Goal: Task Accomplishment & Management: Use online tool/utility

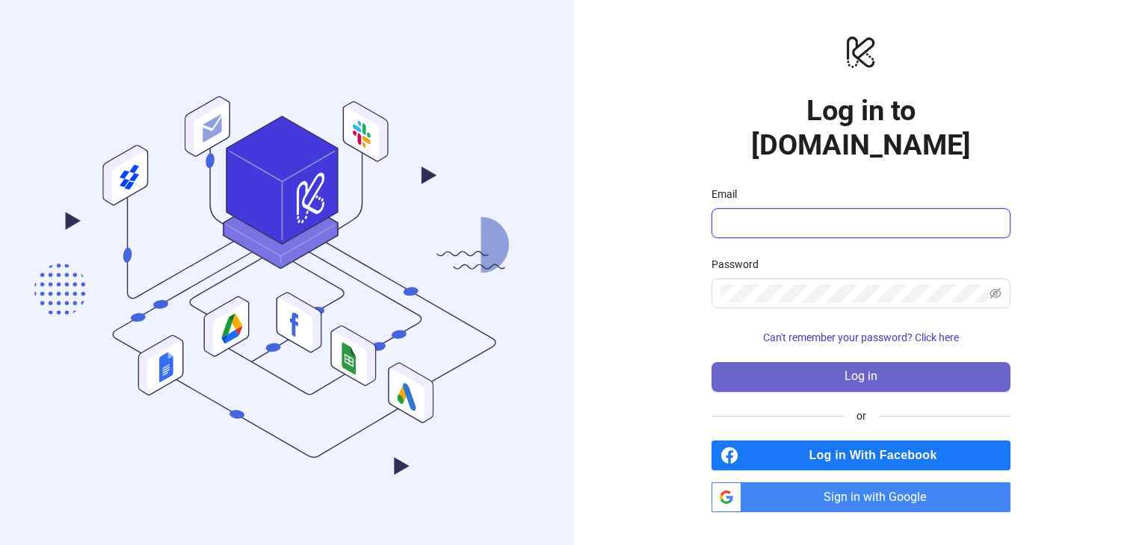
type input "**********"
click at [859, 371] on button "Log in" at bounding box center [860, 377] width 299 height 30
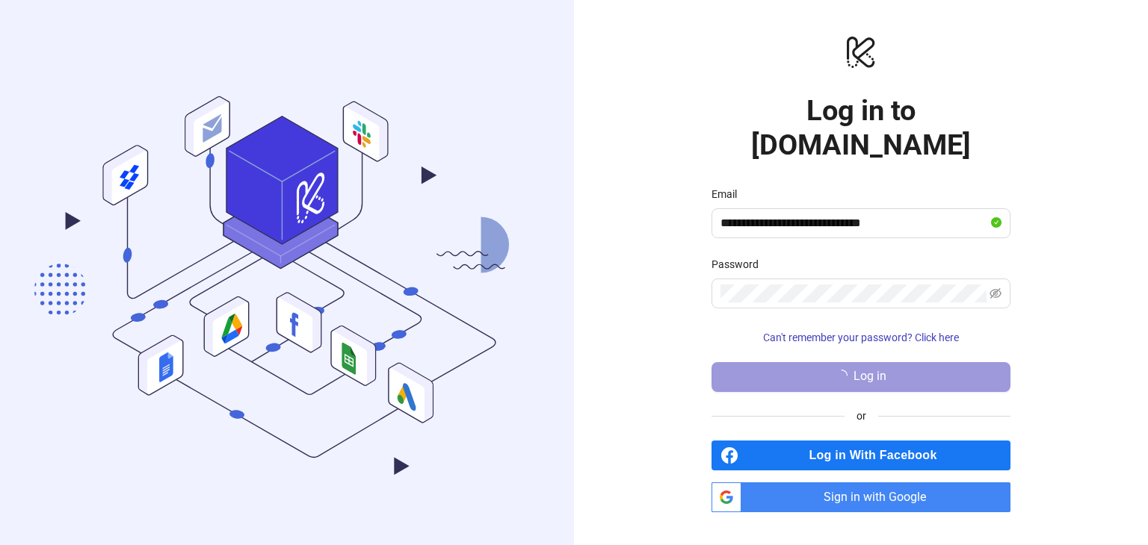
click at [859, 371] on button "Log in" at bounding box center [860, 377] width 299 height 30
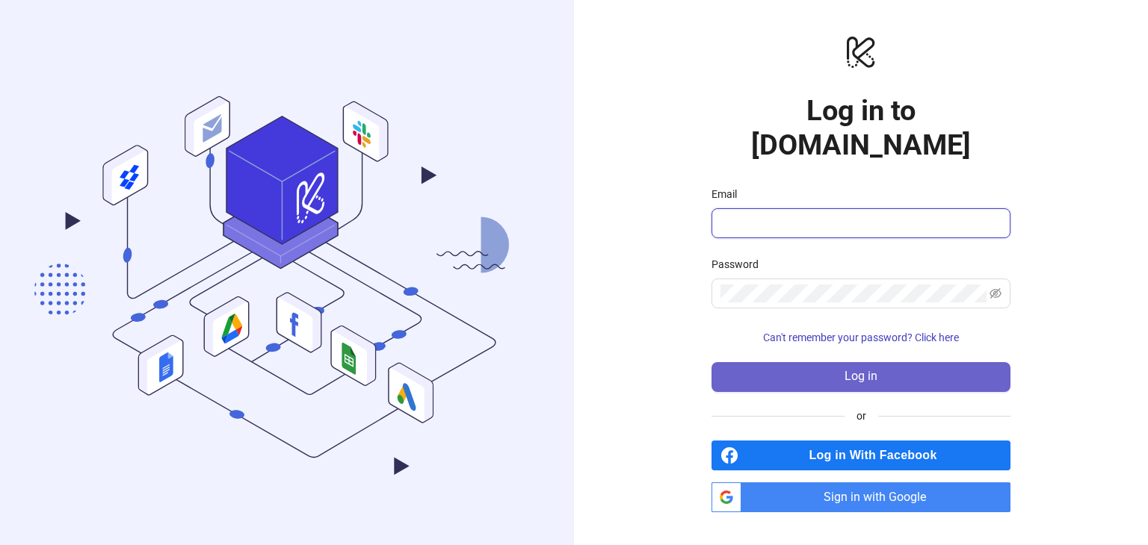
type input "**********"
click at [881, 362] on button "Log in" at bounding box center [860, 377] width 299 height 30
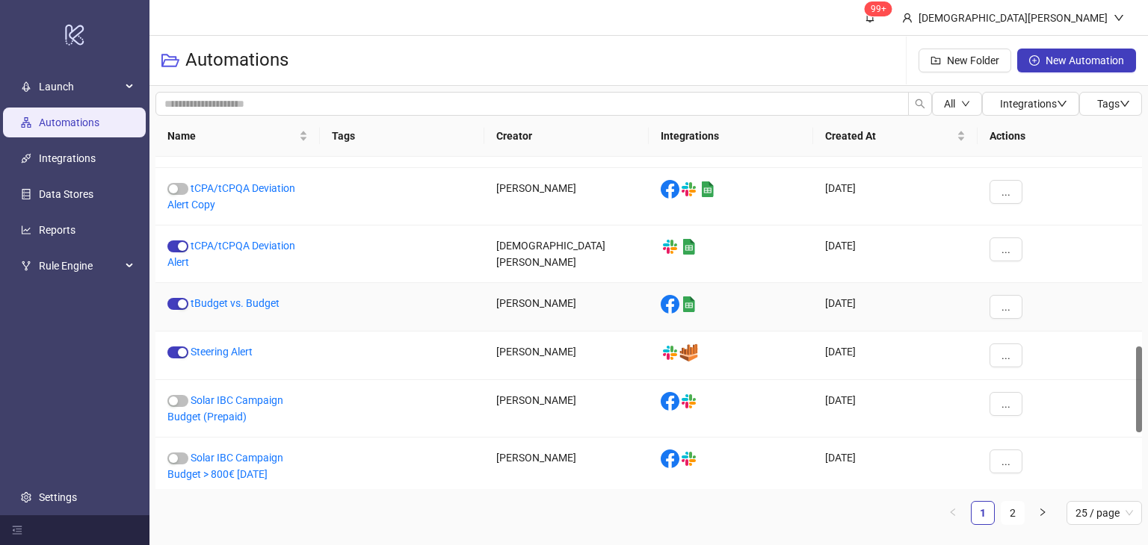
scroll to position [723, 0]
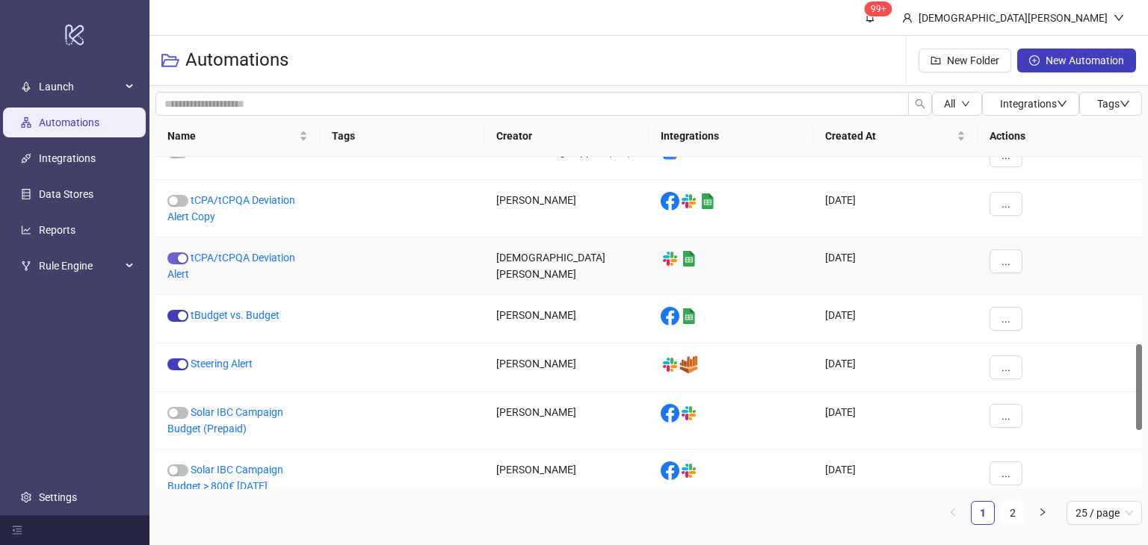
click at [181, 257] on div "button" at bounding box center [182, 258] width 9 height 9
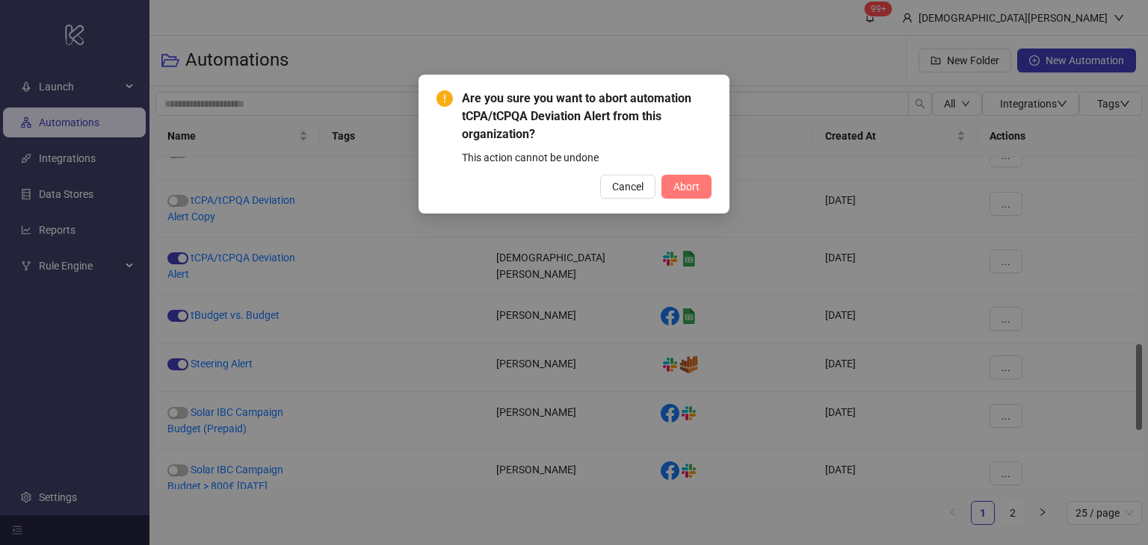
click at [679, 194] on button "Abort" at bounding box center [686, 187] width 50 height 24
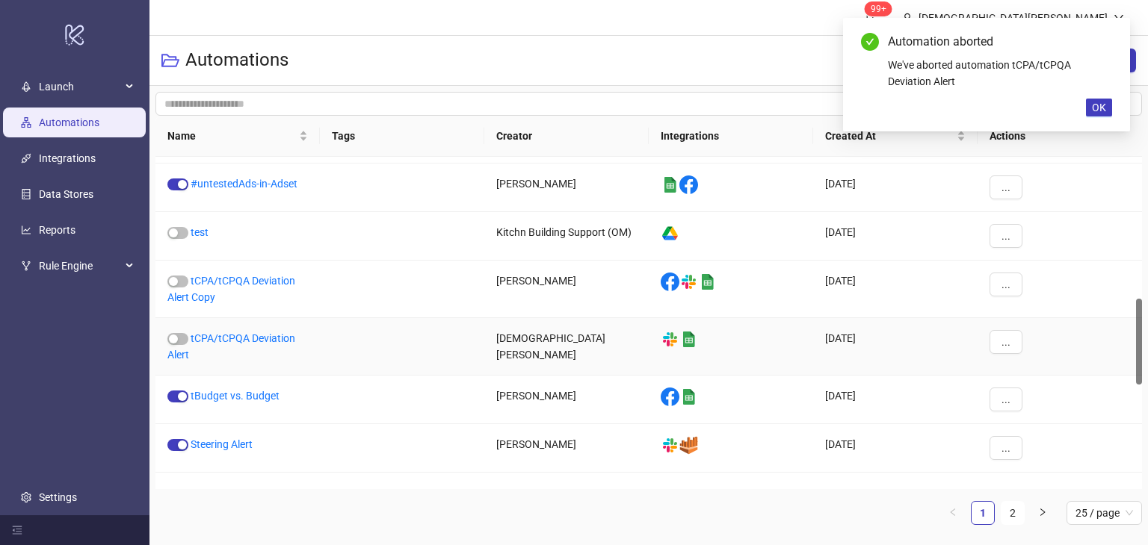
scroll to position [409, 0]
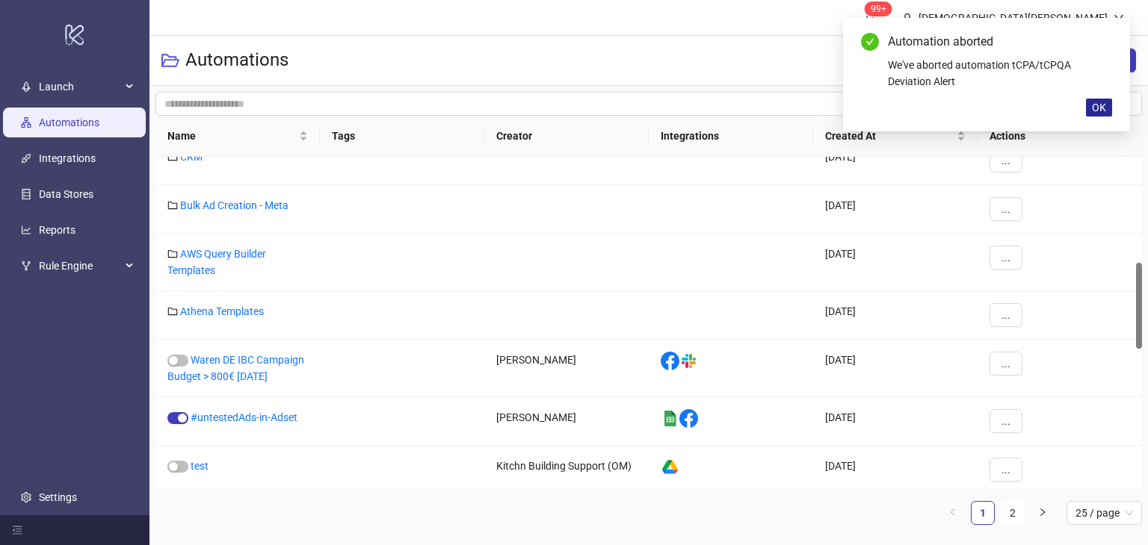
click at [1104, 102] on span "OK" at bounding box center [1099, 108] width 14 height 12
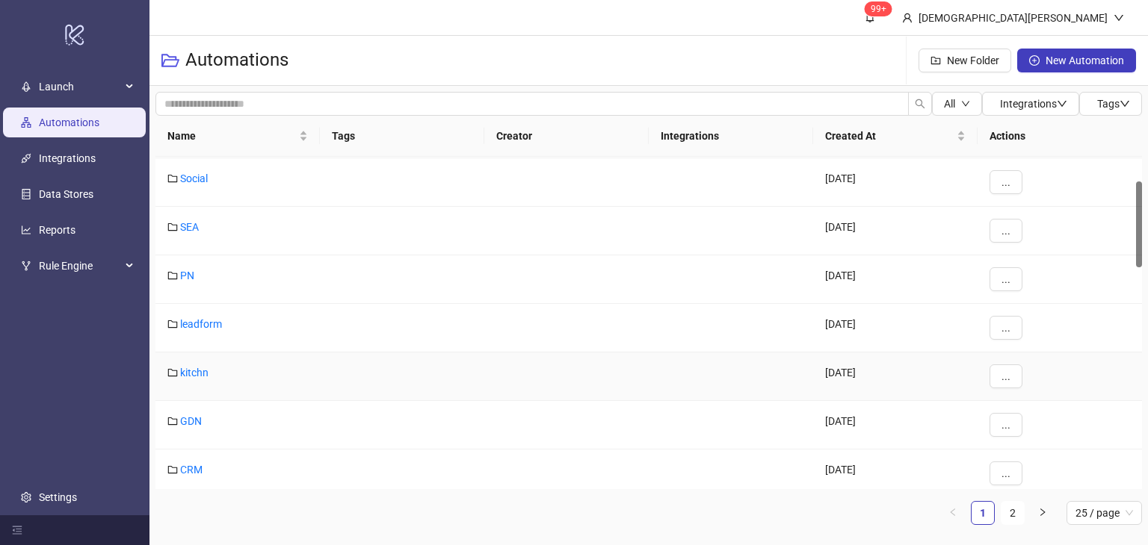
scroll to position [96, 0]
click at [194, 419] on link "GDN" at bounding box center [191, 421] width 22 height 12
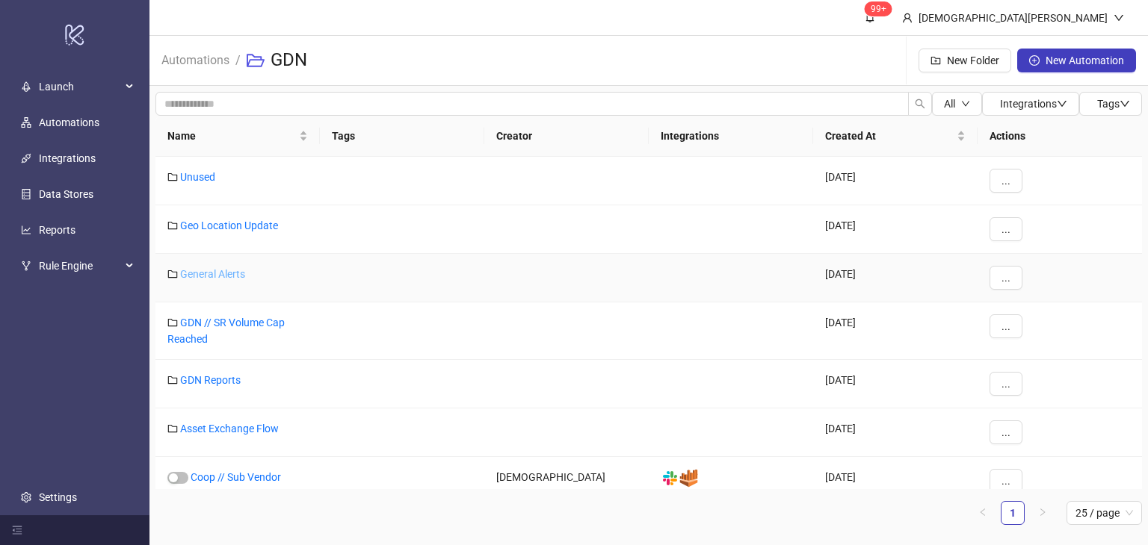
click at [228, 275] on link "General Alerts" at bounding box center [212, 274] width 65 height 12
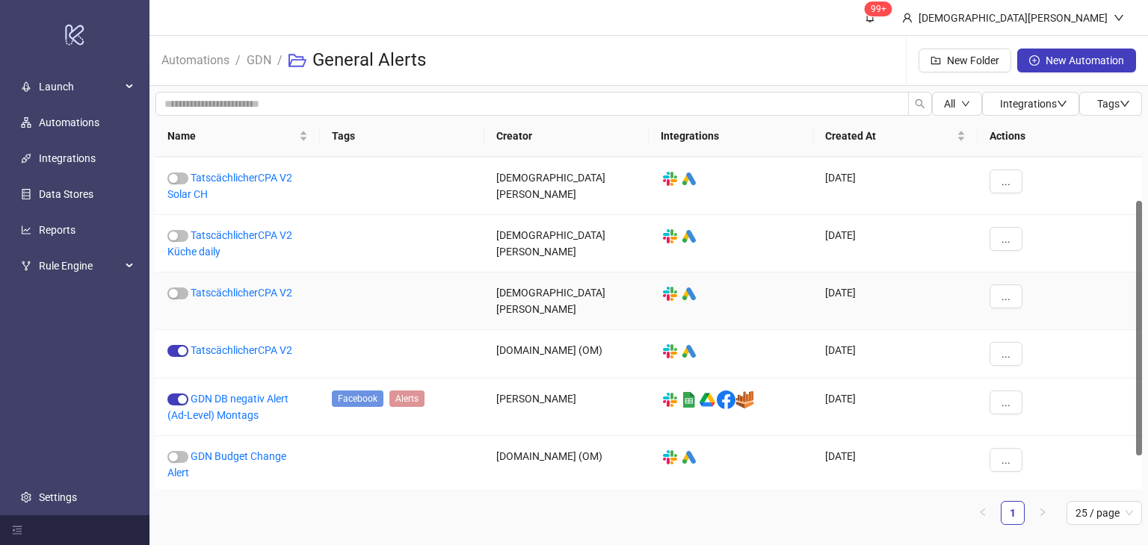
scroll to position [101, 0]
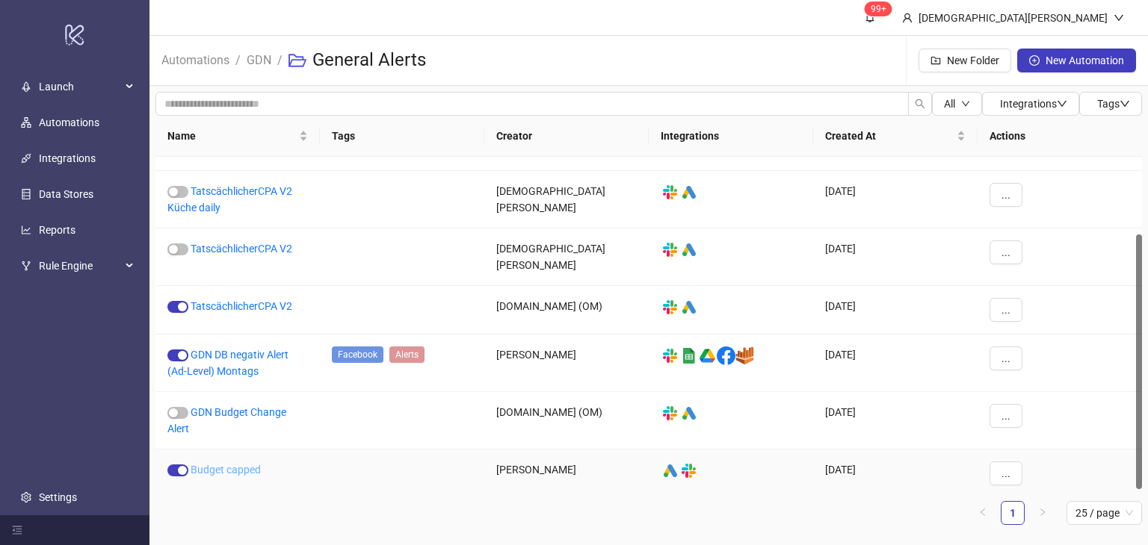
click at [254, 464] on link "Budget capped" at bounding box center [226, 470] width 70 height 12
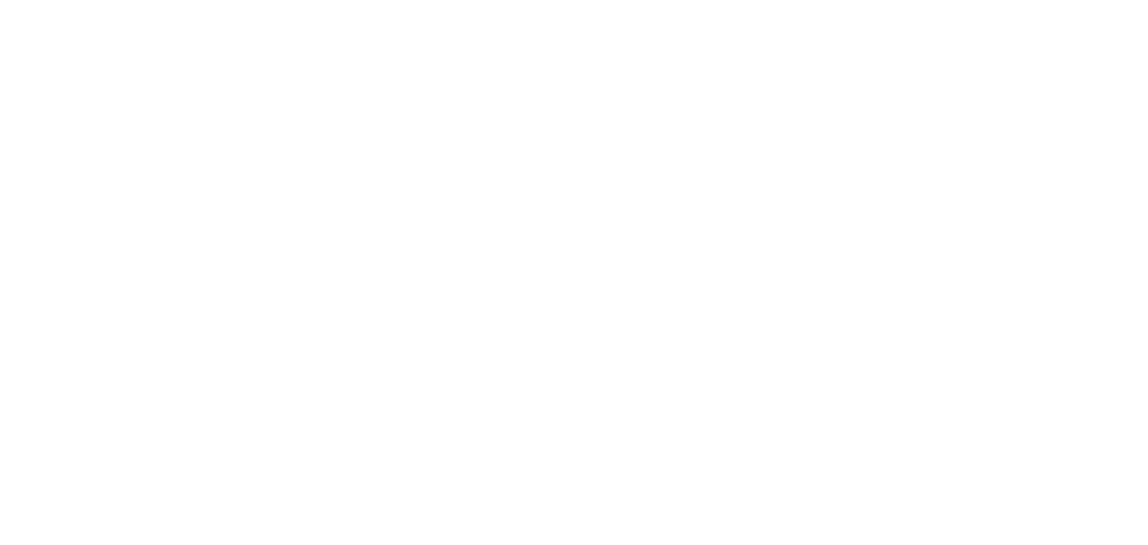
click at [254, 459] on div at bounding box center [574, 272] width 1148 height 545
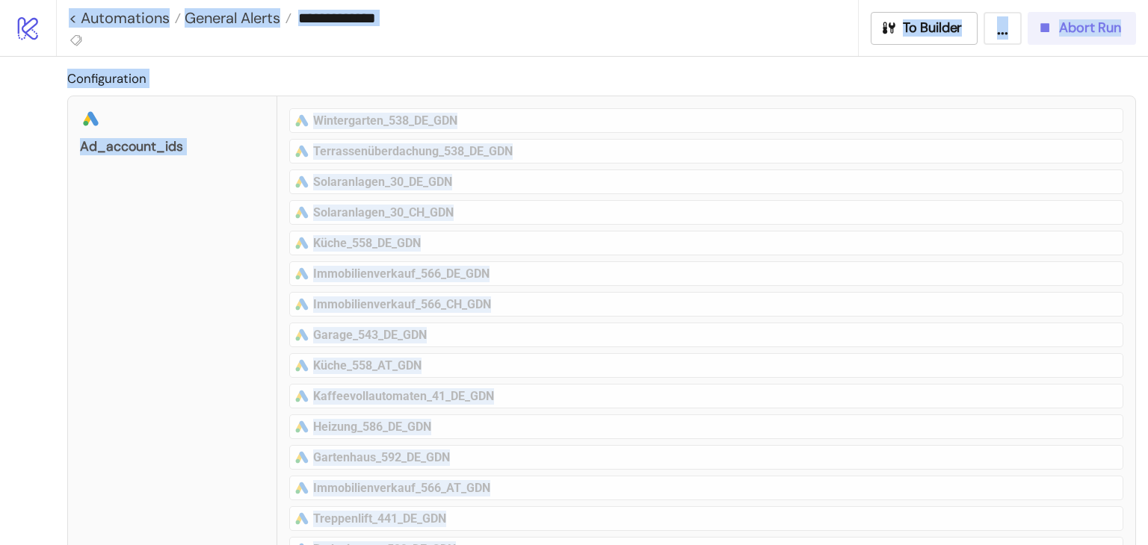
click at [1057, 32] on div "Abort Run" at bounding box center [1078, 27] width 84 height 17
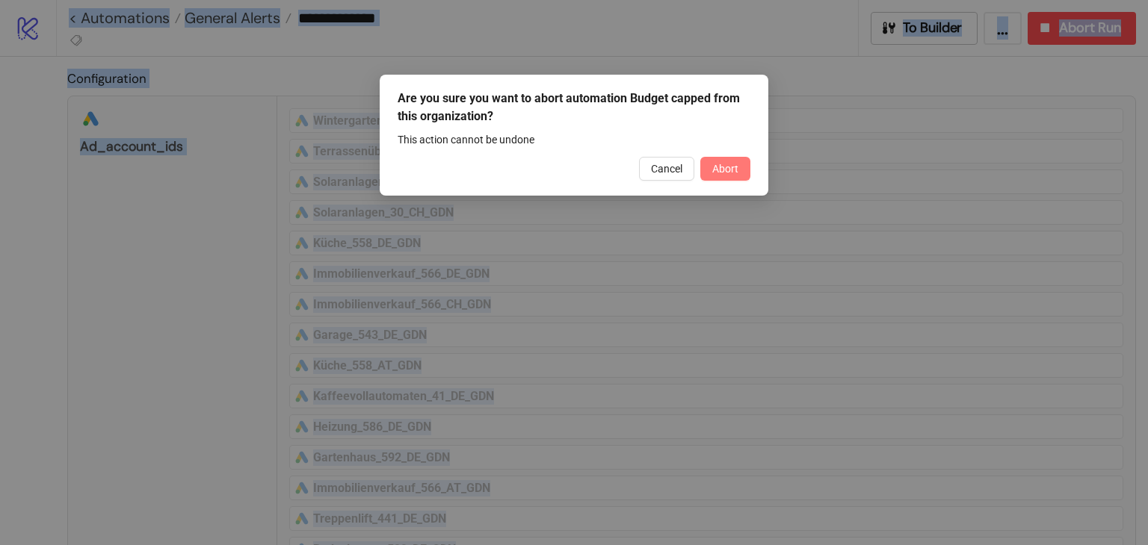
click at [743, 173] on button "Abort" at bounding box center [725, 169] width 50 height 24
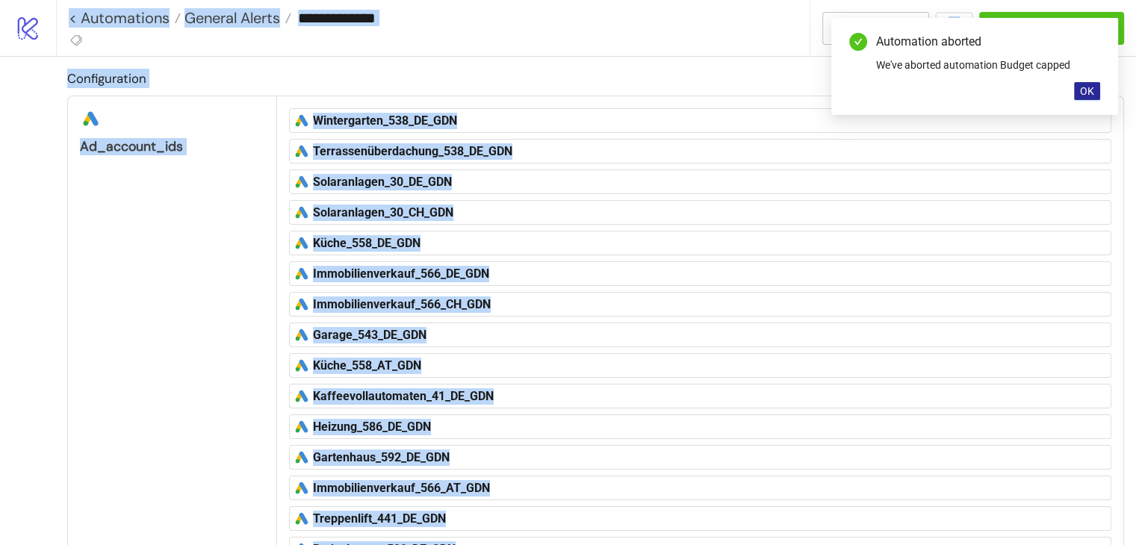
click at [1089, 84] on button "OK" at bounding box center [1087, 91] width 26 height 18
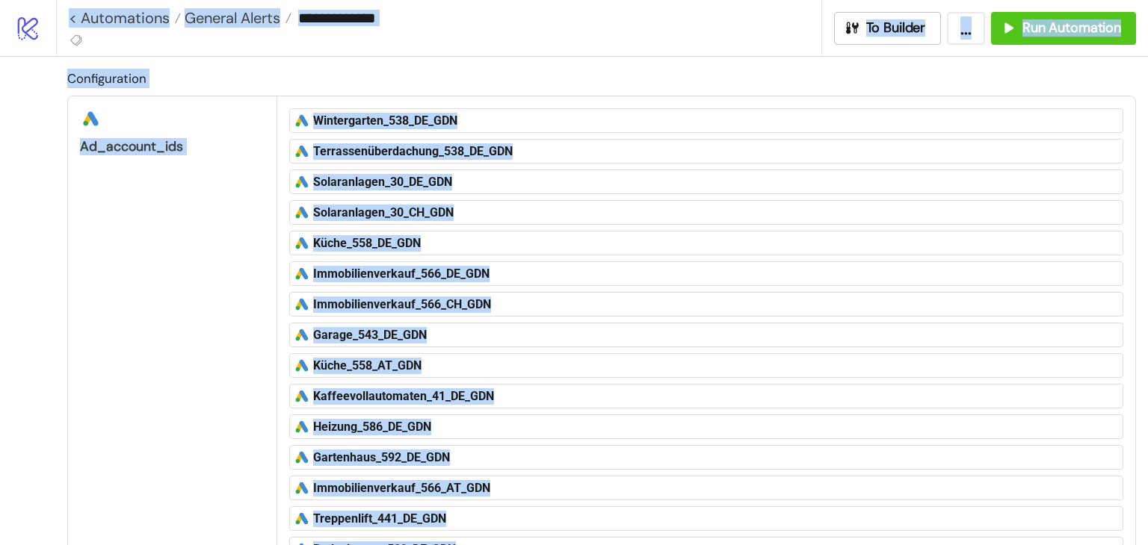
click at [1112, 77] on h2 "Configuration" at bounding box center [601, 78] width 1068 height 19
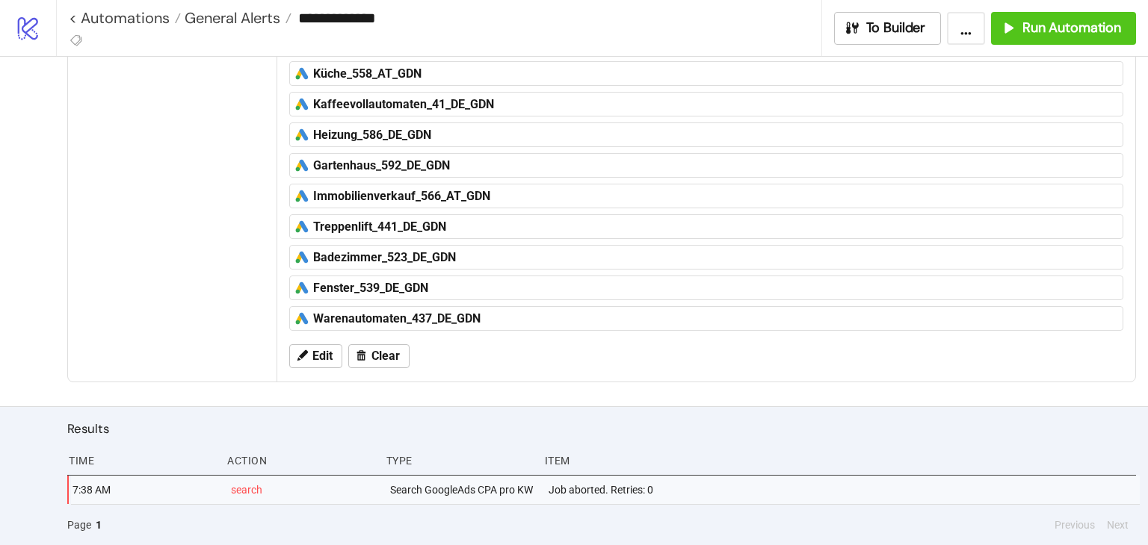
scroll to position [303, 0]
click at [325, 350] on span "Edit" at bounding box center [322, 356] width 20 height 13
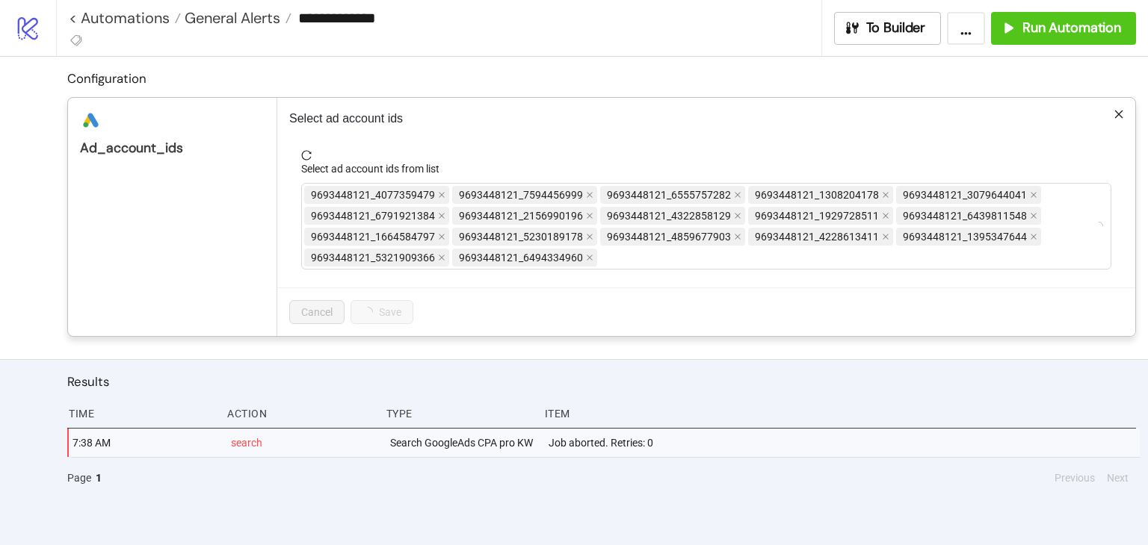
scroll to position [0, 0]
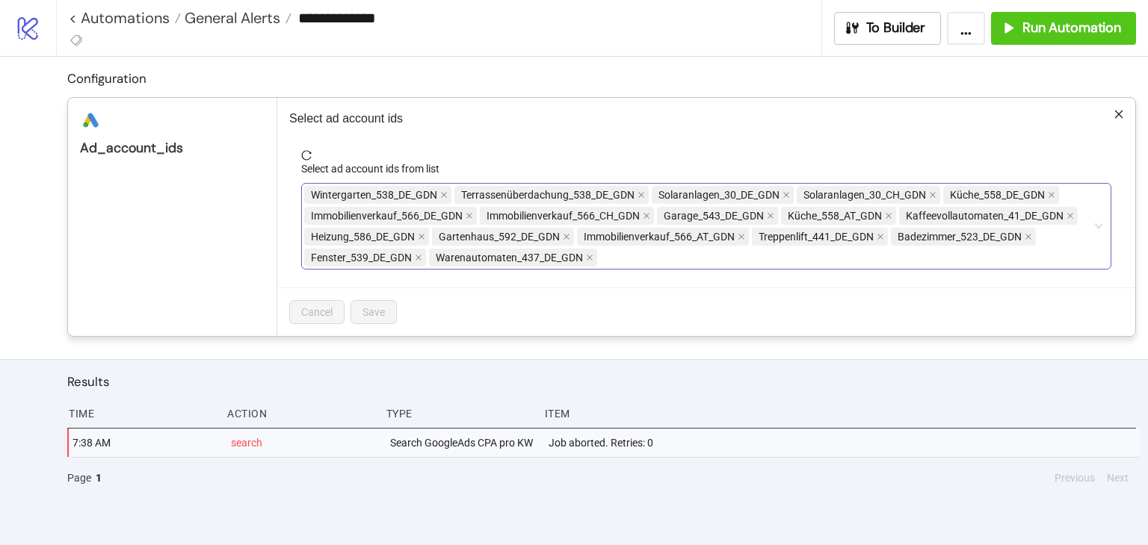
click at [637, 256] on div "Wintergarten_538_DE_GDN Terrassenüberdachung_538_DE_GDN Solaranlagen_30_DE_GDN …" at bounding box center [698, 227] width 788 height 84
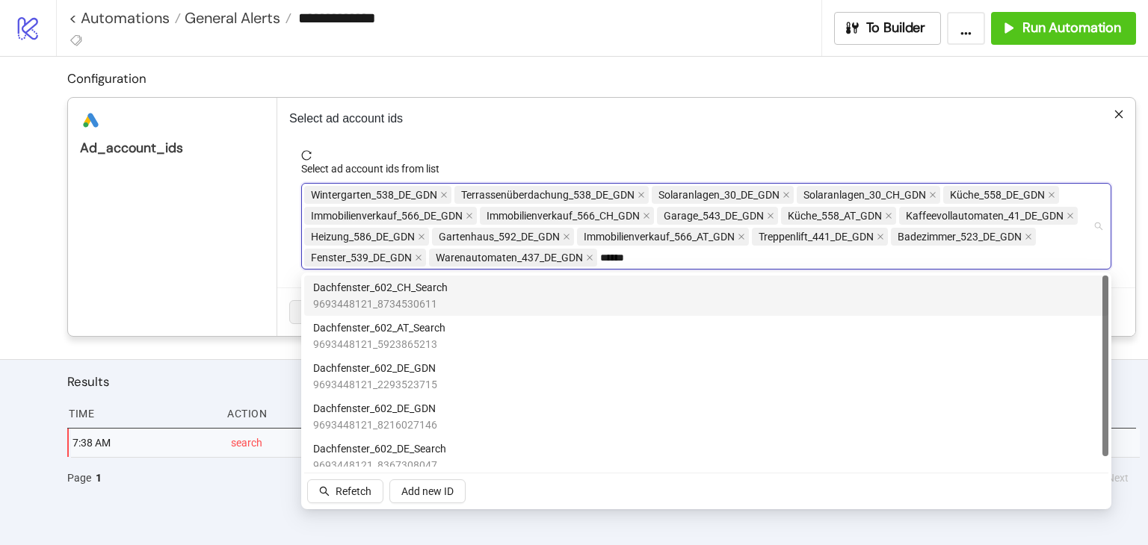
type input "*******"
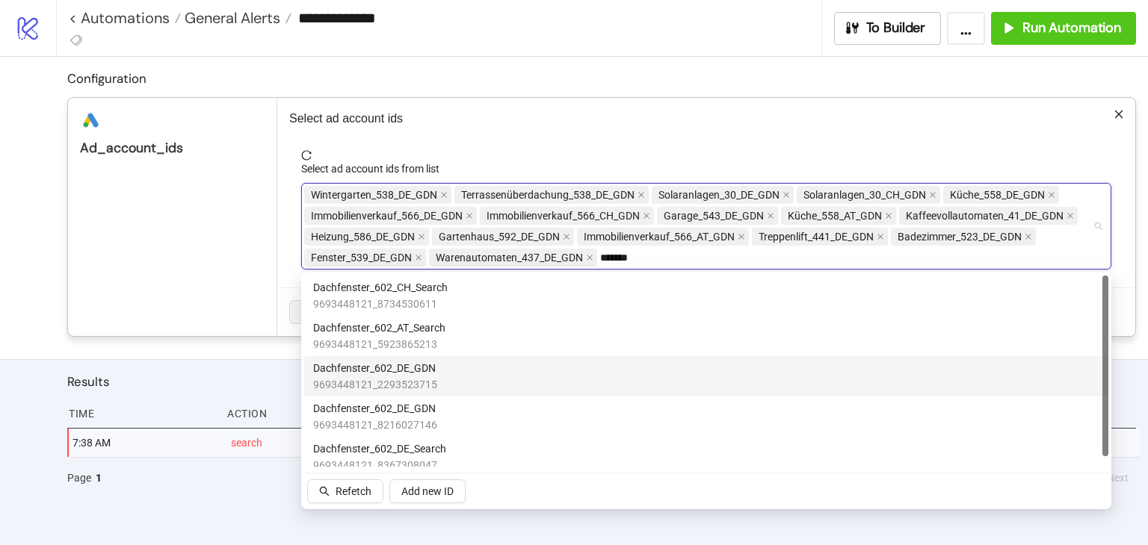
click at [487, 381] on div "Dachfenster_602_DE_GDN 9693448121_2293523715" at bounding box center [706, 376] width 786 height 33
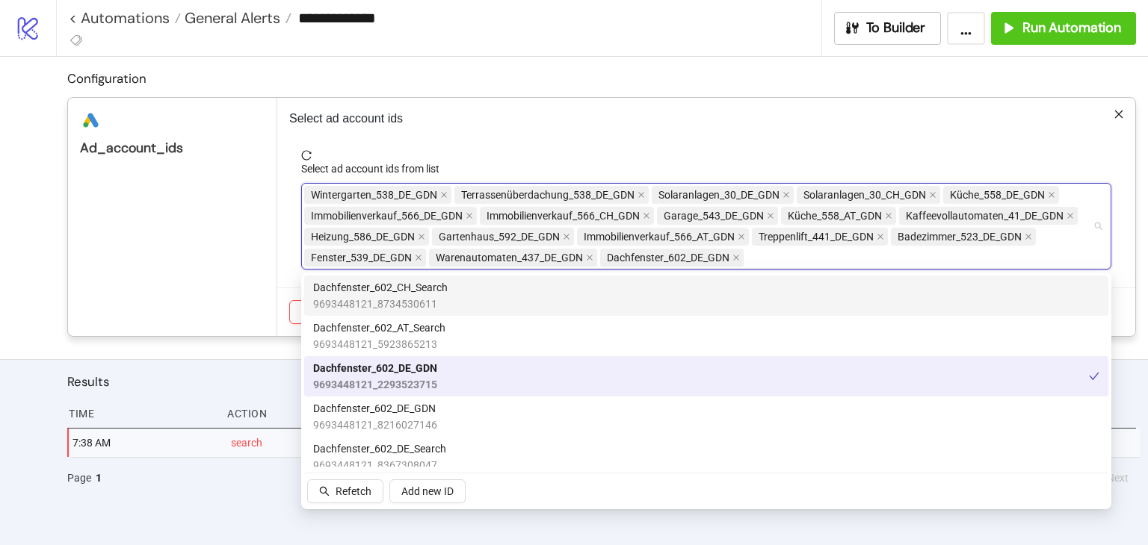
click at [841, 251] on div "Wintergarten_538_DE_GDN Terrassenüberdachung_538_DE_GDN Solaranlagen_30_DE_GDN …" at bounding box center [698, 227] width 788 height 84
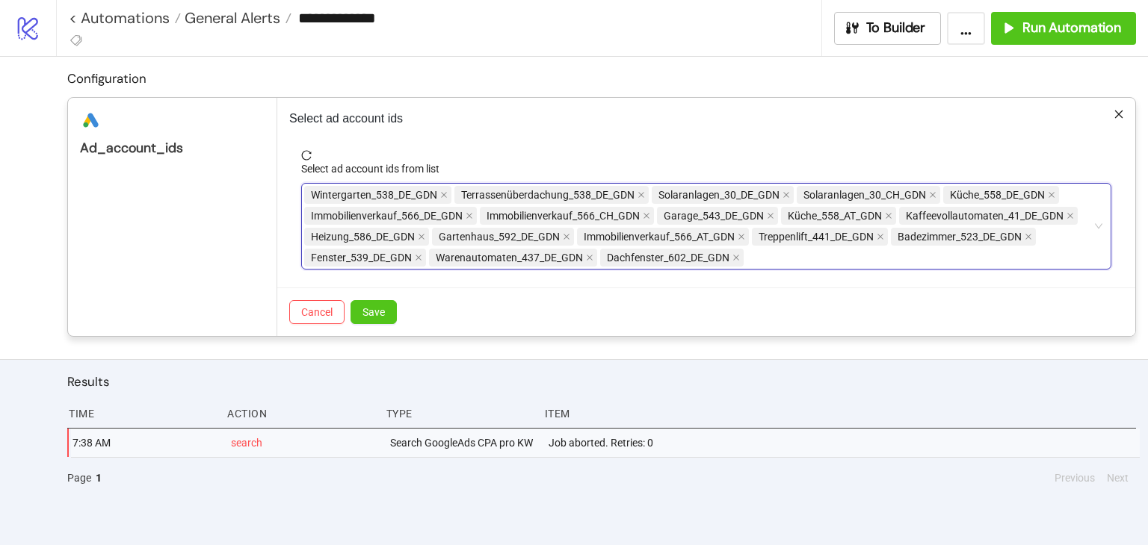
click at [409, 313] on div "Cancel Save" at bounding box center [706, 312] width 858 height 49
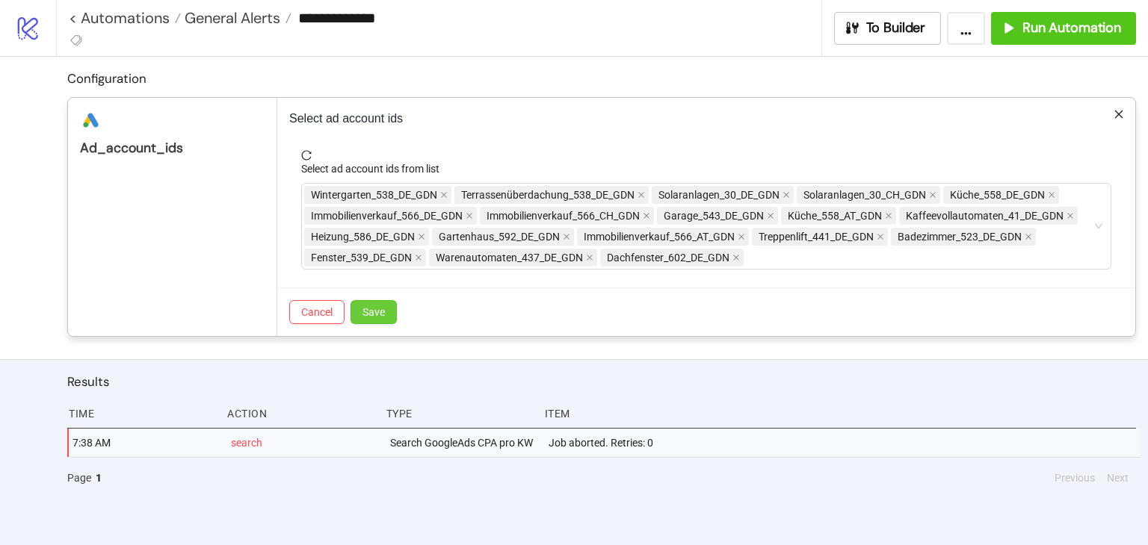
click at [396, 313] on button "Save" at bounding box center [373, 312] width 46 height 24
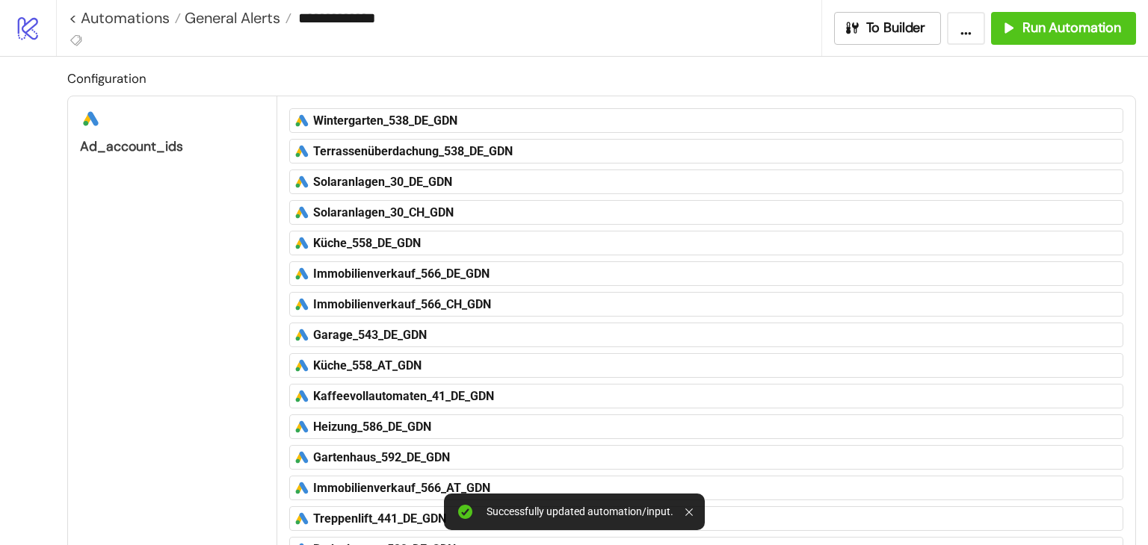
scroll to position [332, 0]
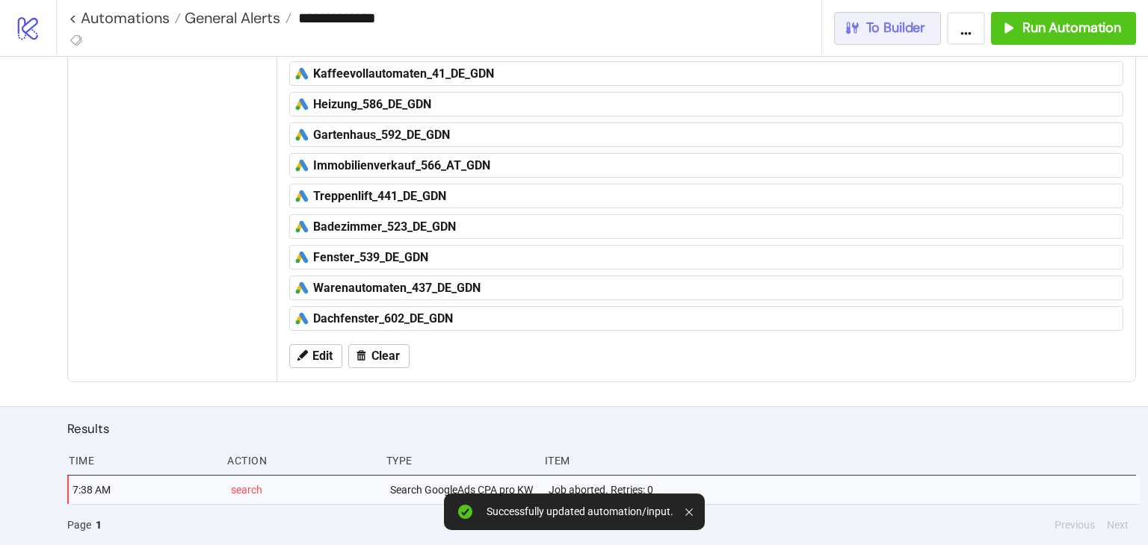
click at [906, 31] on span "To Builder" at bounding box center [896, 27] width 60 height 17
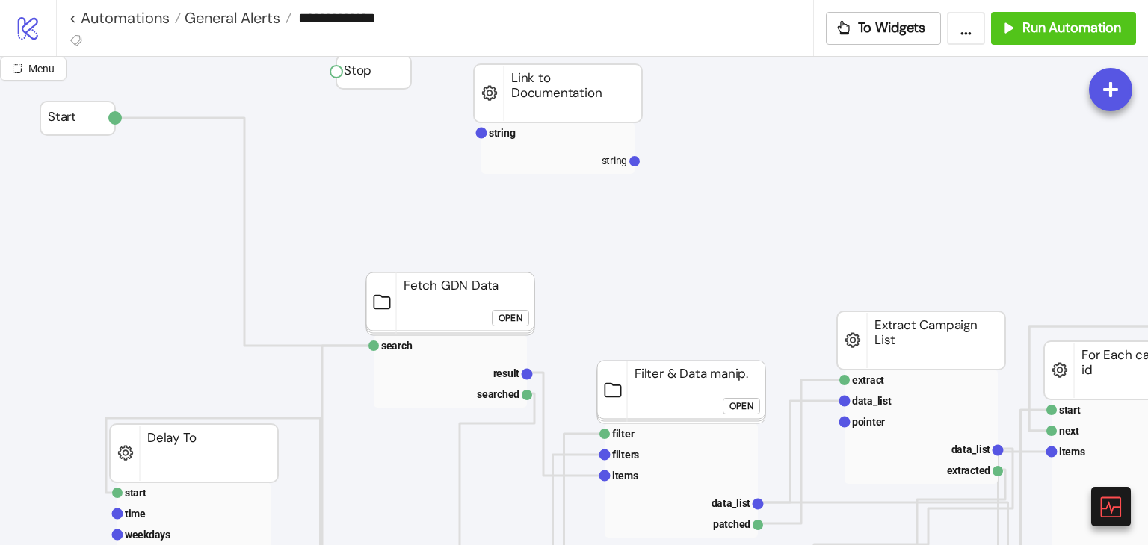
scroll to position [46, 0]
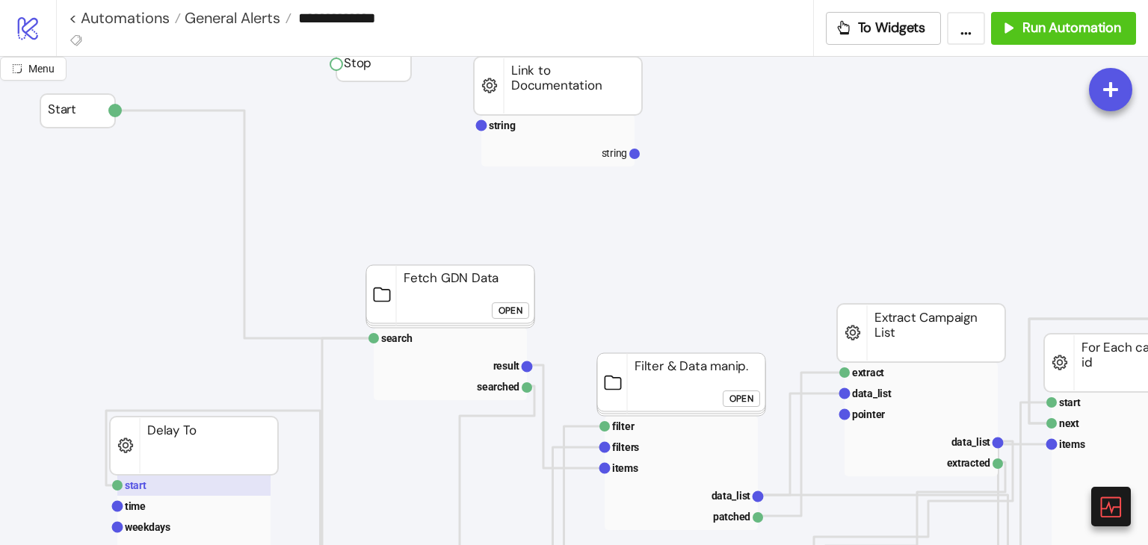
click at [188, 478] on rect at bounding box center [193, 485] width 153 height 21
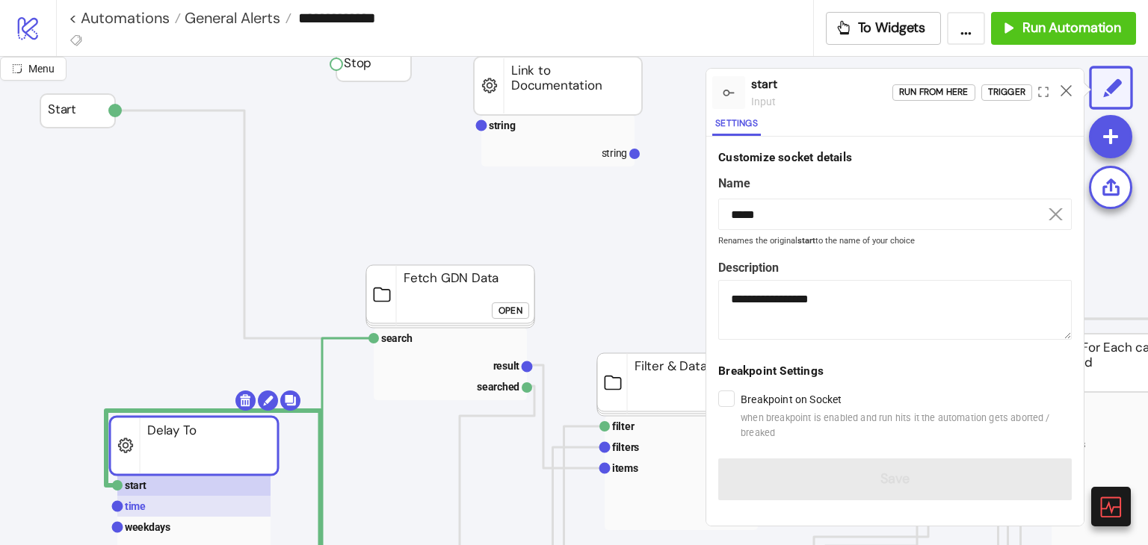
click at [155, 503] on rect at bounding box center [193, 506] width 153 height 21
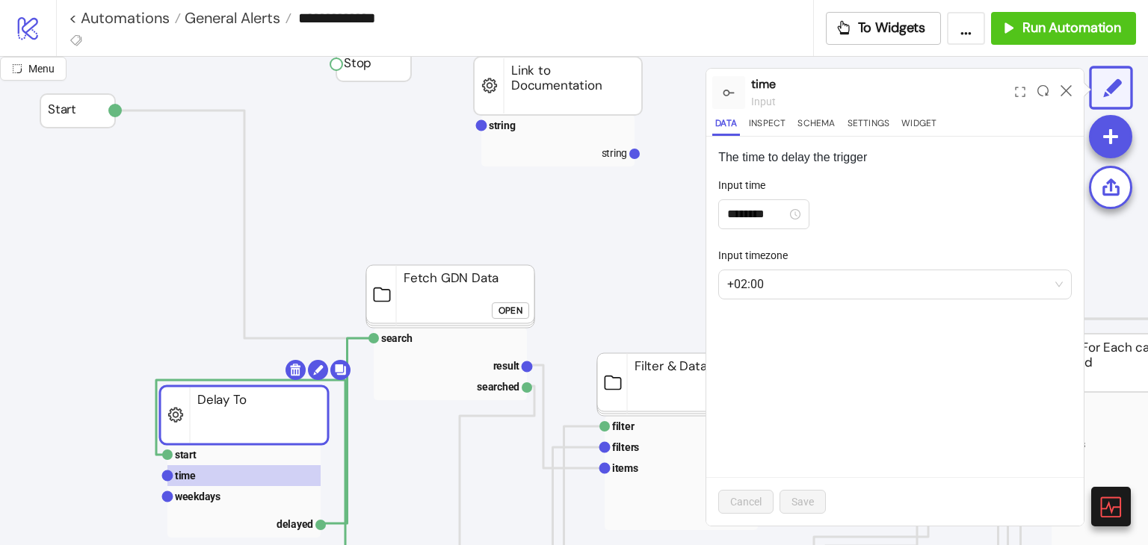
drag, startPoint x: 200, startPoint y: 454, endPoint x: 236, endPoint y: 430, distance: 42.7
click at [236, 430] on rect at bounding box center [244, 415] width 168 height 58
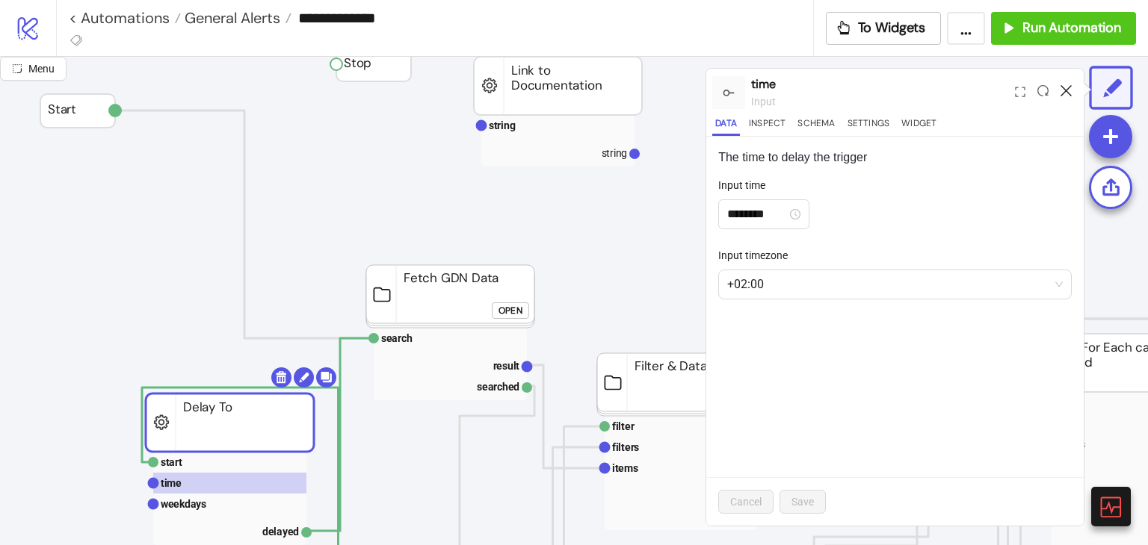
click at [1065, 92] on icon at bounding box center [1065, 90] width 11 height 11
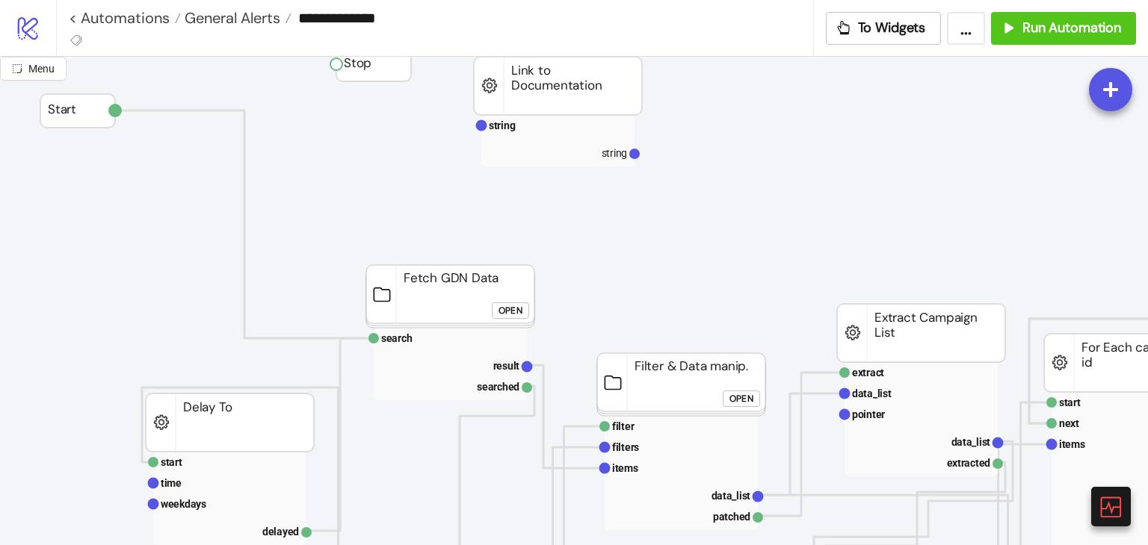
scroll to position [88, 0]
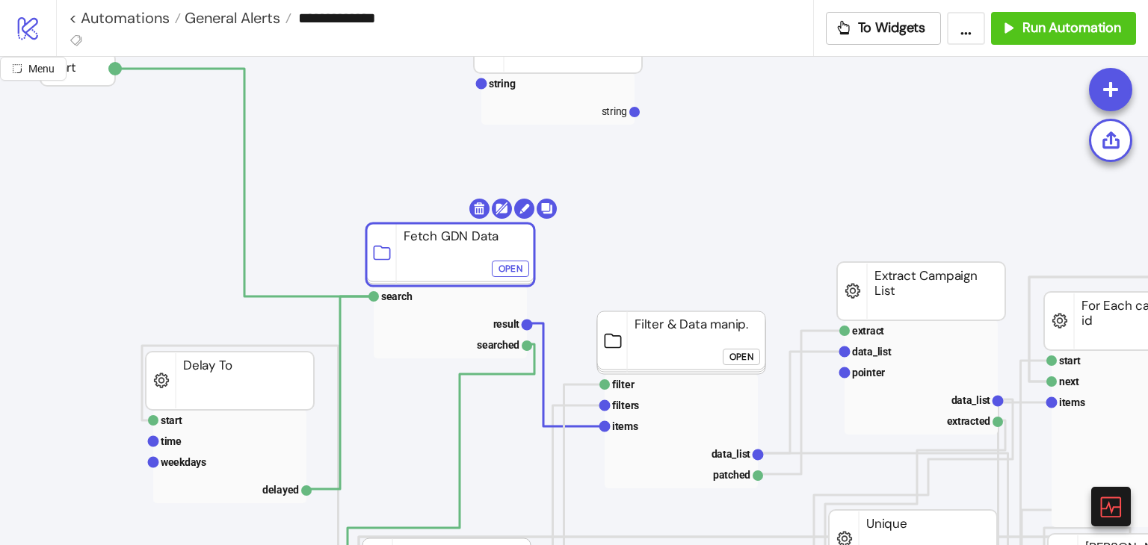
drag, startPoint x: 411, startPoint y: 250, endPoint x: 360, endPoint y: 194, distance: 75.6
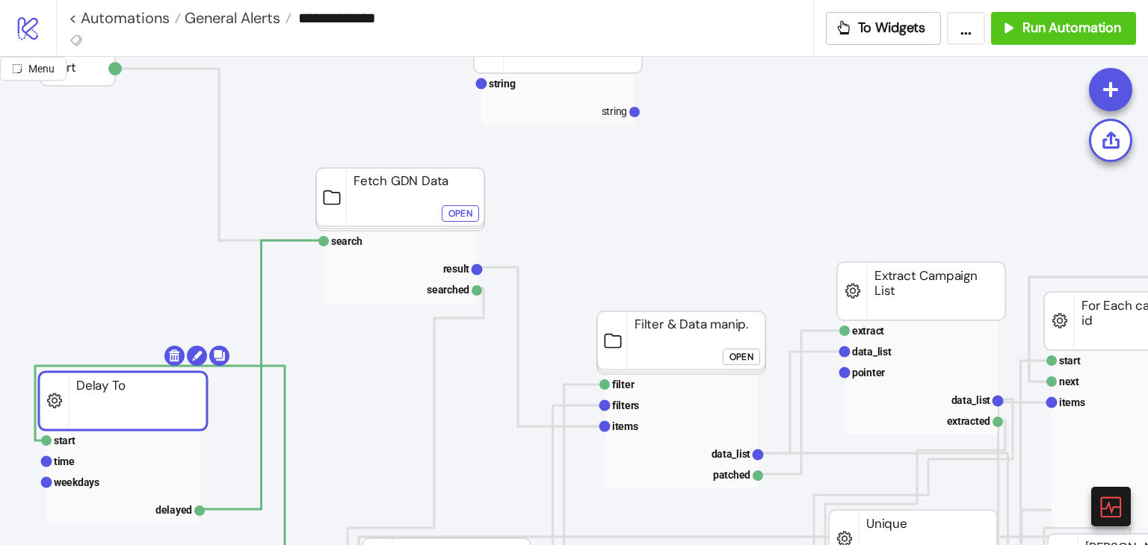
drag, startPoint x: 208, startPoint y: 383, endPoint x: 102, endPoint y: 403, distance: 108.7
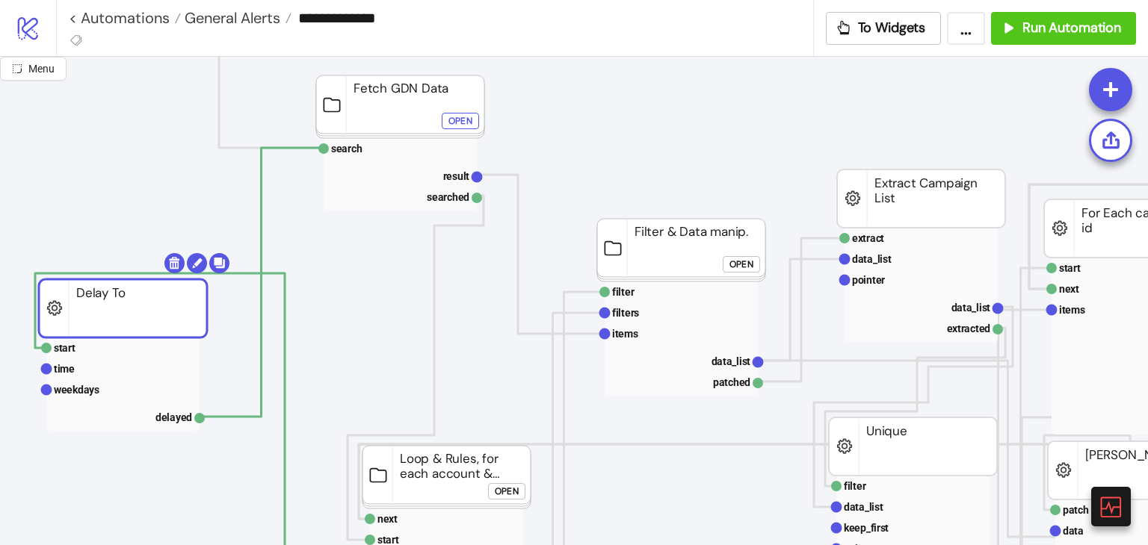
scroll to position [179, 0]
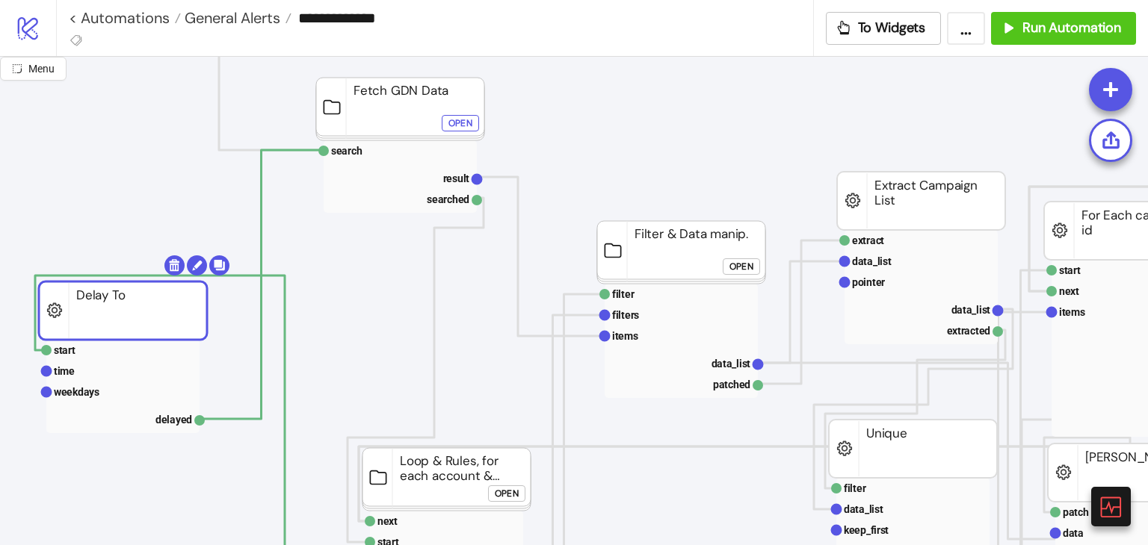
click at [140, 28] on div "**********" at bounding box center [441, 18] width 744 height 22
click at [114, 14] on link "< Automations" at bounding box center [125, 17] width 112 height 15
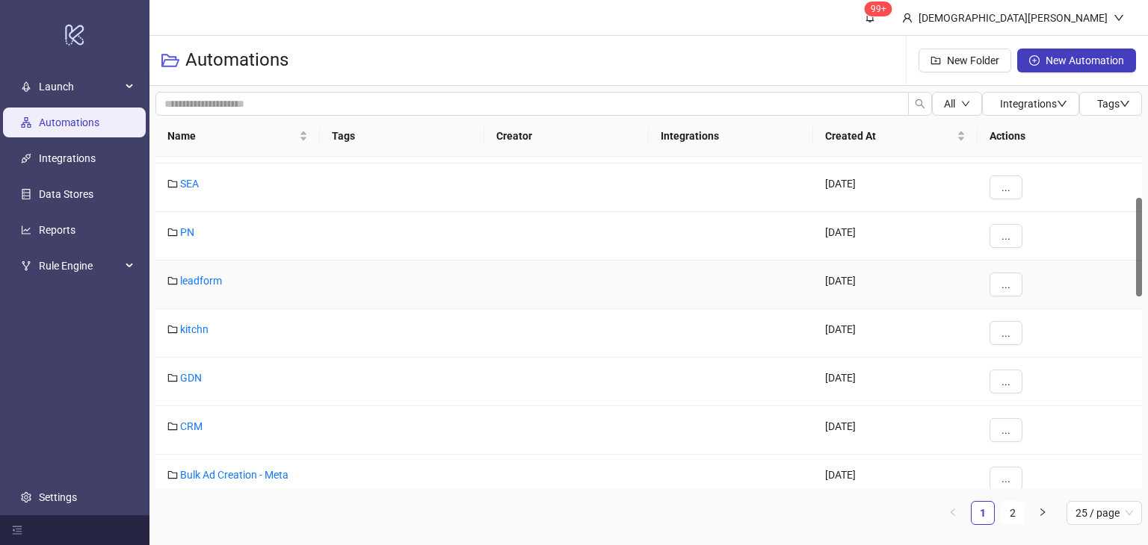
scroll to position [138, 0]
click at [183, 373] on link "GDN" at bounding box center [191, 379] width 22 height 12
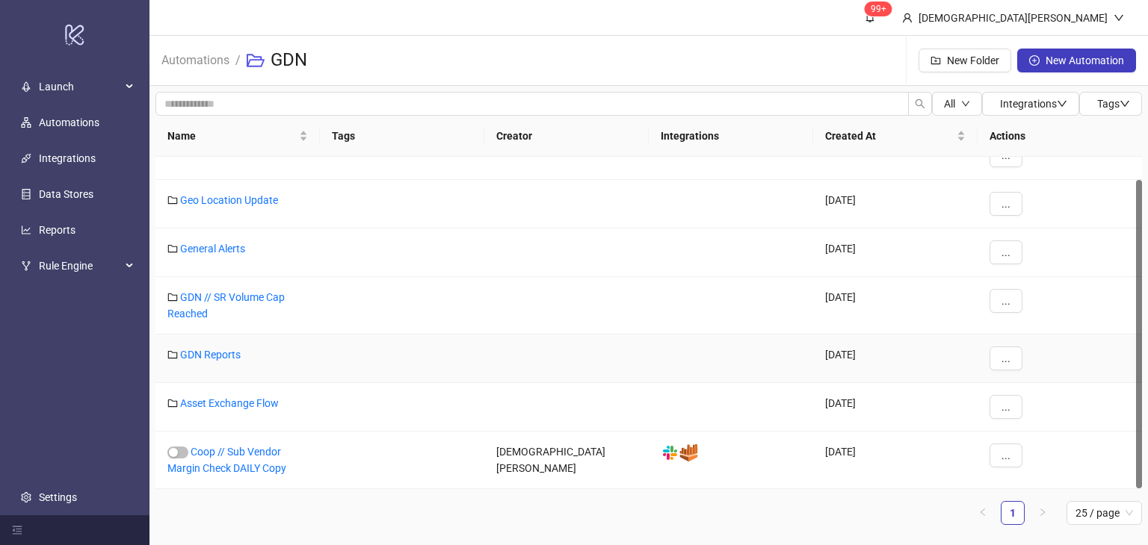
scroll to position [24, 0]
click at [236, 249] on link "General Alerts" at bounding box center [212, 250] width 65 height 12
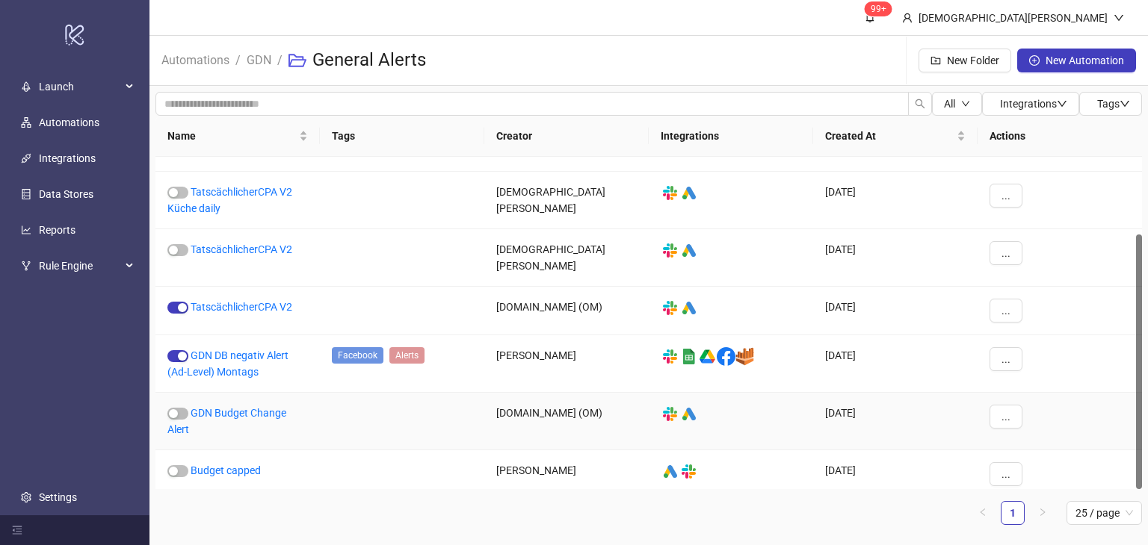
scroll to position [101, 0]
click at [180, 465] on span "button" at bounding box center [177, 471] width 21 height 12
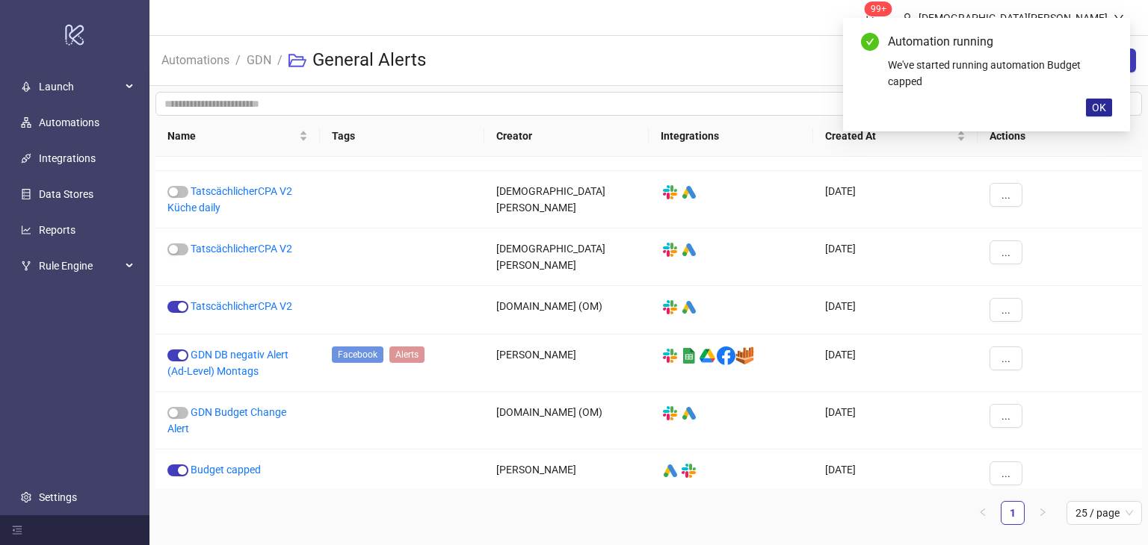
click at [1101, 114] on button "OK" at bounding box center [1099, 108] width 26 height 18
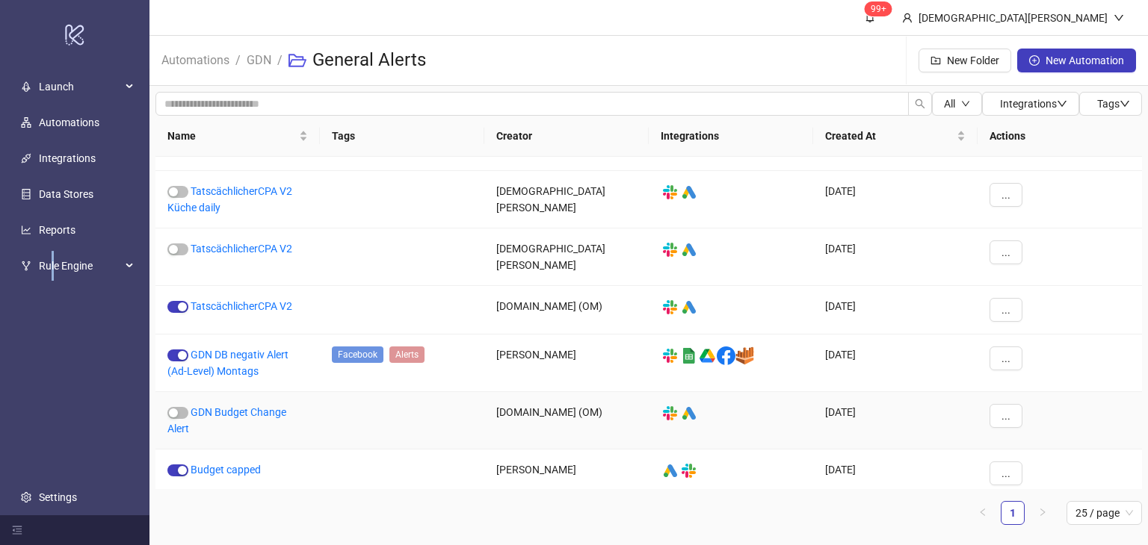
drag, startPoint x: 431, startPoint y: 418, endPoint x: 53, endPoint y: 353, distance: 383.6
click at [53, 353] on ul "Launch Automations Integrations Data Stores Reports Rule Engine Settings" at bounding box center [74, 292] width 149 height 447
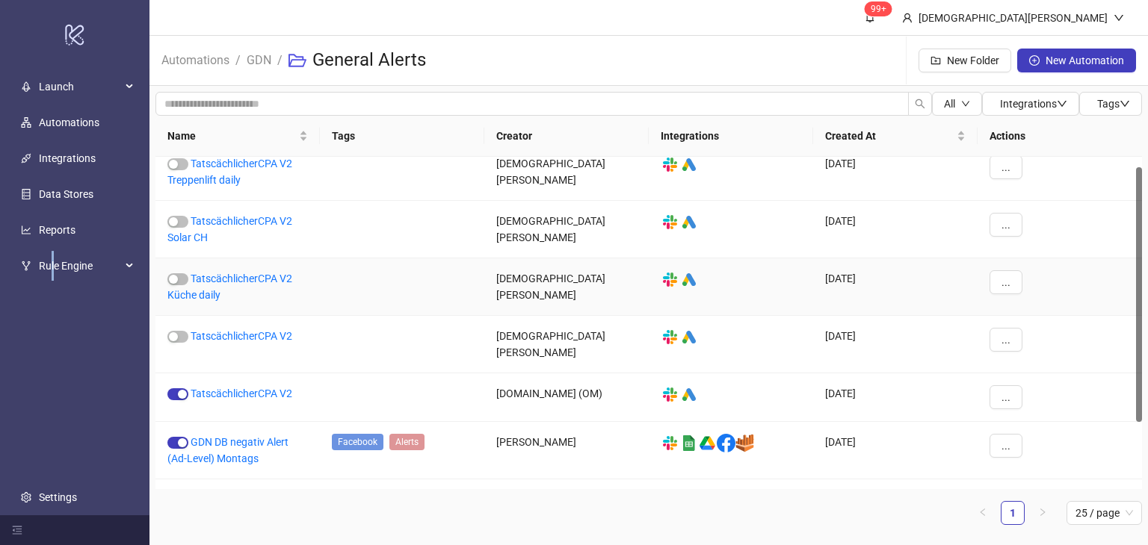
scroll to position [0, 0]
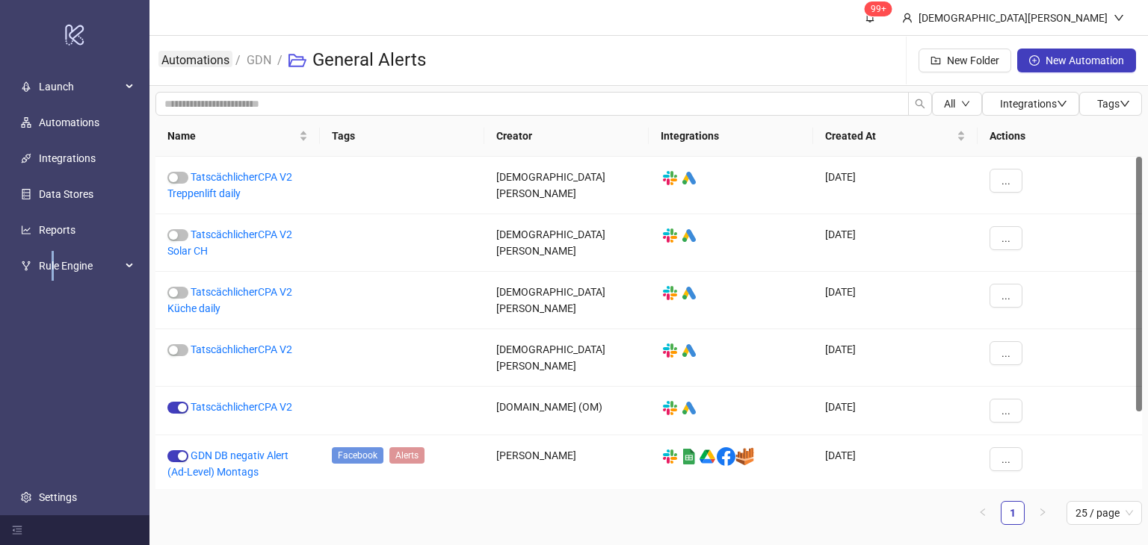
click at [191, 61] on link "Automations" at bounding box center [195, 59] width 74 height 16
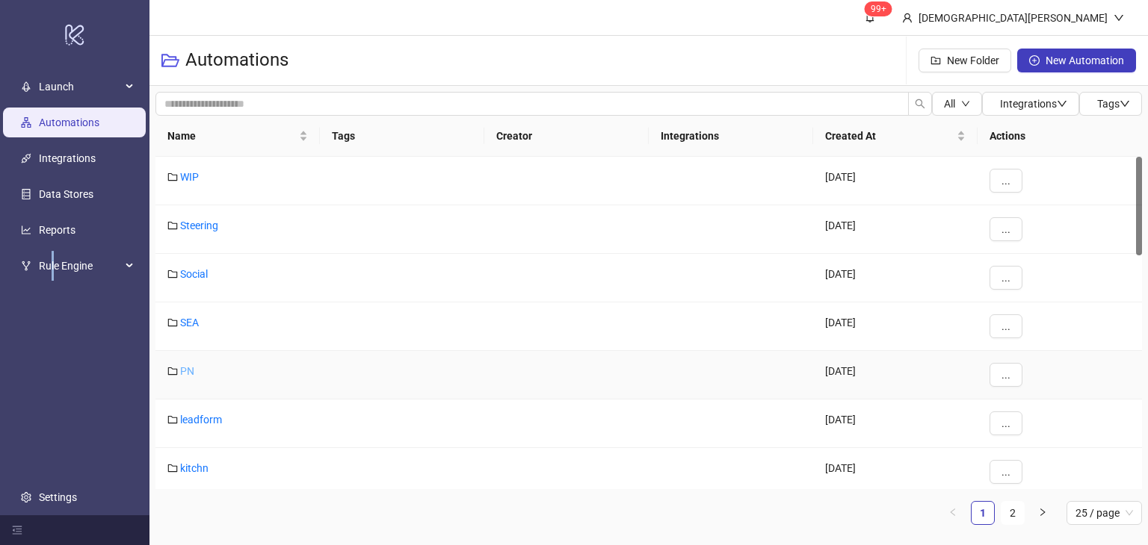
click at [181, 371] on link "PN" at bounding box center [187, 371] width 14 height 12
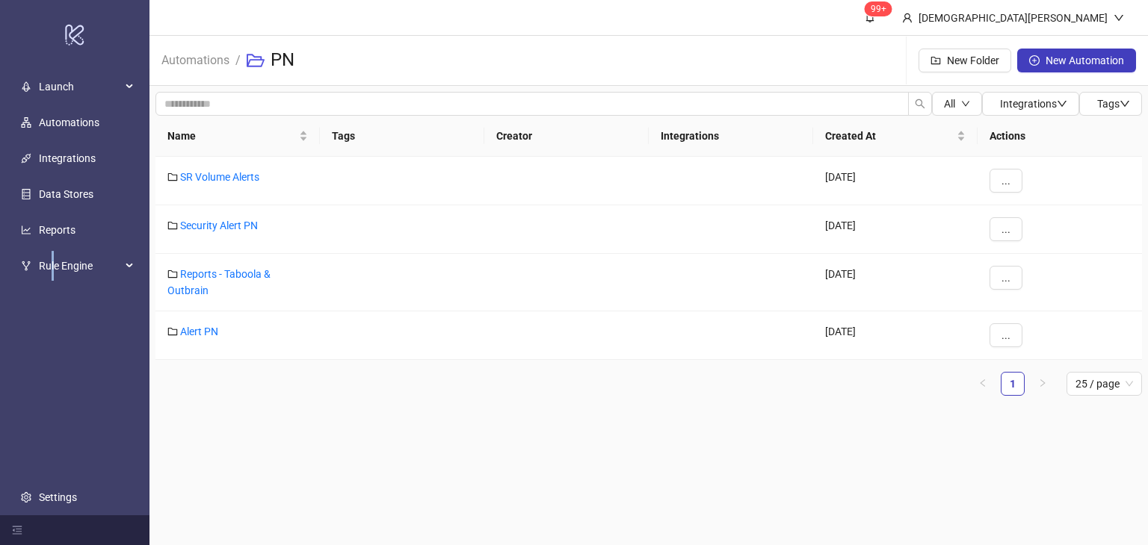
click at [265, 395] on ul "1 25 / page" at bounding box center [648, 384] width 986 height 24
click at [242, 225] on link "Security Alert PN" at bounding box center [219, 226] width 78 height 12
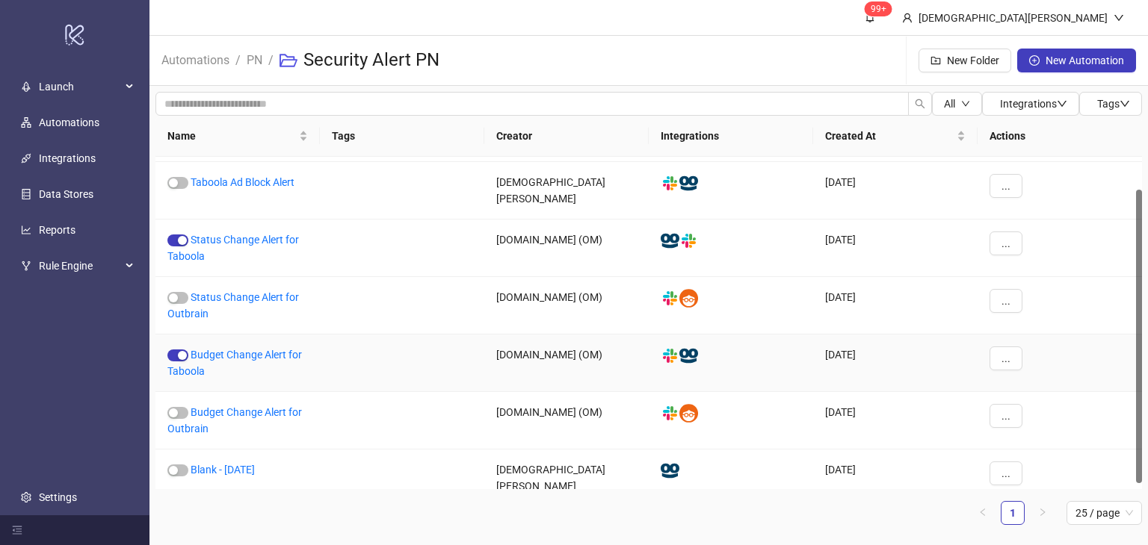
scroll to position [10, 0]
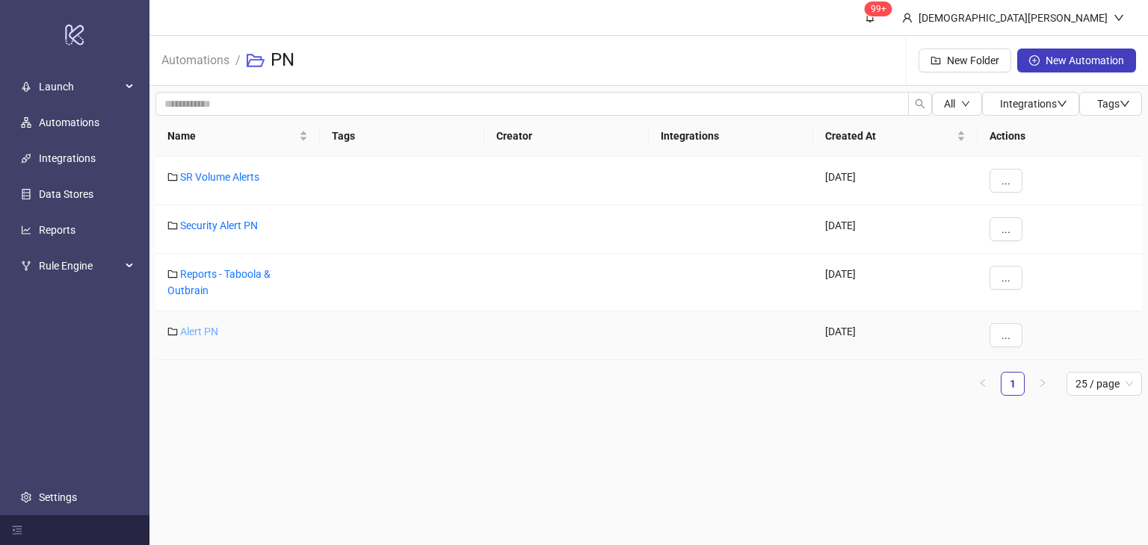
click at [209, 329] on link "Alert PN" at bounding box center [199, 332] width 38 height 12
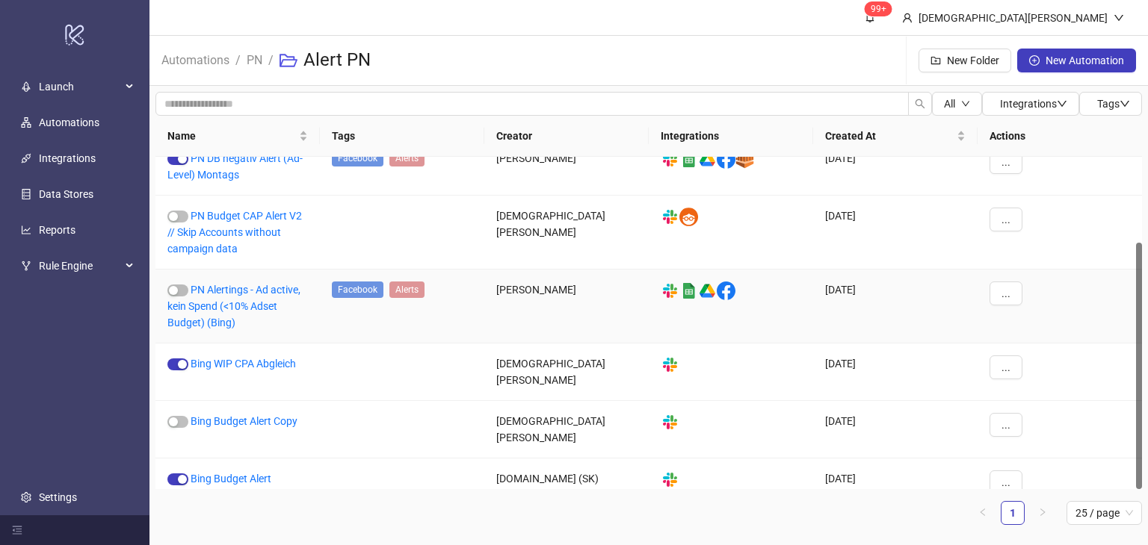
scroll to position [115, 0]
click at [244, 474] on link "Bing Budget Alert" at bounding box center [231, 480] width 81 height 12
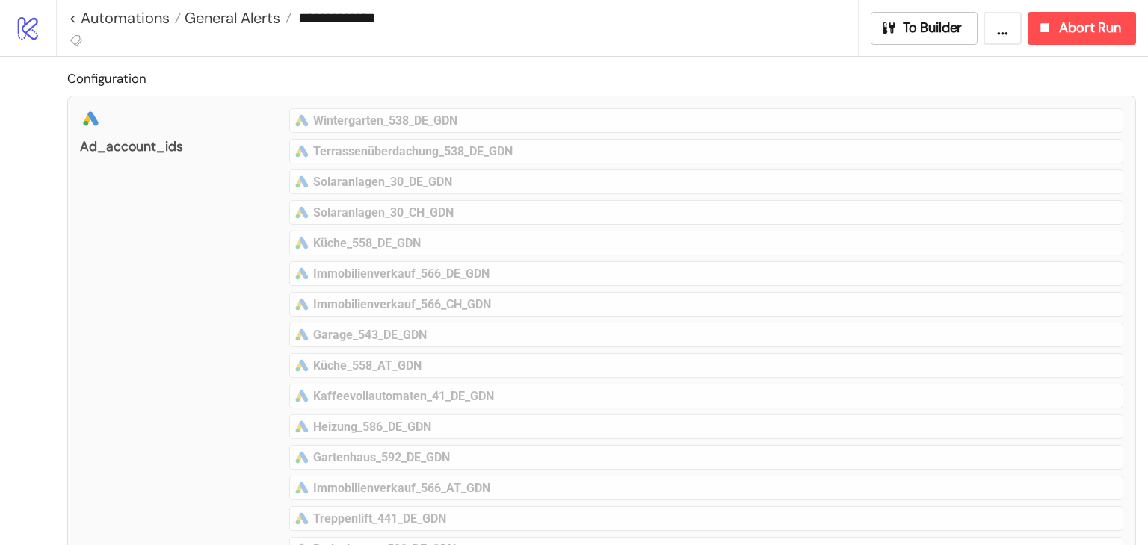
type input "**********"
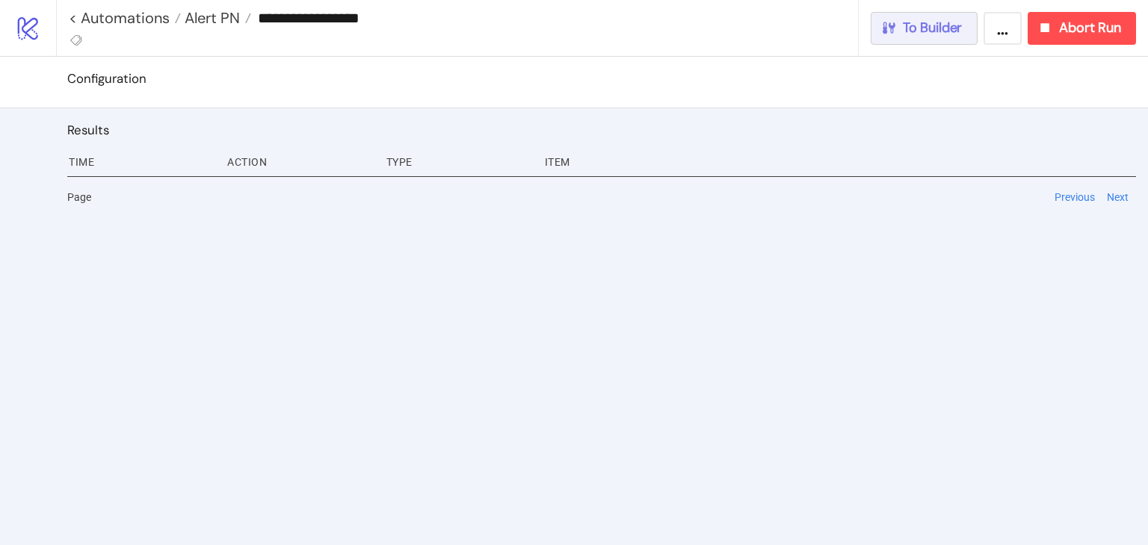
click at [892, 26] on icon "button" at bounding box center [888, 28] width 13 height 12
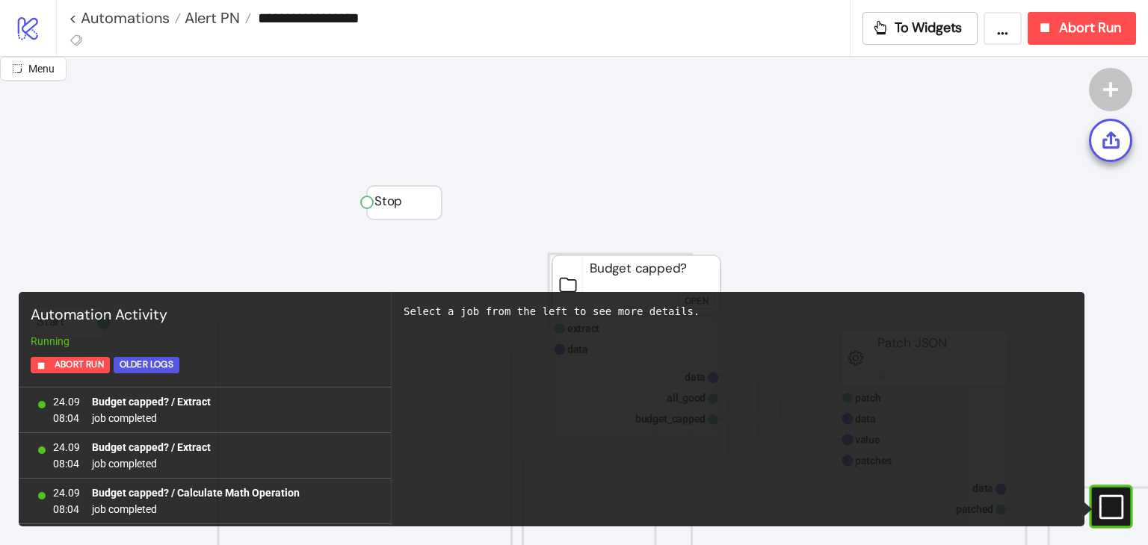
scroll to position [1405, 0]
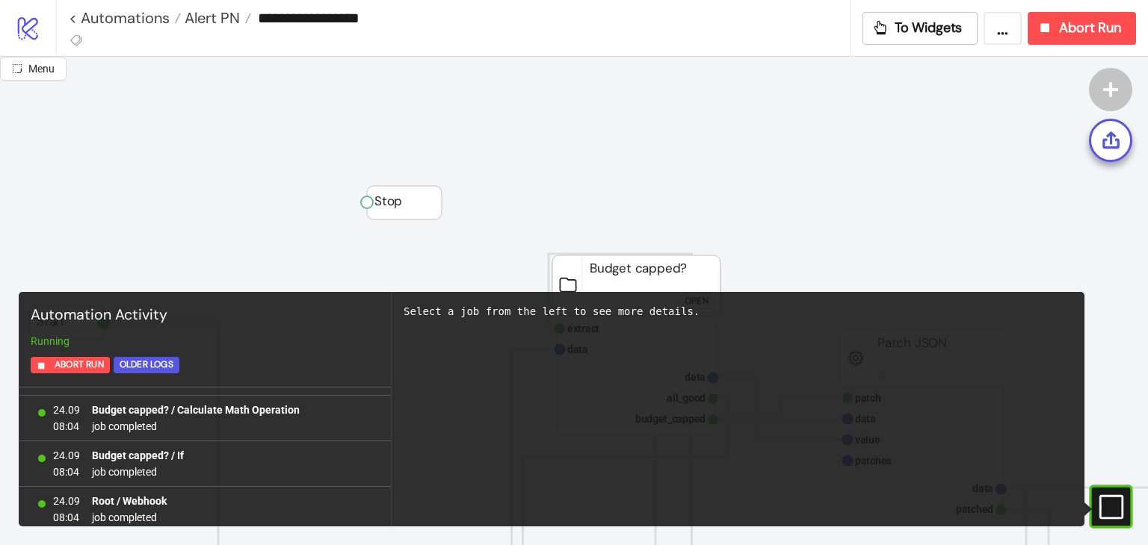
click at [1101, 510] on rect at bounding box center [1089, 507] width 22 height 22
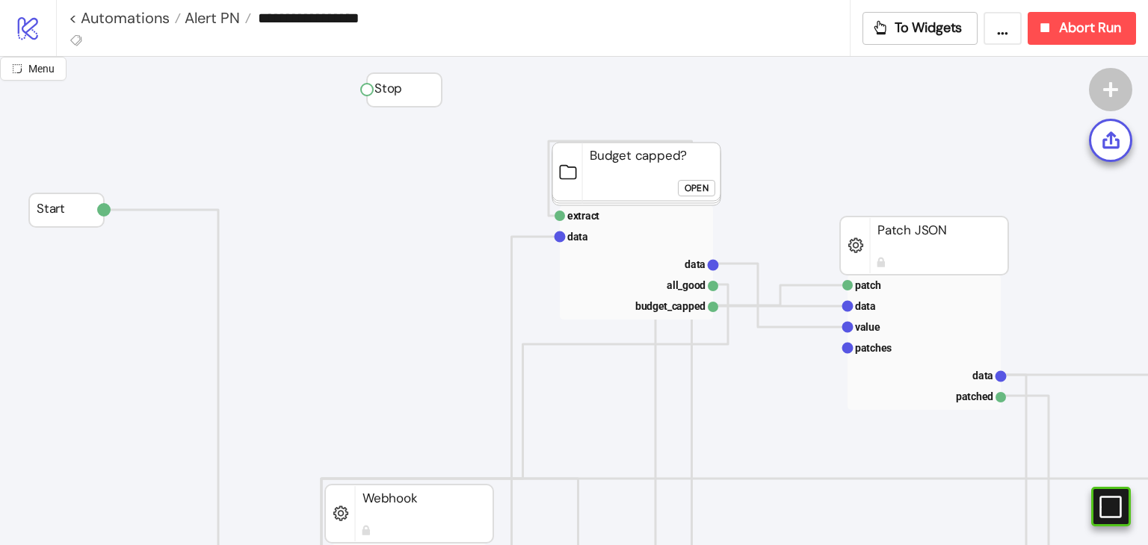
scroll to position [104, 0]
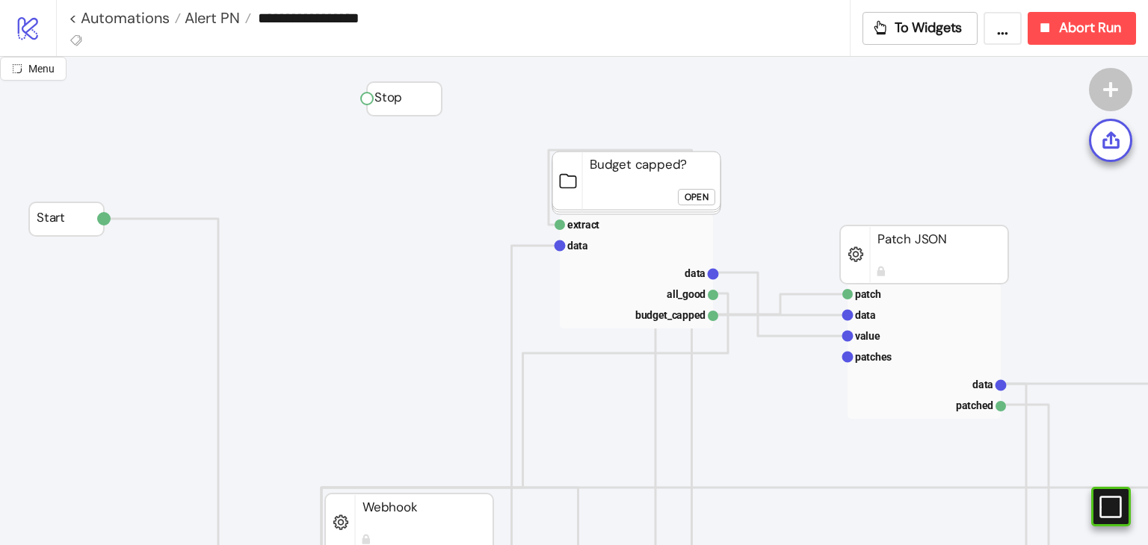
click at [690, 199] on div "Open" at bounding box center [696, 197] width 24 height 17
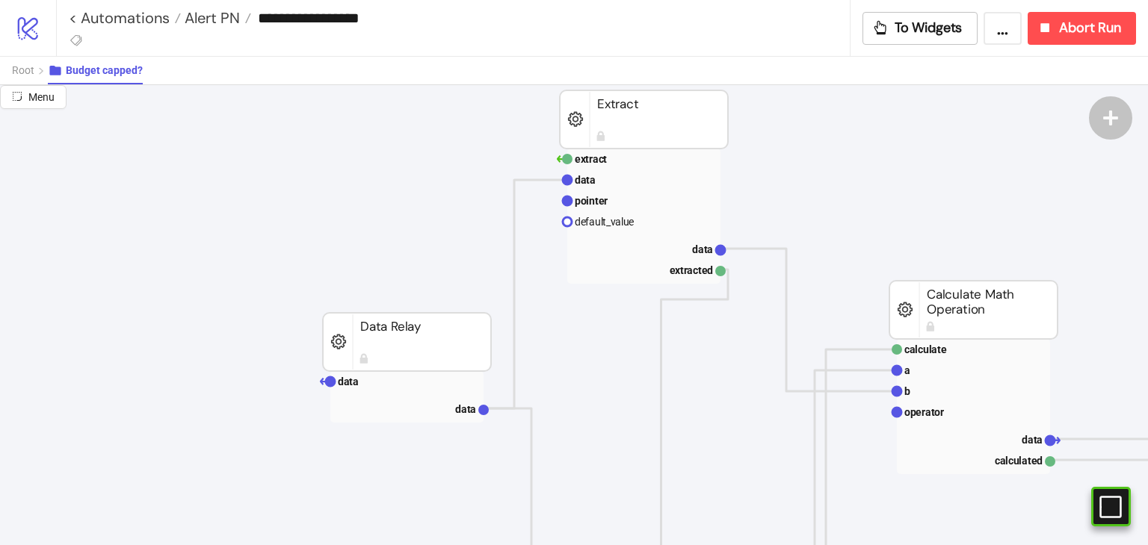
scroll to position [134, 0]
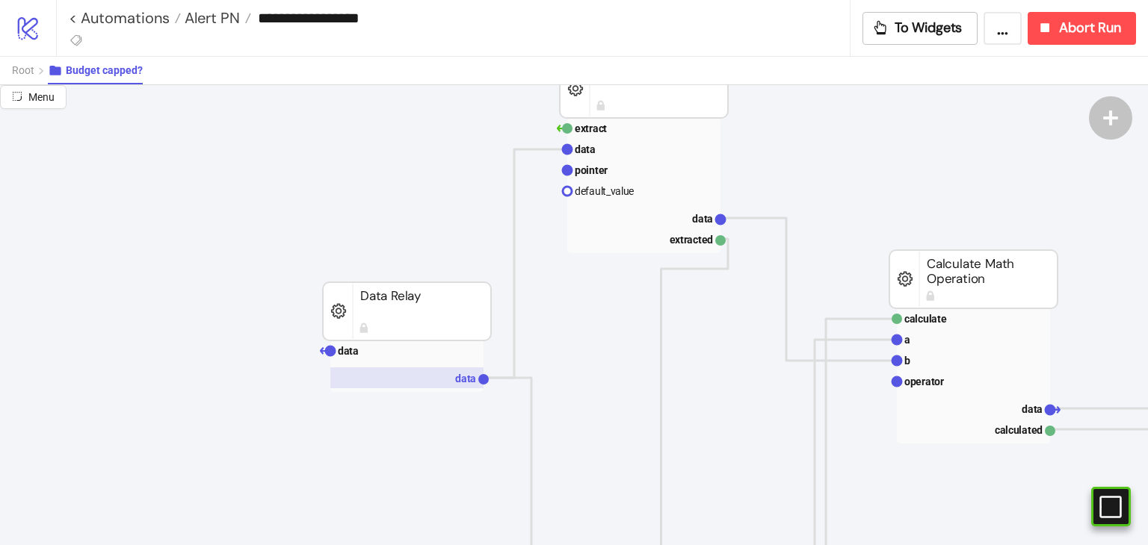
click at [390, 376] on rect at bounding box center [406, 378] width 153 height 21
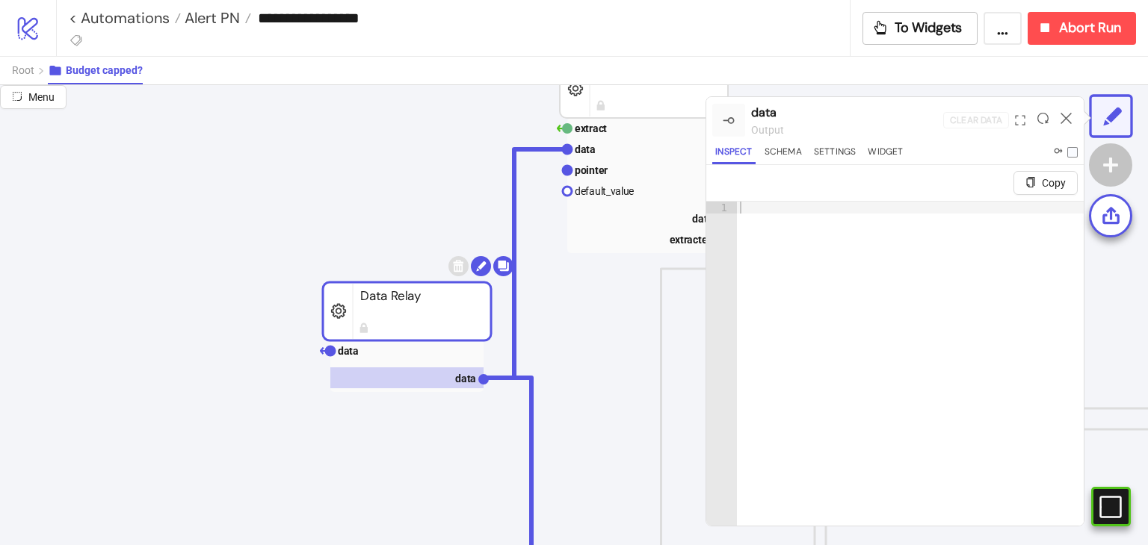
click at [356, 340] on rect at bounding box center [407, 311] width 168 height 58
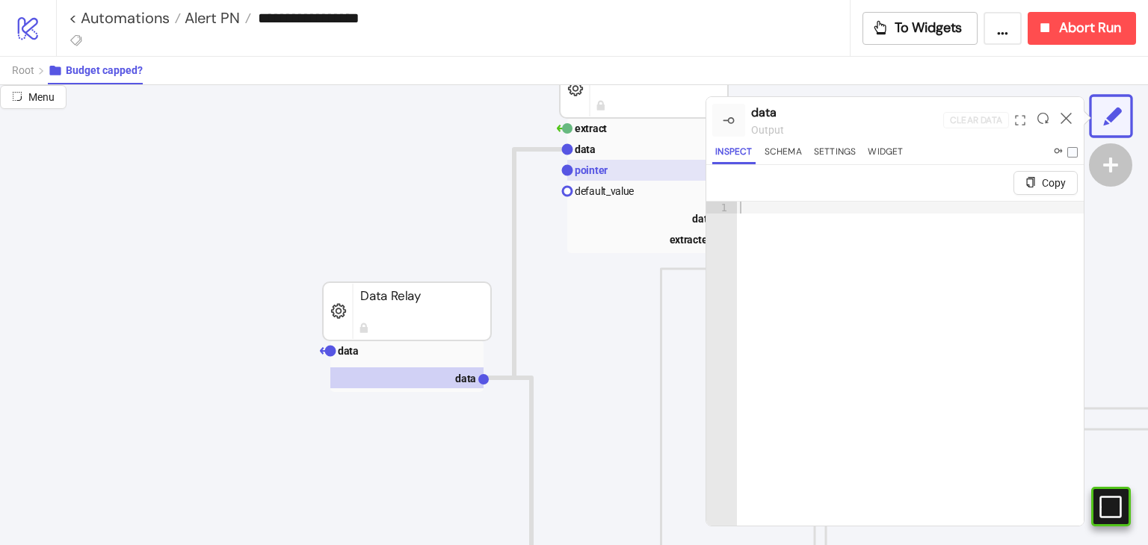
click at [643, 161] on rect at bounding box center [643, 170] width 153 height 21
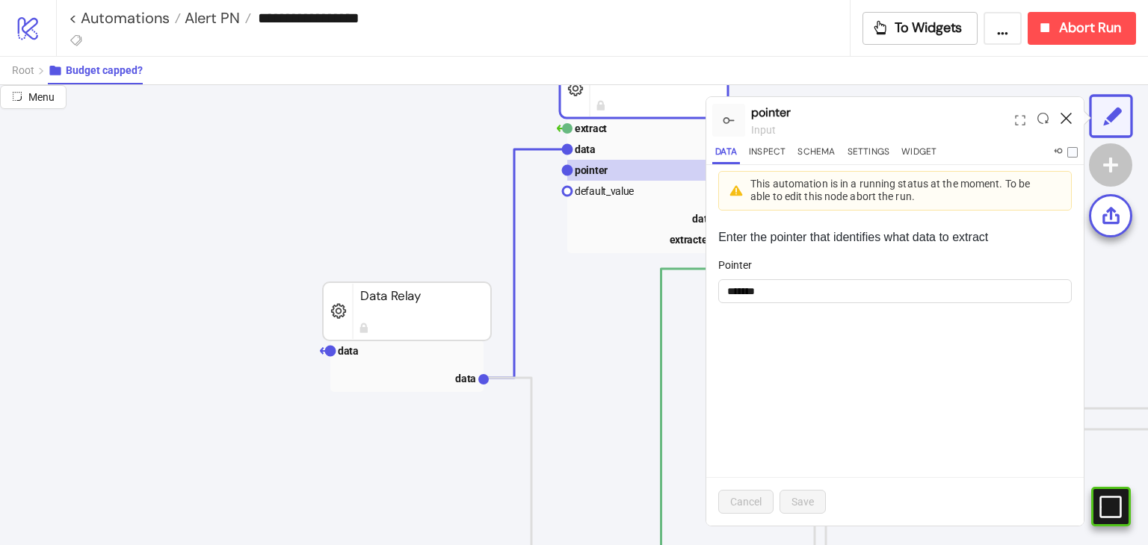
click at [1063, 117] on icon at bounding box center [1065, 118] width 11 height 11
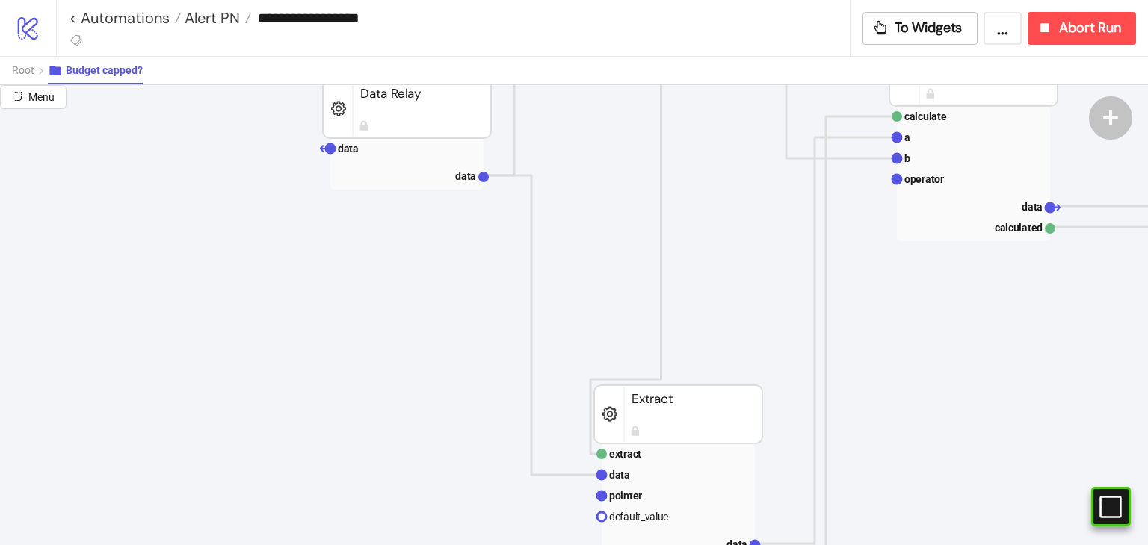
scroll to position [338, 0]
click at [631, 476] on rect at bounding box center [677, 474] width 153 height 21
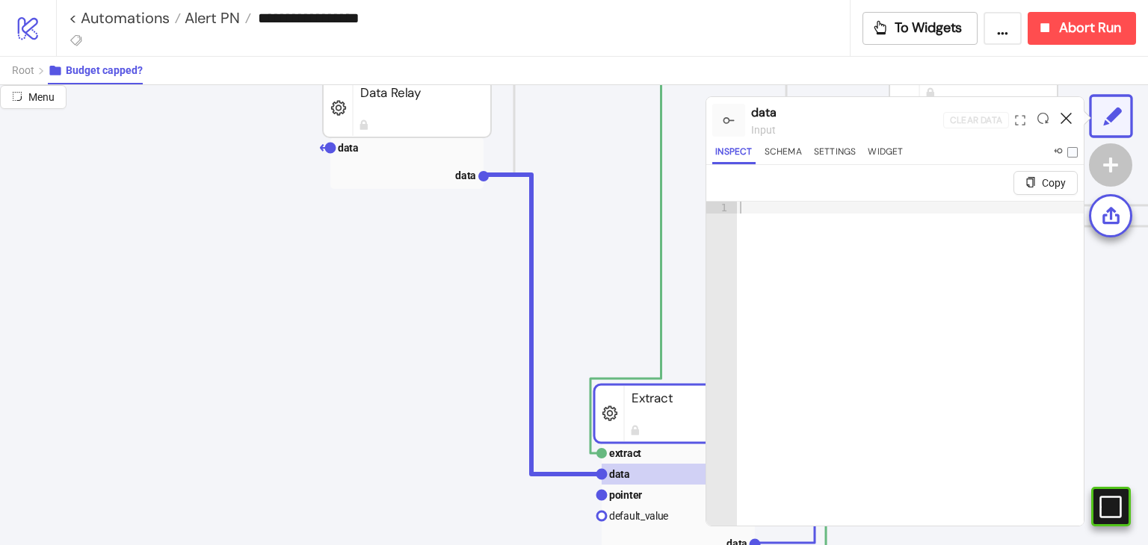
click at [1067, 114] on icon at bounding box center [1065, 118] width 11 height 11
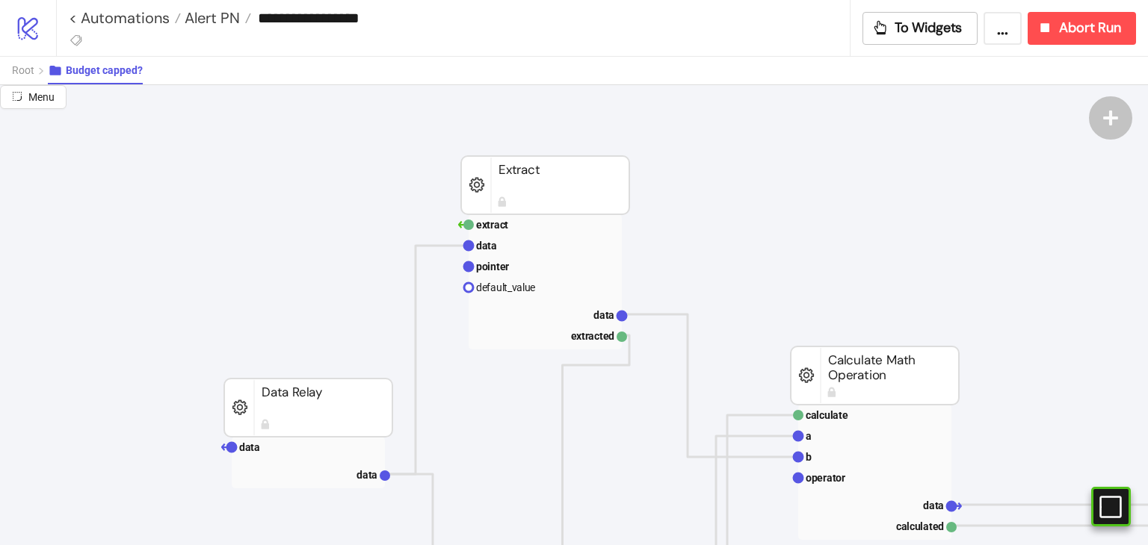
scroll to position [0, 99]
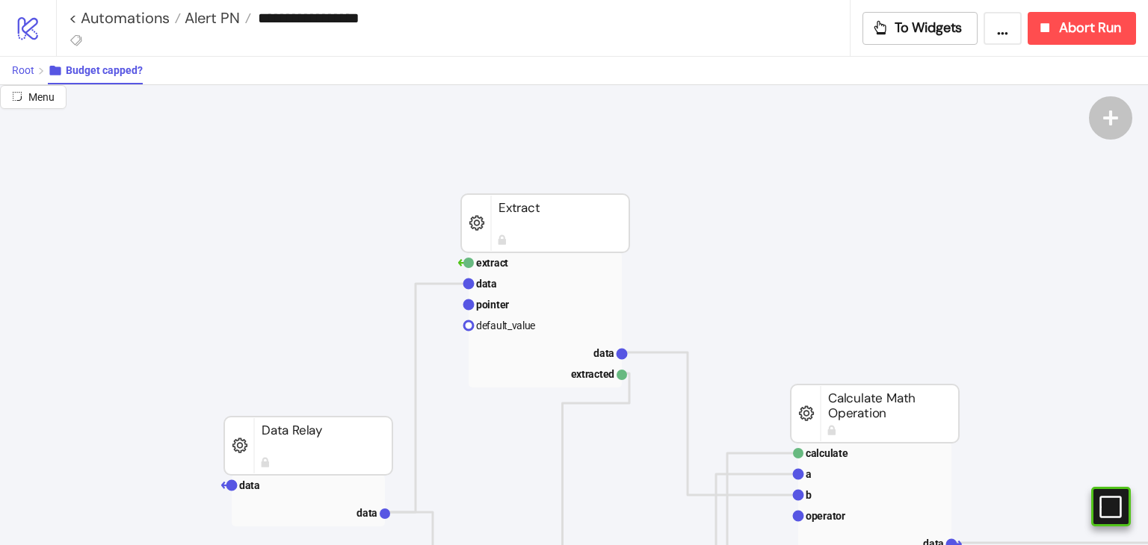
click at [22, 74] on span "Root" at bounding box center [23, 70] width 22 height 12
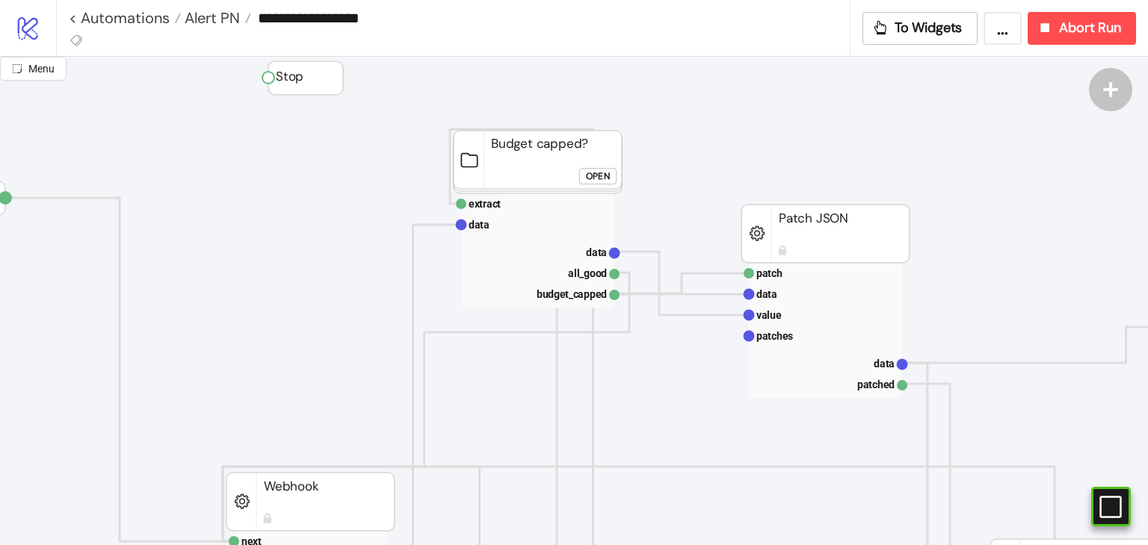
scroll to position [124, 99]
click at [779, 334] on text "patches" at bounding box center [774, 337] width 37 height 12
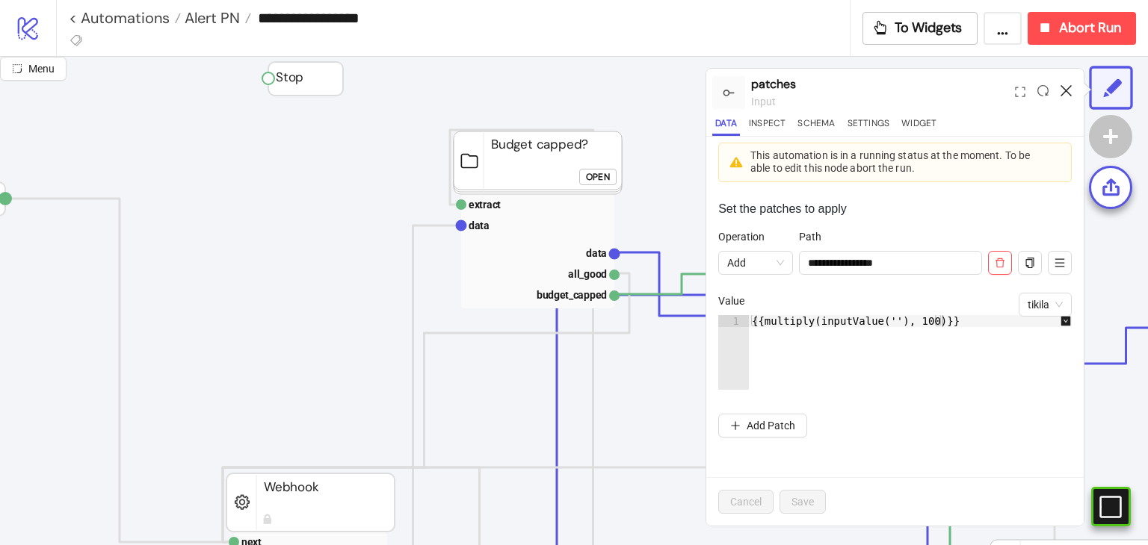
click at [1064, 90] on icon at bounding box center [1065, 90] width 11 height 11
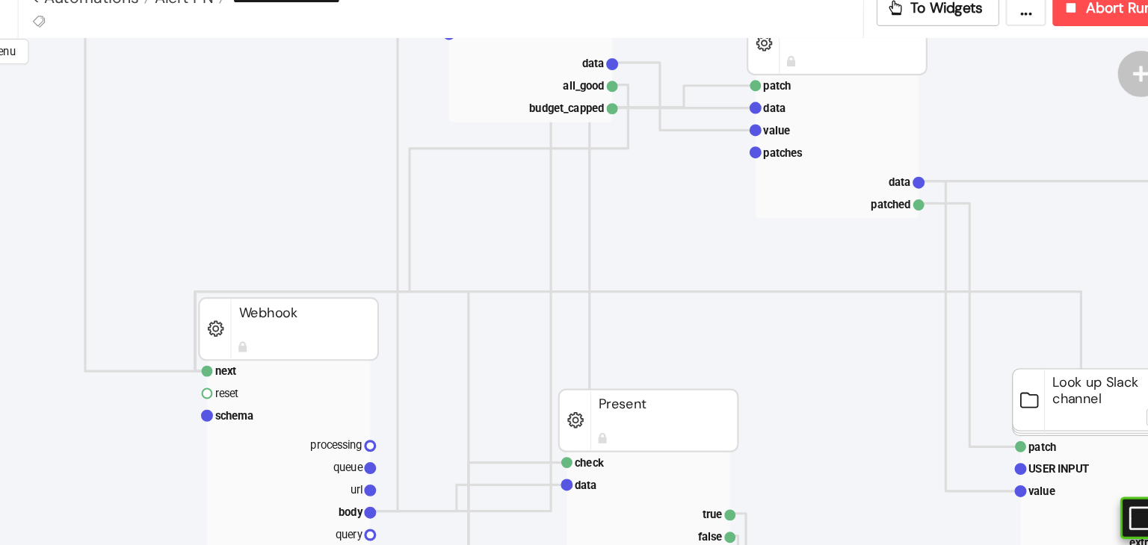
scroll to position [427, 99]
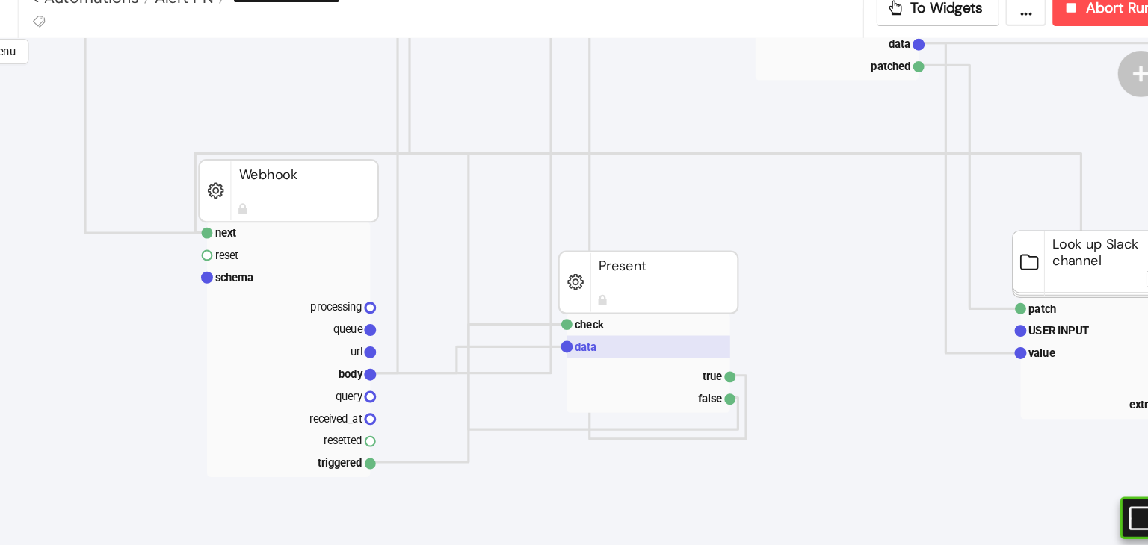
click at [621, 345] on rect at bounding box center [648, 345] width 153 height 21
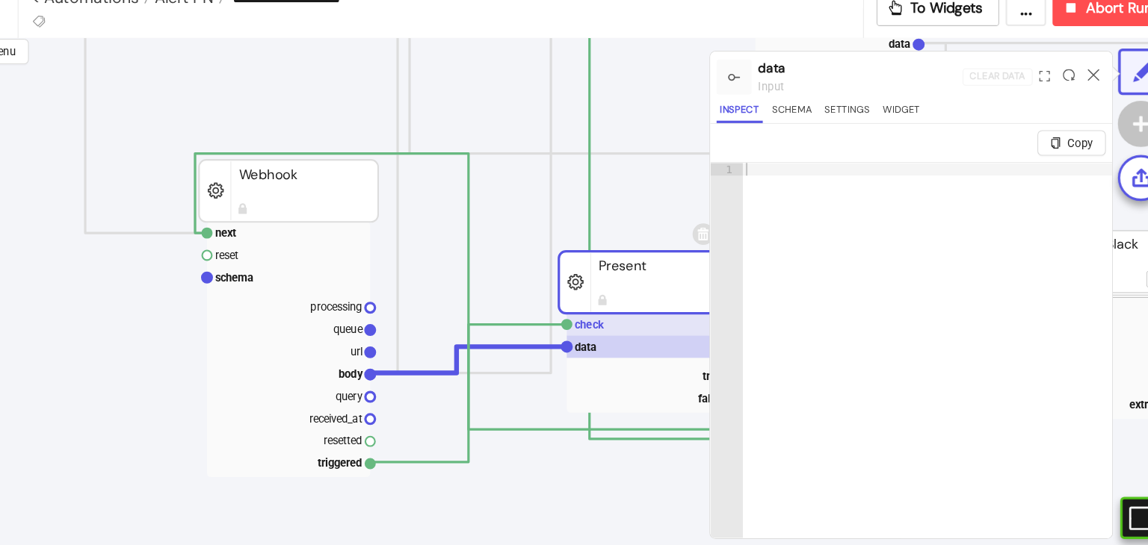
click at [643, 321] on rect at bounding box center [648, 325] width 153 height 21
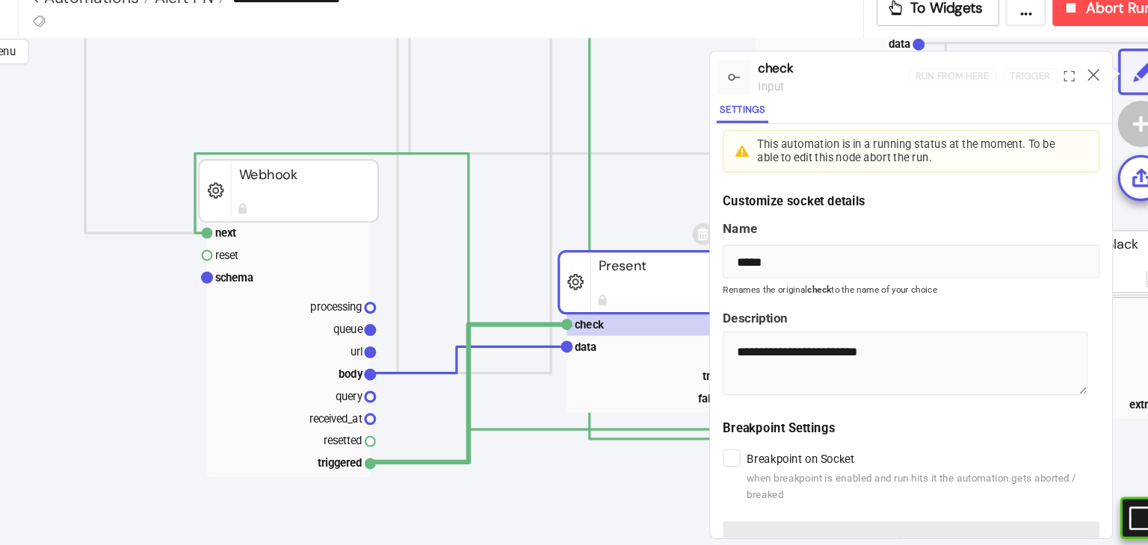
click at [1057, 91] on div at bounding box center [1065, 92] width 23 height 40
click at [1062, 90] on icon at bounding box center [1065, 90] width 11 height 11
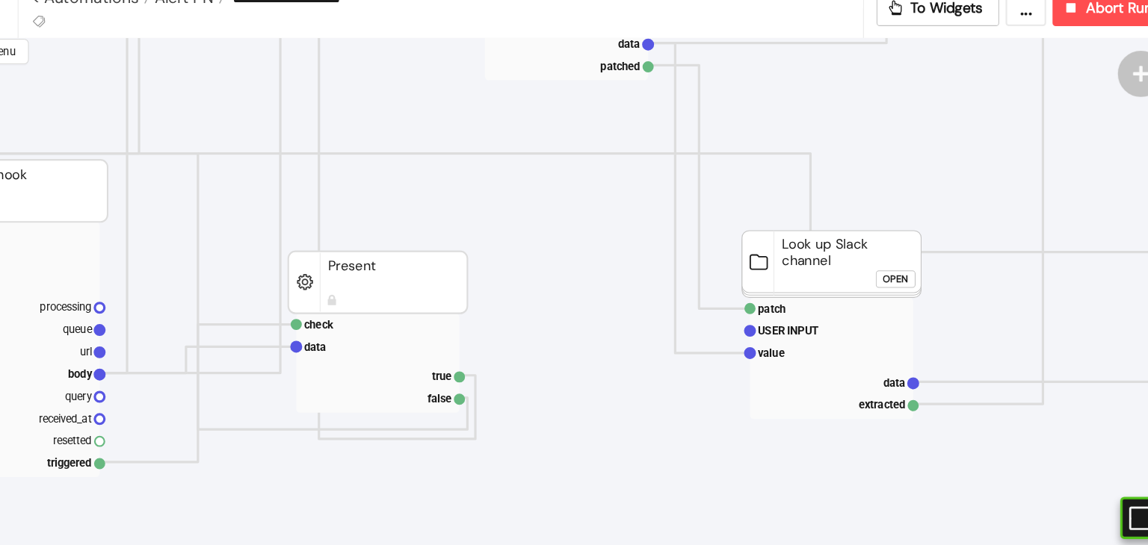
scroll to position [427, 364]
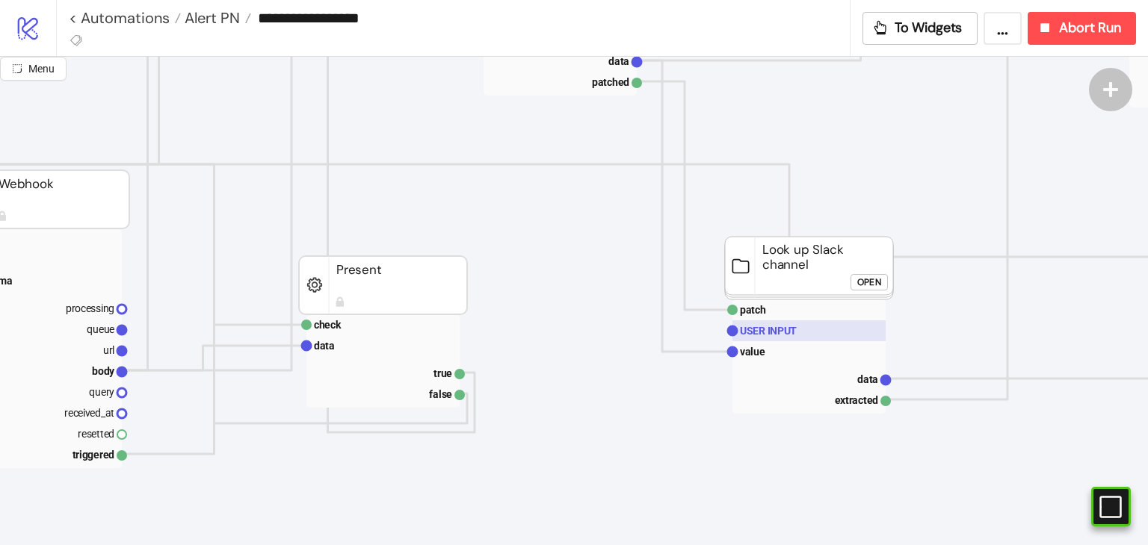
click at [807, 335] on rect at bounding box center [808, 331] width 153 height 21
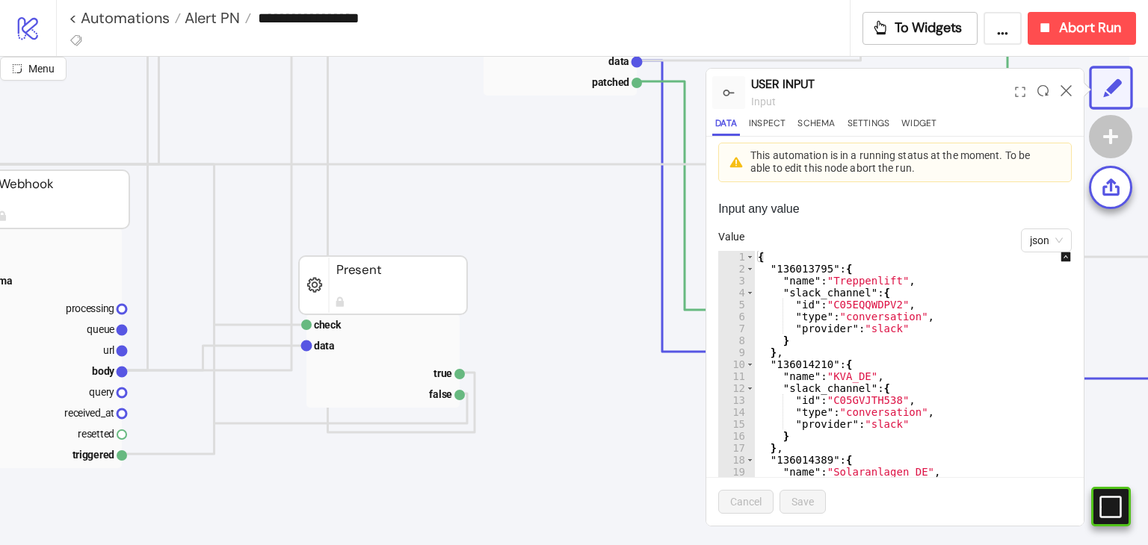
click at [926, 409] on div "{ "136013795" : { "name" : "Treppenlift" , "slack_channel" : { "id" : "C05EQQWD…" at bounding box center [924, 399] width 338 height 296
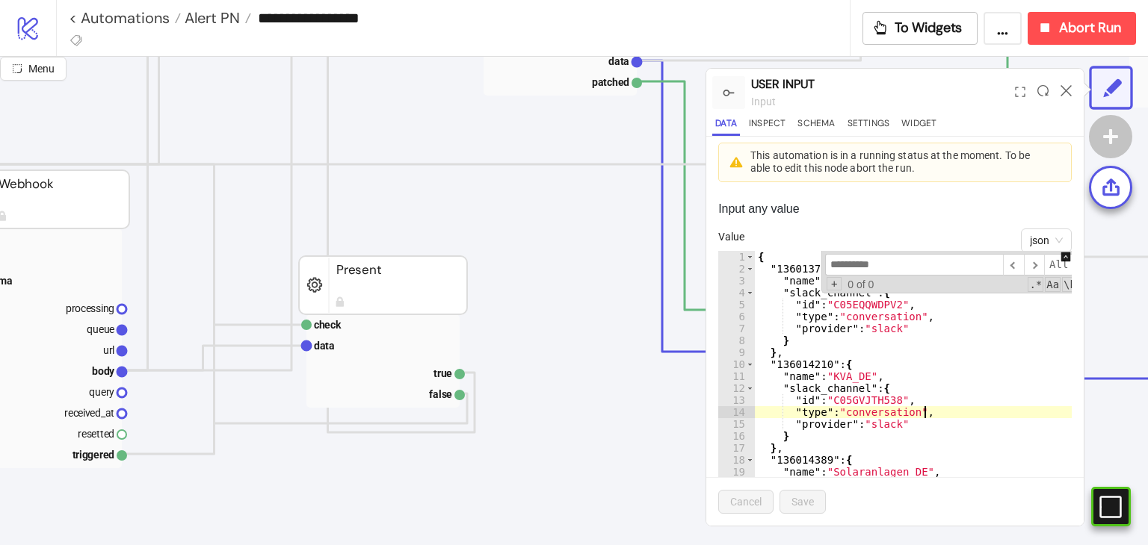
click at [926, 409] on div "{ "136013795" : { "name" : "Treppenlift" , "slack_channel" : { "id" : "C05EQQWD…" at bounding box center [924, 399] width 338 height 296
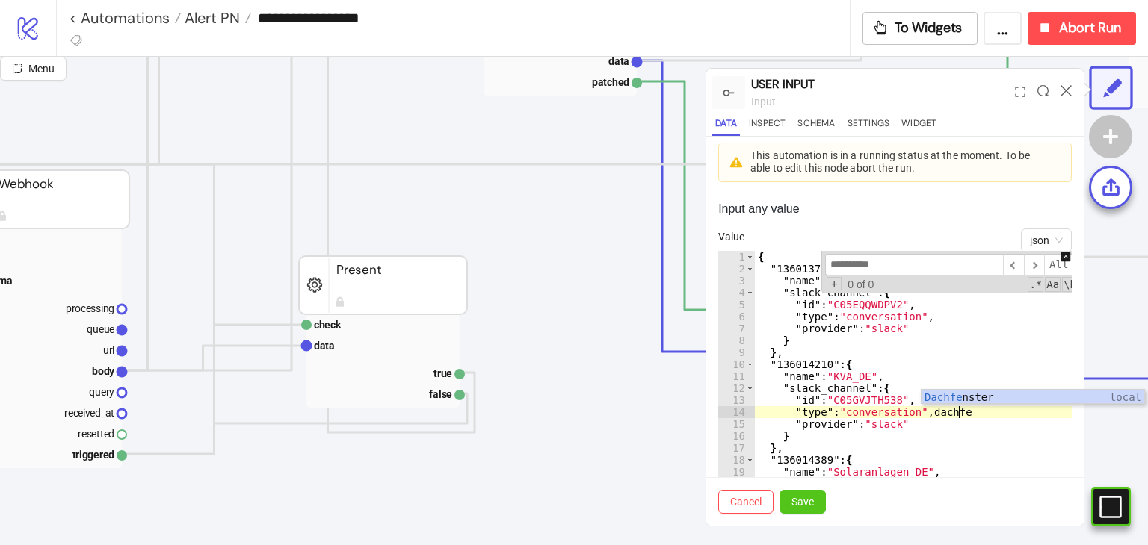
scroll to position [0, 13]
type textarea "**********"
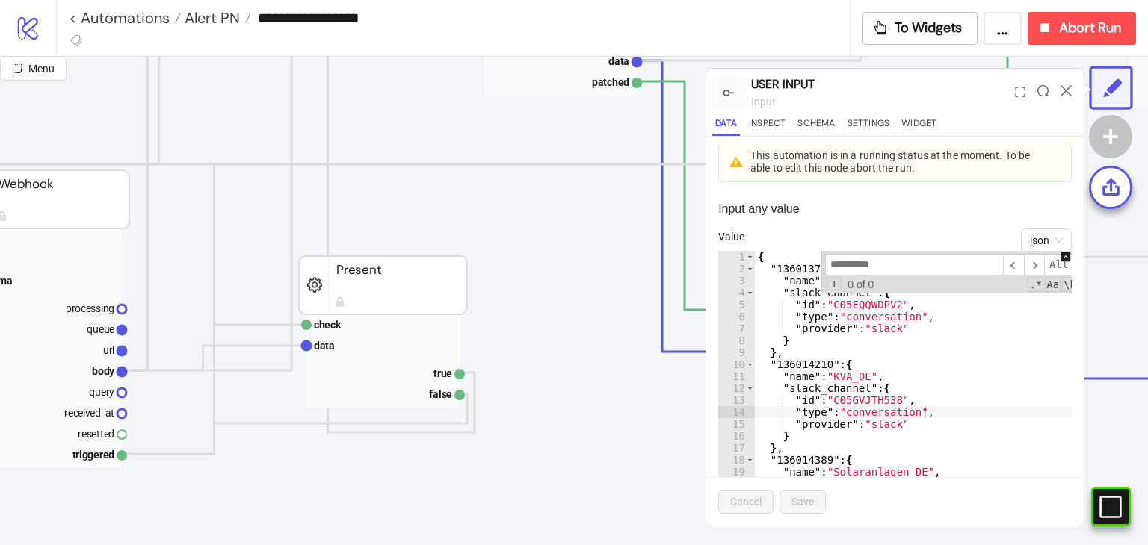
click at [914, 267] on input at bounding box center [914, 265] width 178 height 22
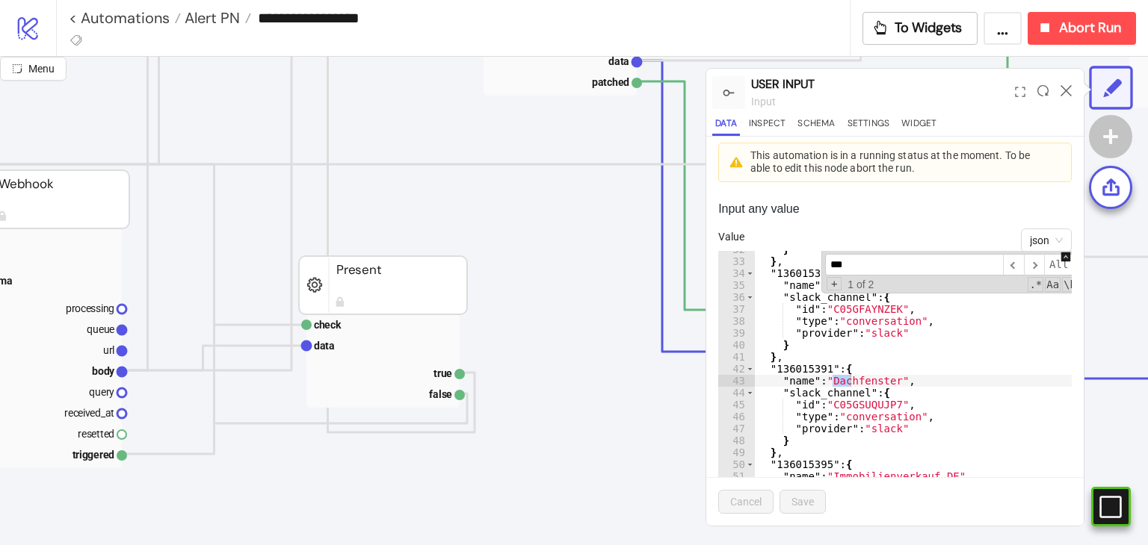
type input "***"
click at [970, 326] on div "} } , "136015358" : { "name" : "Garage" , "slack_channel" : { "id" : "C05GFAYNZ…" at bounding box center [924, 392] width 338 height 296
type textarea "**********"
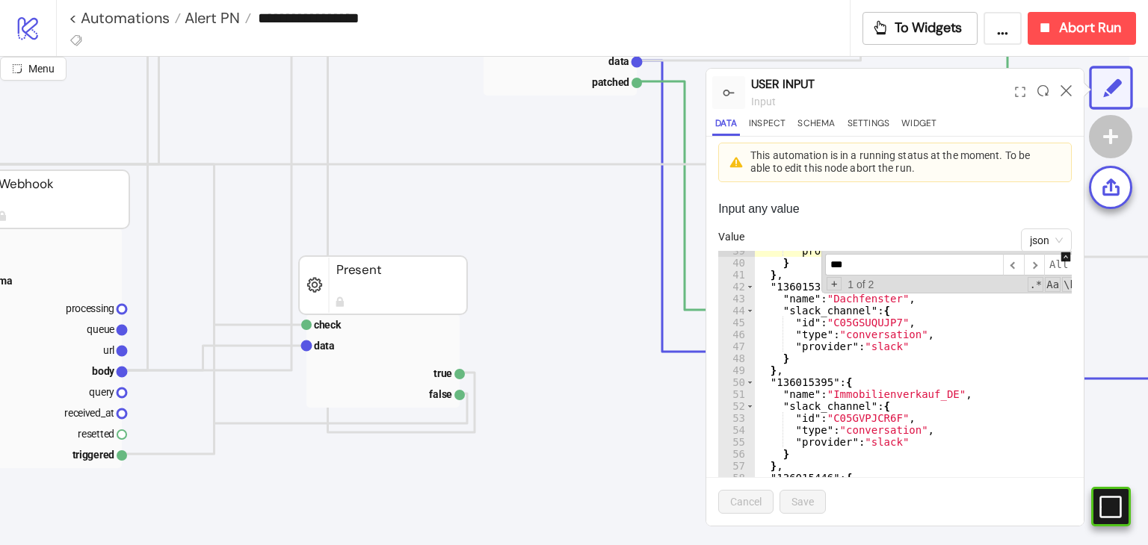
scroll to position [462, 0]
click at [909, 260] on input "***" at bounding box center [914, 265] width 178 height 22
type input "*"
type textarea "*"
click at [887, 356] on div ""provider" : "slack" } } , "136015391" : { "name" : "Dachfenster" , "slack_chan…" at bounding box center [924, 391] width 338 height 296
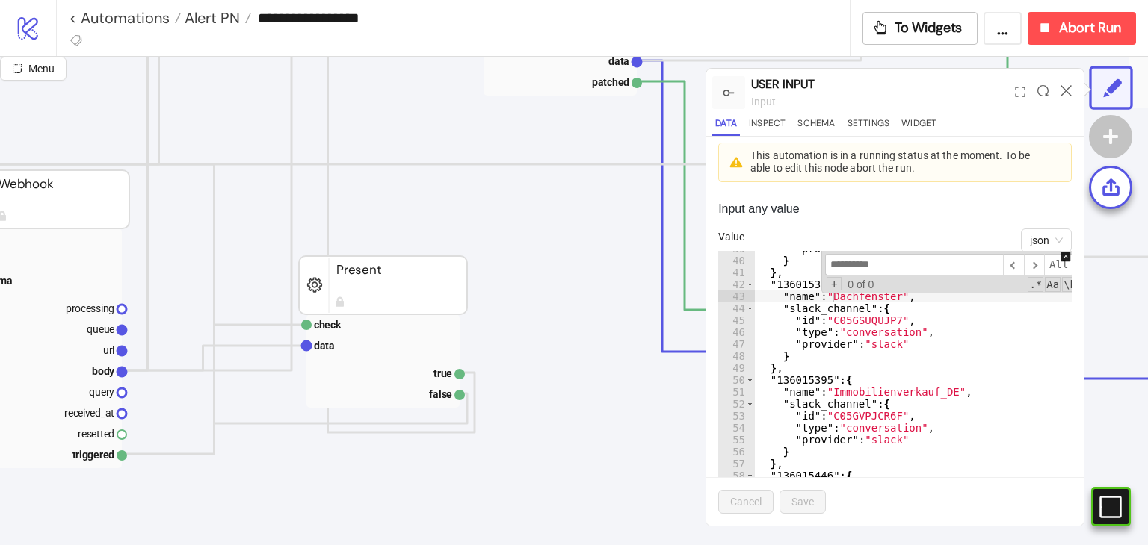
scroll to position [0, 1]
click at [1068, 90] on icon at bounding box center [1065, 90] width 11 height 11
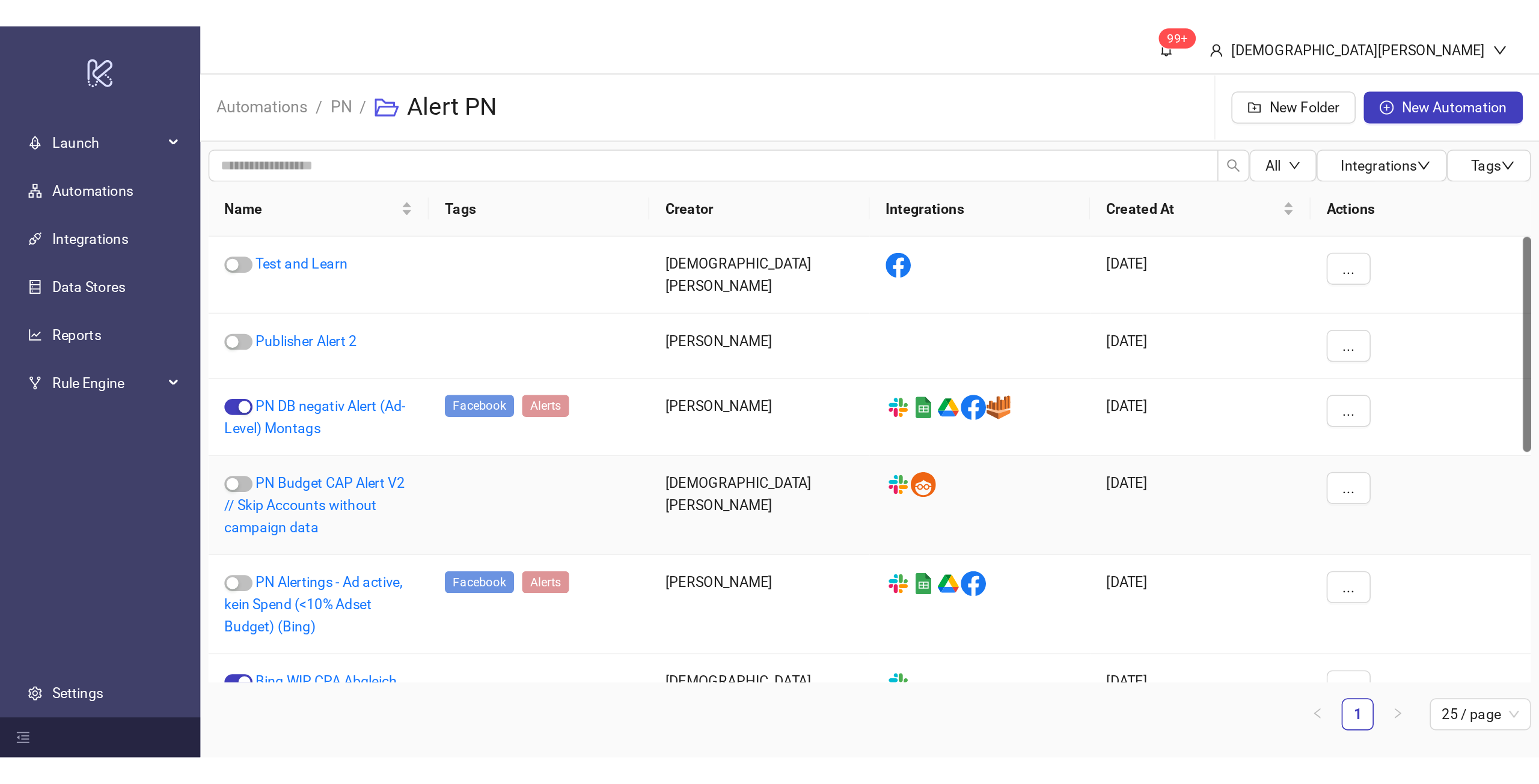
scroll to position [93, 0]
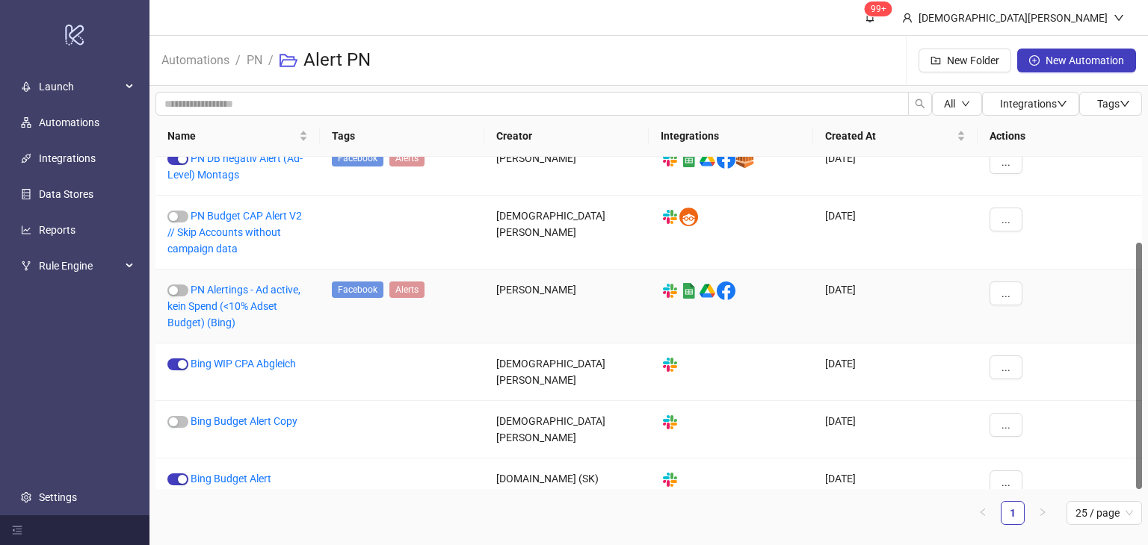
click at [1103, 315] on div "..." at bounding box center [1059, 307] width 164 height 74
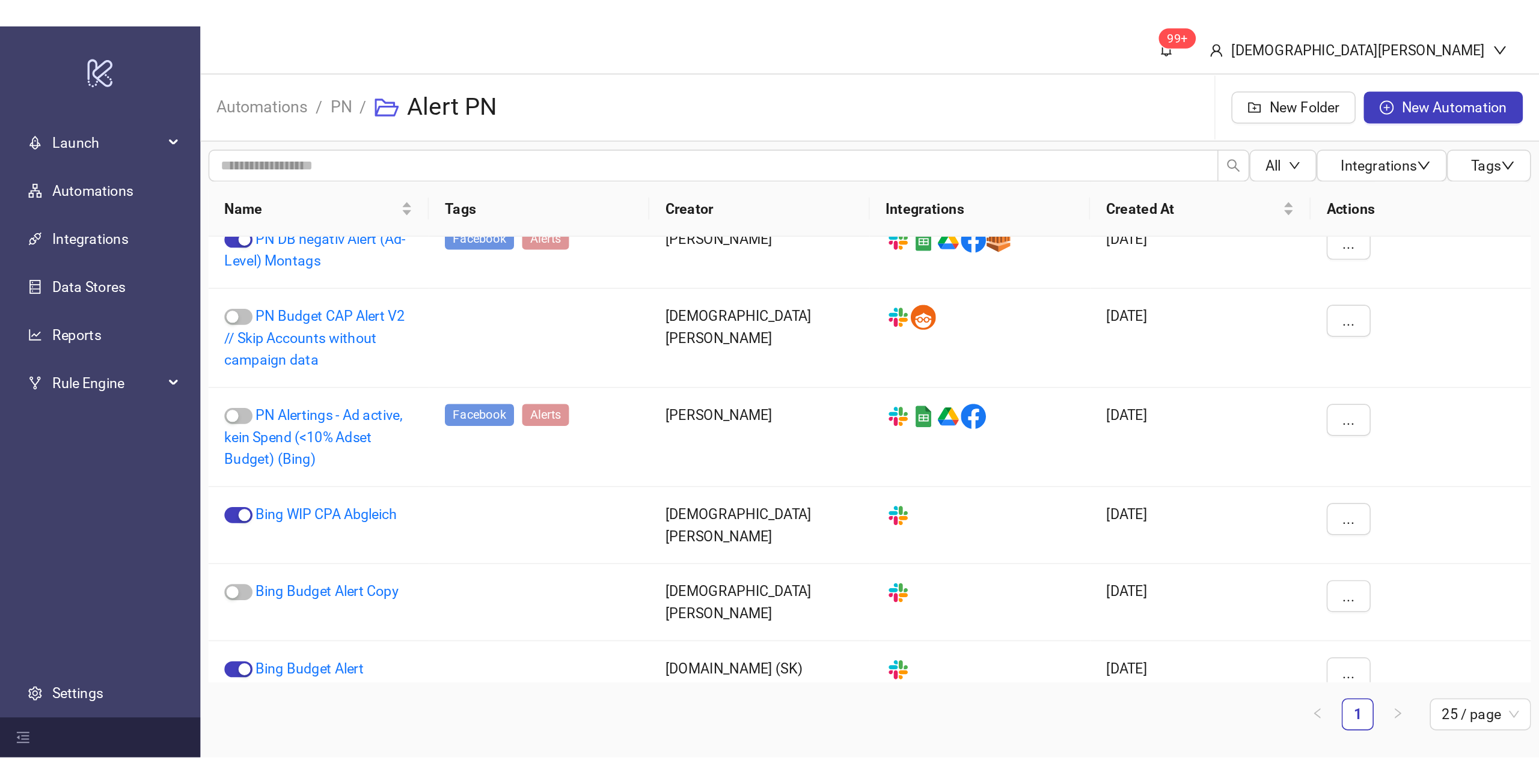
scroll to position [0, 0]
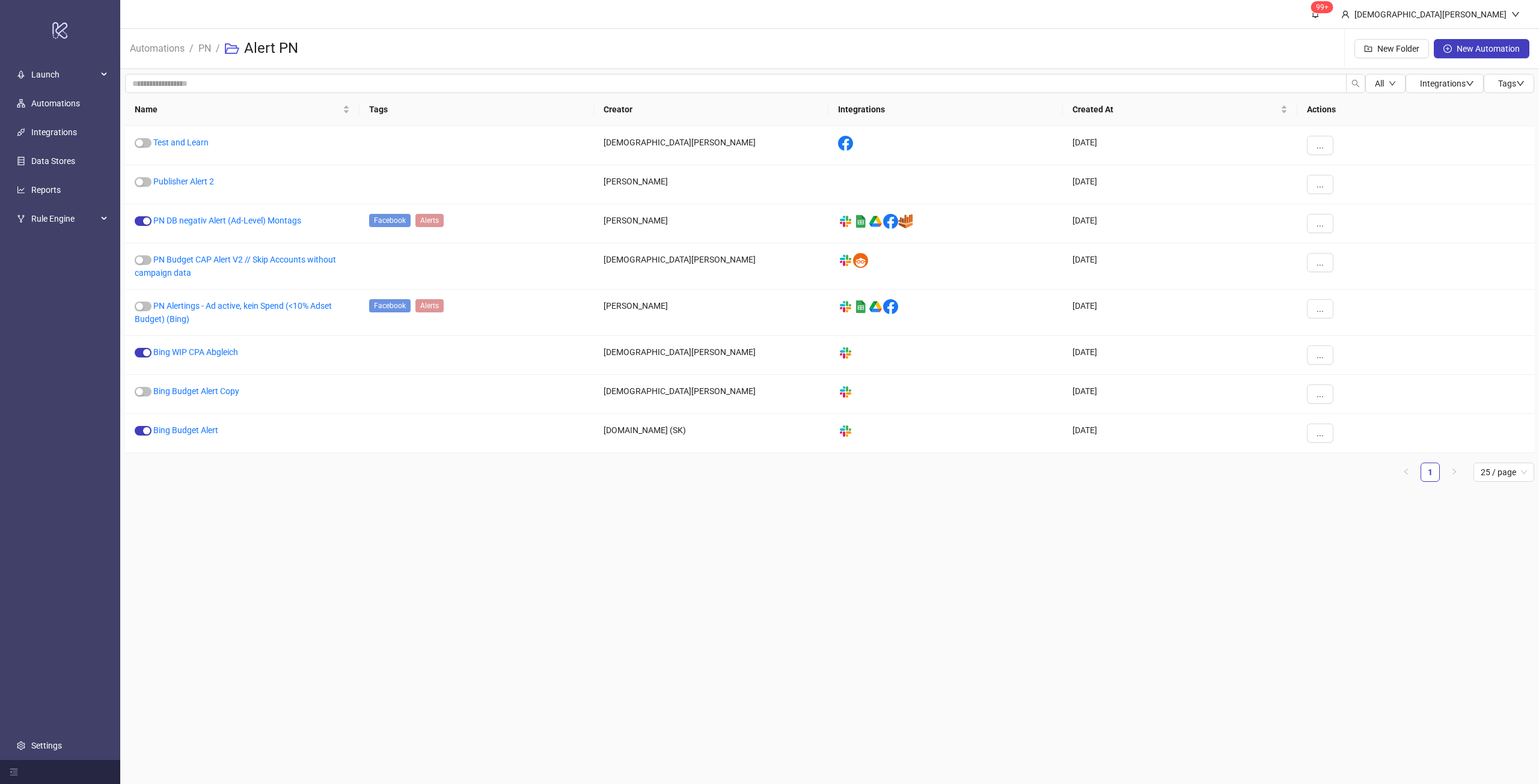
click at [417, 438] on main "99+ Christian Weikamp Automations / PN / Alert PN New Folder New Automation All…" at bounding box center [829, 392] width 1418 height 784
click at [73, 99] on link "Automations" at bounding box center [56, 104] width 49 height 10
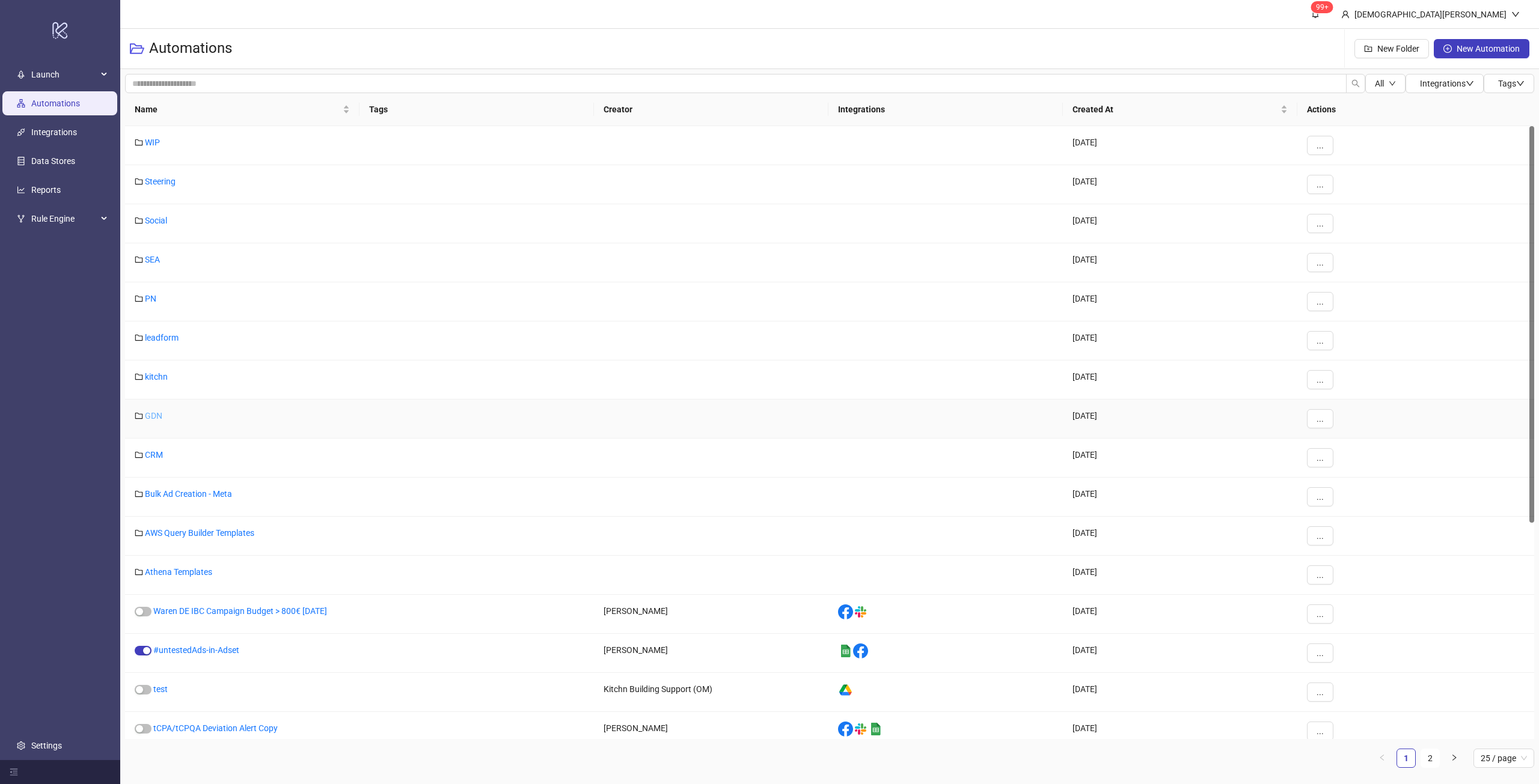
click at [153, 413] on link "GDN" at bounding box center [154, 416] width 18 height 10
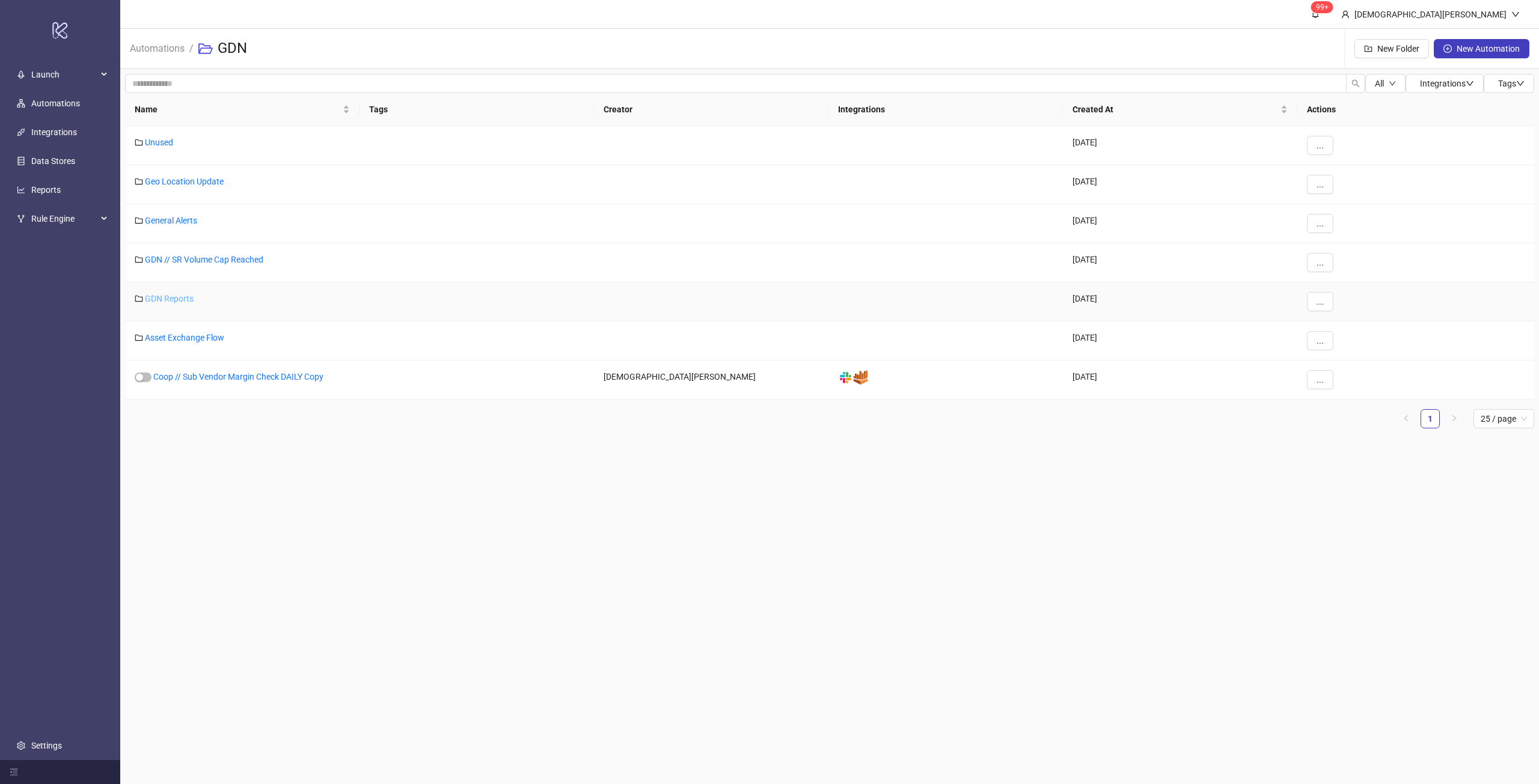
click at [172, 299] on link "GDN Reports" at bounding box center [169, 298] width 49 height 10
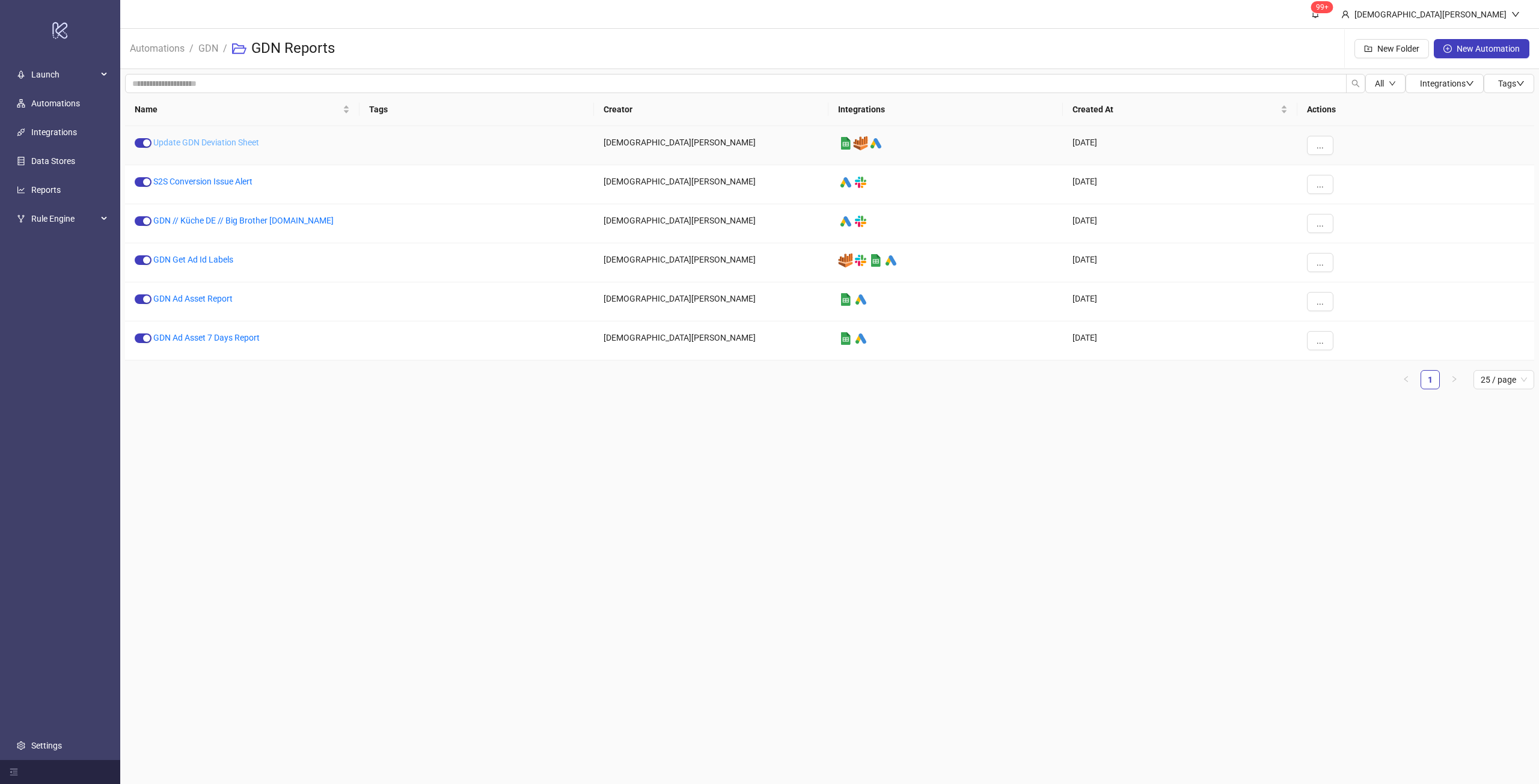
click at [210, 142] on link "Update GDN Deviation Sheet" at bounding box center [206, 142] width 105 height 10
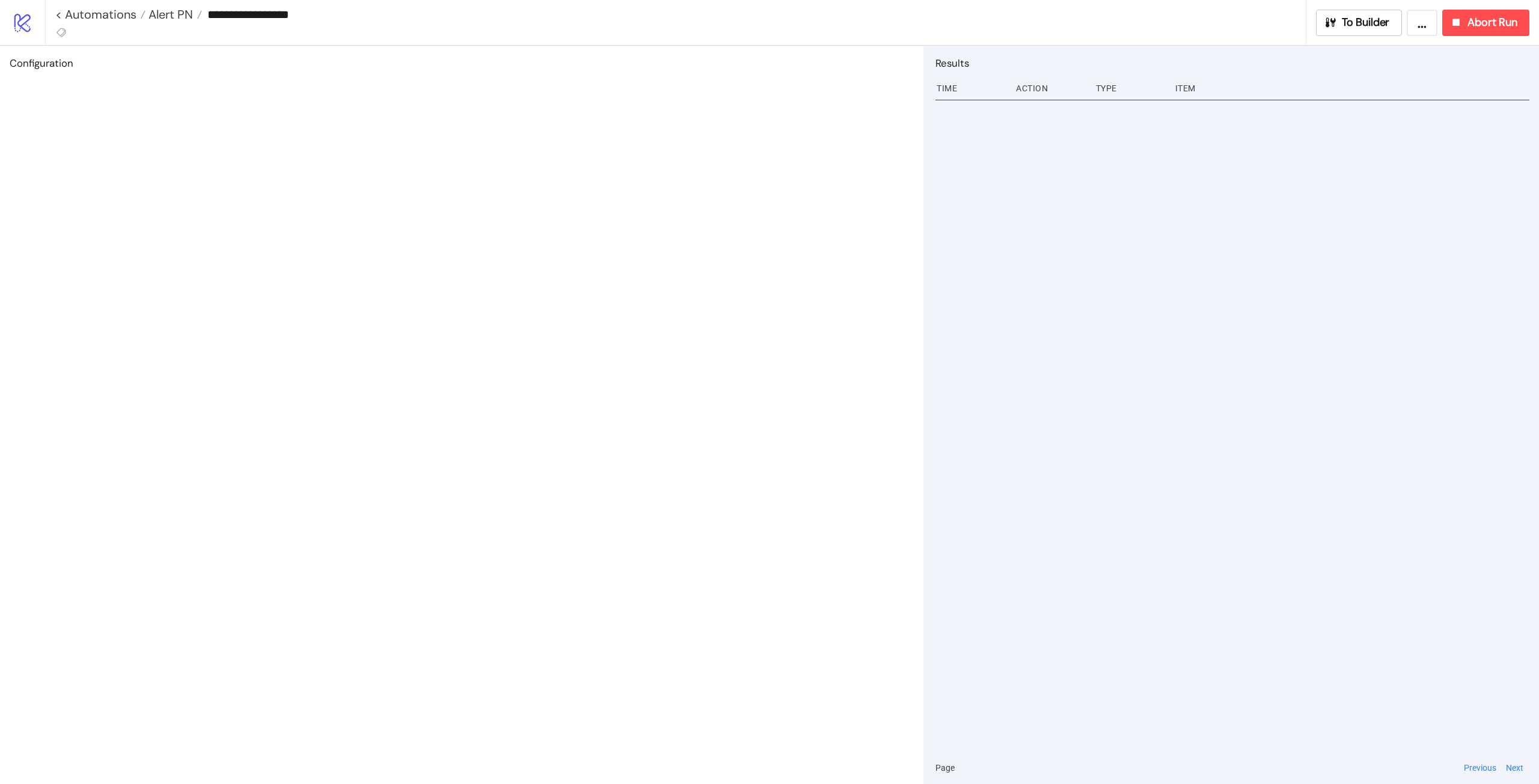
type input "**********"
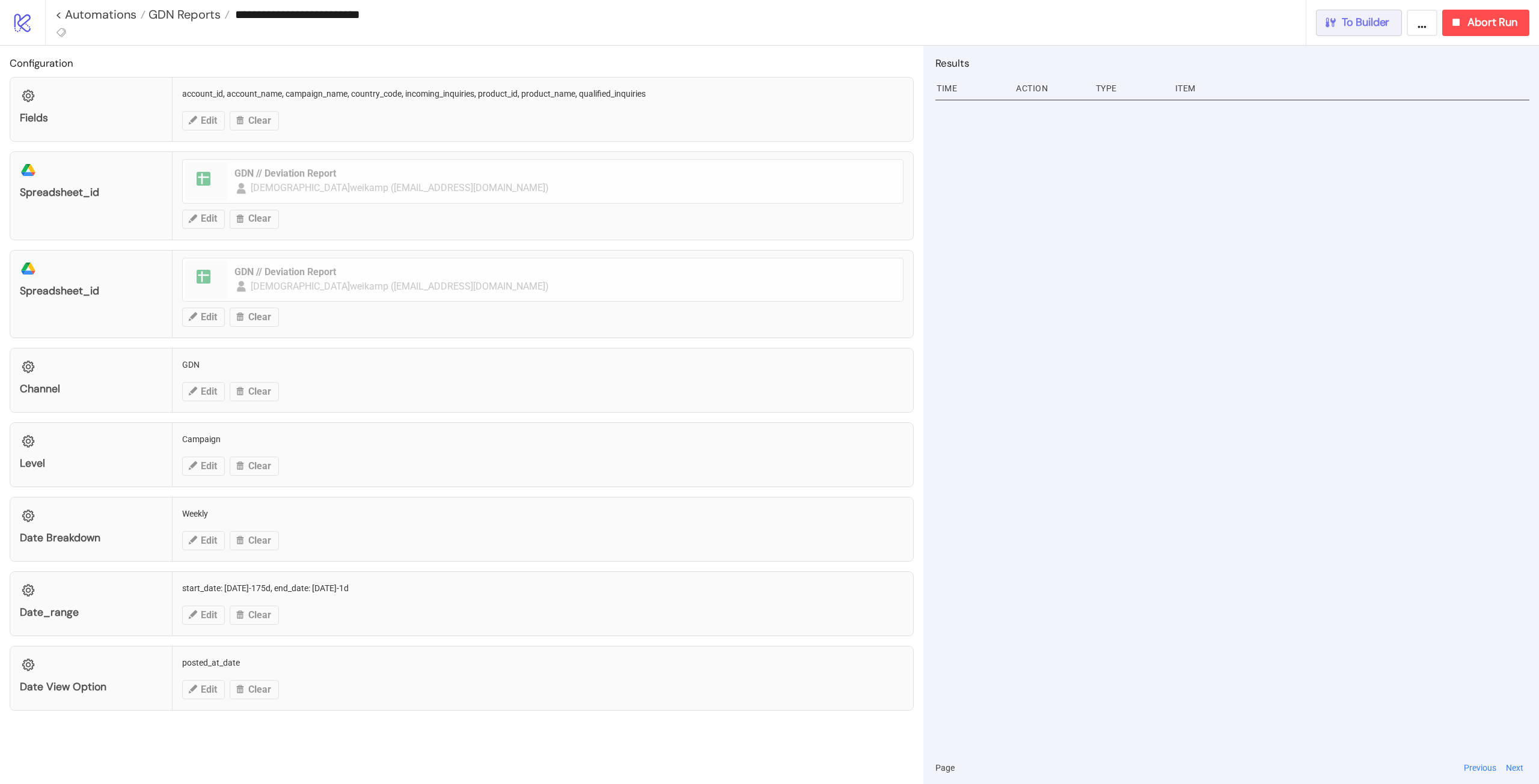
click at [923, 25] on icon "button" at bounding box center [1330, 22] width 13 height 13
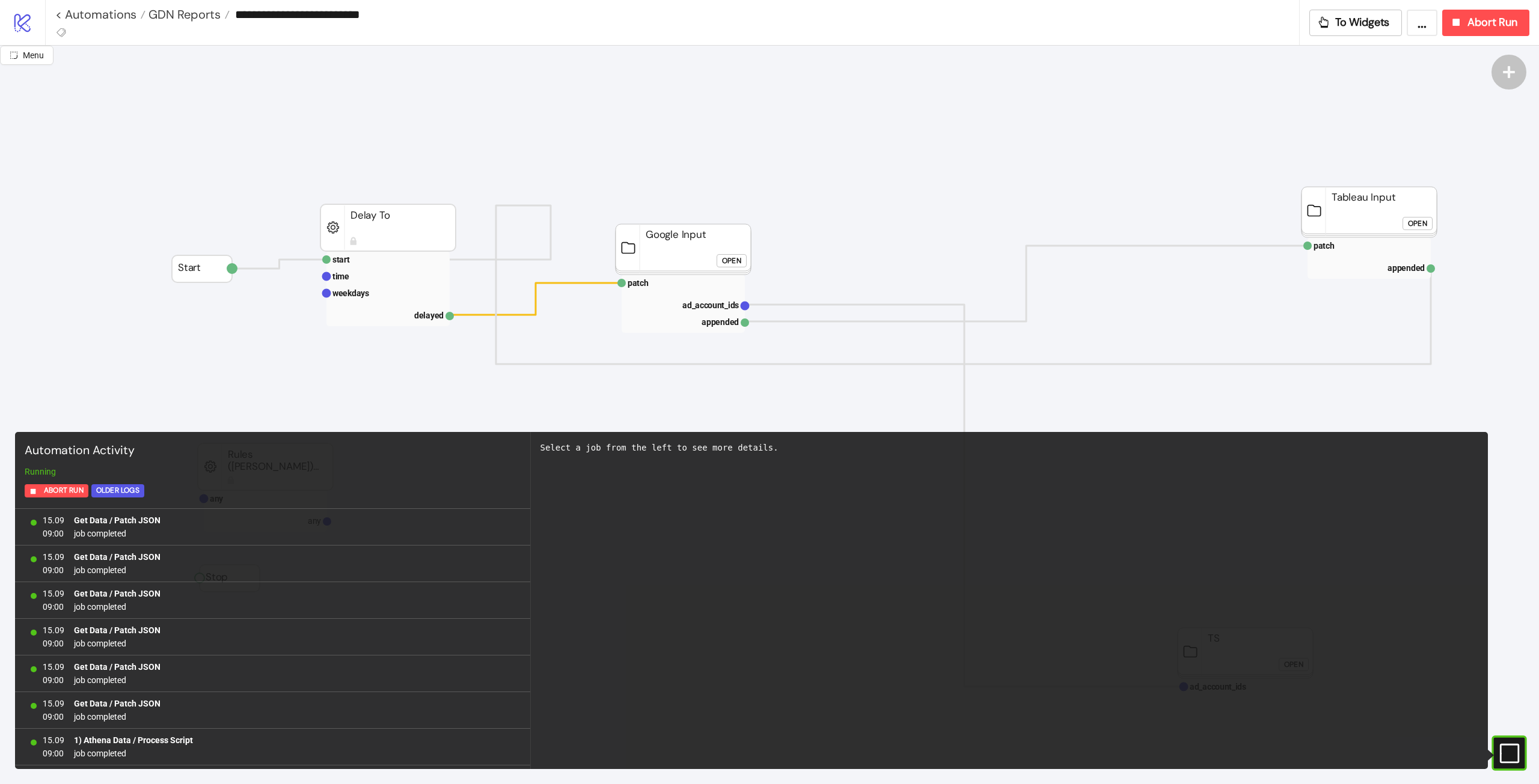
scroll to position [986, 0]
click at [398, 273] on rect at bounding box center [388, 276] width 123 height 17
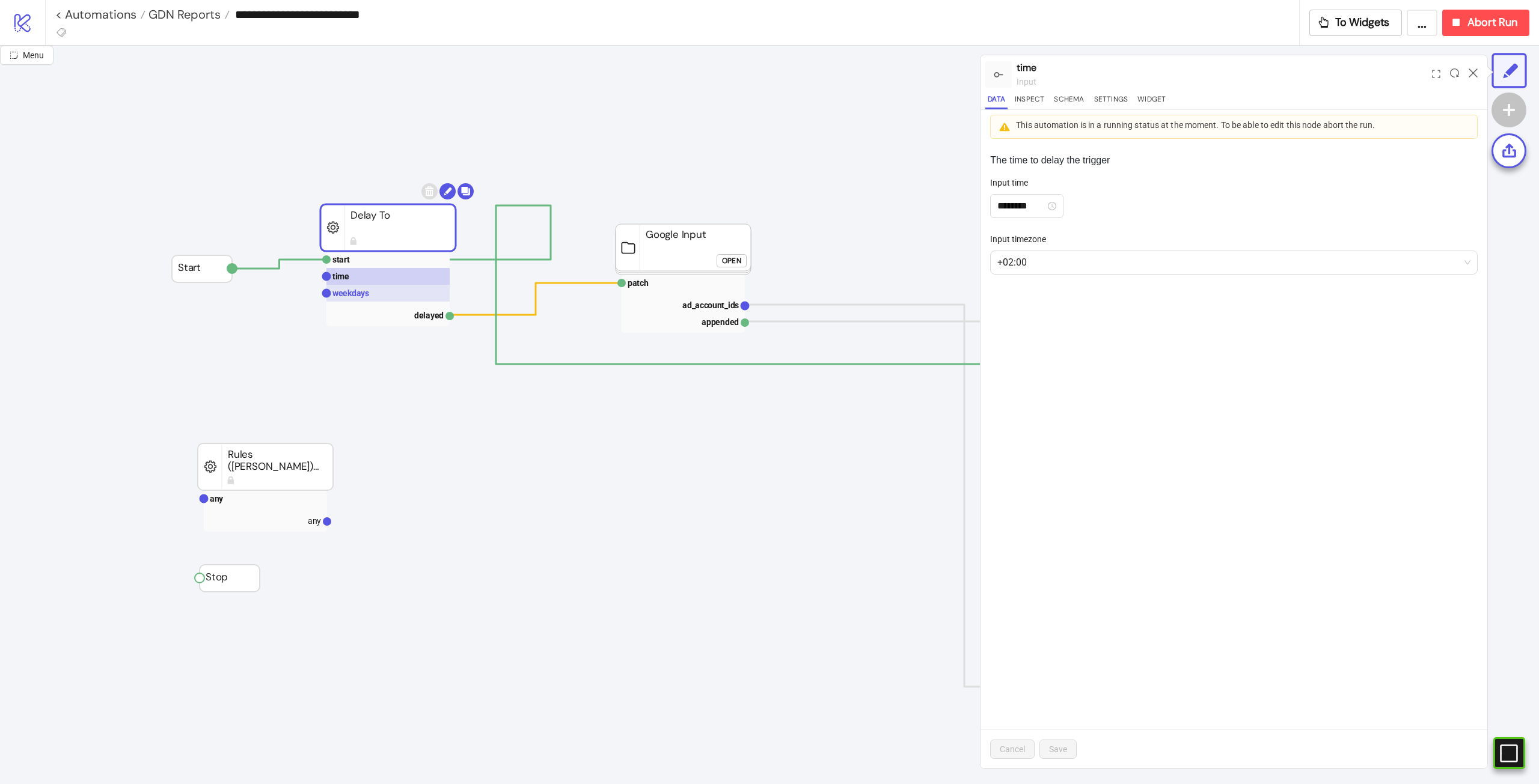
click at [385, 291] on rect at bounding box center [388, 293] width 123 height 17
click at [201, 16] on span "GDN Reports" at bounding box center [183, 14] width 75 height 15
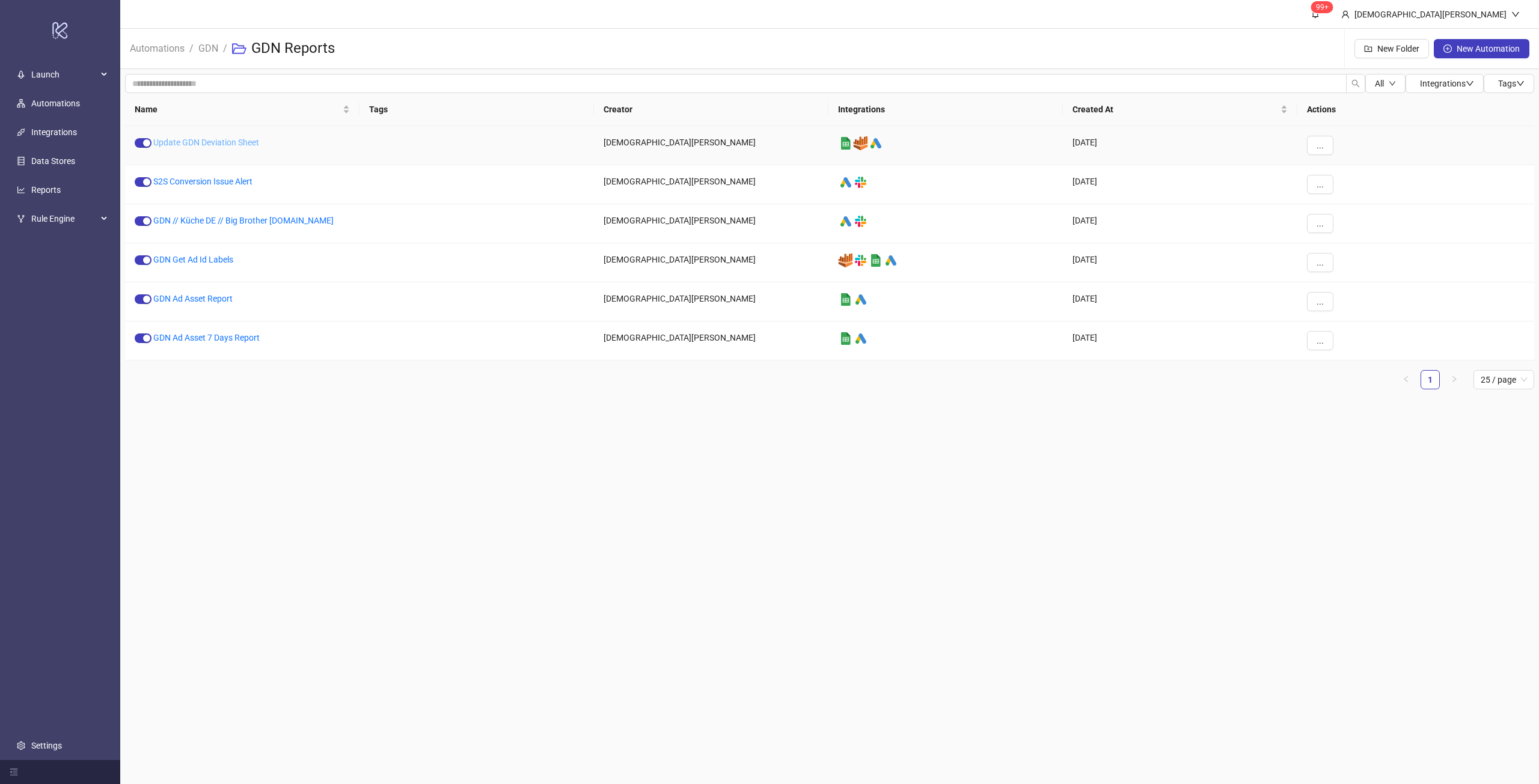
click at [245, 145] on link "Update GDN Deviation Sheet" at bounding box center [206, 142] width 105 height 10
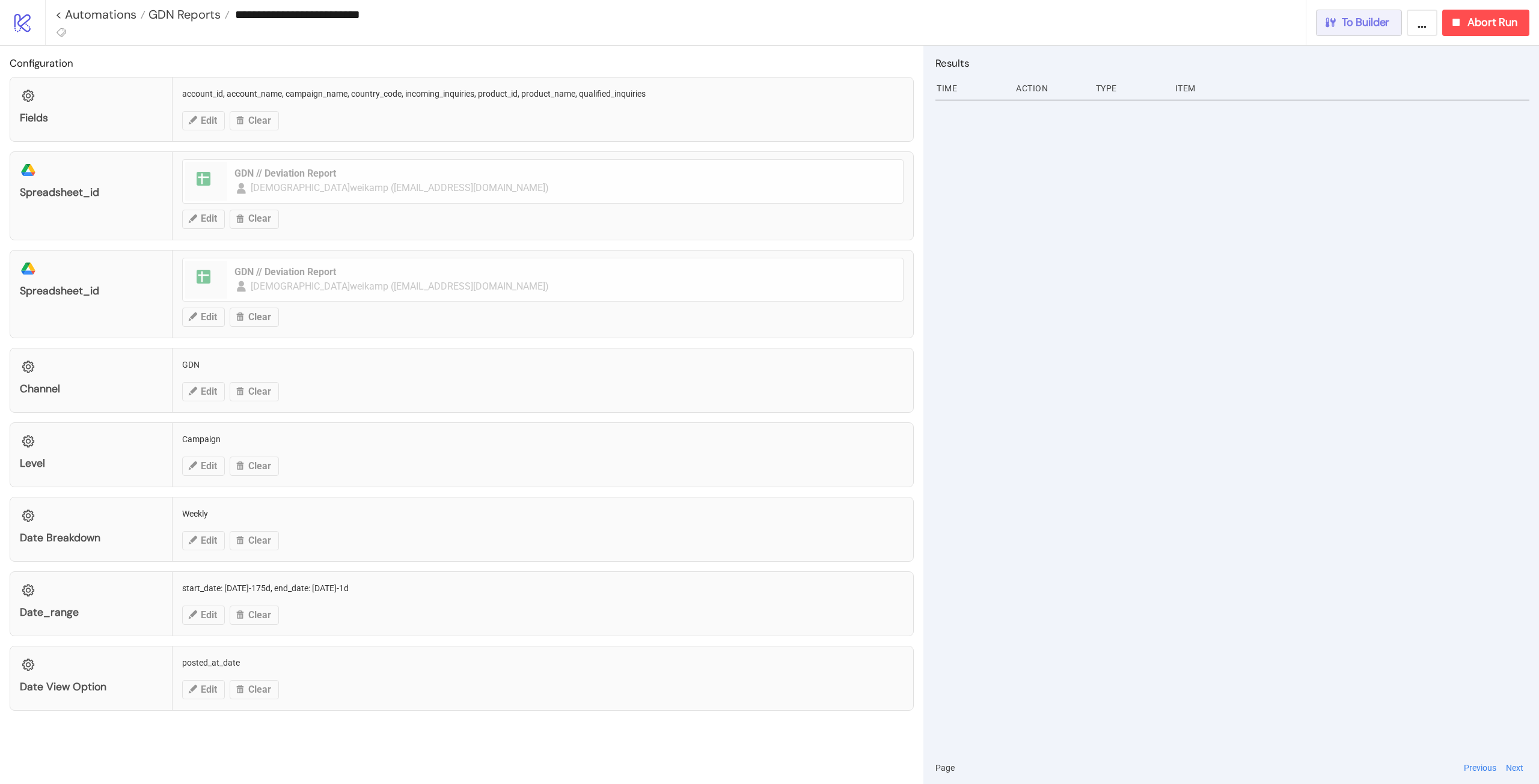
click at [923, 32] on button "To Builder" at bounding box center [1359, 23] width 87 height 27
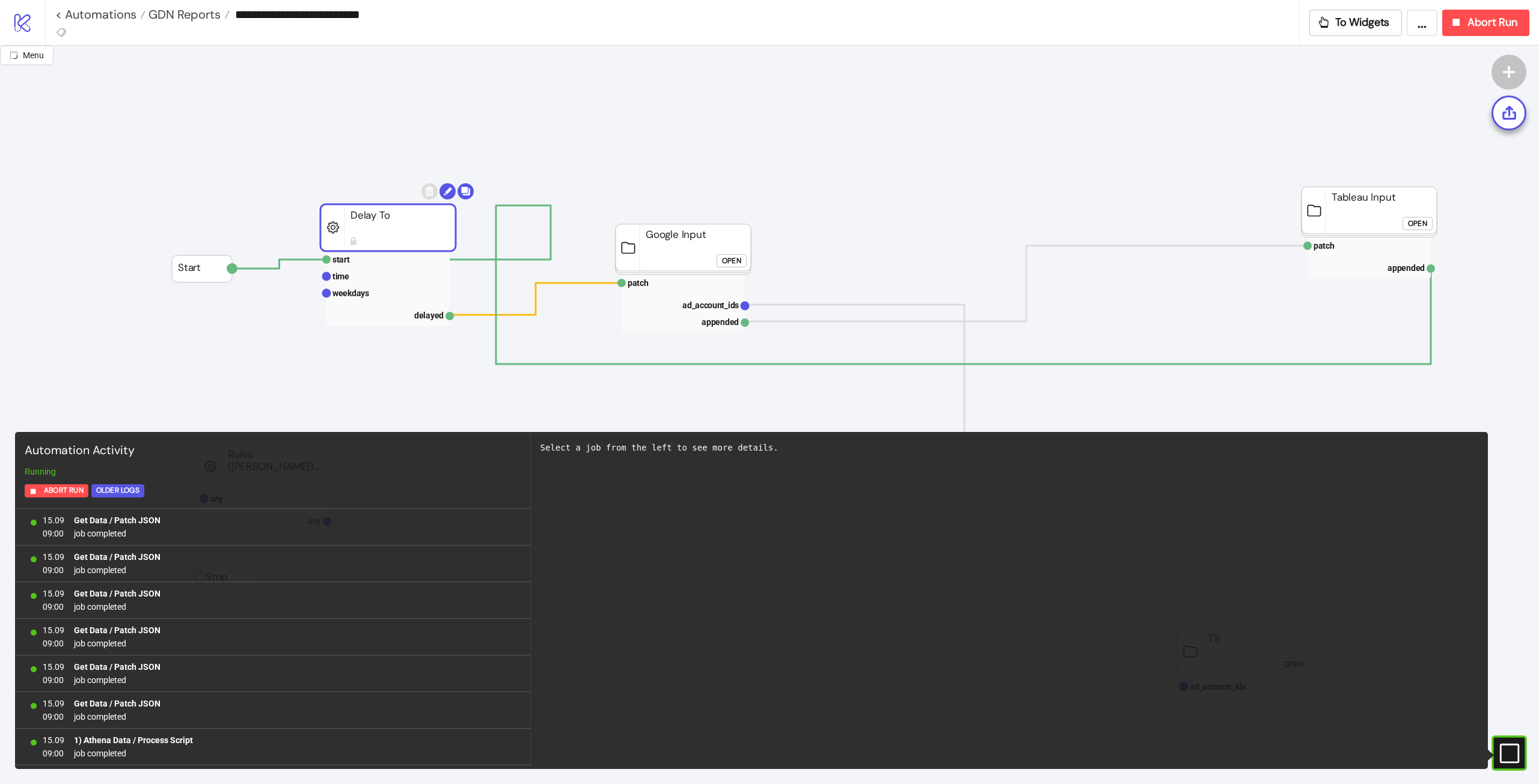
scroll to position [986, 0]
click at [923, 438] on div "Menu Automation Activity Running Abort Run Older Logs 15.09 09:00 Get Data / Pa…" at bounding box center [769, 415] width 1539 height 738
click at [923, 438] on rect at bounding box center [1492, 753] width 18 height 18
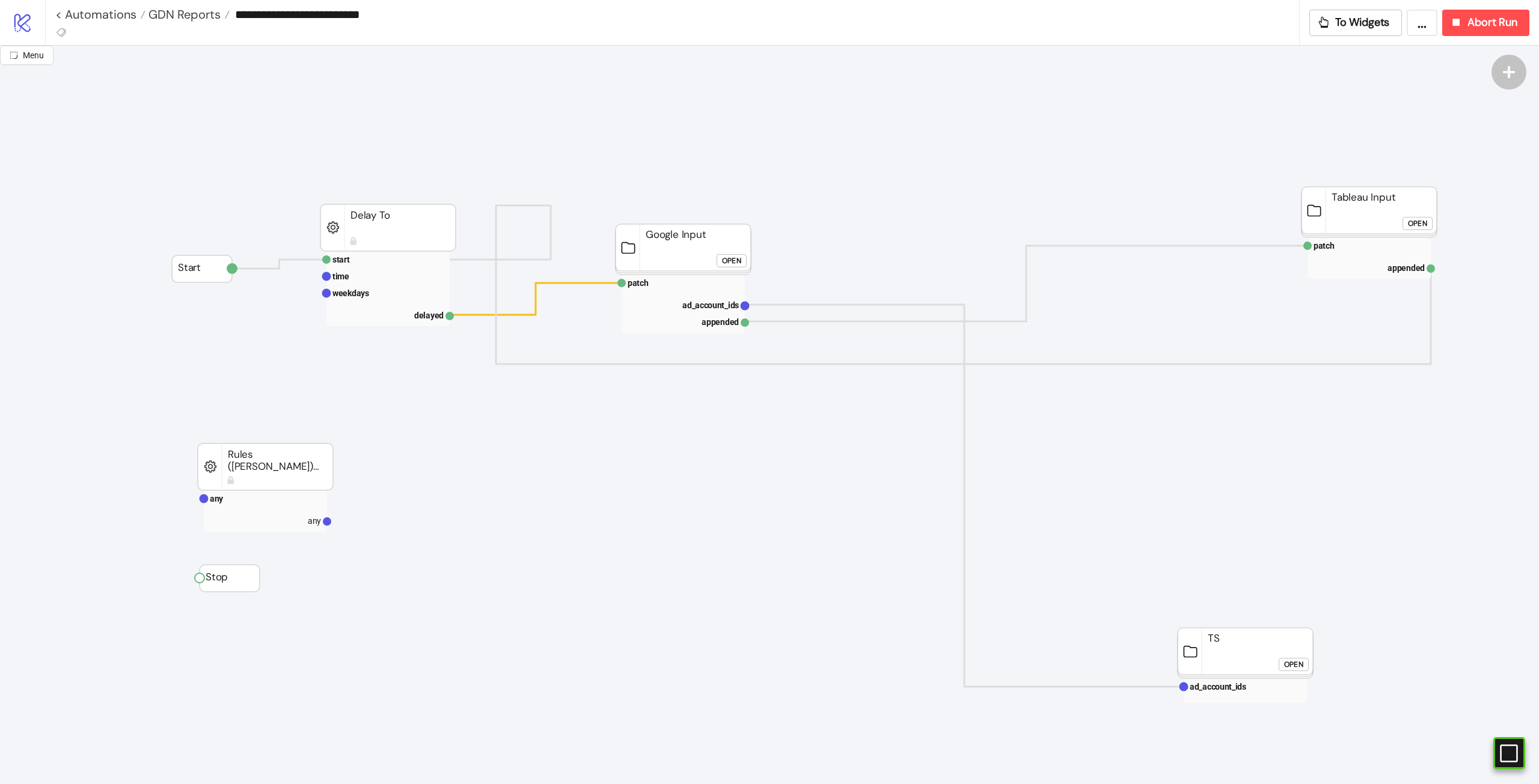
click at [923, 438] on rect at bounding box center [1245, 653] width 135 height 51
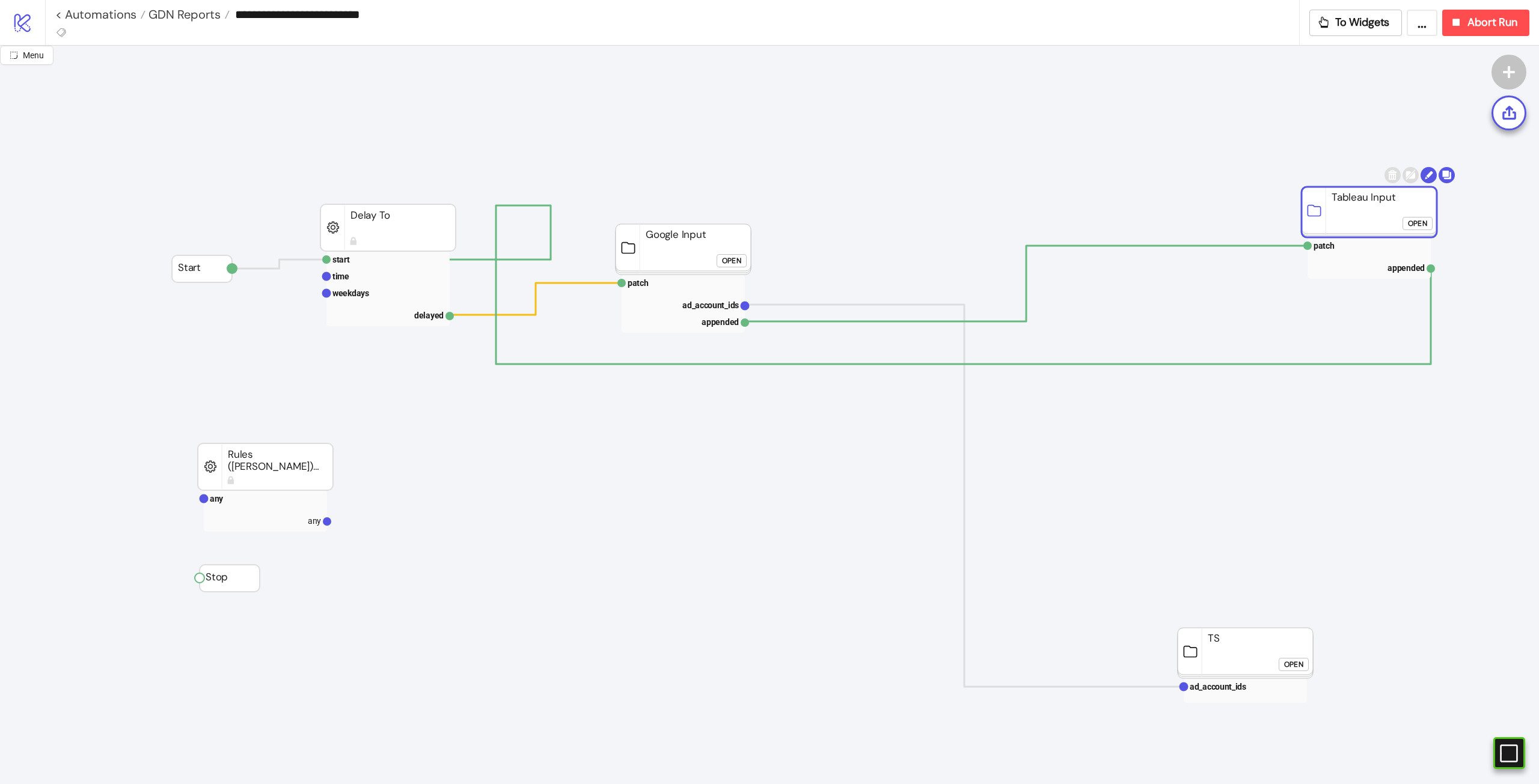
drag, startPoint x: 1327, startPoint y: 203, endPoint x: 766, endPoint y: 231, distance: 561.7
click at [703, 242] on rect at bounding box center [683, 249] width 135 height 51
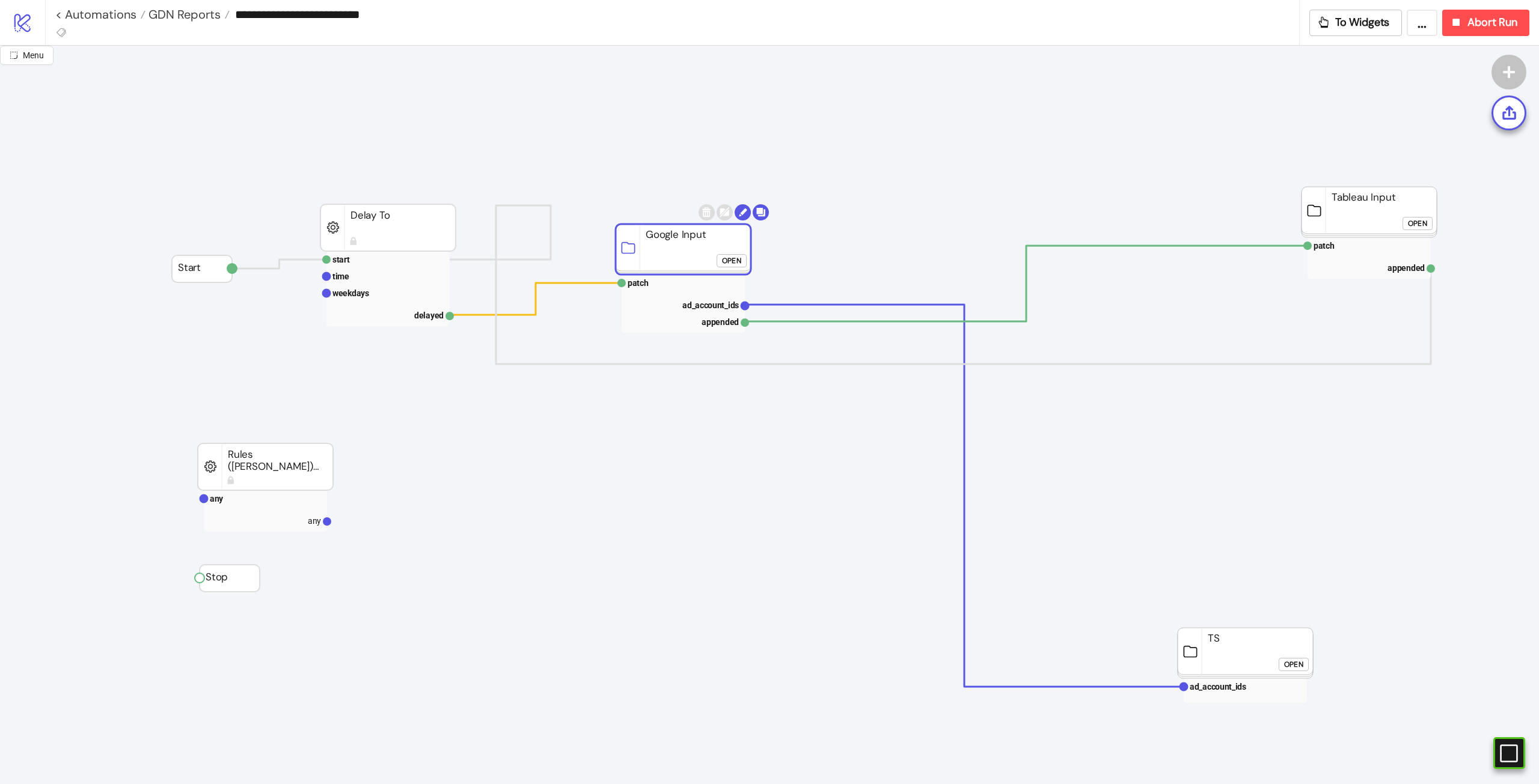
click at [364, 242] on rect at bounding box center [388, 228] width 135 height 47
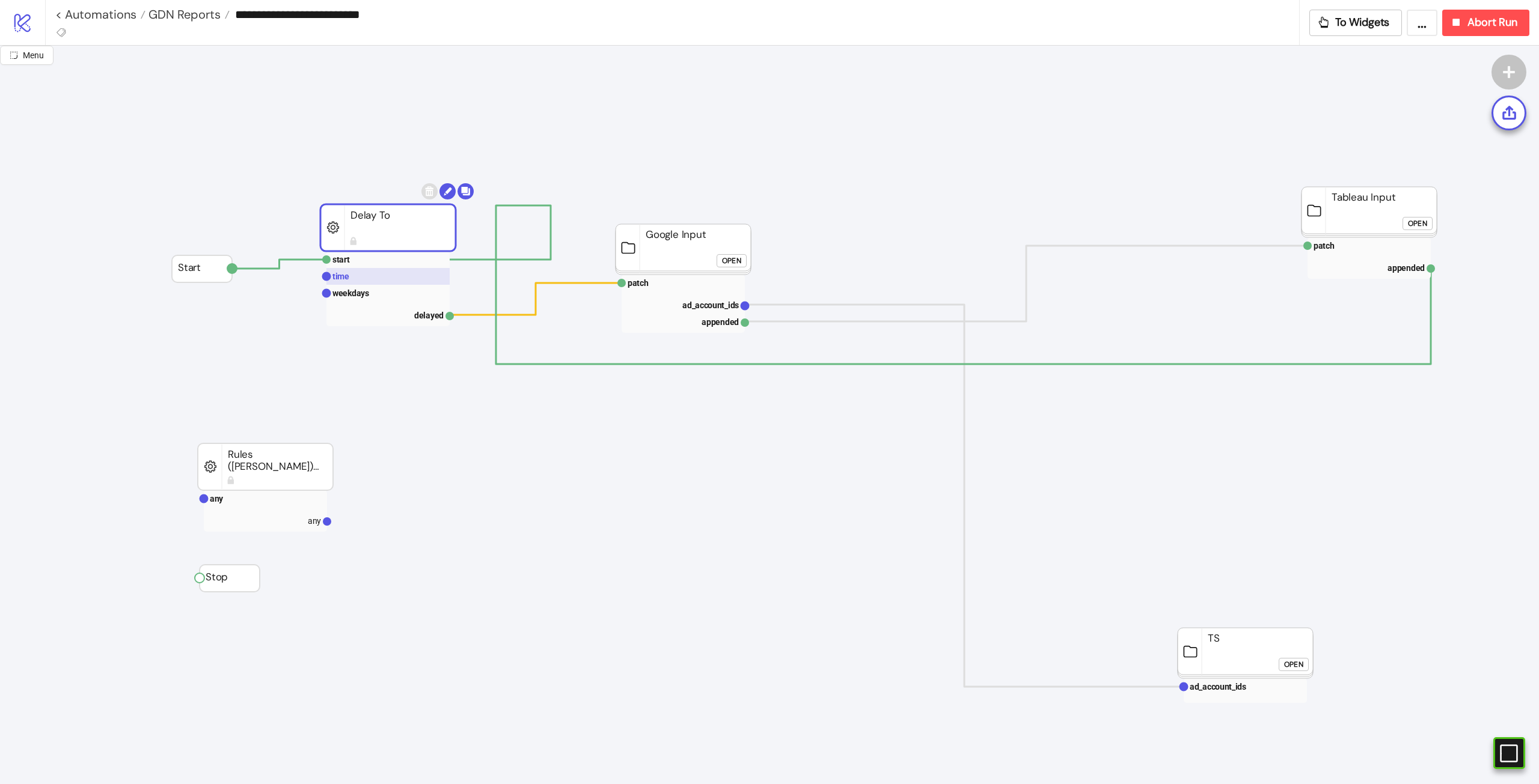
click at [358, 272] on rect at bounding box center [388, 276] width 123 height 17
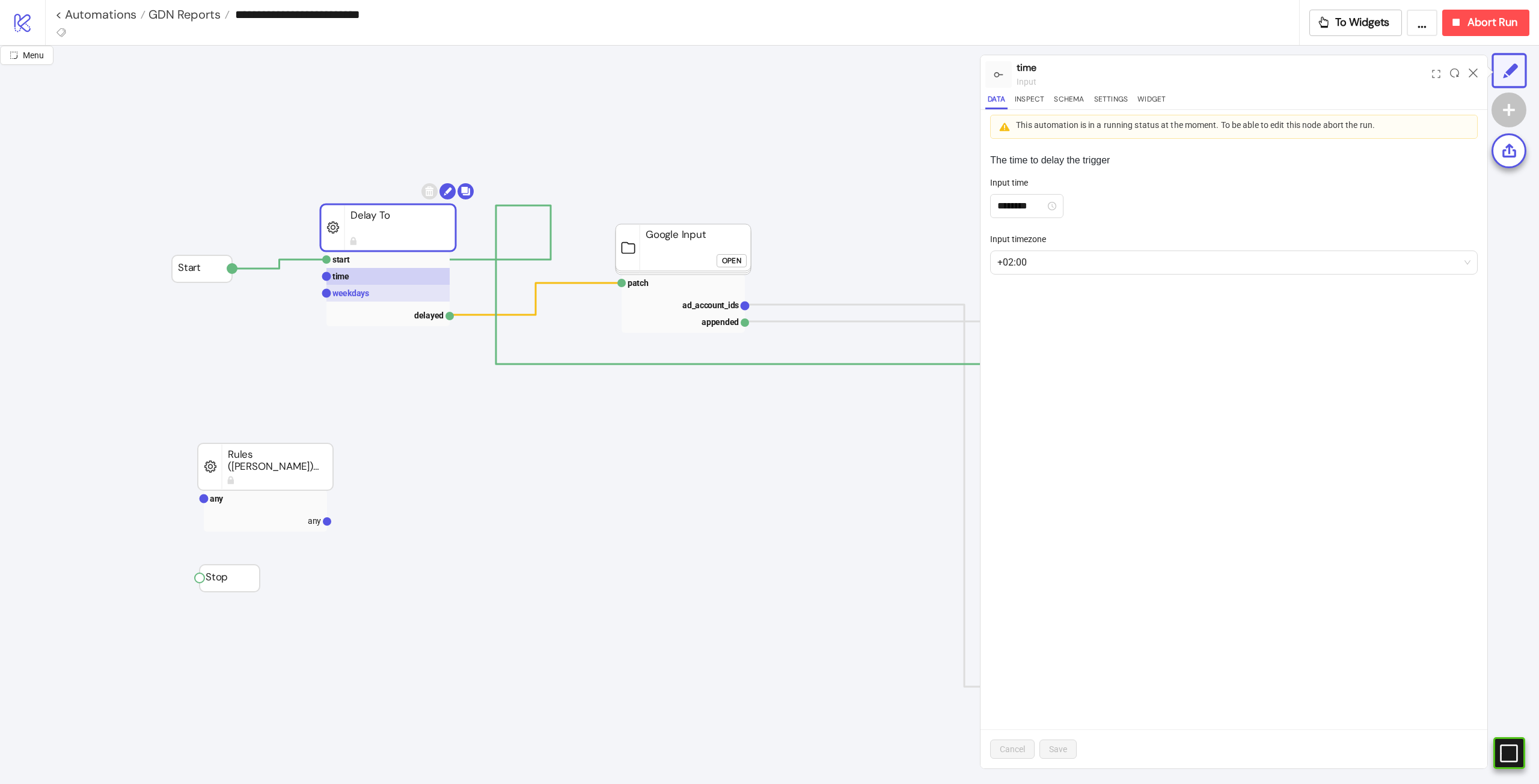
click at [361, 293] on text "weekdays" at bounding box center [351, 293] width 37 height 10
click at [362, 283] on rect at bounding box center [388, 276] width 123 height 17
click at [389, 258] on rect at bounding box center [388, 259] width 123 height 17
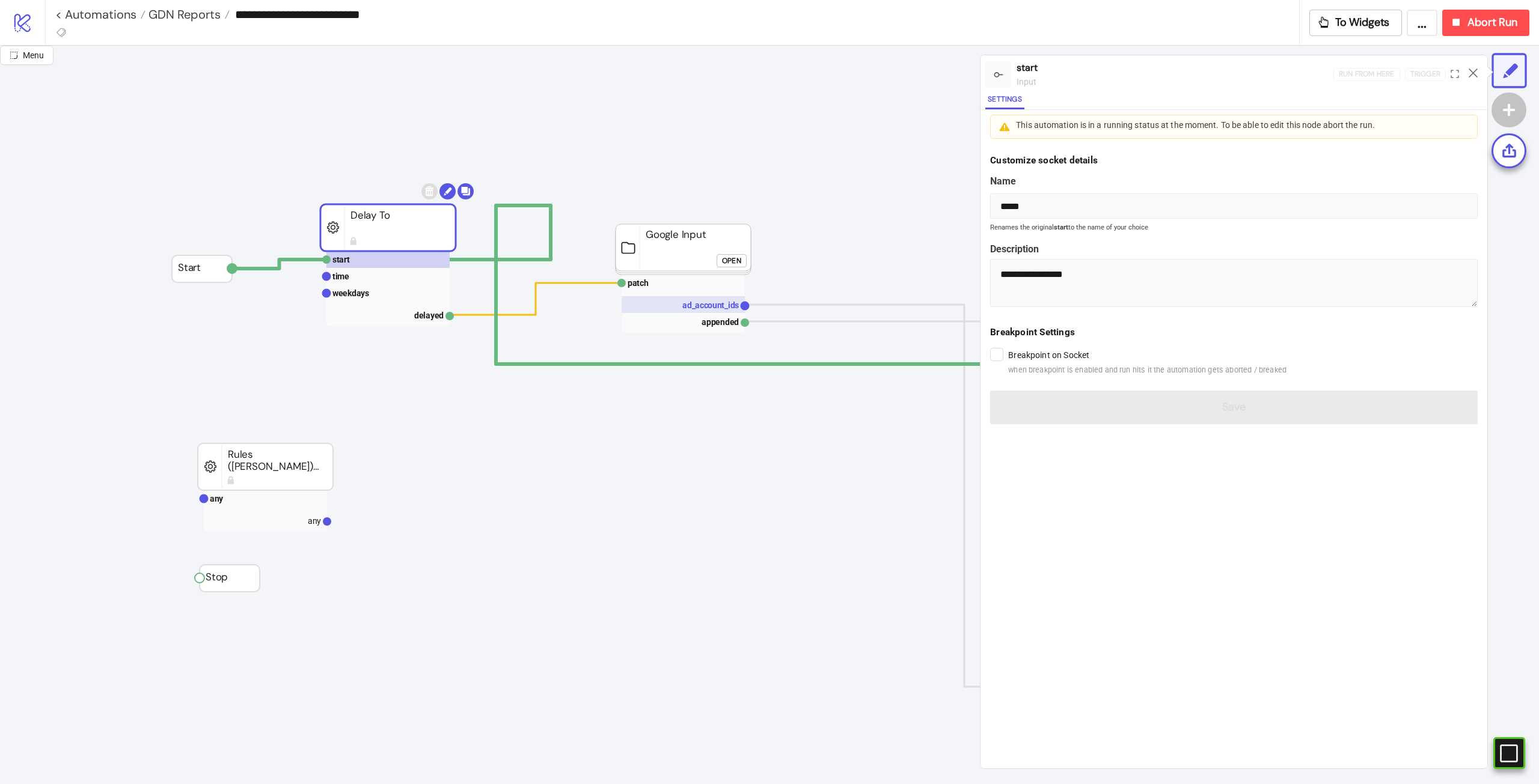
click at [723, 308] on text "ad_account_ids" at bounding box center [710, 306] width 56 height 10
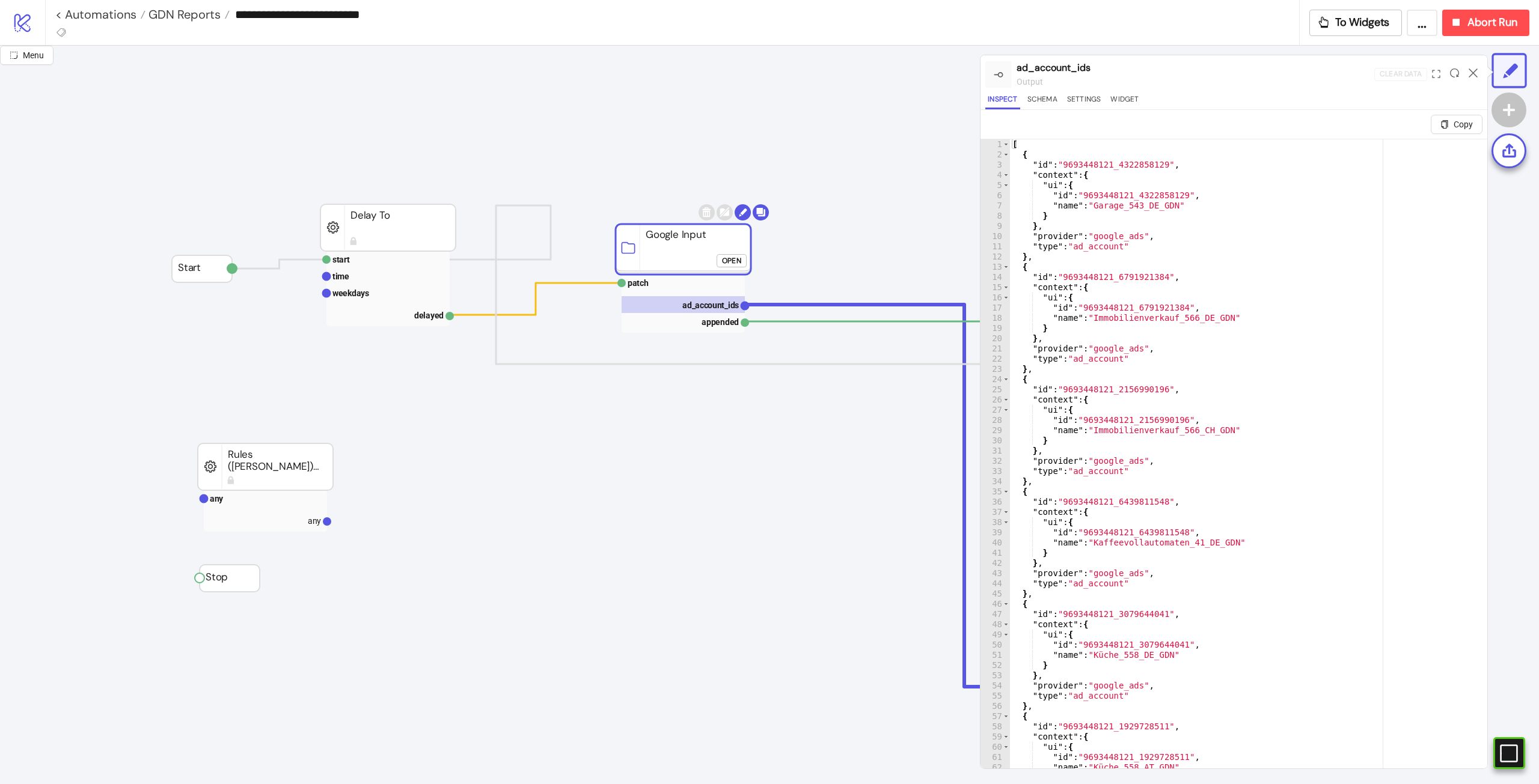
type textarea "**********"
click at [923, 399] on div "[ { "id" : "9693448121_4322858129" , "context" : { "ui" : { "id" : "9693448121_…" at bounding box center [1244, 478] width 468 height 679
click at [685, 289] on rect at bounding box center [683, 282] width 123 height 17
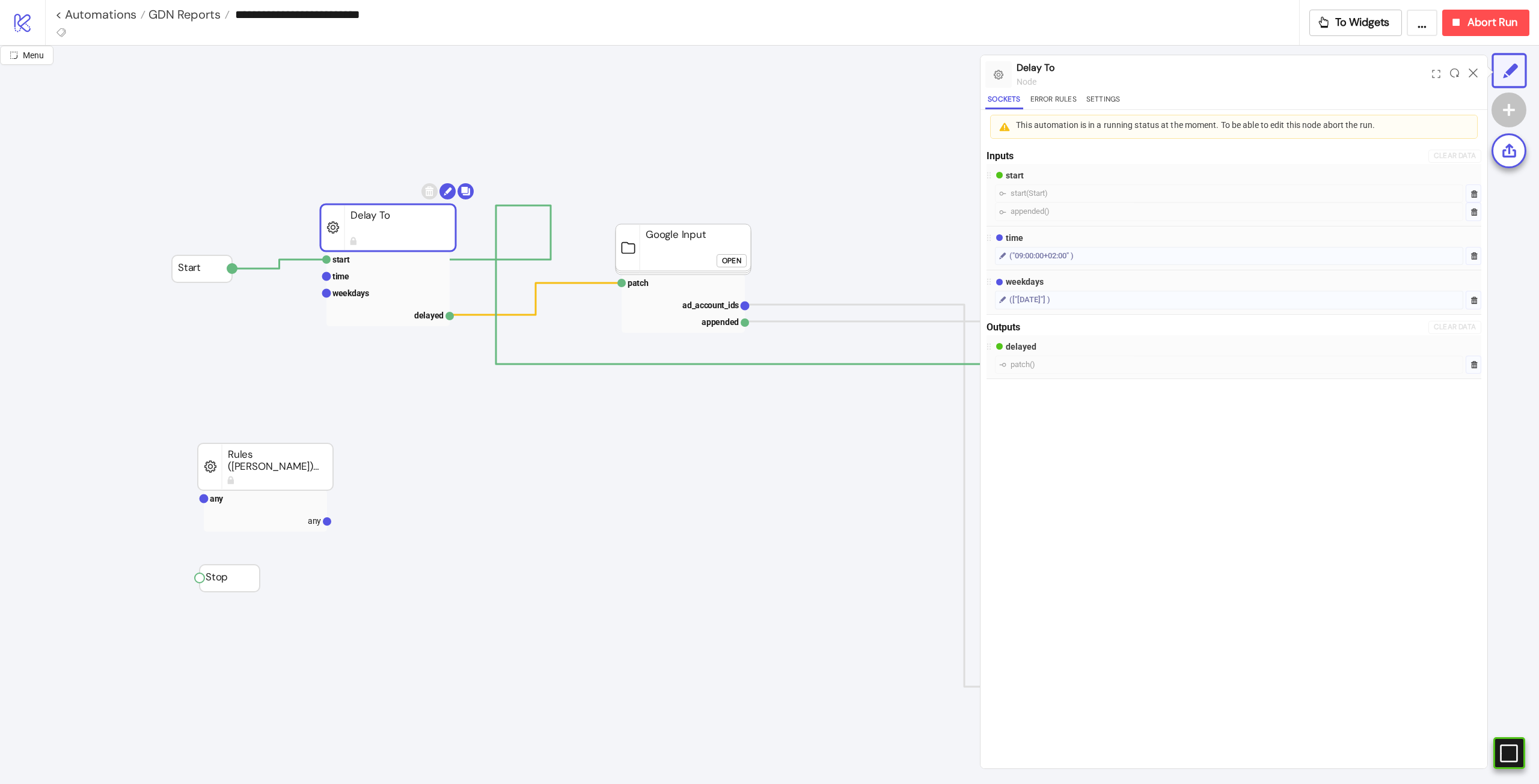
click at [369, 223] on rect at bounding box center [388, 228] width 135 height 47
click at [731, 259] on div "Open" at bounding box center [731, 261] width 19 height 14
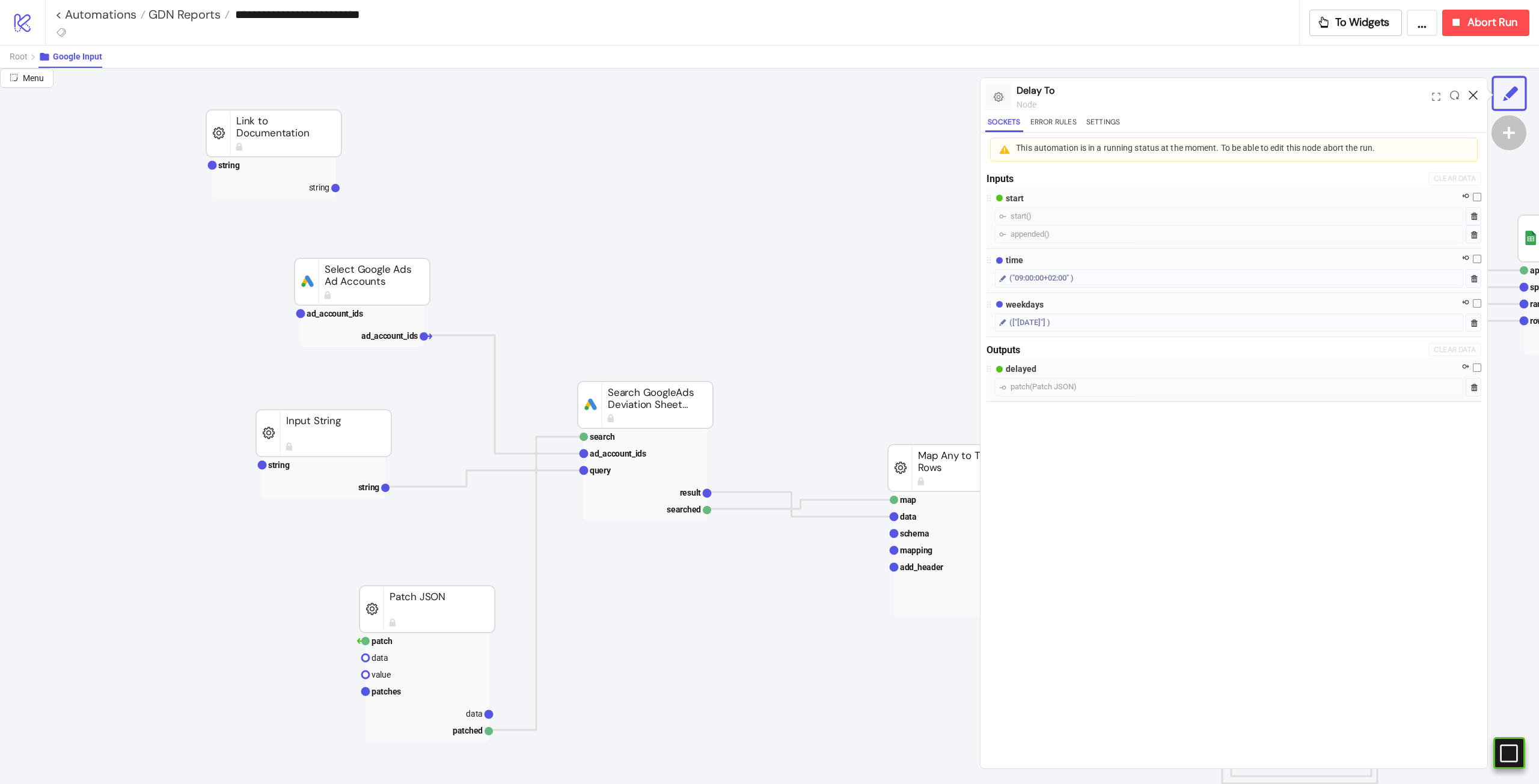
drag, startPoint x: 1476, startPoint y: 87, endPoint x: 1475, endPoint y: 92, distance: 5.1
click at [923, 89] on div at bounding box center [1472, 96] width 19 height 32
click at [923, 92] on icon at bounding box center [1472, 95] width 9 height 9
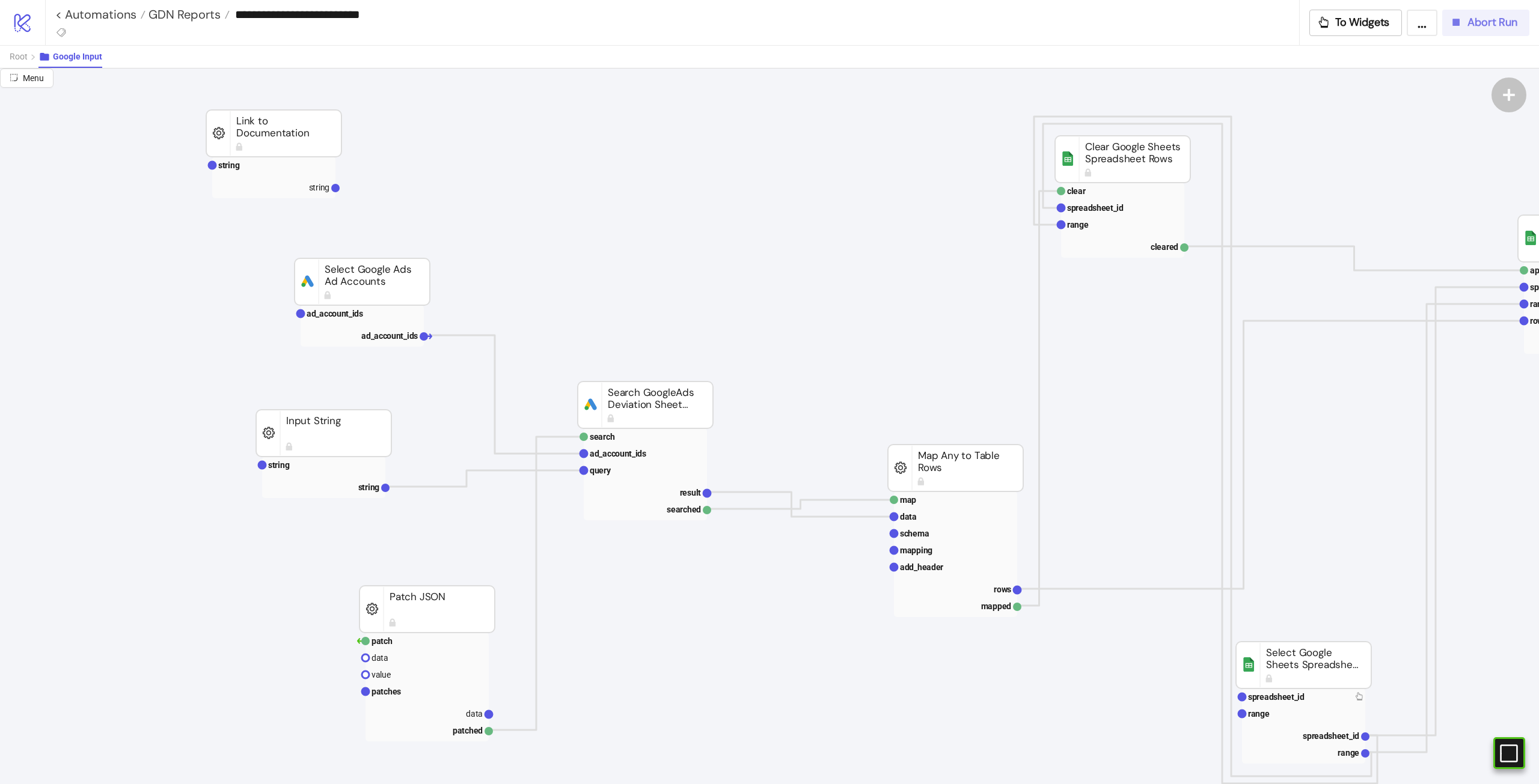
click at [923, 33] on button "Abort Run" at bounding box center [1485, 23] width 87 height 27
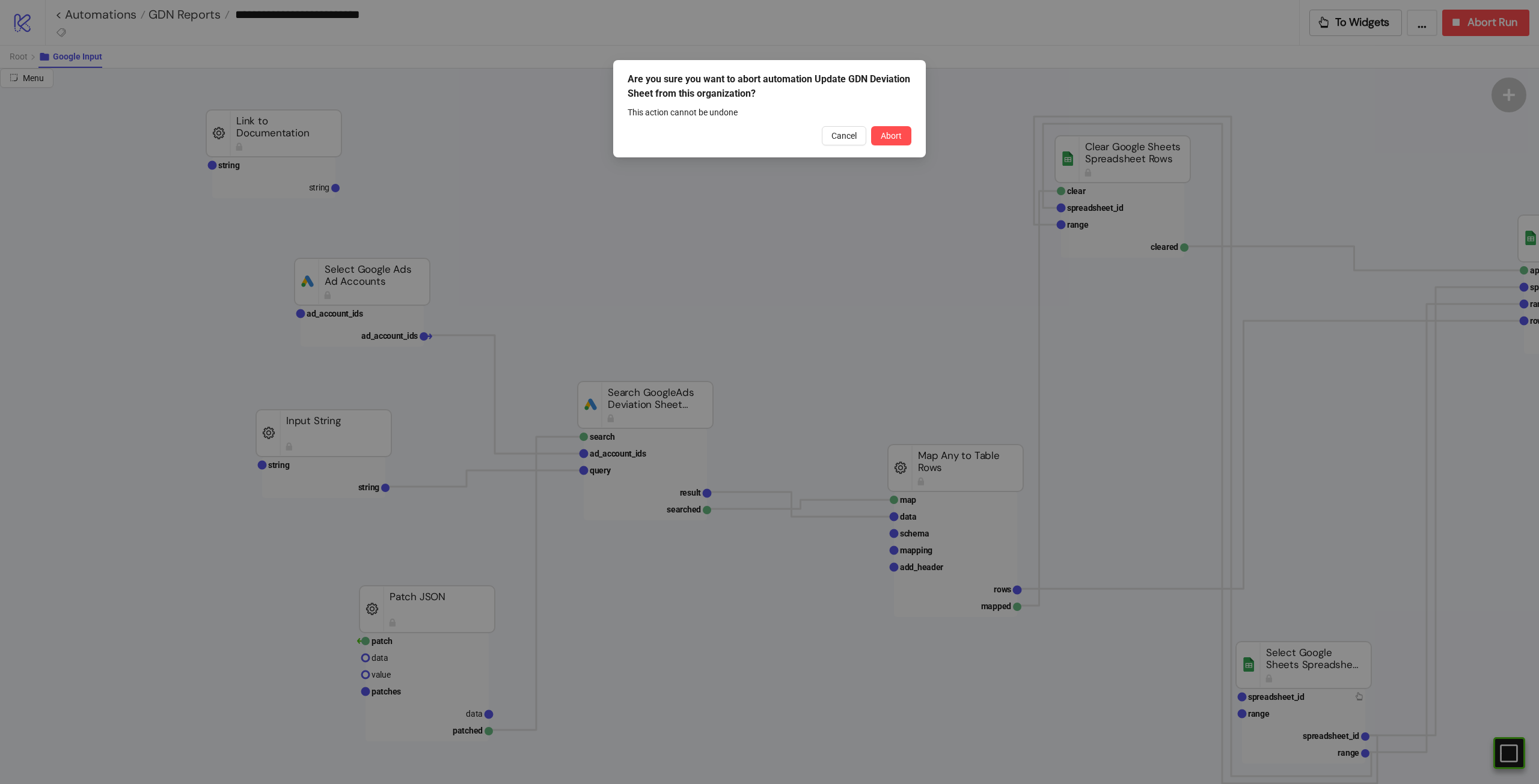
click at [879, 125] on div "Are you sure you want to abort automation Update GDN Deviation Sheet from this …" at bounding box center [769, 109] width 313 height 97
click at [886, 132] on span "Abort" at bounding box center [891, 136] width 21 height 10
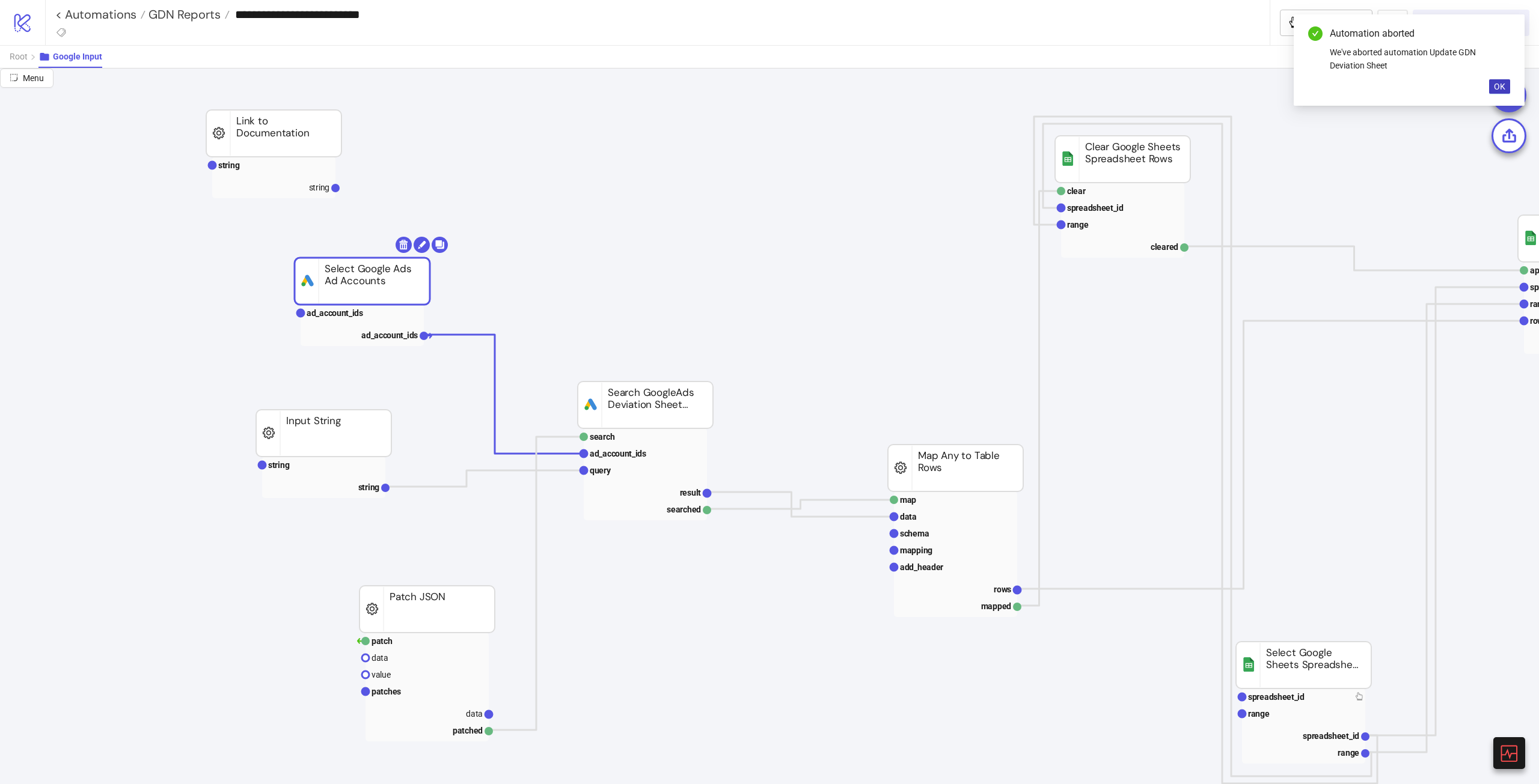
drag, startPoint x: 403, startPoint y: 277, endPoint x: 421, endPoint y: 267, distance: 20.6
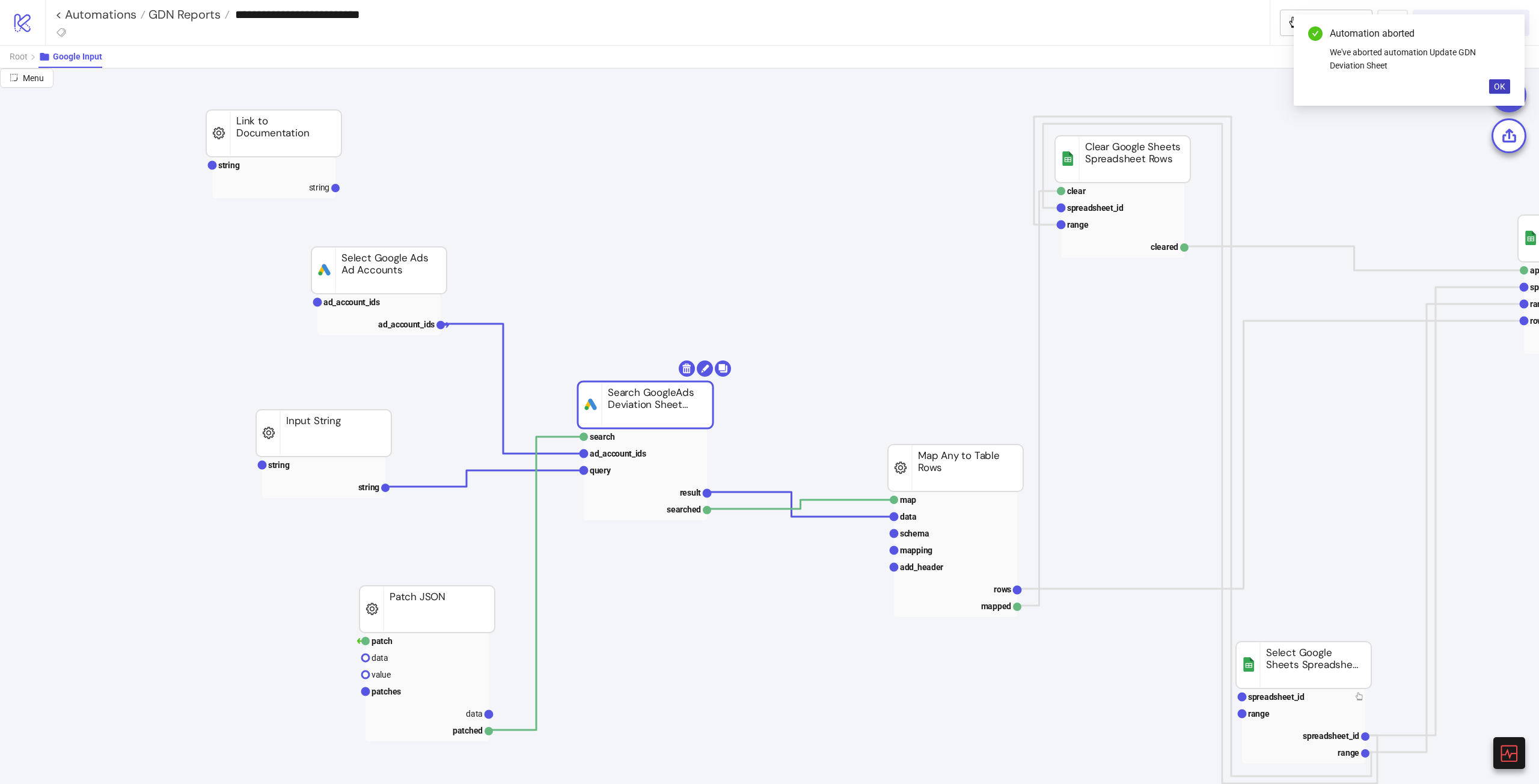
drag, startPoint x: 655, startPoint y: 386, endPoint x: 648, endPoint y: 345, distance: 41.6
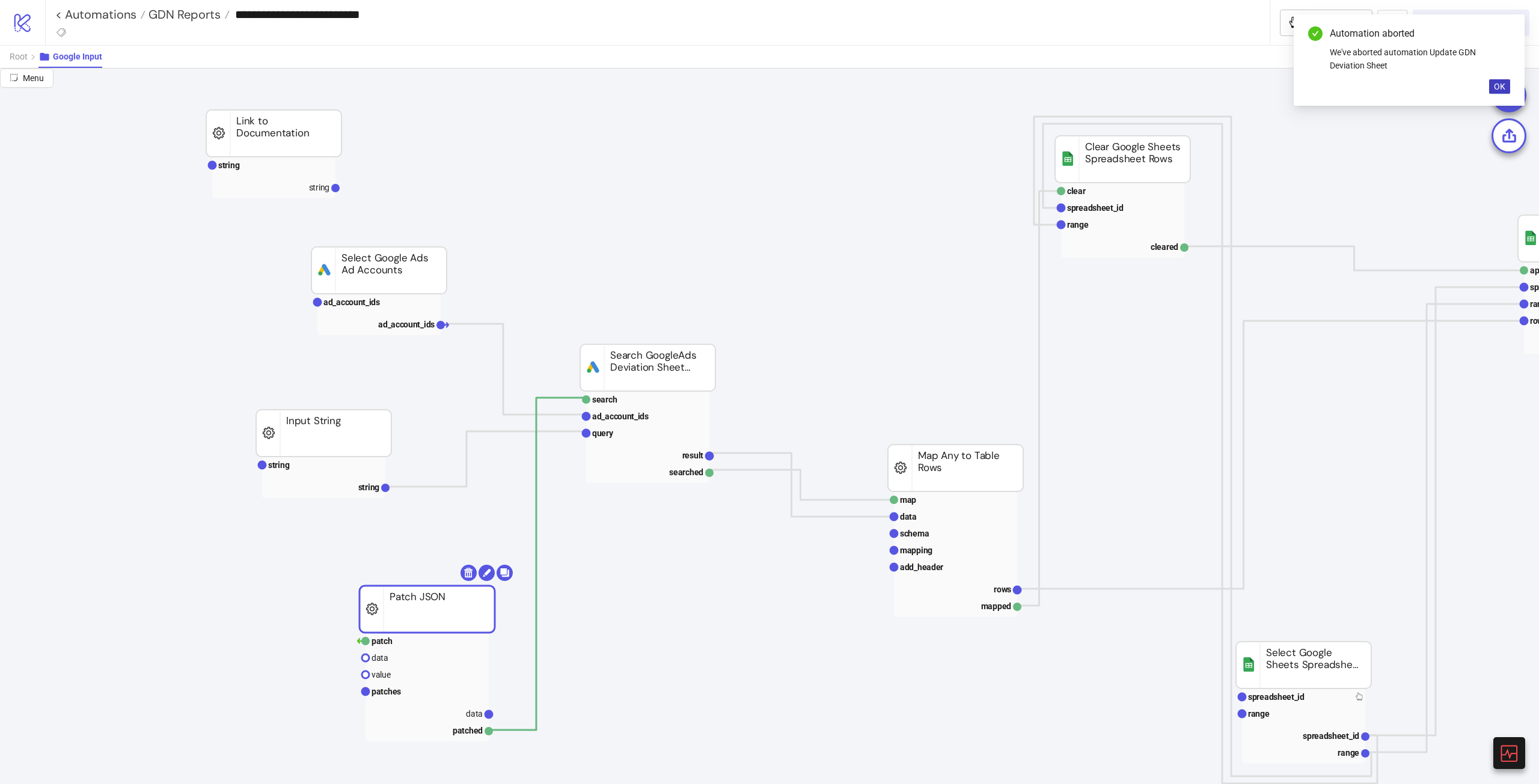
drag, startPoint x: 453, startPoint y: 618, endPoint x: 479, endPoint y: 587, distance: 40.5
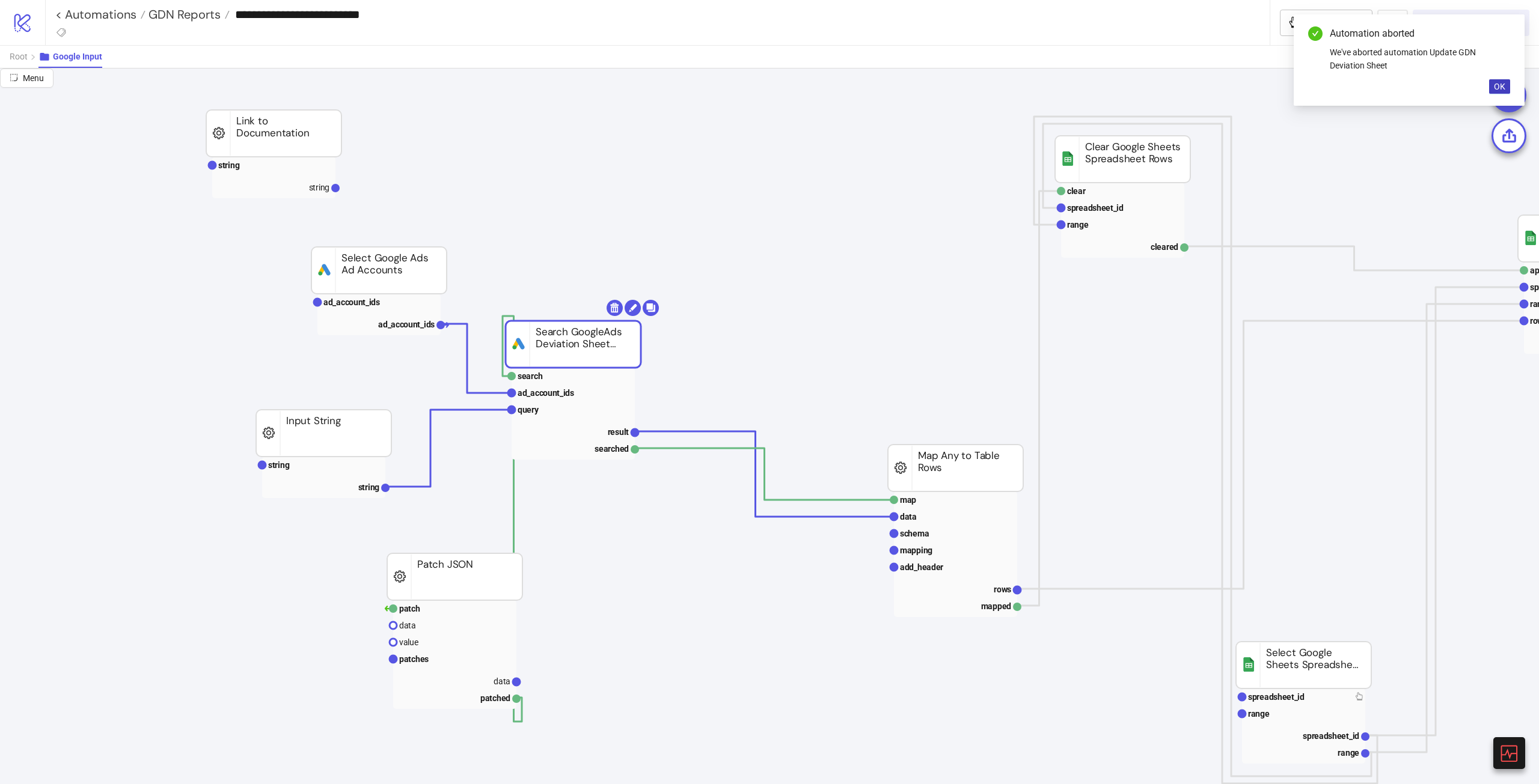
drag, startPoint x: 641, startPoint y: 363, endPoint x: 588, endPoint y: 346, distance: 55.7
drag, startPoint x: 488, startPoint y: 586, endPoint x: 463, endPoint y: 602, distance: 29.7
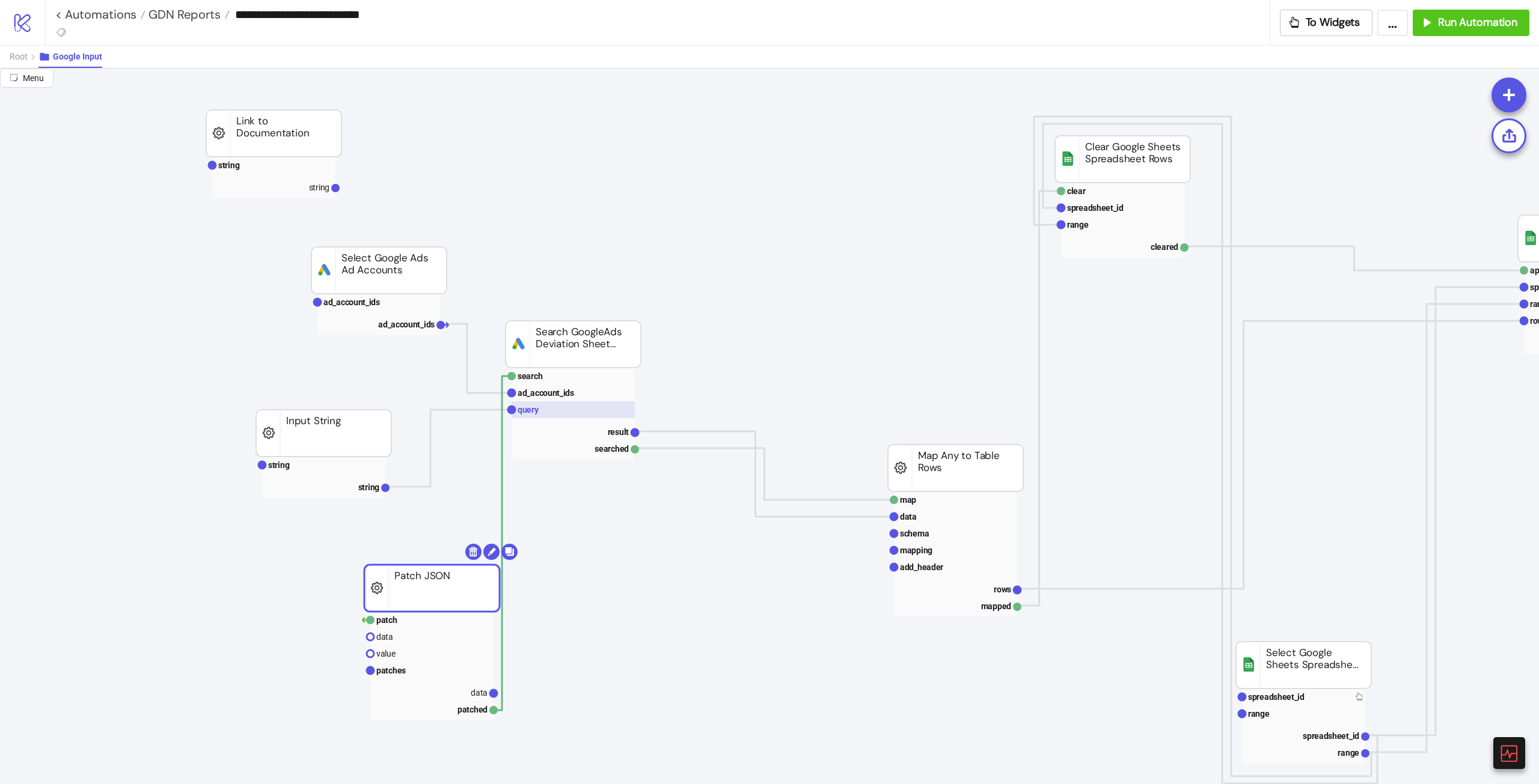
click at [549, 406] on rect at bounding box center [573, 409] width 123 height 17
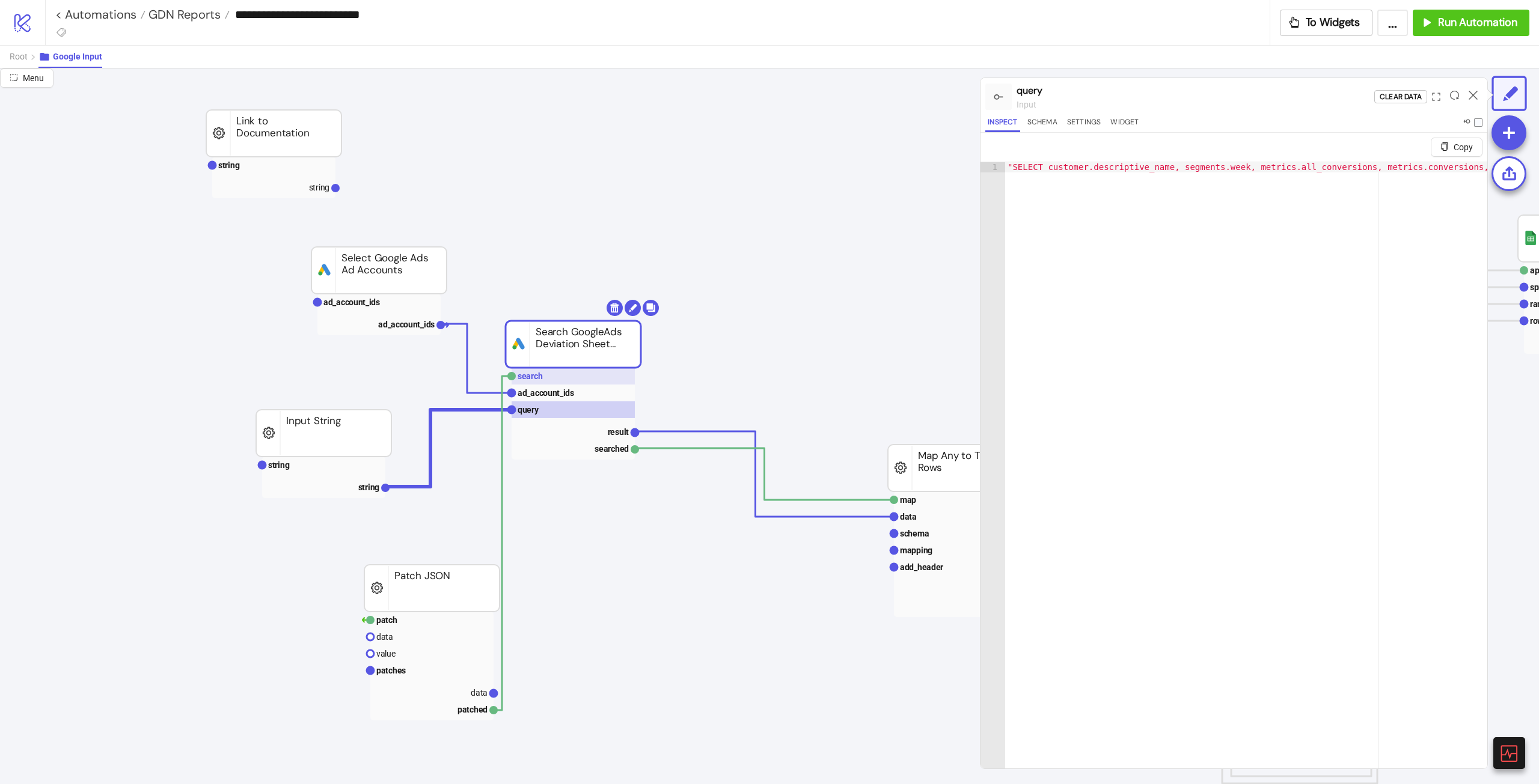
click at [558, 384] on rect at bounding box center [573, 376] width 123 height 17
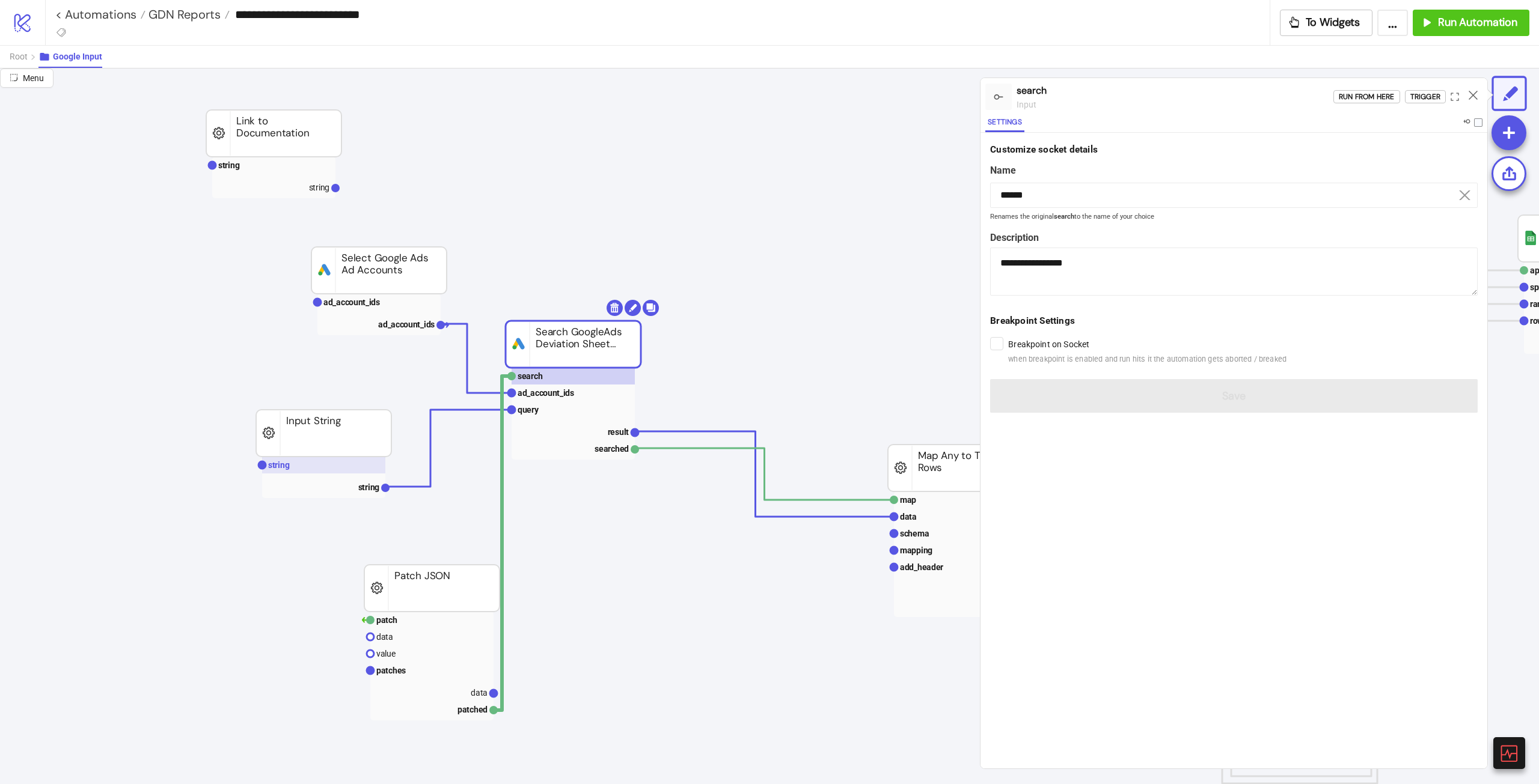
click at [296, 438] on rect at bounding box center [323, 465] width 123 height 17
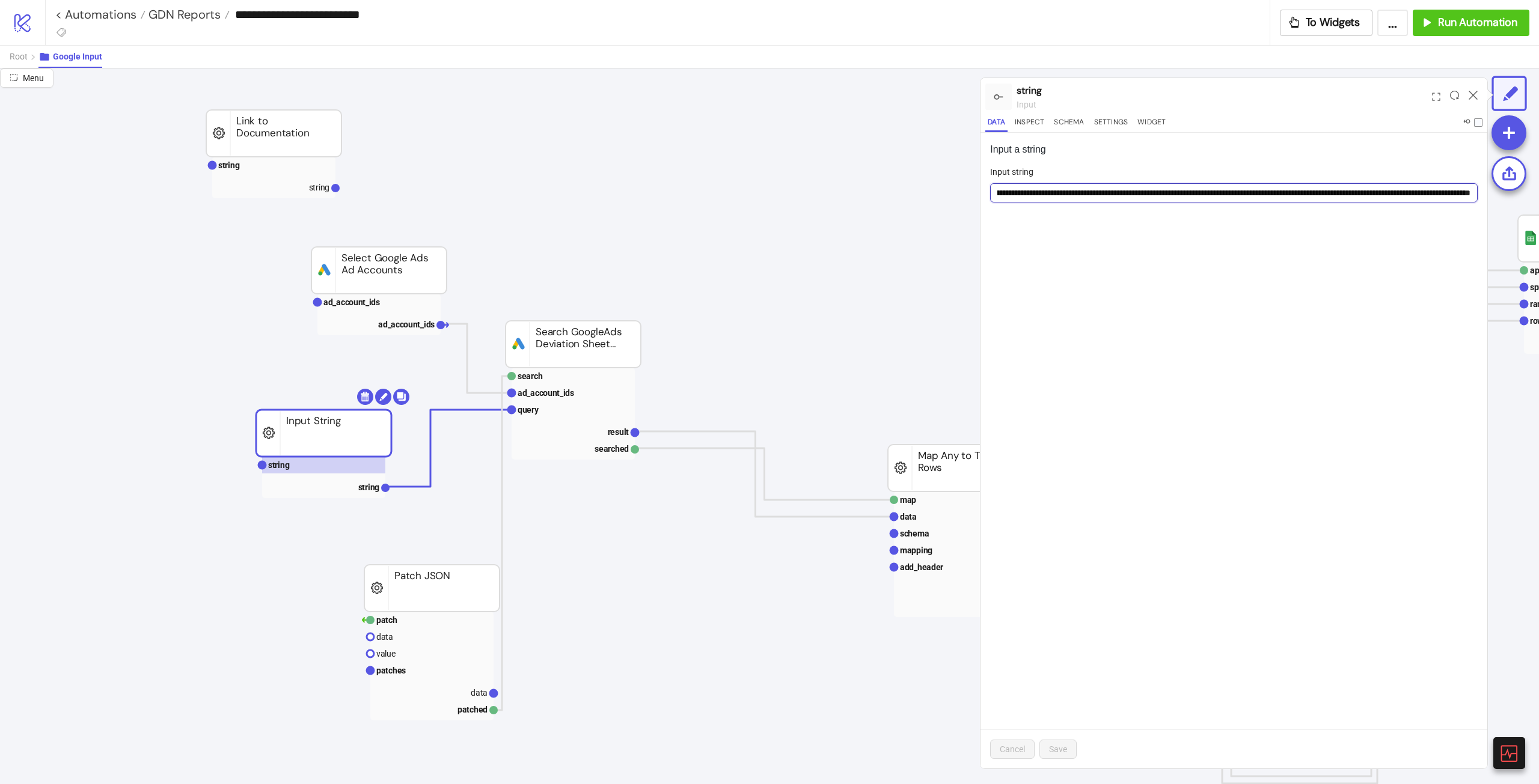
scroll to position [0, 443]
drag, startPoint x: 1160, startPoint y: 195, endPoint x: 1550, endPoint y: 220, distance: 390.8
click at [923, 220] on html "**********" at bounding box center [769, 392] width 1539 height 784
click at [923, 182] on div "Input string" at bounding box center [1234, 174] width 488 height 18
drag, startPoint x: 1387, startPoint y: 194, endPoint x: 1598, endPoint y: 210, distance: 211.6
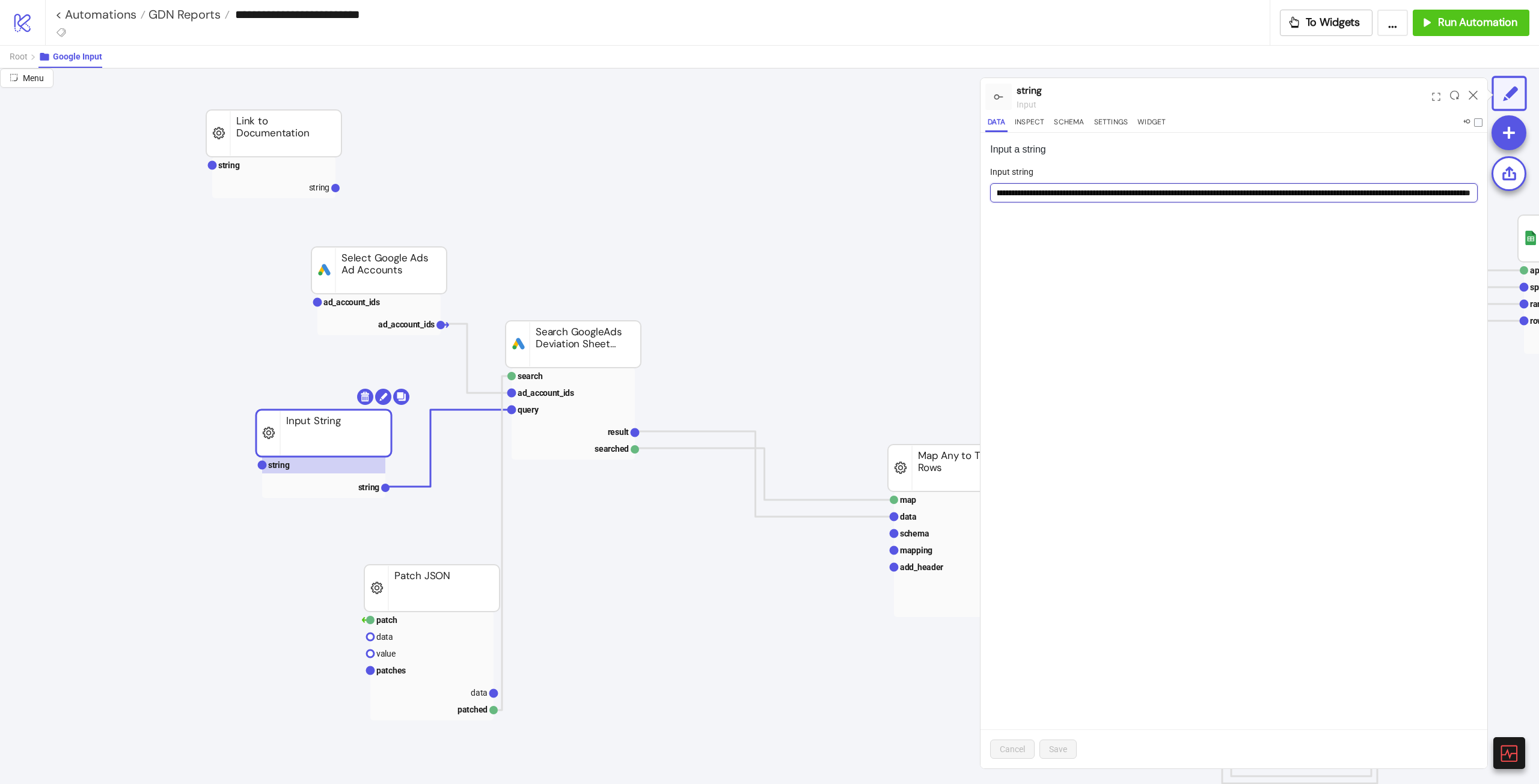
click at [923, 210] on html "**********" at bounding box center [769, 392] width 1539 height 784
click at [923, 194] on input "**********" at bounding box center [1234, 193] width 488 height 19
click at [923, 305] on div "**********" at bounding box center [1234, 450] width 507 height 635
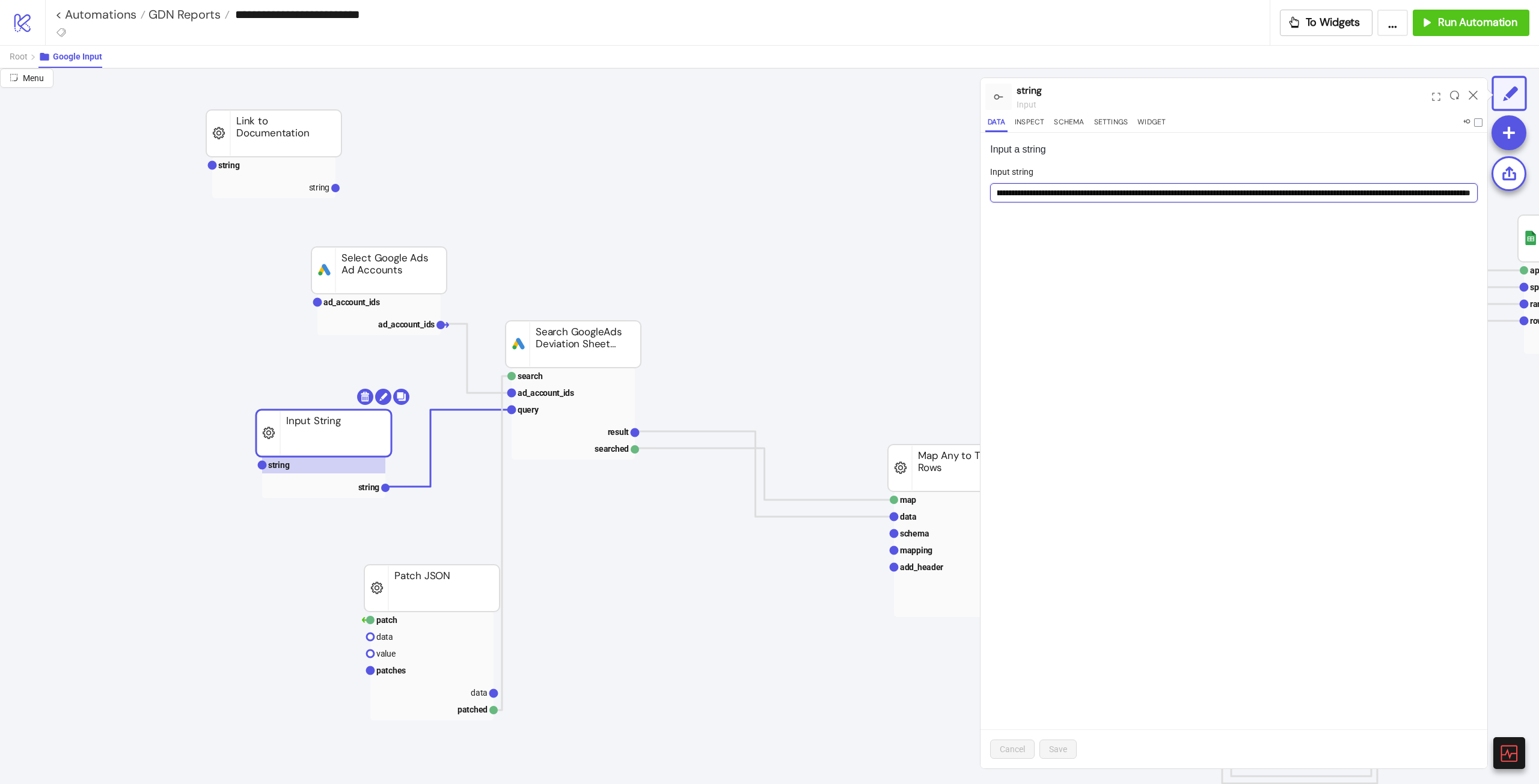
drag, startPoint x: 1266, startPoint y: 199, endPoint x: 1721, endPoint y: 208, distance: 455.1
click at [923, 208] on html "**********" at bounding box center [769, 392] width 1539 height 784
click at [923, 195] on input "**********" at bounding box center [1234, 193] width 488 height 19
click at [923, 202] on input "**********" at bounding box center [1234, 193] width 488 height 19
click at [923, 338] on div "**********" at bounding box center [1234, 450] width 507 height 635
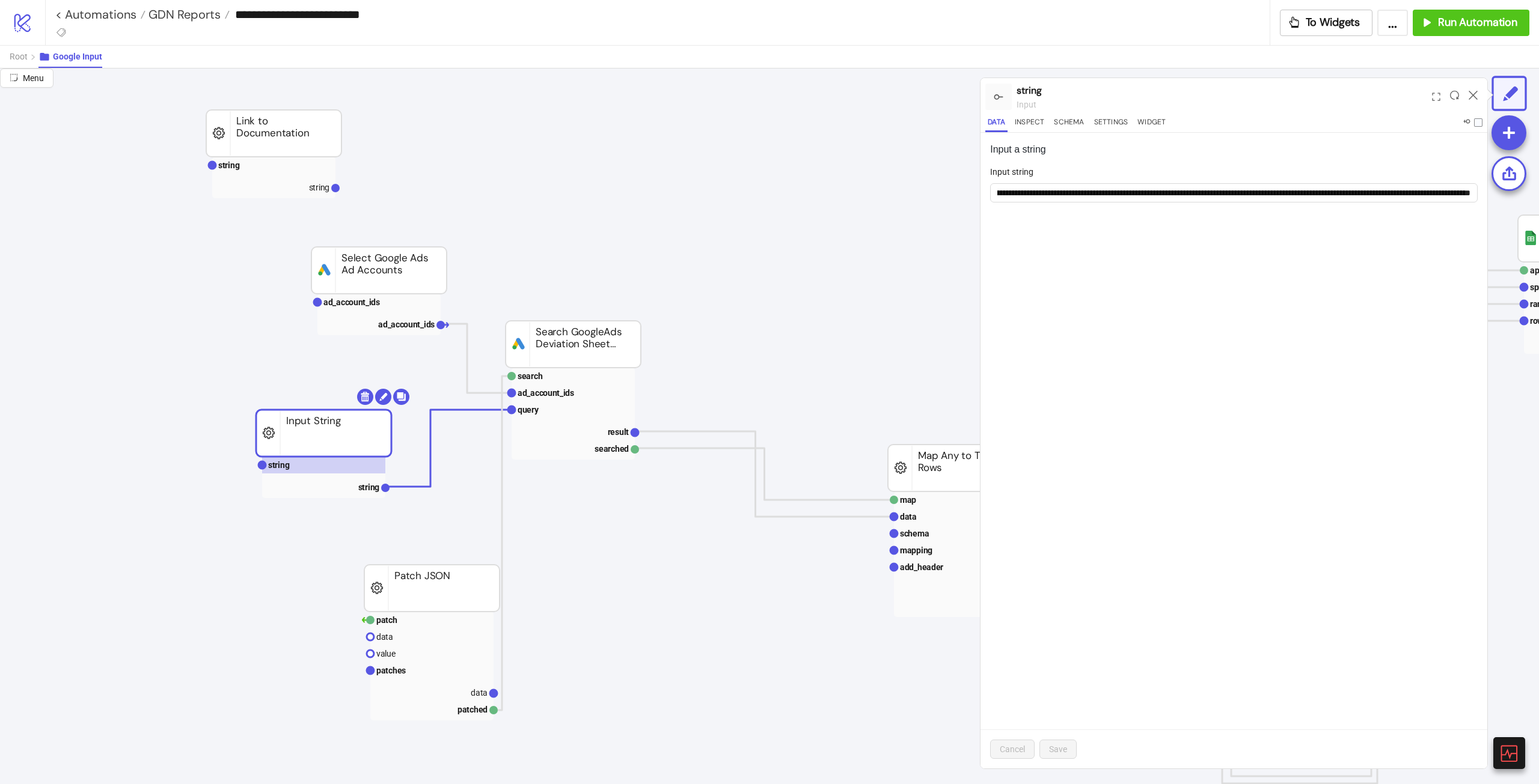
scroll to position [0, 0]
click at [923, 187] on input "**********" at bounding box center [1234, 193] width 488 height 19
click at [923, 326] on div "**********" at bounding box center [1234, 450] width 507 height 635
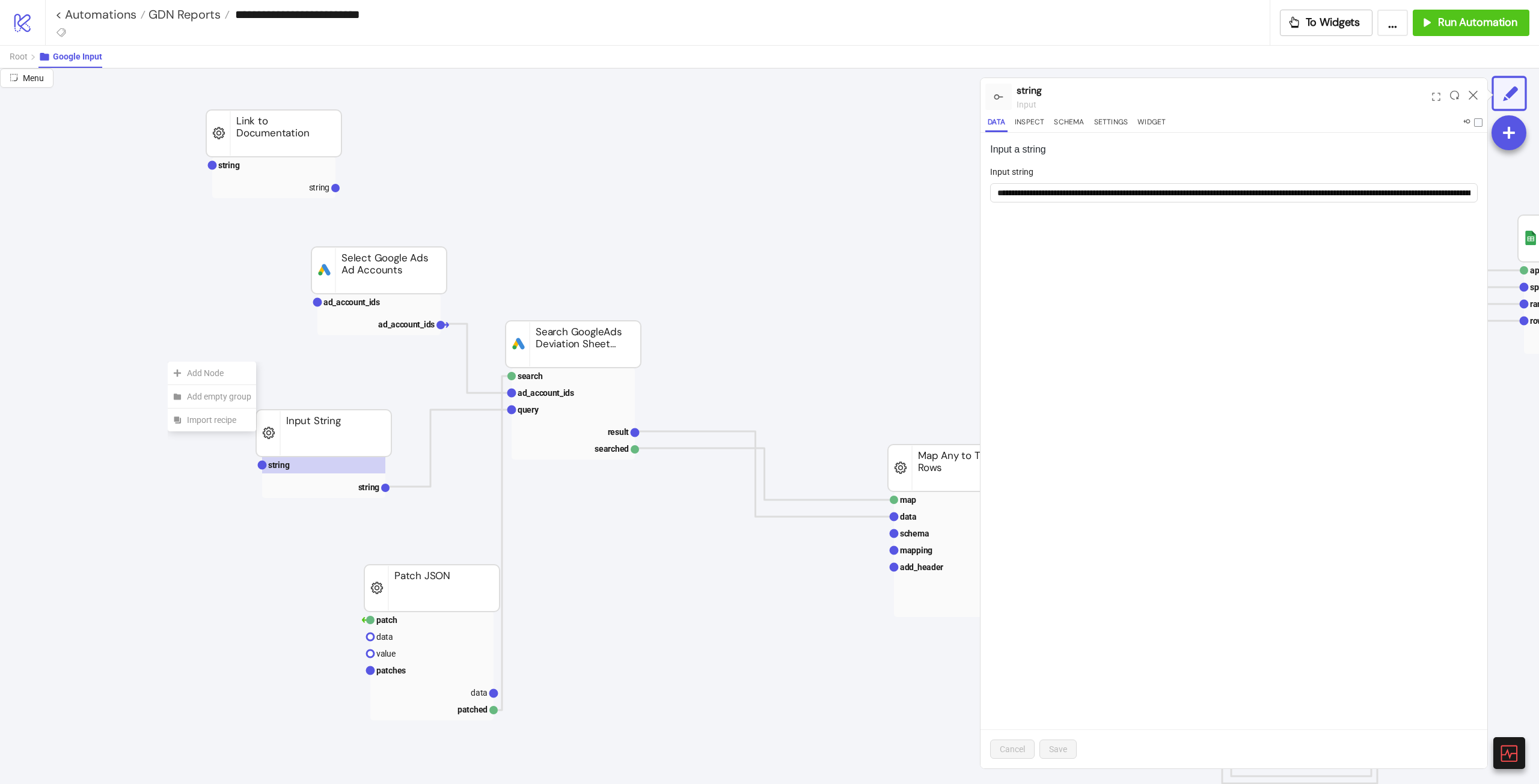
click at [923, 94] on icon at bounding box center [1472, 95] width 9 height 9
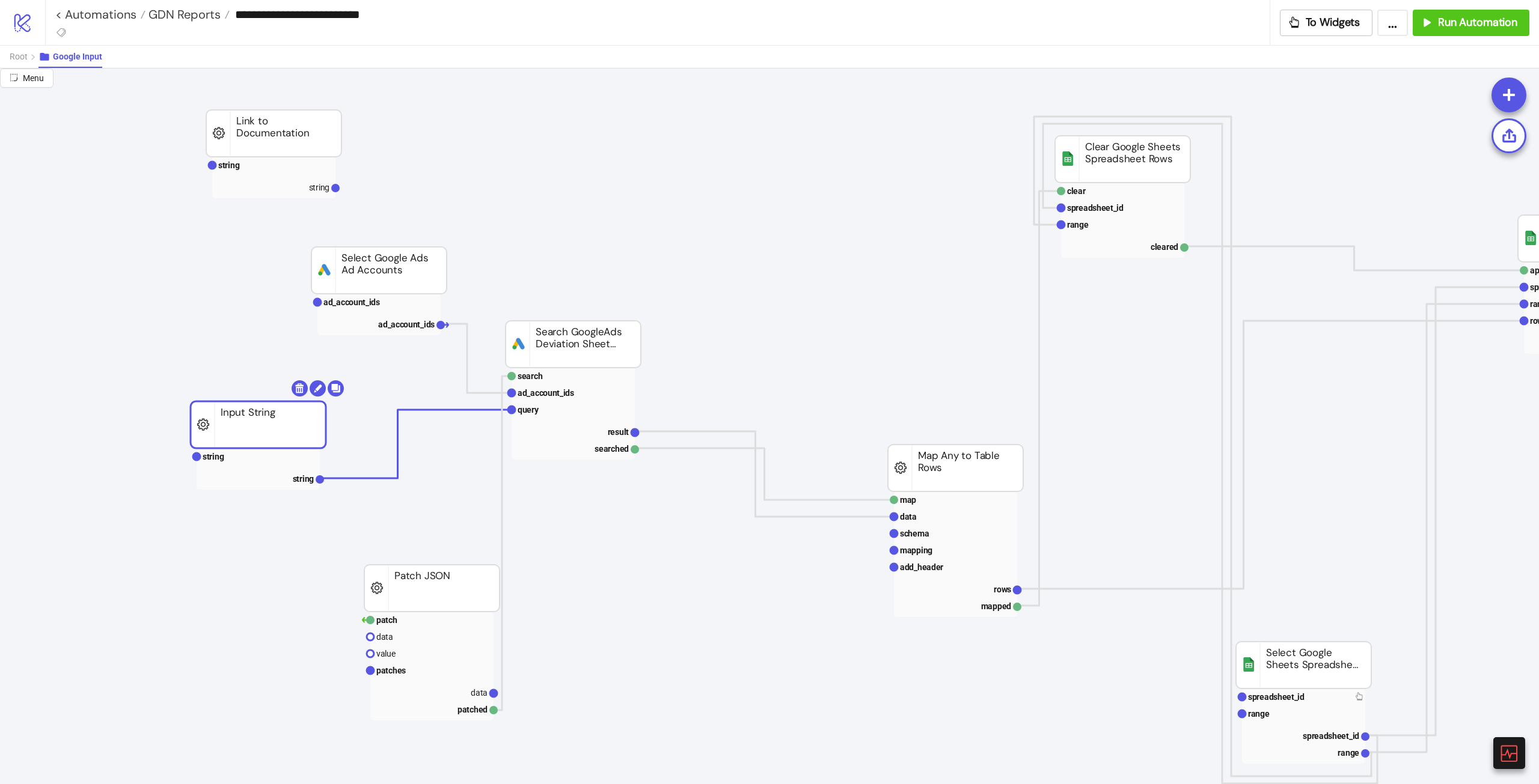
drag, startPoint x: 311, startPoint y: 417, endPoint x: 288, endPoint y: 411, distance: 23.8
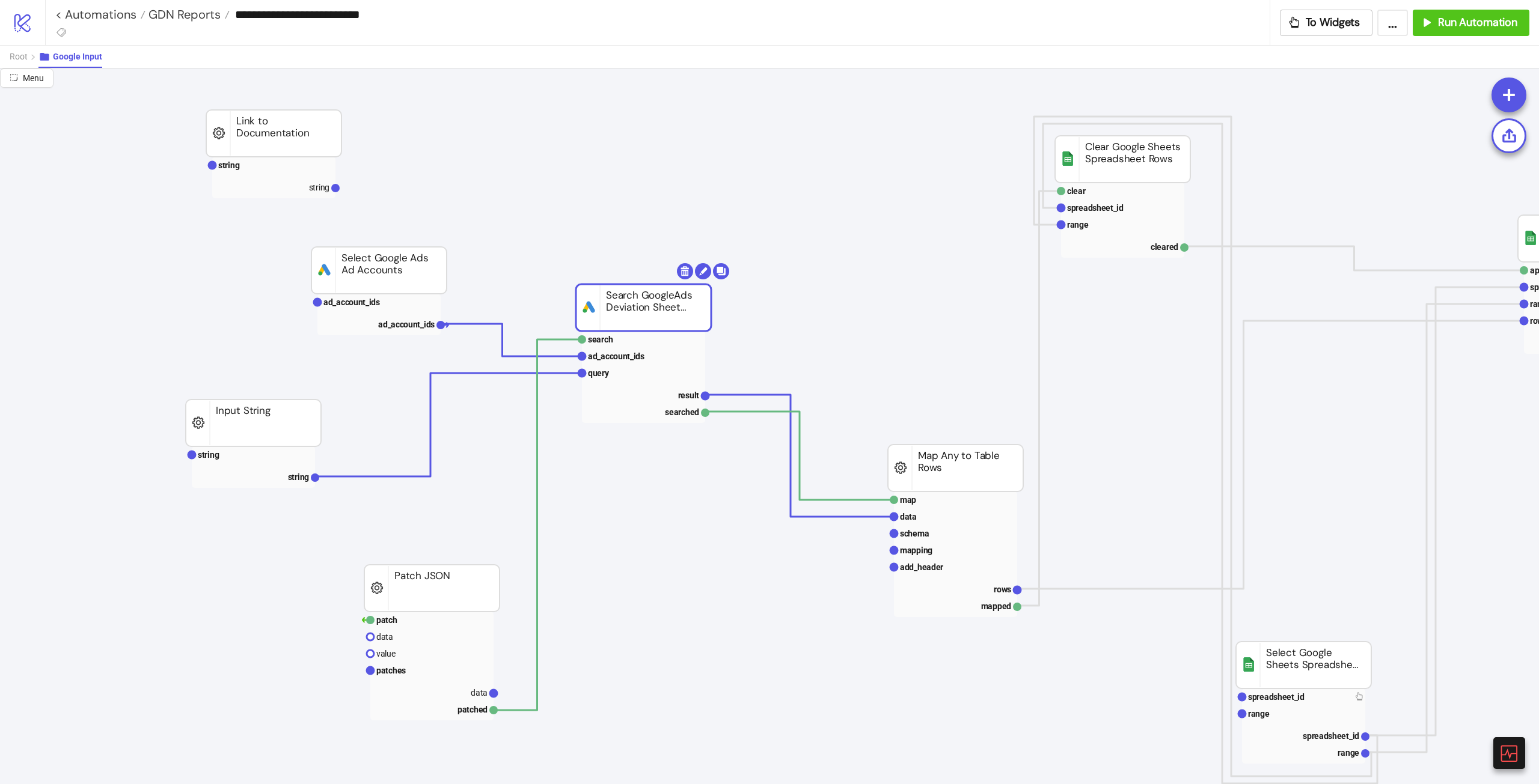
drag, startPoint x: 574, startPoint y: 337, endPoint x: 626, endPoint y: 308, distance: 59.5
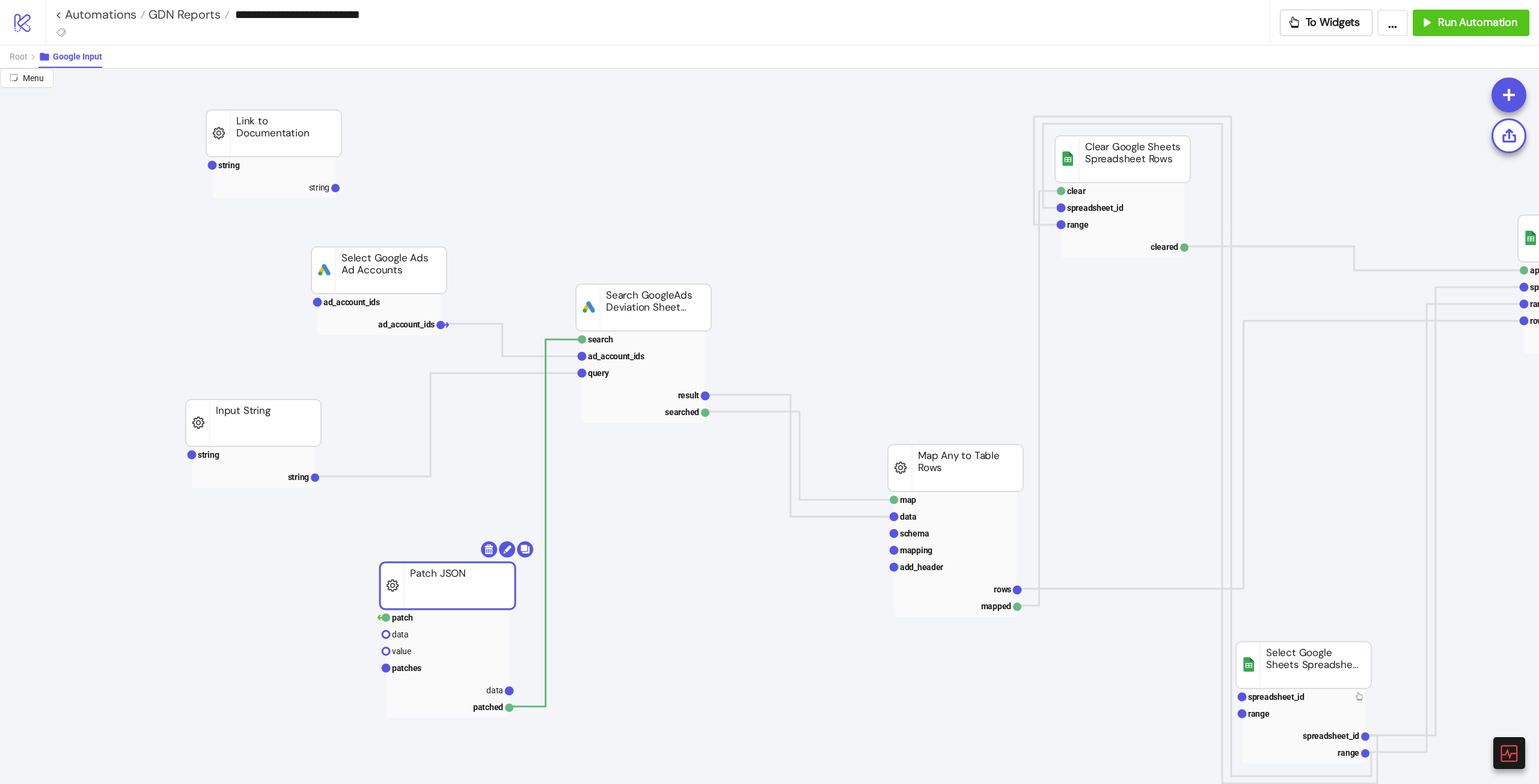
drag, startPoint x: 430, startPoint y: 597, endPoint x: 446, endPoint y: 595, distance: 16.1
click at [420, 438] on text "patches" at bounding box center [406, 668] width 30 height 10
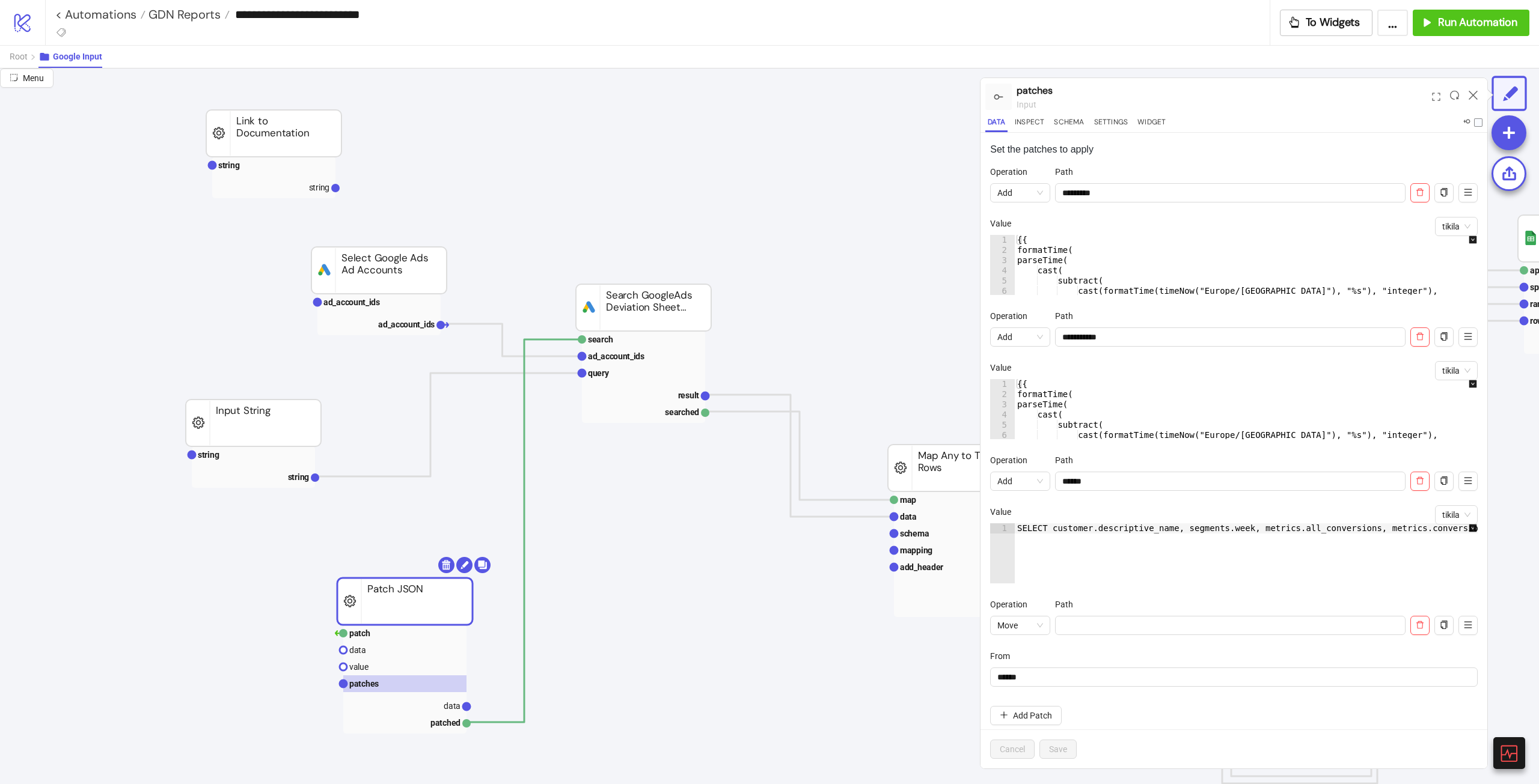
drag, startPoint x: 454, startPoint y: 588, endPoint x: 415, endPoint y: 600, distance: 40.8
click at [415, 438] on rect at bounding box center [405, 601] width 135 height 47
click at [923, 94] on icon at bounding box center [1472, 95] width 9 height 9
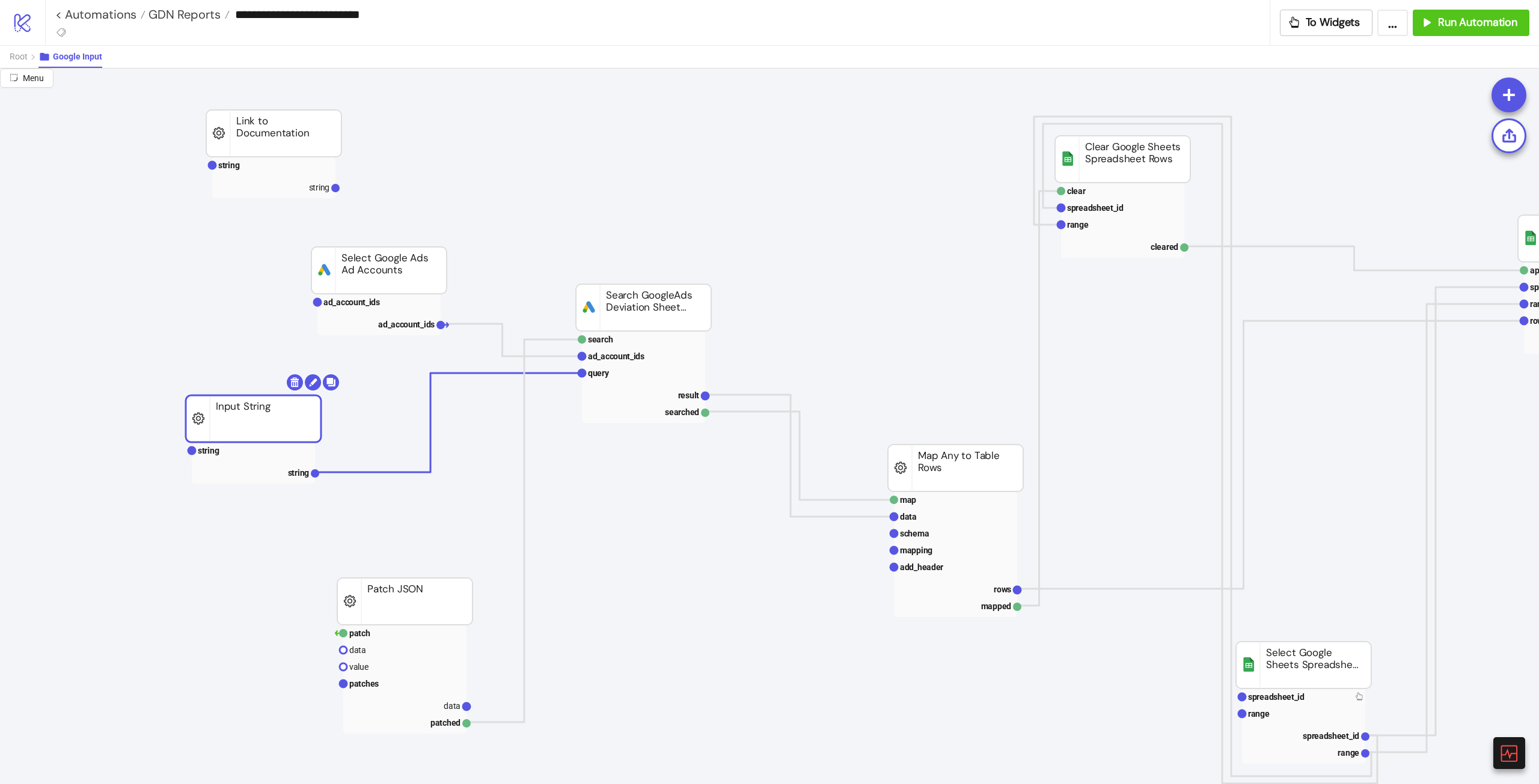
drag, startPoint x: 301, startPoint y: 431, endPoint x: 305, endPoint y: 412, distance: 19.4
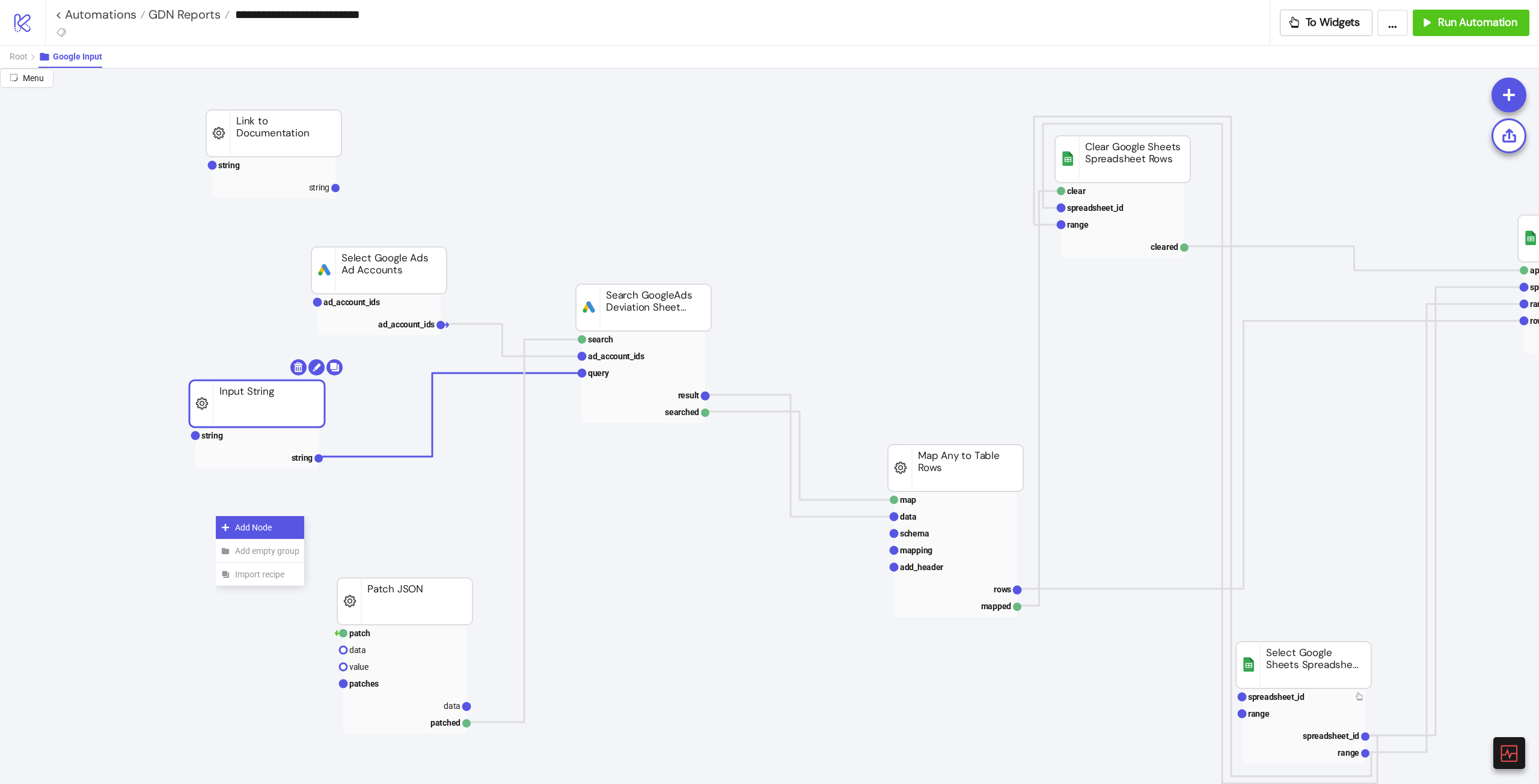
click at [246, 438] on span "Add Node" at bounding box center [267, 527] width 64 height 13
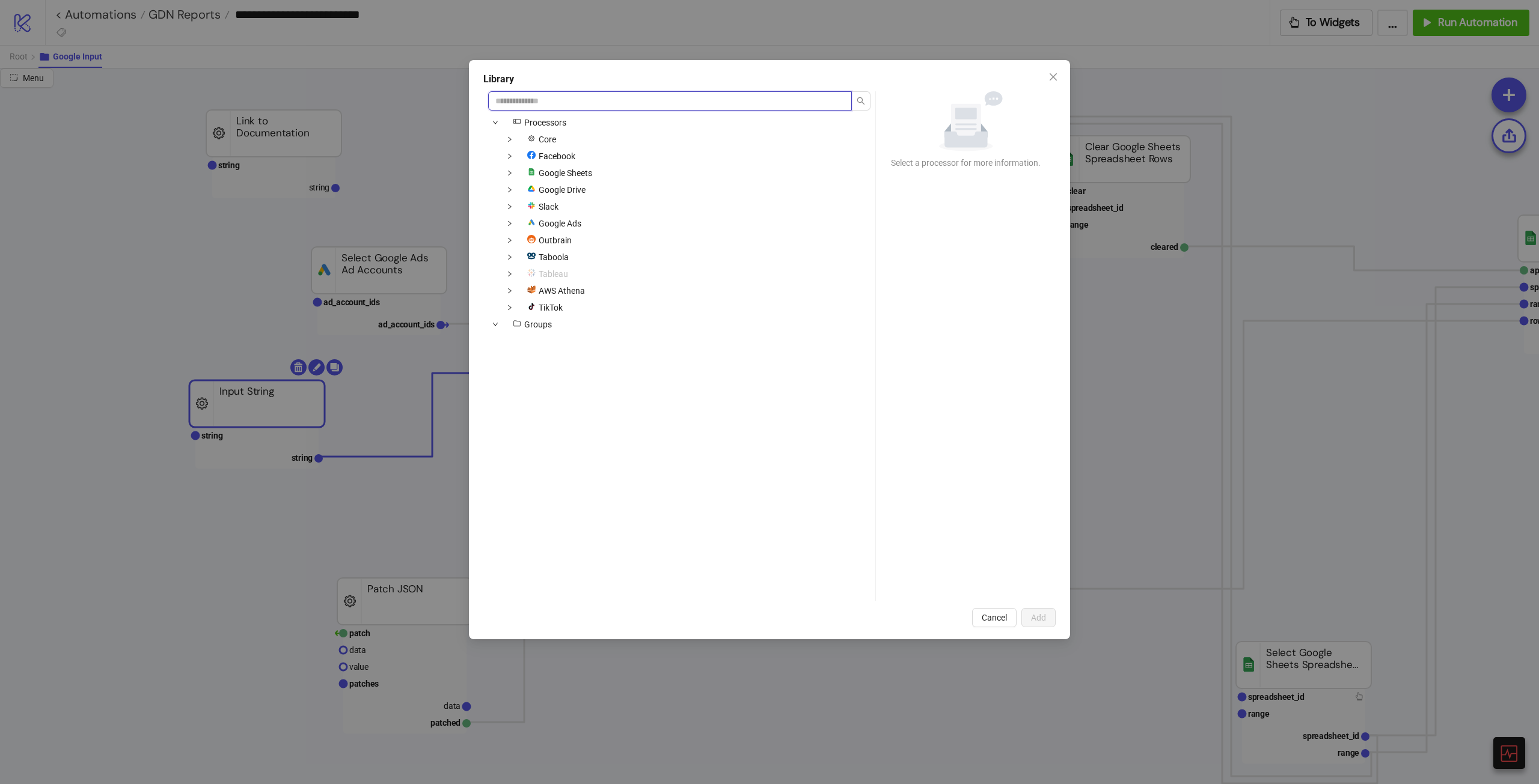
click at [628, 102] on input "search" at bounding box center [670, 101] width 364 height 19
click at [859, 413] on div "icons/node Processors Core Facebook platform/google_sheets Google Sheets platfo…" at bounding box center [679, 370] width 382 height 510
click at [638, 89] on div "Library icons/node Processors Core Facebook platform/google_sheets Google Sheet…" at bounding box center [769, 350] width 601 height 579
click at [637, 108] on input "search" at bounding box center [670, 101] width 364 height 19
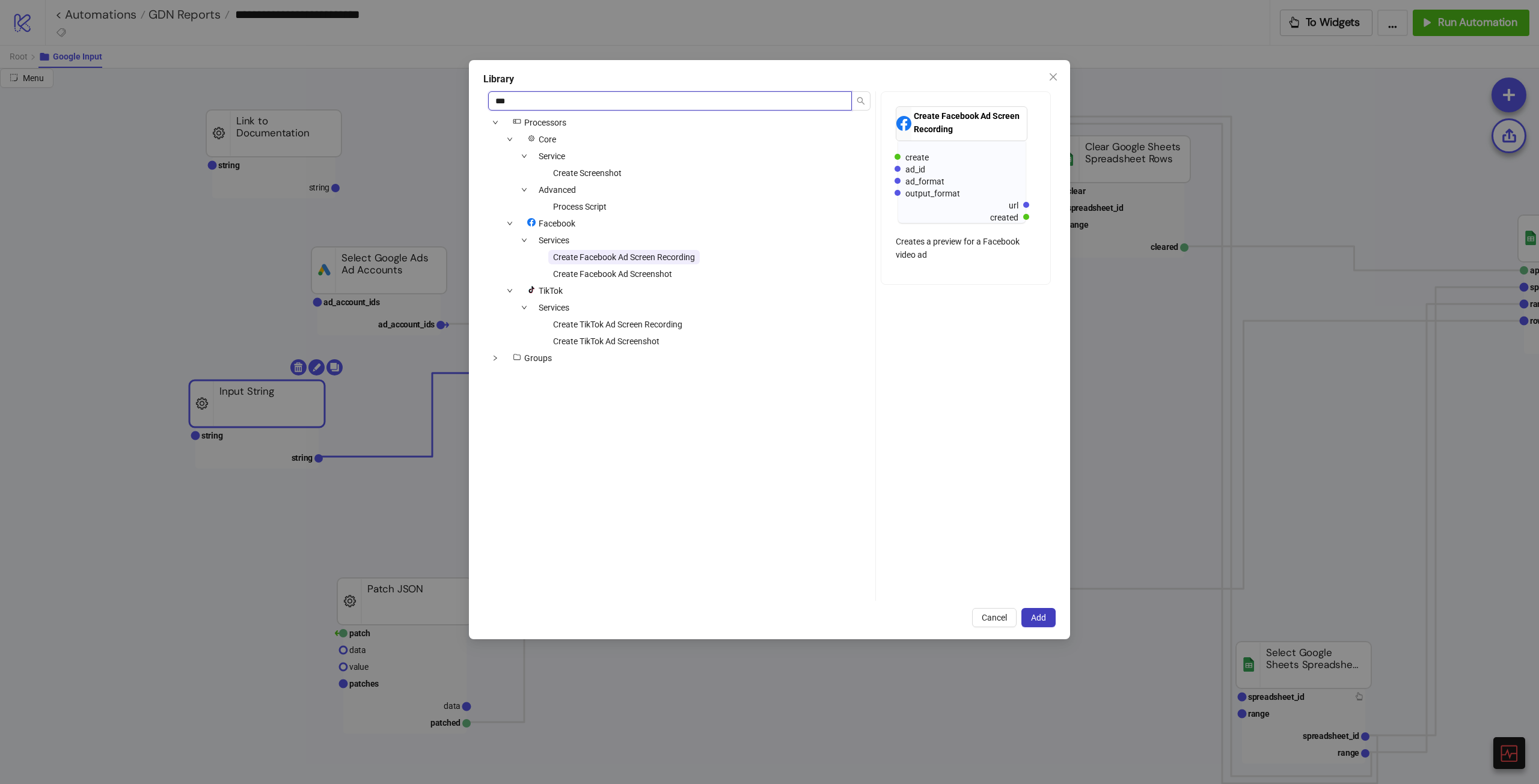
type input "***"
click at [578, 197] on div "Advanced" at bounding box center [534, 190] width 93 height 14
click at [586, 203] on span "Process Script" at bounding box center [579, 207] width 53 height 10
click at [923, 438] on button "Add" at bounding box center [1038, 618] width 35 height 19
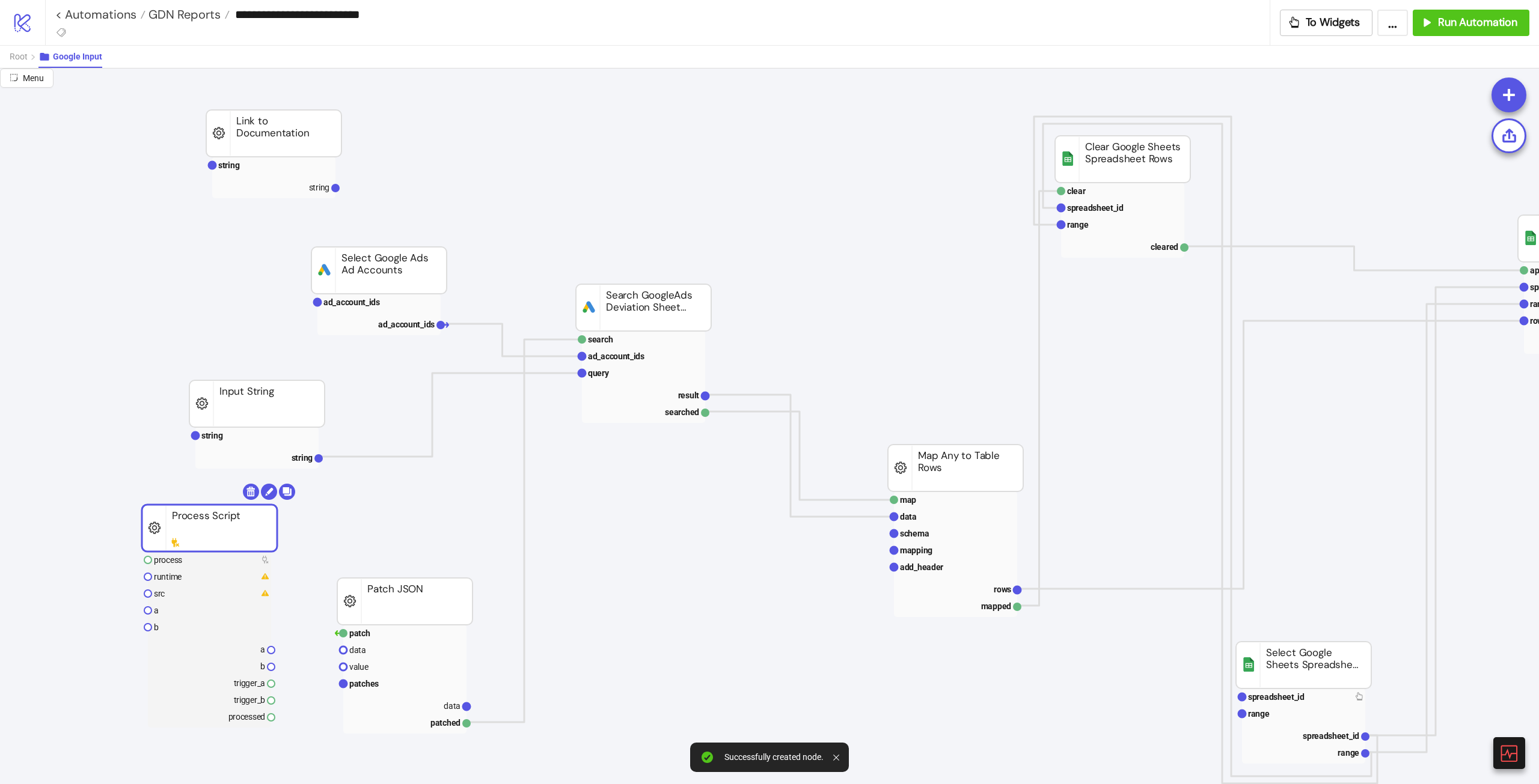
drag, startPoint x: 309, startPoint y: 545, endPoint x: 232, endPoint y: 522, distance: 80.4
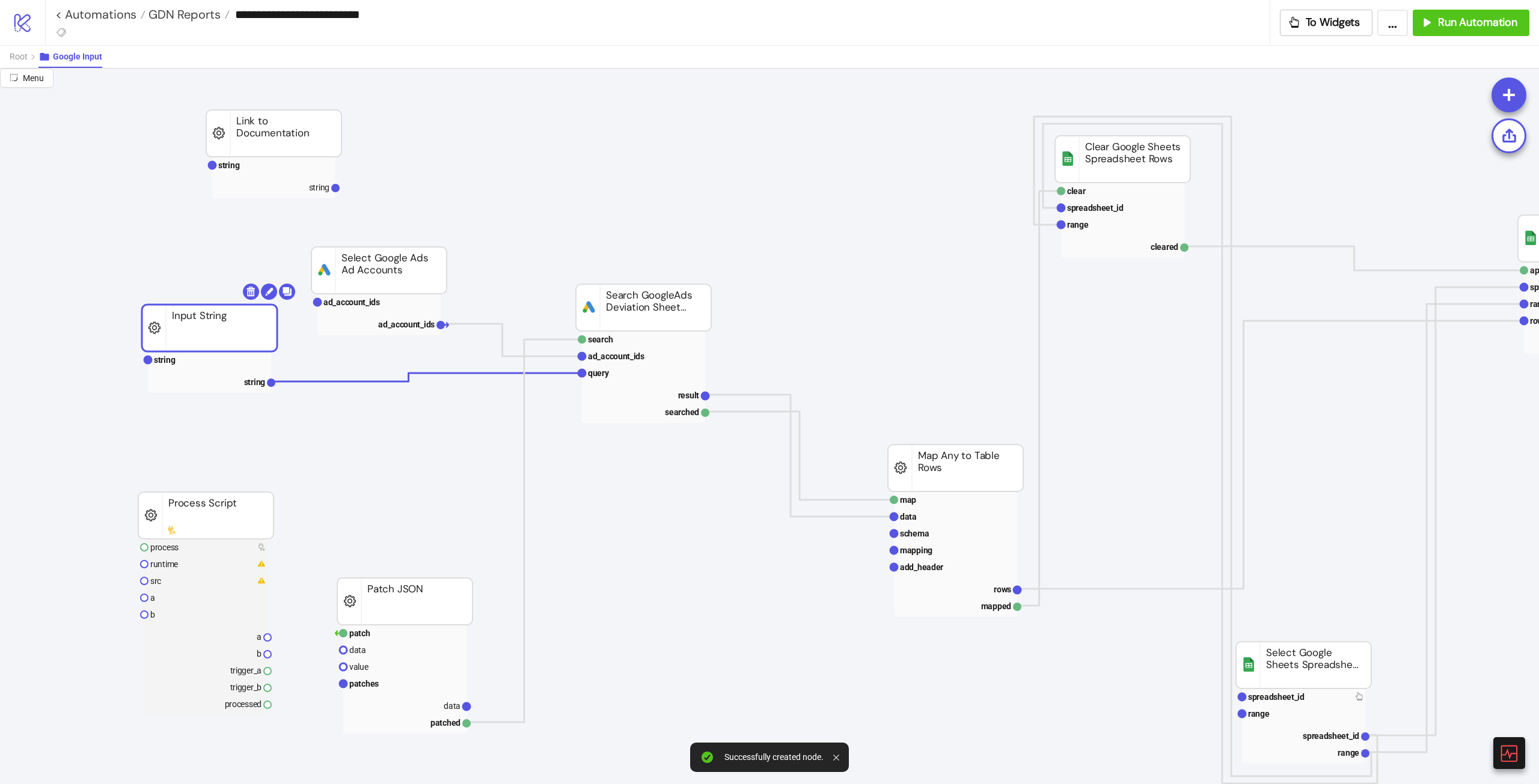
drag, startPoint x: 248, startPoint y: 426, endPoint x: 200, endPoint y: 351, distance: 89.0
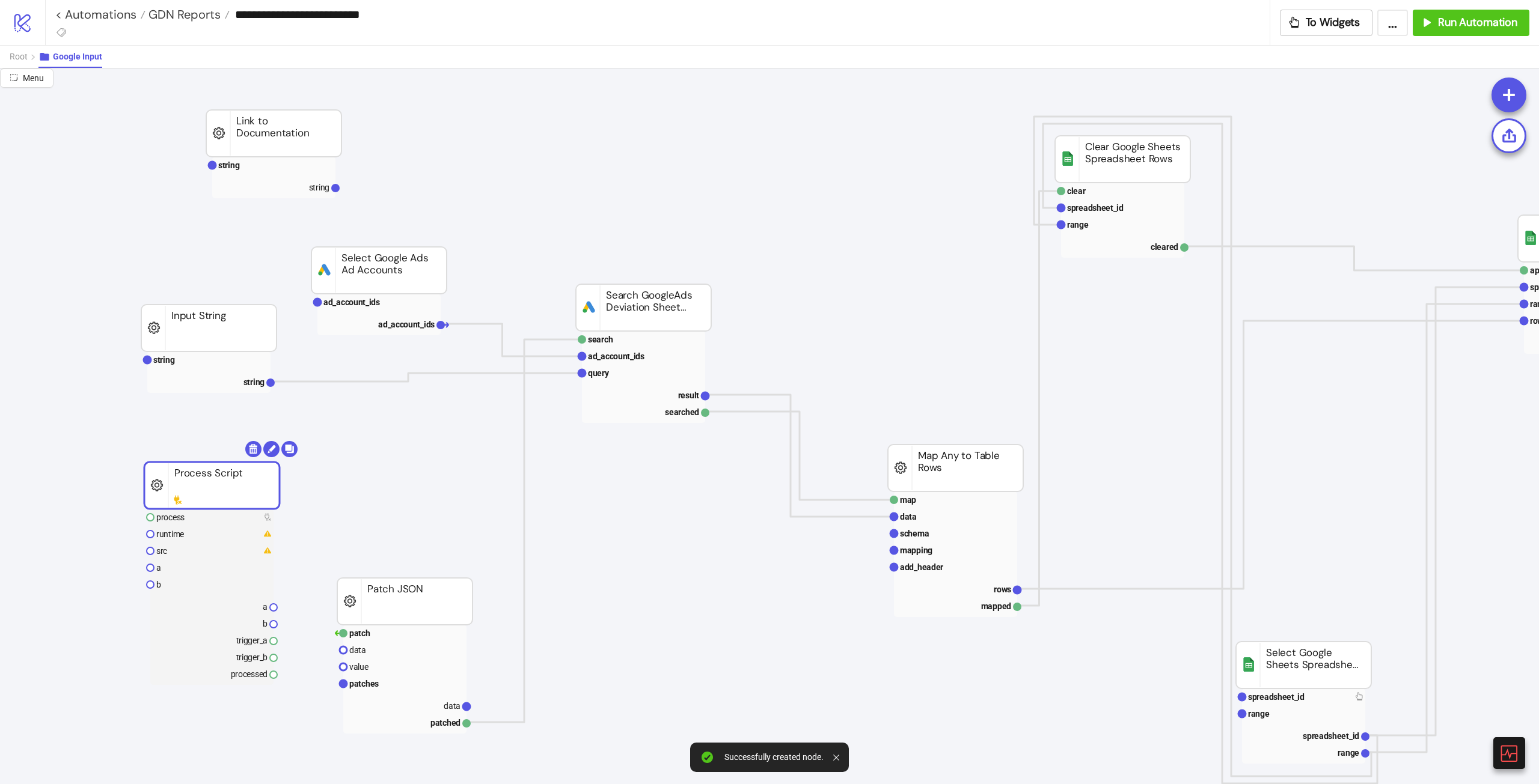
drag, startPoint x: 223, startPoint y: 498, endPoint x: 237, endPoint y: 441, distance: 58.7
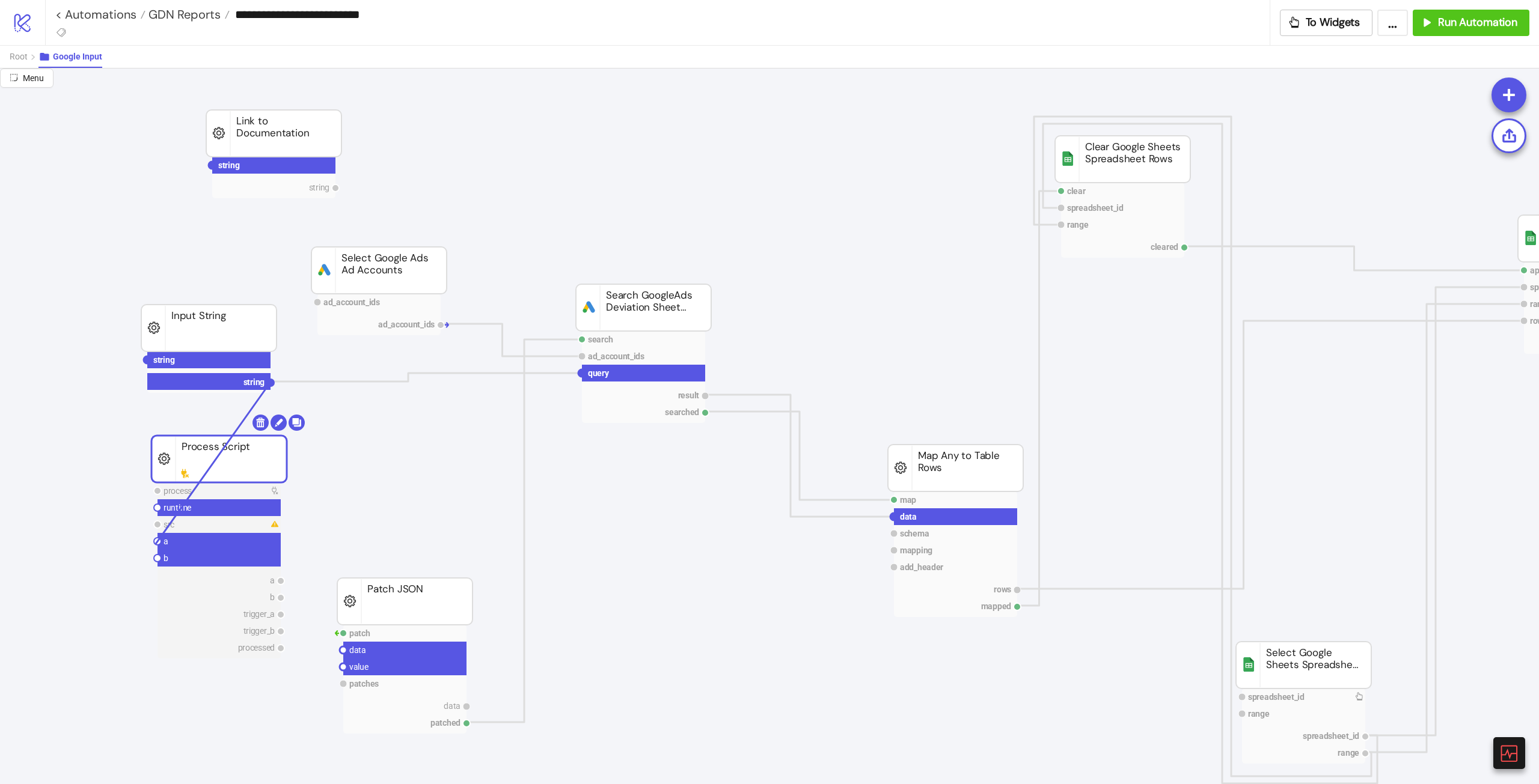
drag, startPoint x: 270, startPoint y: 385, endPoint x: 156, endPoint y: 543, distance: 194.8
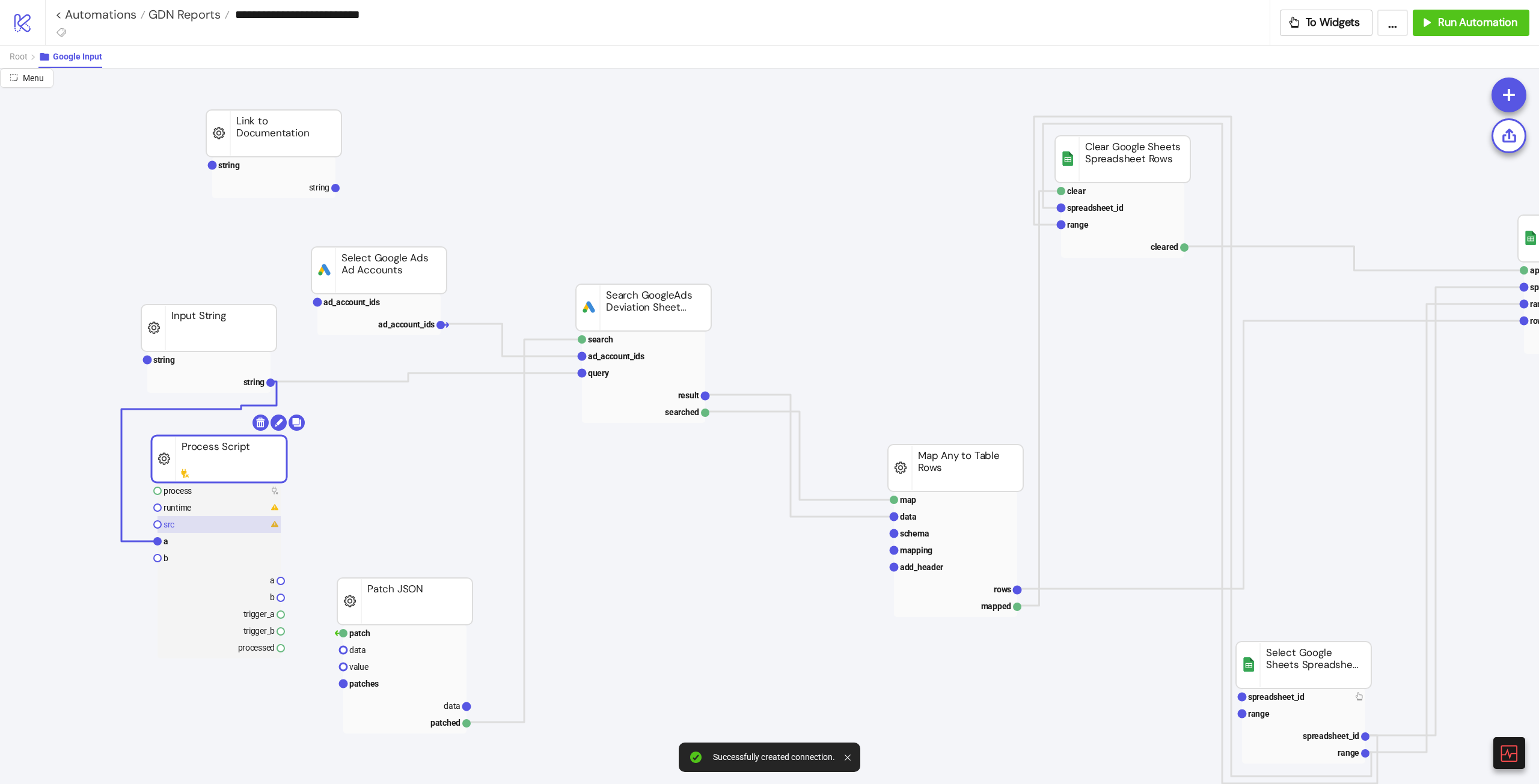
click at [181, 438] on rect at bounding box center [219, 524] width 123 height 17
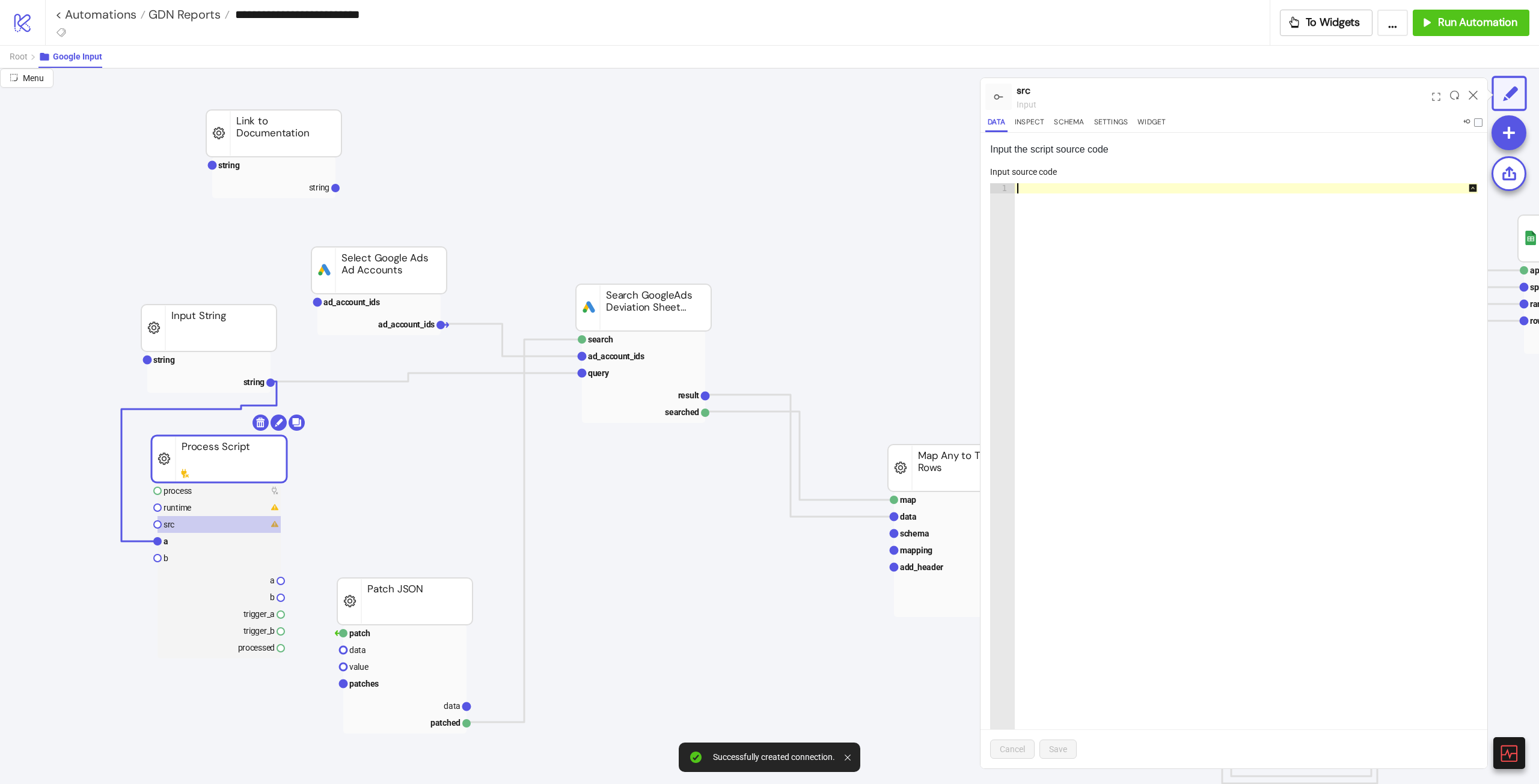
click at [923, 194] on div at bounding box center [1252, 476] width 475 height 585
paste textarea "**********"
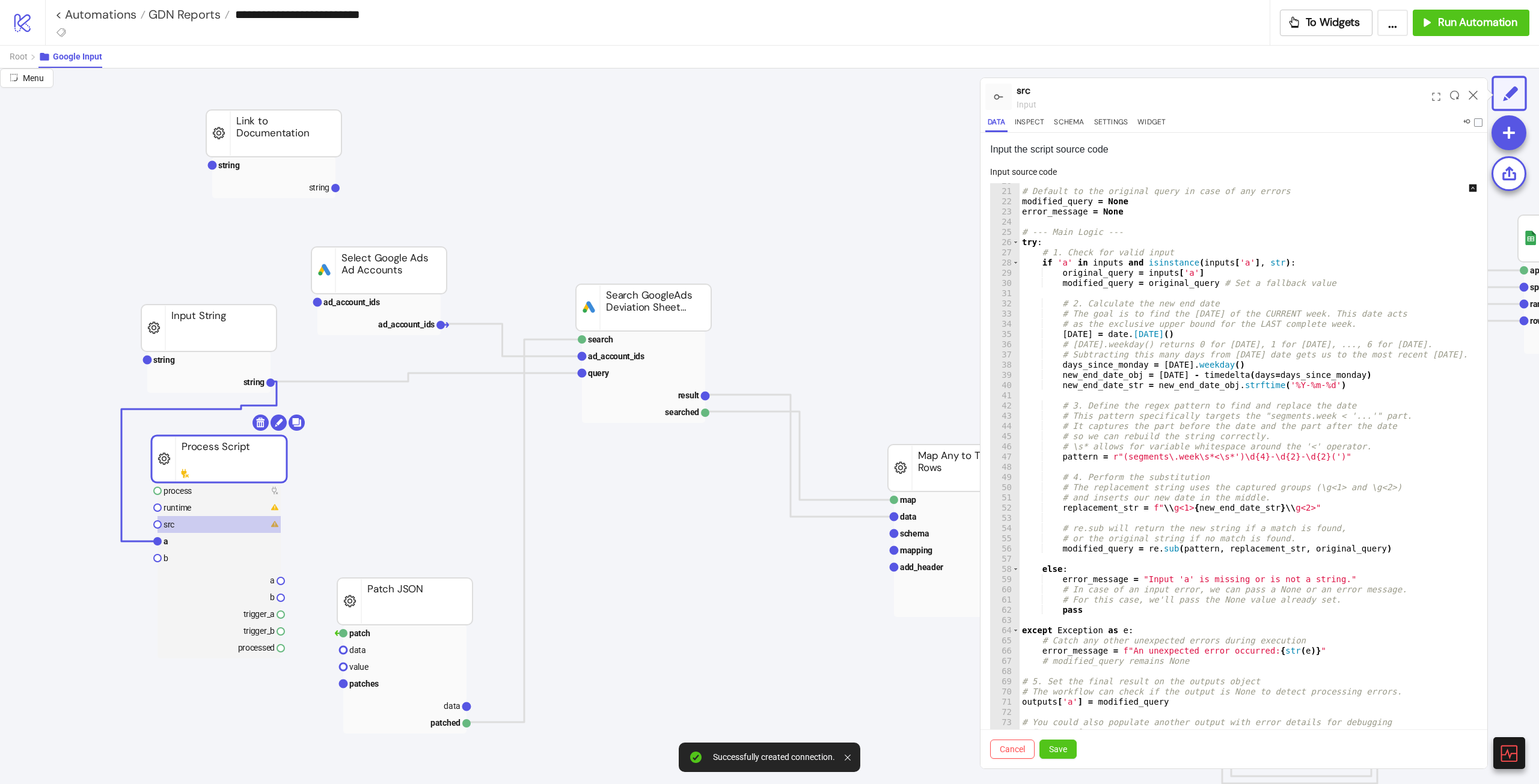
type textarea "**********"
click at [208, 438] on rect at bounding box center [219, 507] width 123 height 17
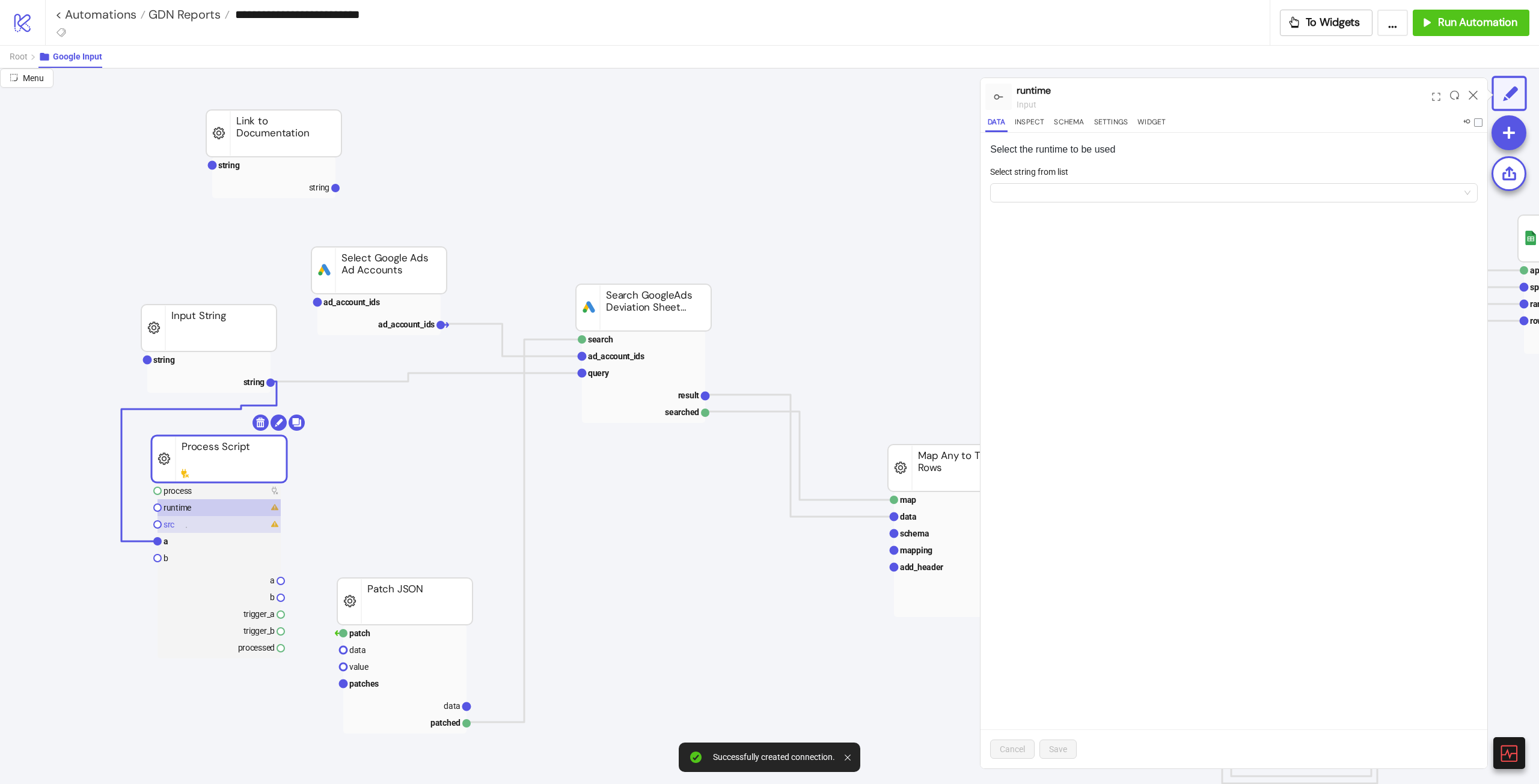
drag, startPoint x: 186, startPoint y: 527, endPoint x: 193, endPoint y: 526, distance: 7.1
click at [187, 438] on rect at bounding box center [219, 524] width 123 height 17
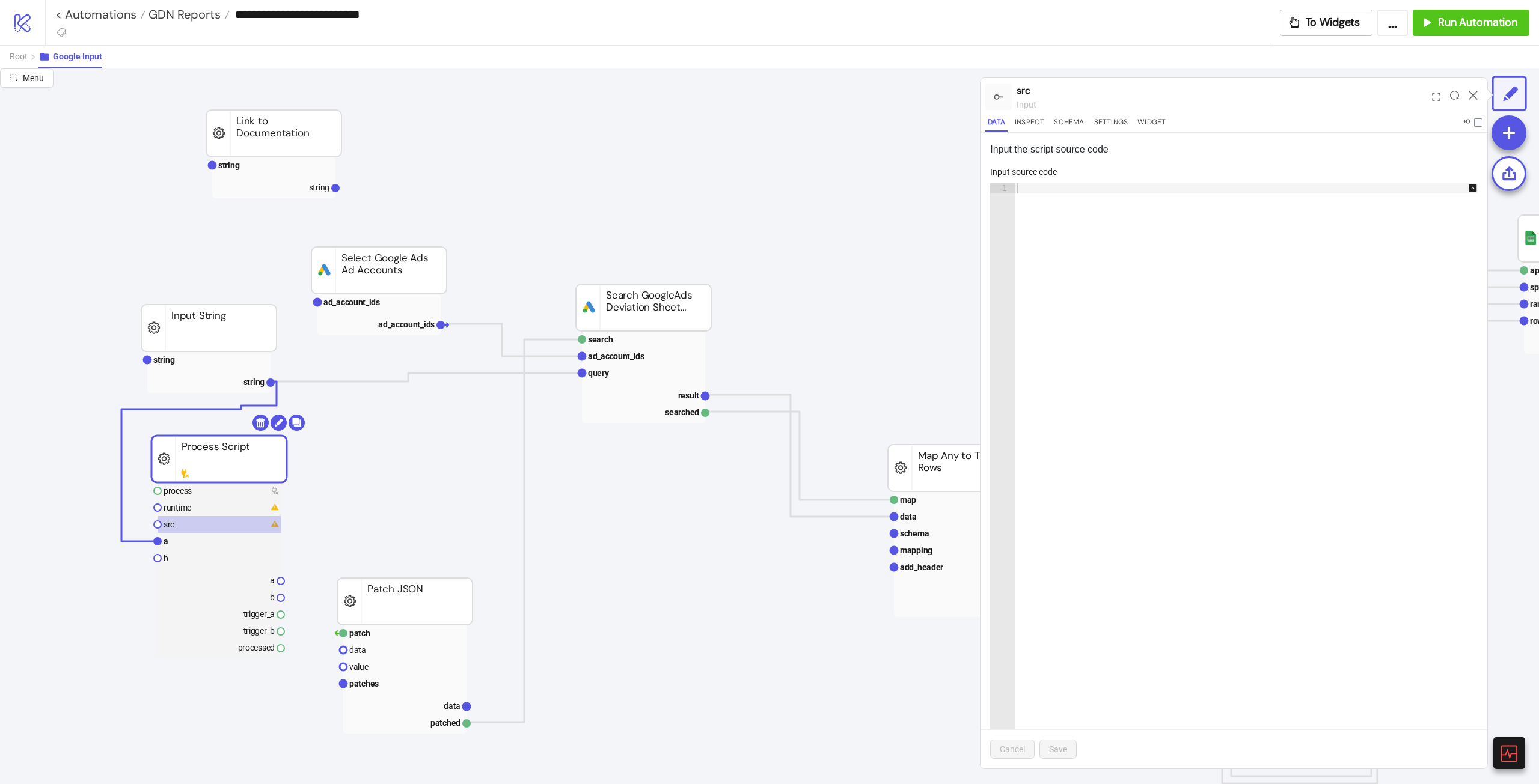
click at [923, 191] on div at bounding box center [1252, 476] width 475 height 585
paste textarea "**********"
type textarea "**********"
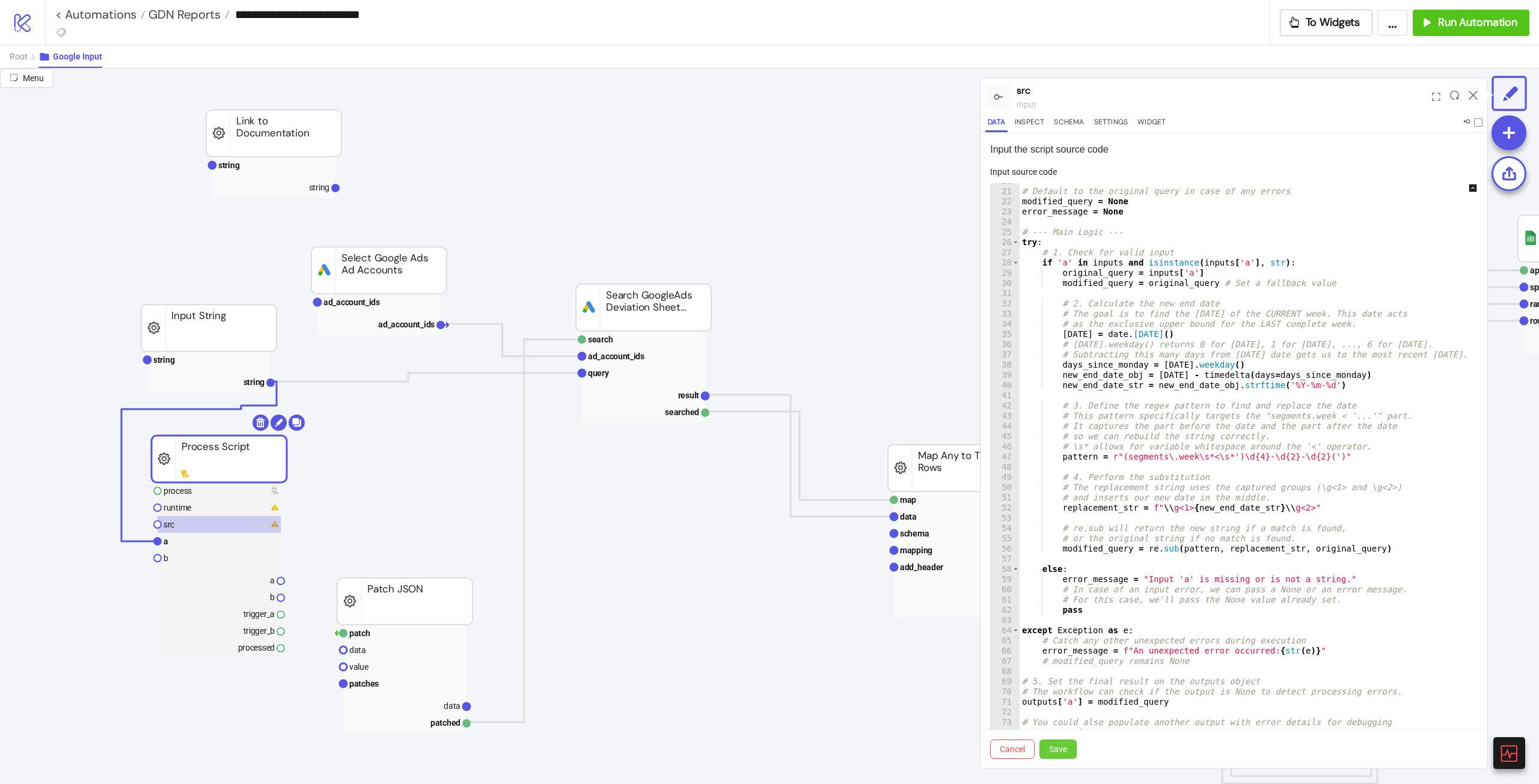
click at [923, 438] on button "Save" at bounding box center [1058, 749] width 37 height 19
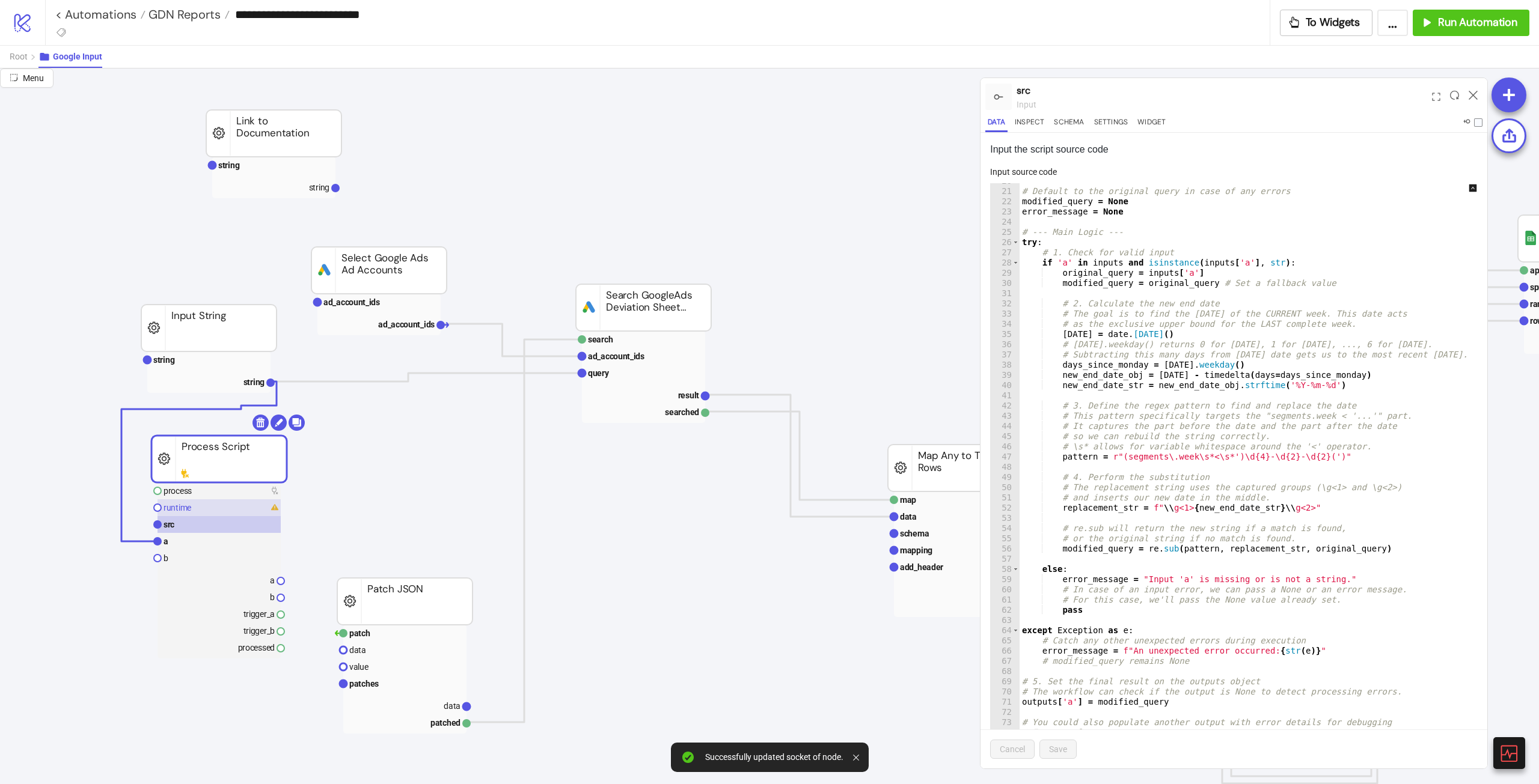
click at [218, 438] on rect at bounding box center [219, 507] width 123 height 17
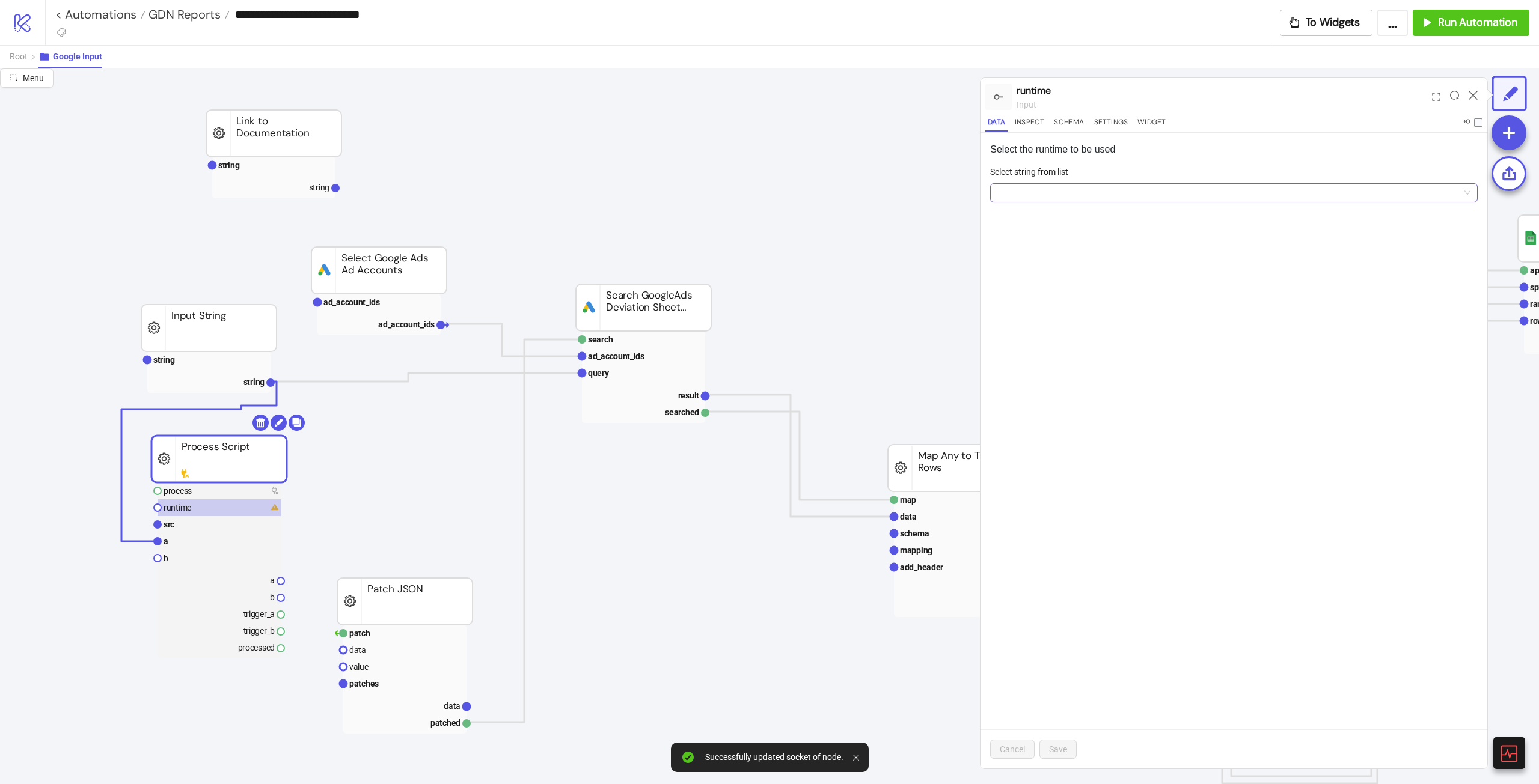
click at [923, 196] on input "Select string from list" at bounding box center [1228, 193] width 463 height 18
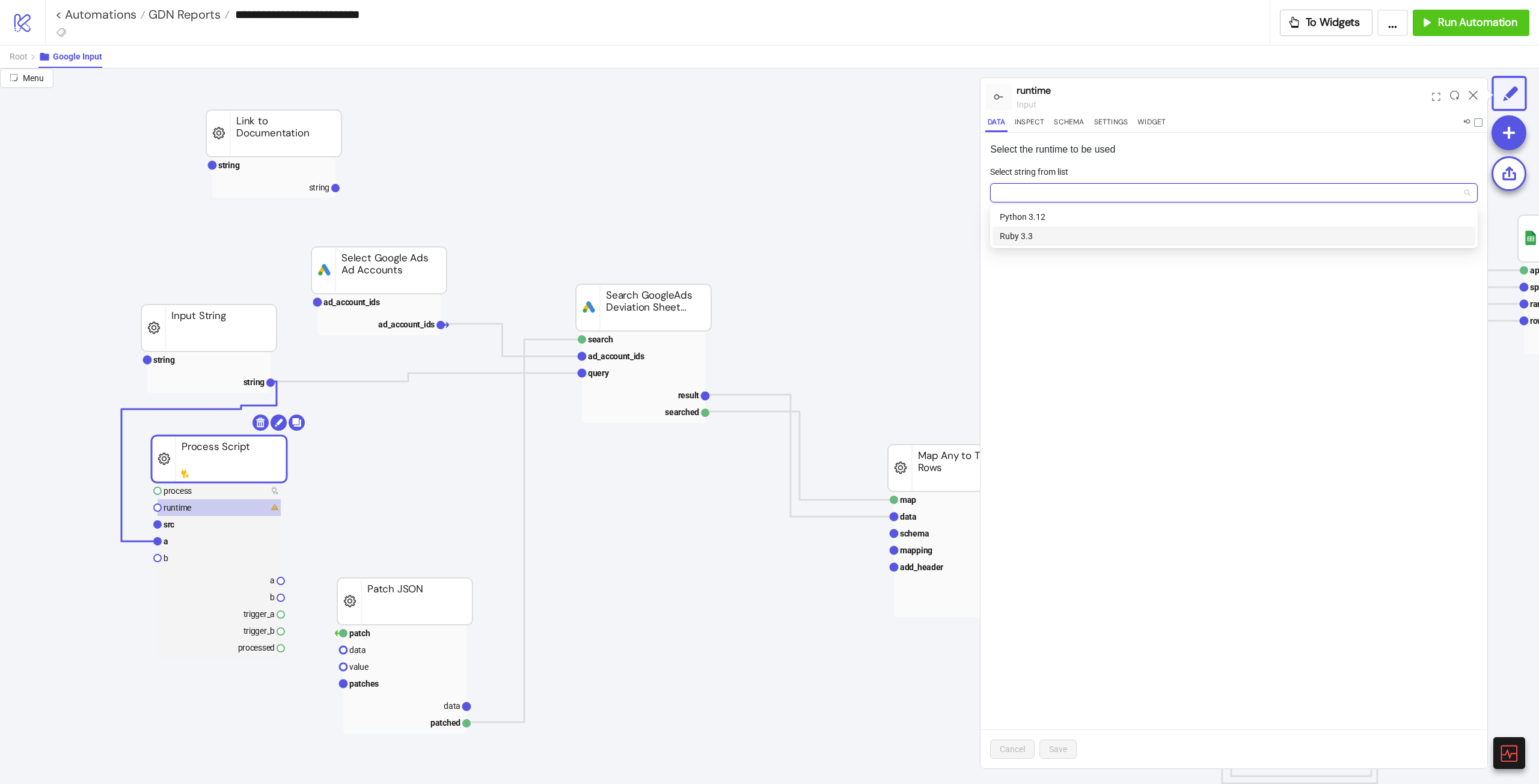
click at [923, 232] on div "Ruby 3.3" at bounding box center [1233, 236] width 468 height 13
click at [923, 438] on span "Save" at bounding box center [1058, 749] width 18 height 10
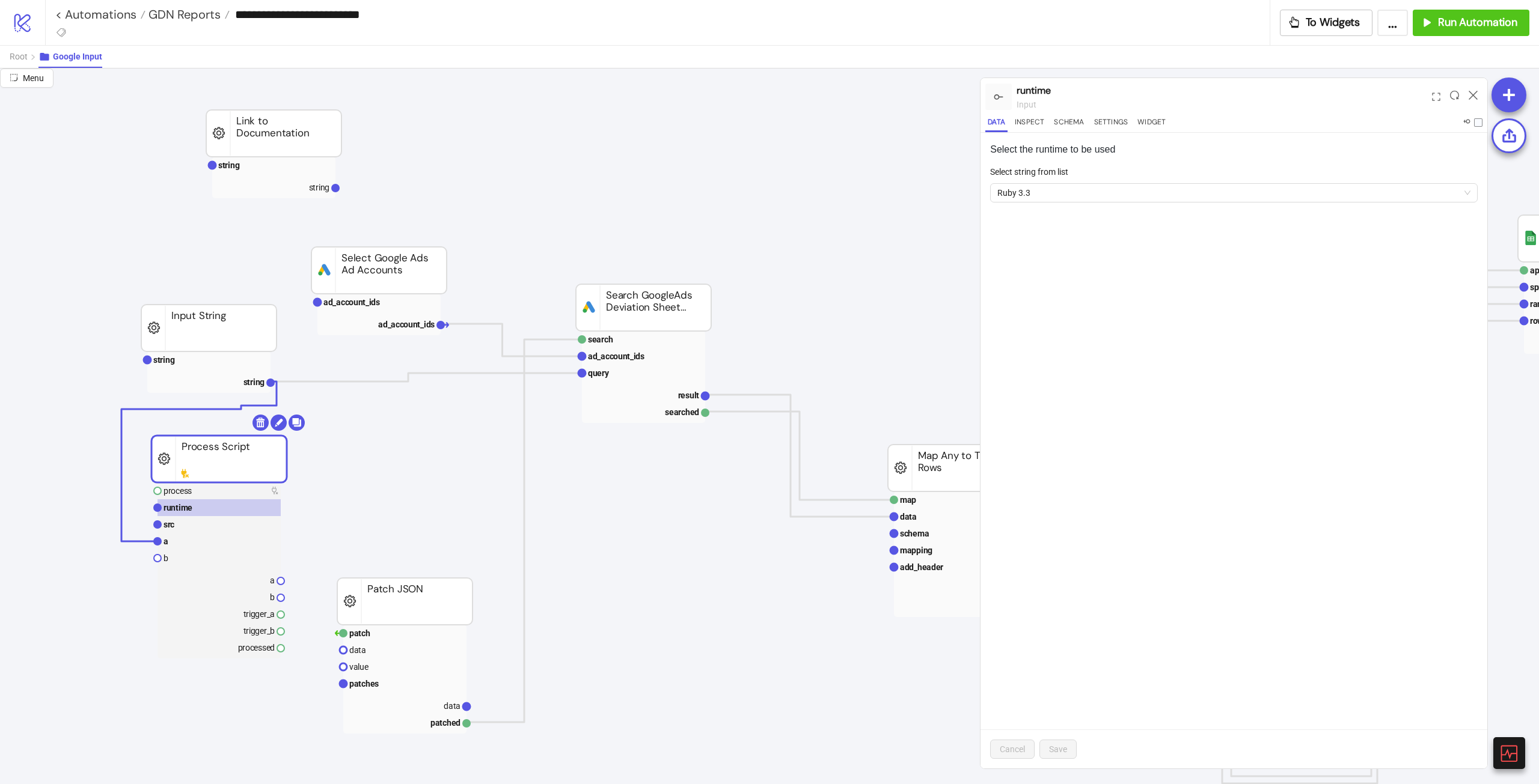
click at [923, 248] on div "Select the runtime to be used Select string from list Ruby 3.3 Cancel Save" at bounding box center [1234, 450] width 507 height 635
click at [923, 196] on span "Ruby 3.3" at bounding box center [1233, 193] width 473 height 18
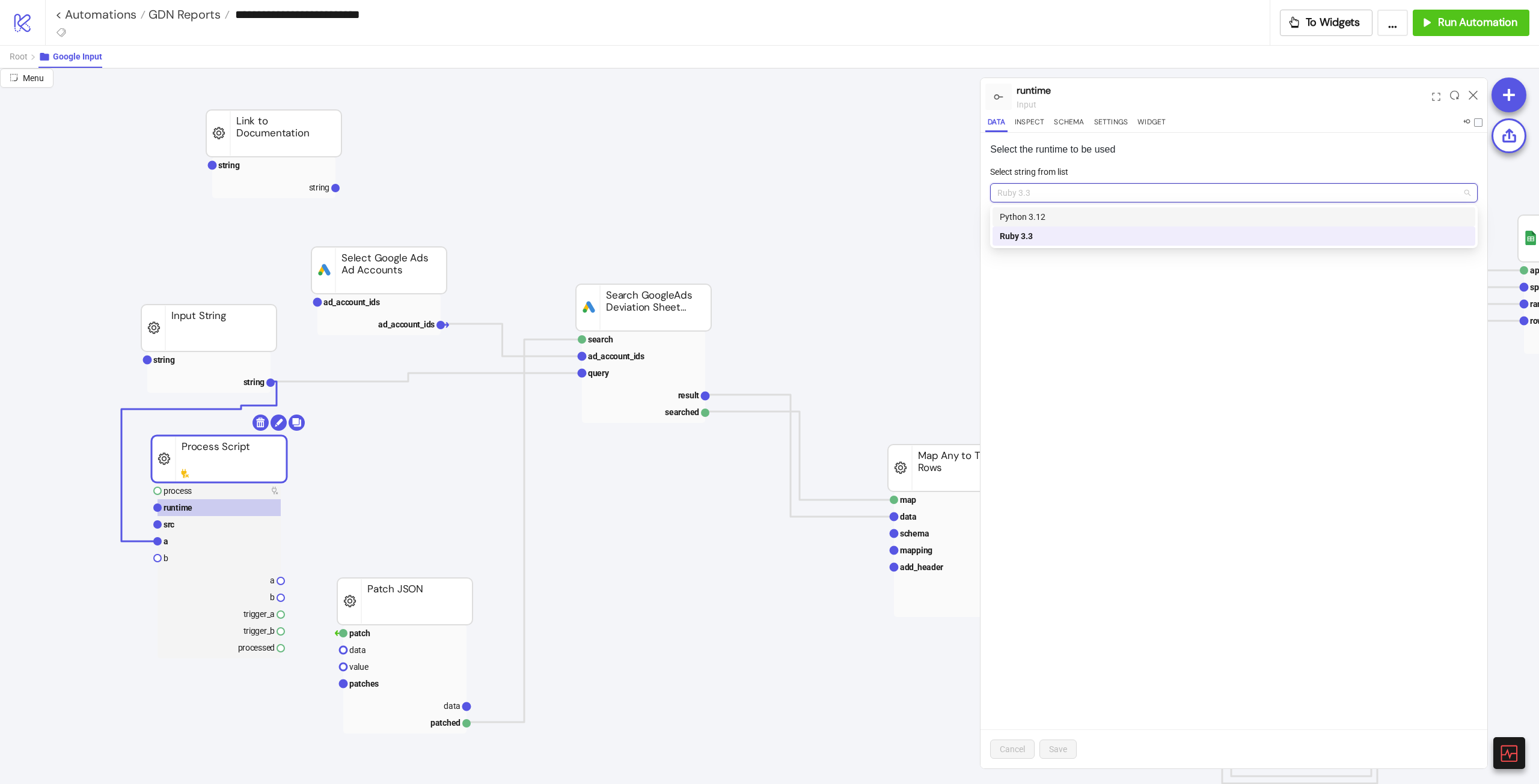
drag, startPoint x: 1232, startPoint y: 392, endPoint x: 1230, endPoint y: 384, distance: 8.2
click at [923, 392] on div "Select the runtime to be used Select string from list Ruby 3.3 Cancel Save" at bounding box center [1234, 450] width 507 height 635
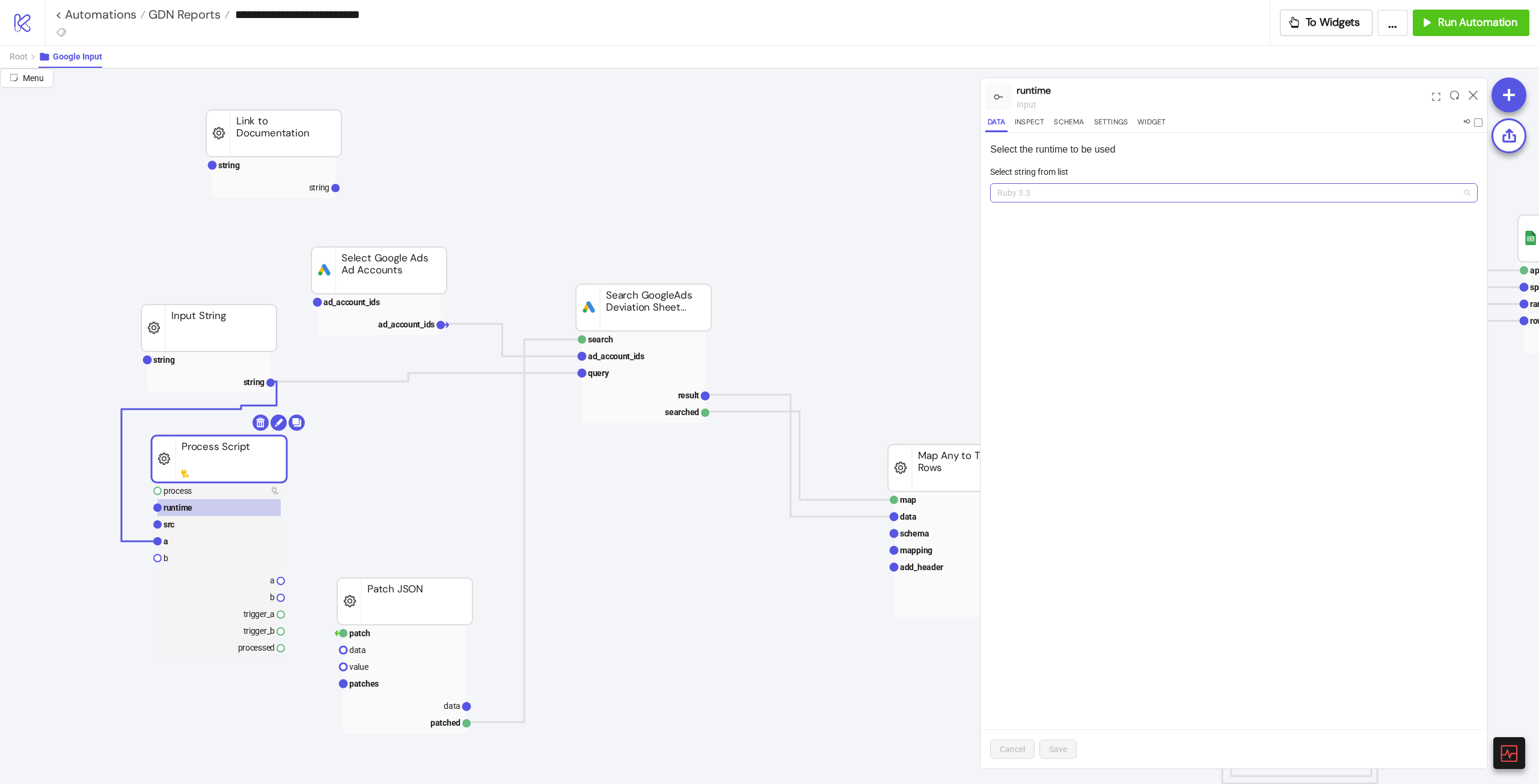
click at [923, 187] on span "Ruby 3.3" at bounding box center [1233, 193] width 473 height 18
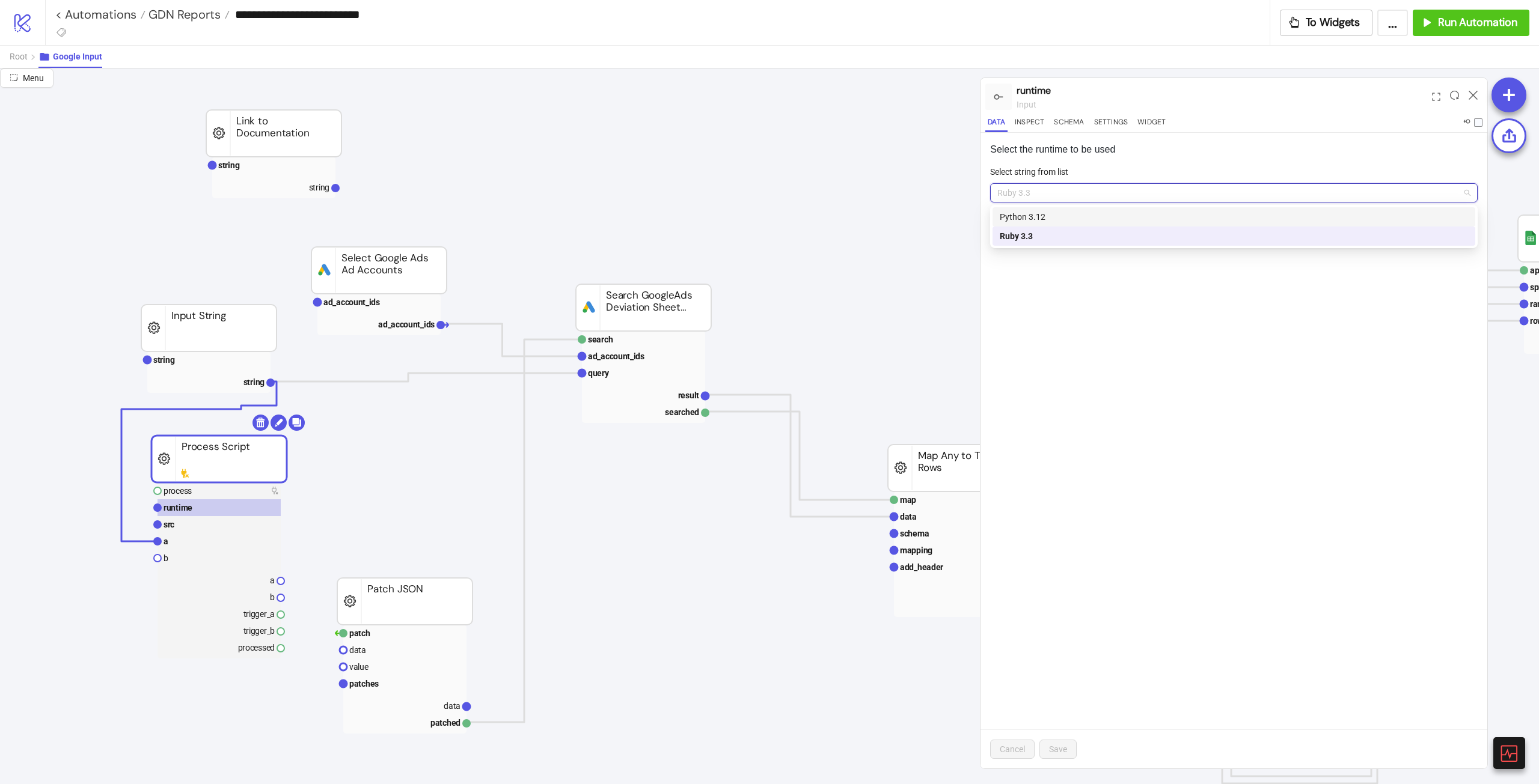
click at [923, 222] on div "Python 3.12" at bounding box center [1233, 216] width 468 height 13
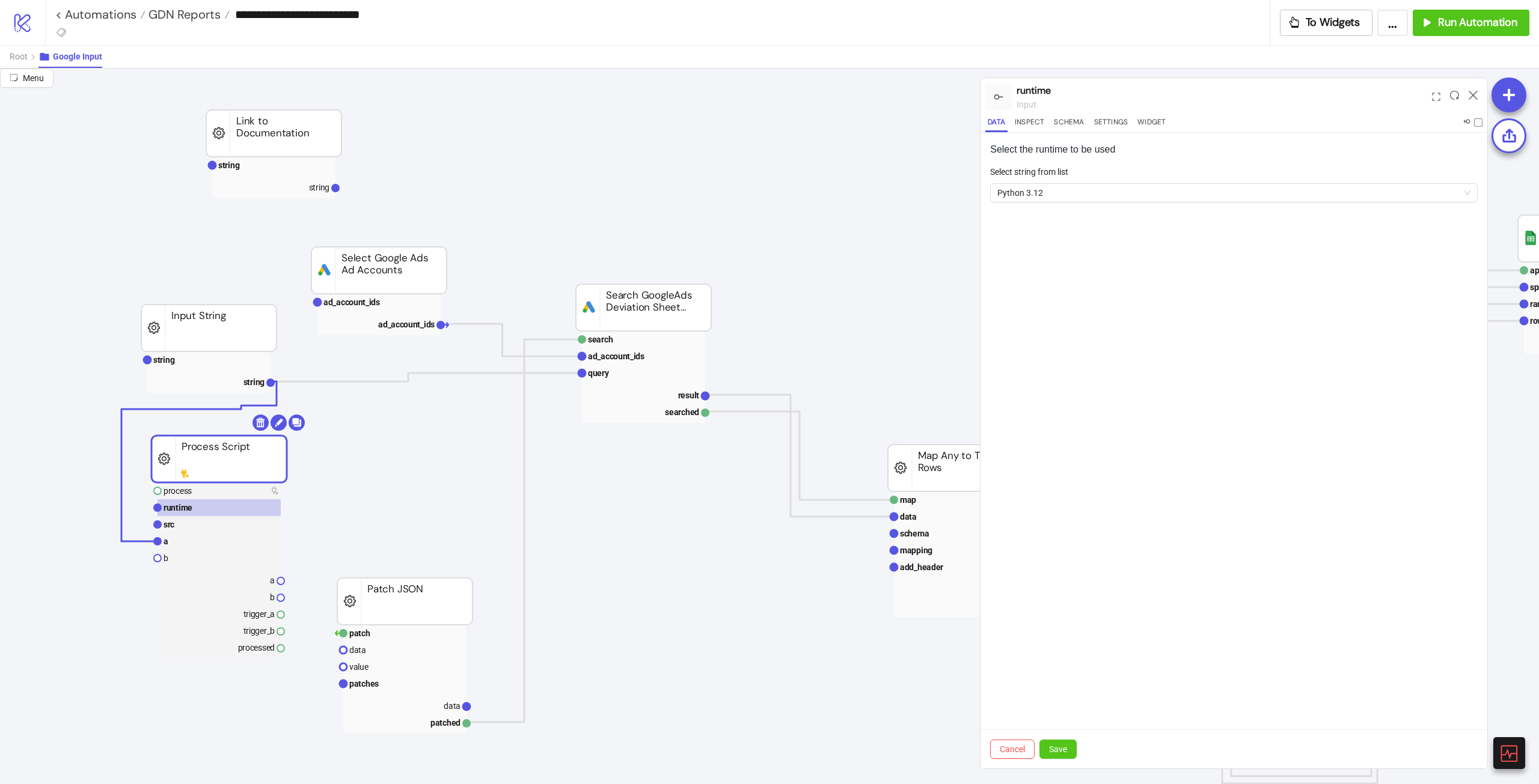
click at [923, 343] on div "Select the runtime to be used Select string from list Python 3.12 Cancel Save" at bounding box center [1234, 450] width 507 height 635
click at [923, 438] on span "Save" at bounding box center [1058, 749] width 18 height 10
click at [923, 92] on icon at bounding box center [1472, 95] width 9 height 9
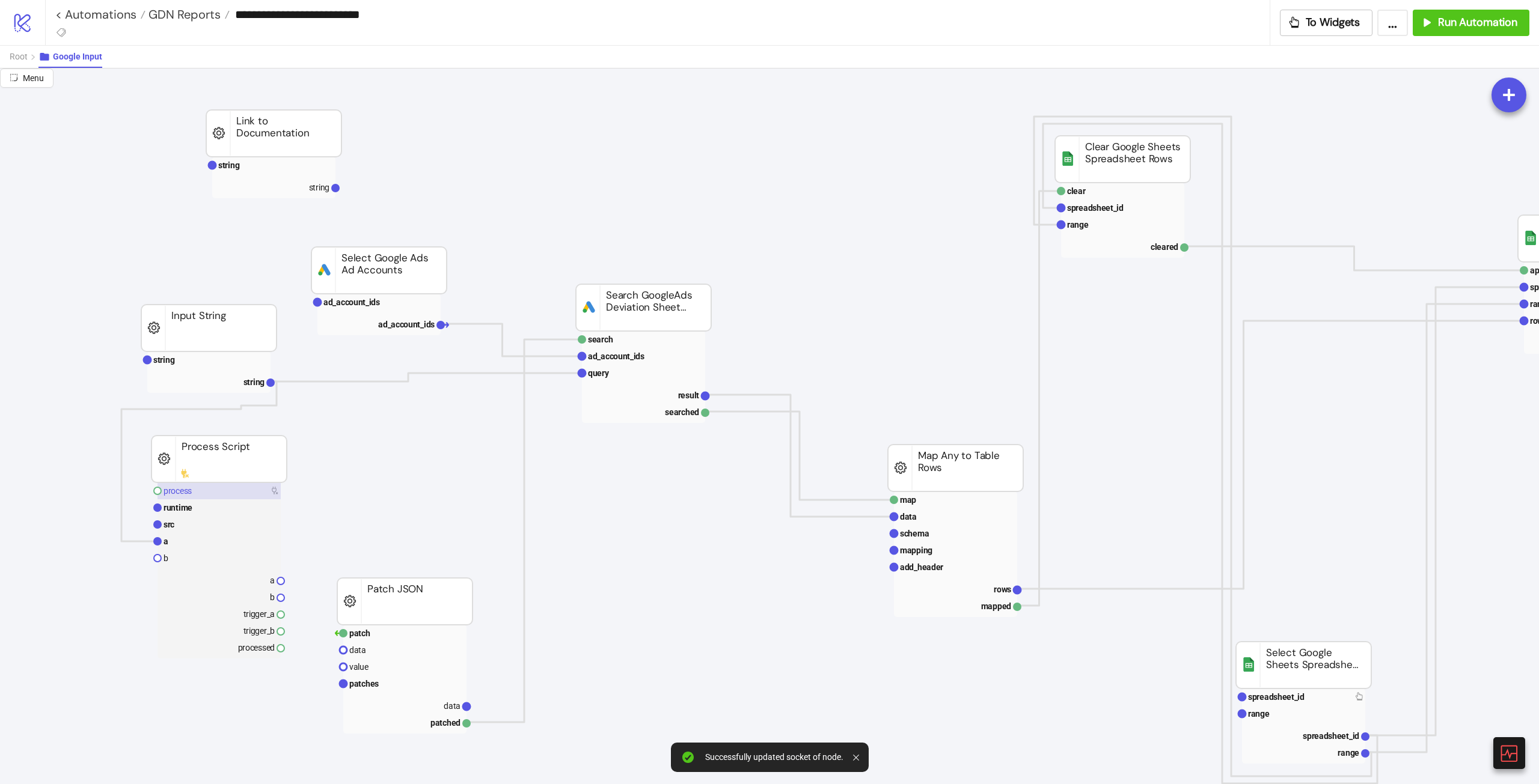
click at [190, 438] on text "process" at bounding box center [177, 491] width 28 height 10
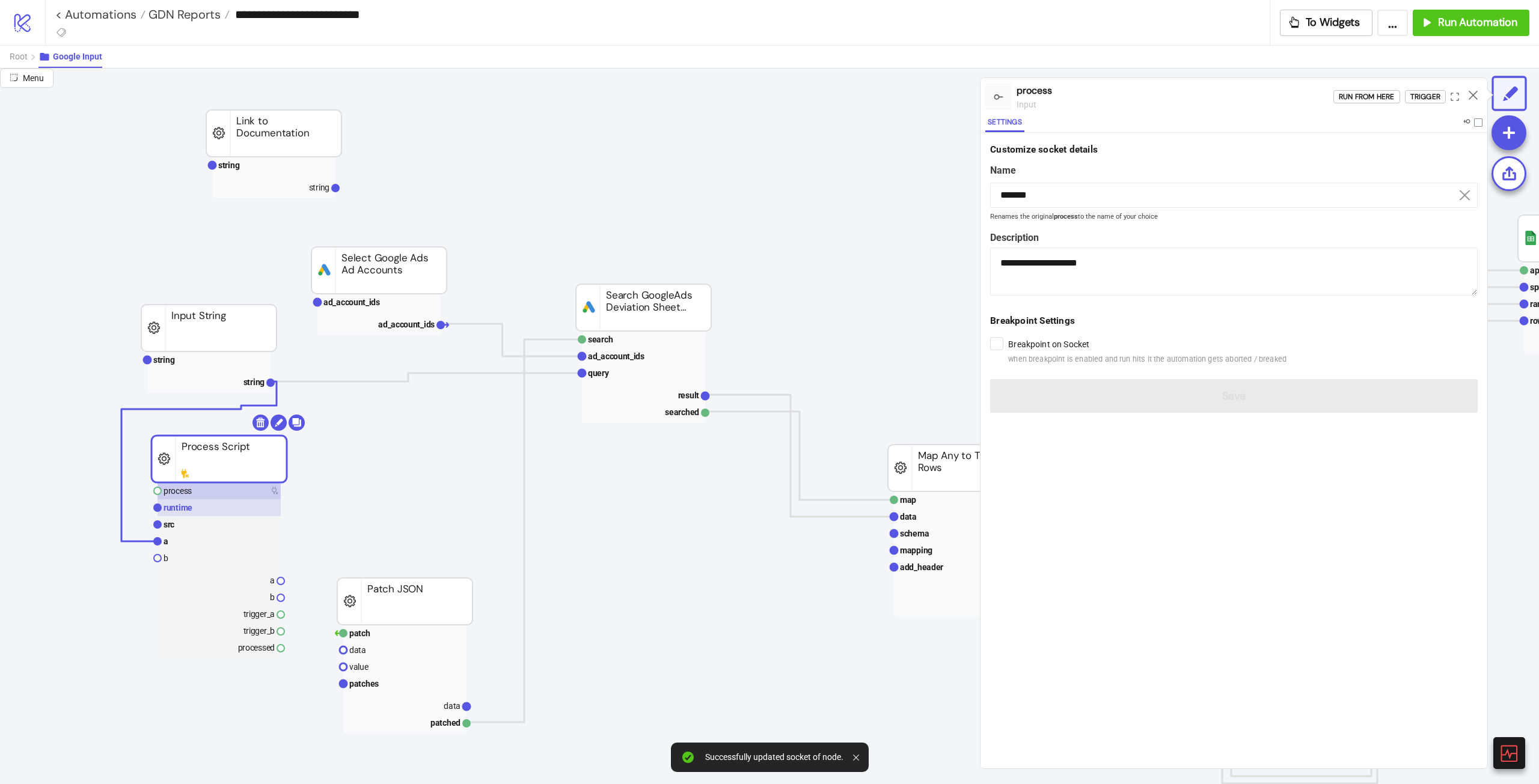
click at [190, 438] on text "runtime" at bounding box center [178, 507] width 29 height 10
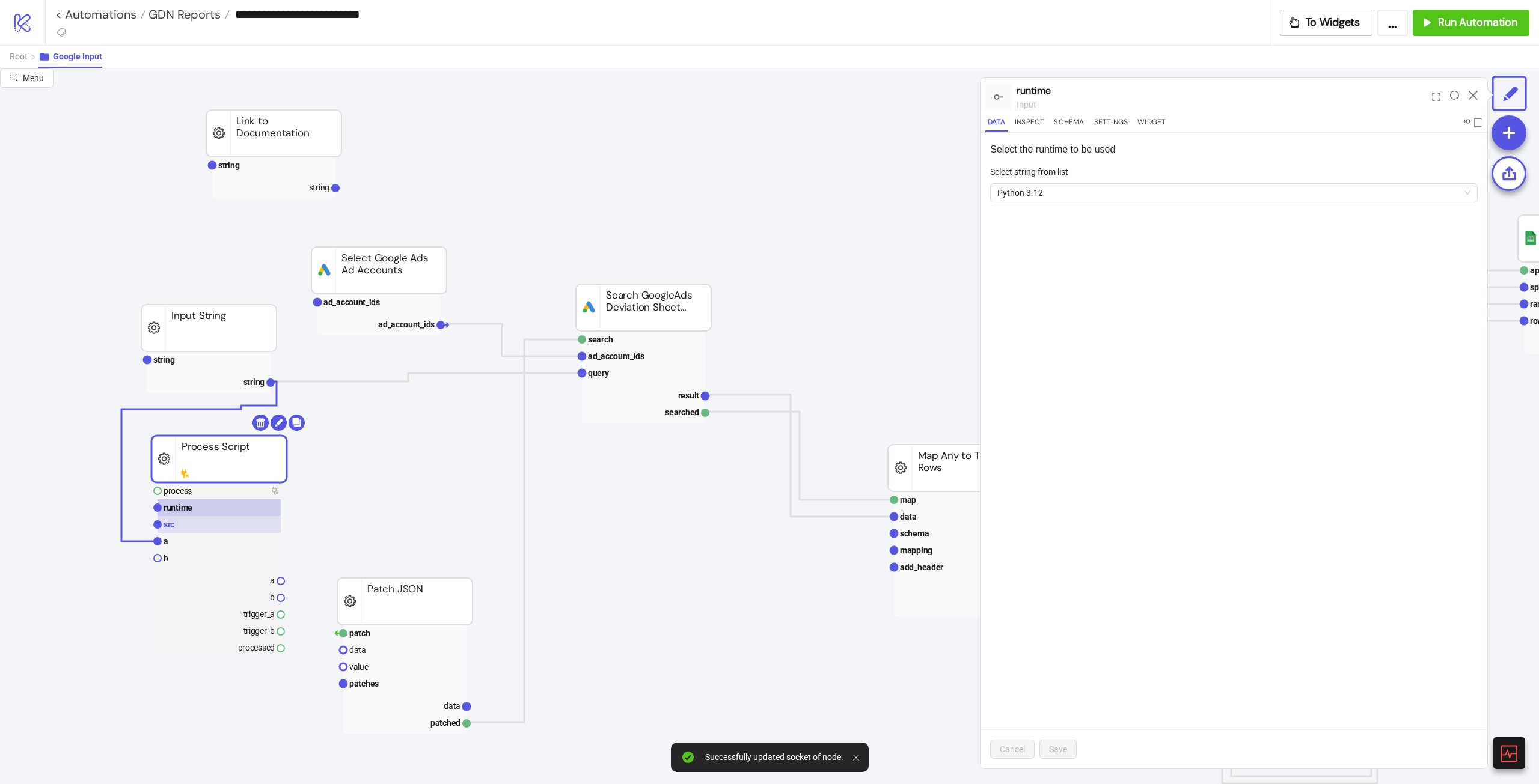
click at [190, 438] on rect at bounding box center [219, 524] width 123 height 17
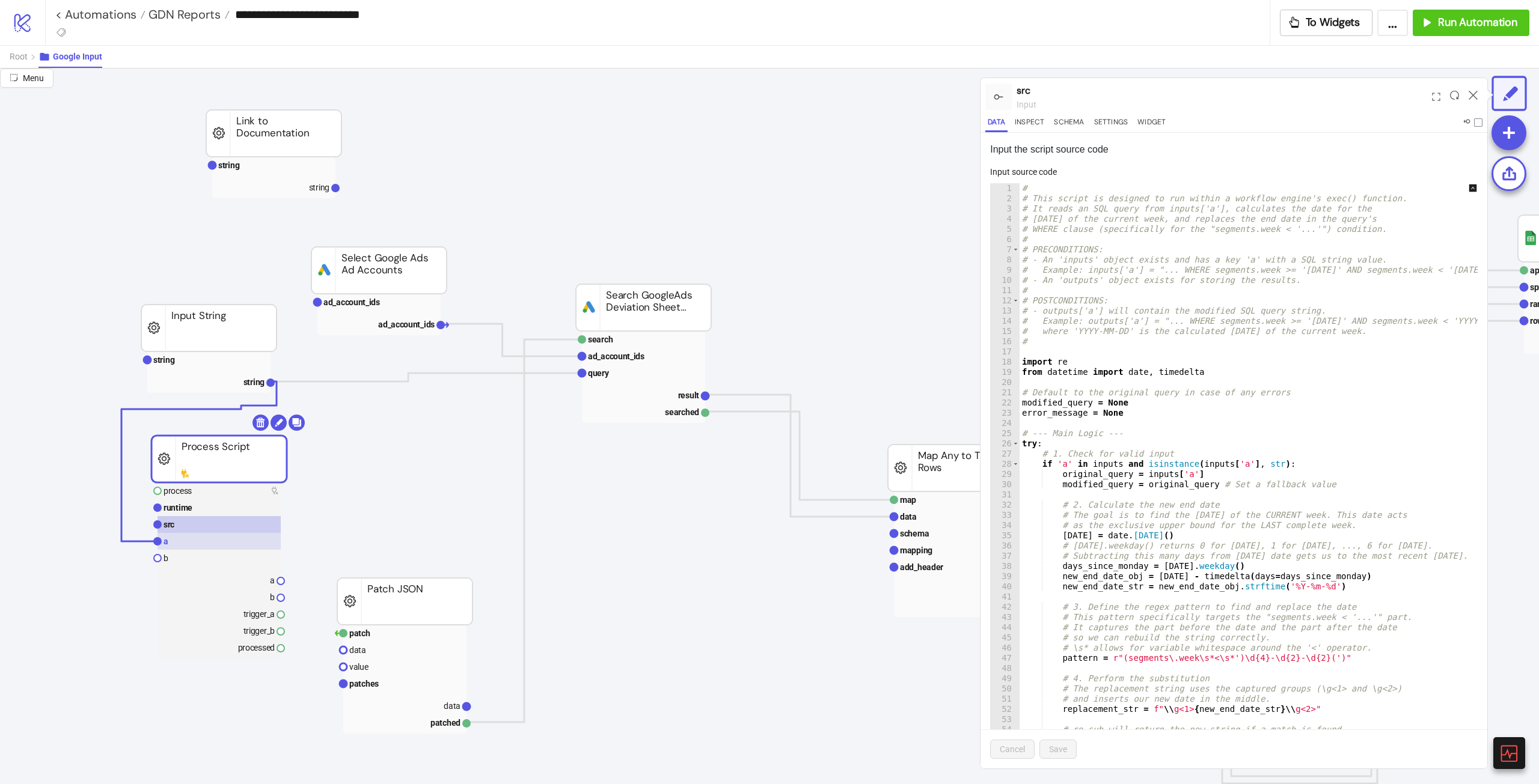
click at [211, 438] on rect at bounding box center [219, 541] width 123 height 17
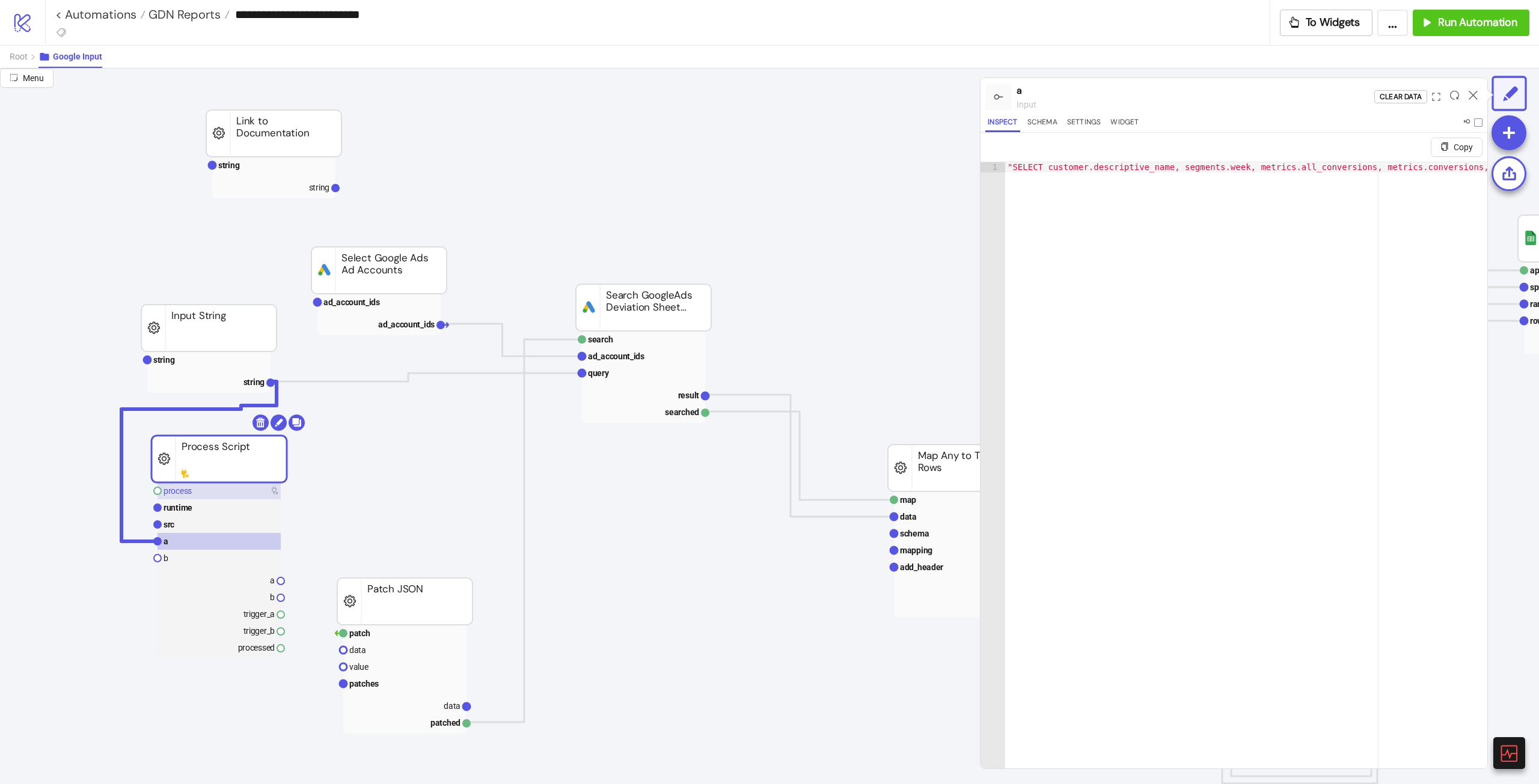
click at [220, 438] on rect at bounding box center [219, 491] width 123 height 17
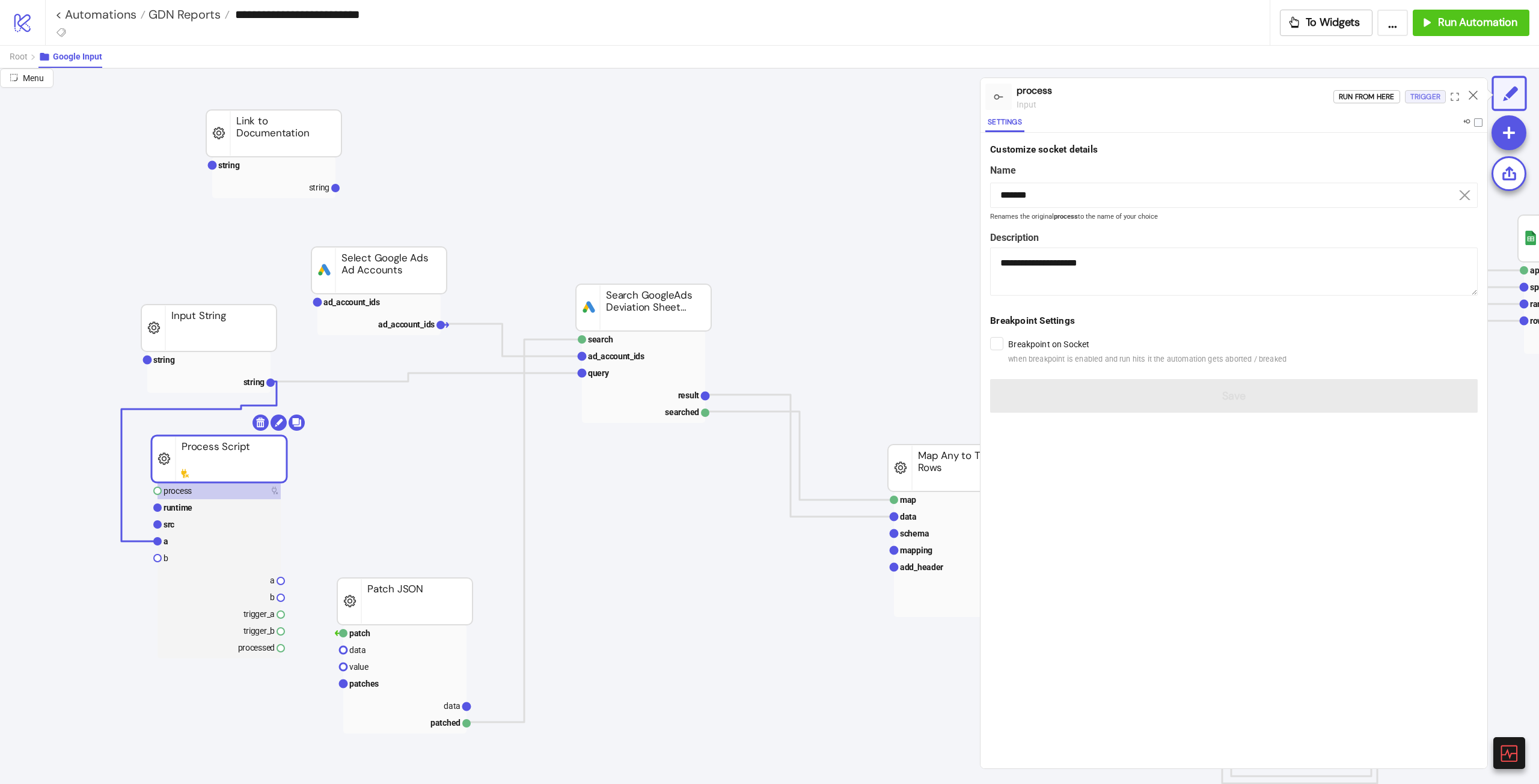
click at [923, 100] on div "Trigger" at bounding box center [1425, 96] width 30 height 14
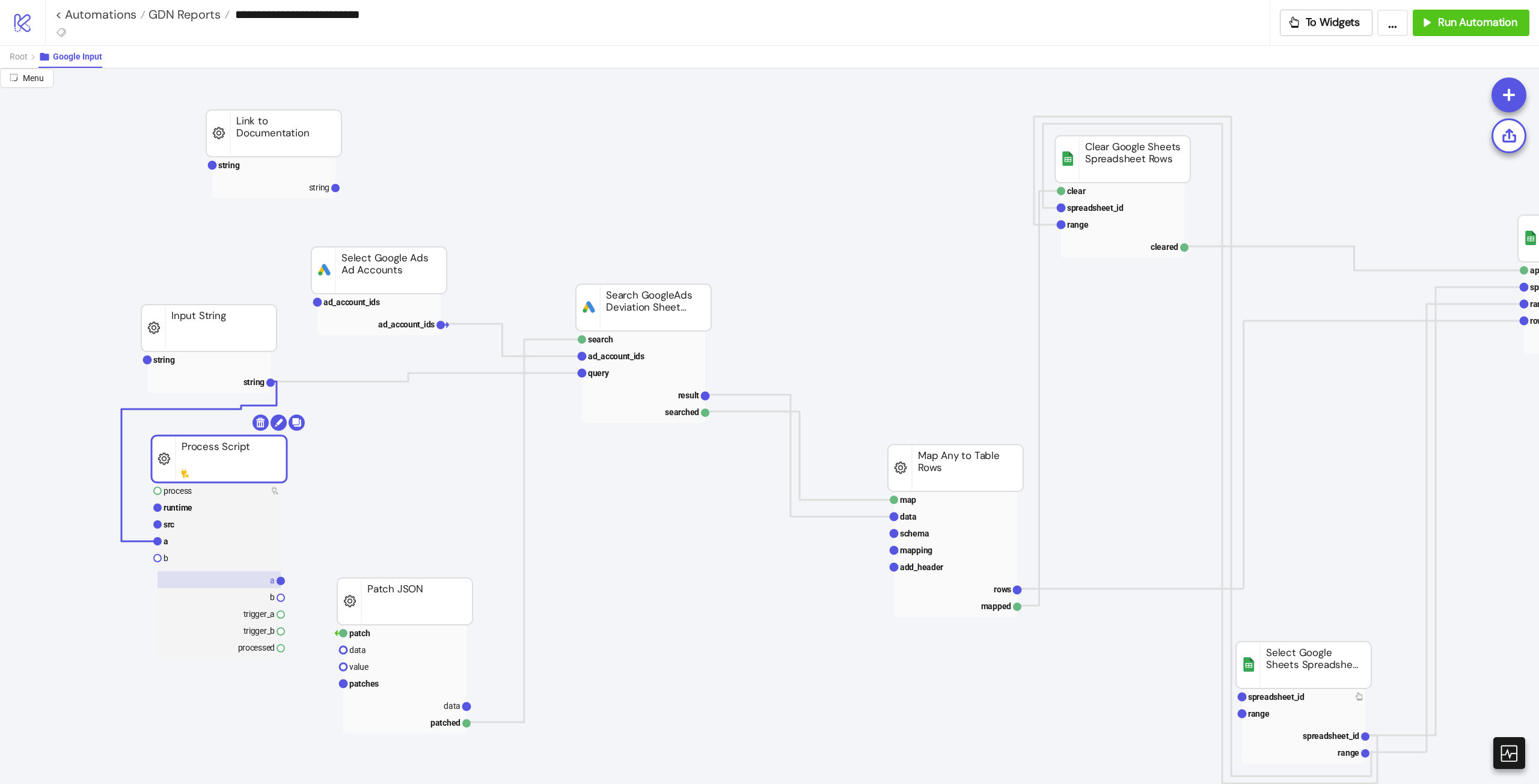
click at [268, 438] on rect at bounding box center [219, 580] width 123 height 17
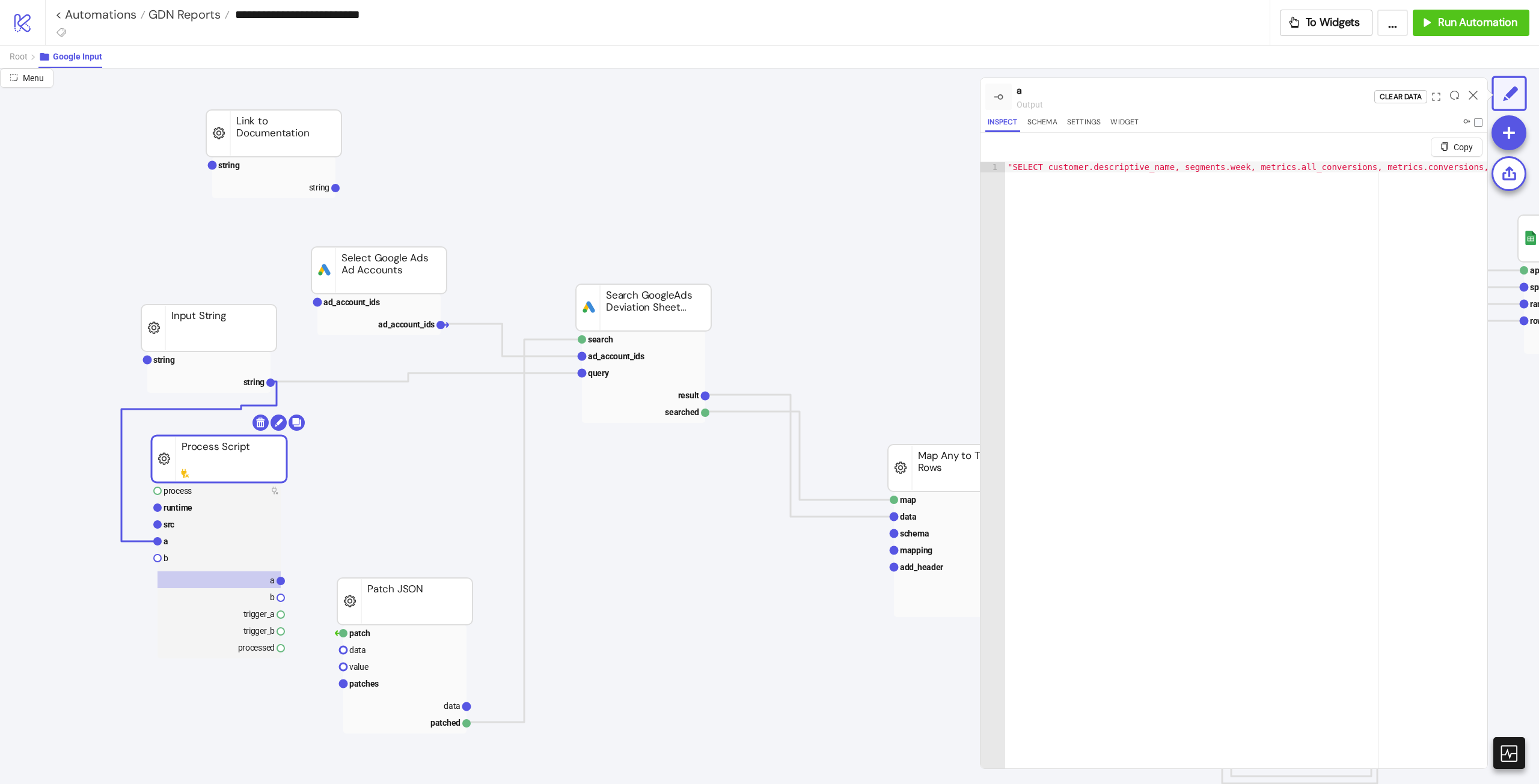
type textarea "**********"
drag, startPoint x: 1091, startPoint y: 170, endPoint x: 1508, endPoint y: 163, distance: 417.1
click at [923, 163] on div "**********" at bounding box center [769, 426] width 1539 height 716
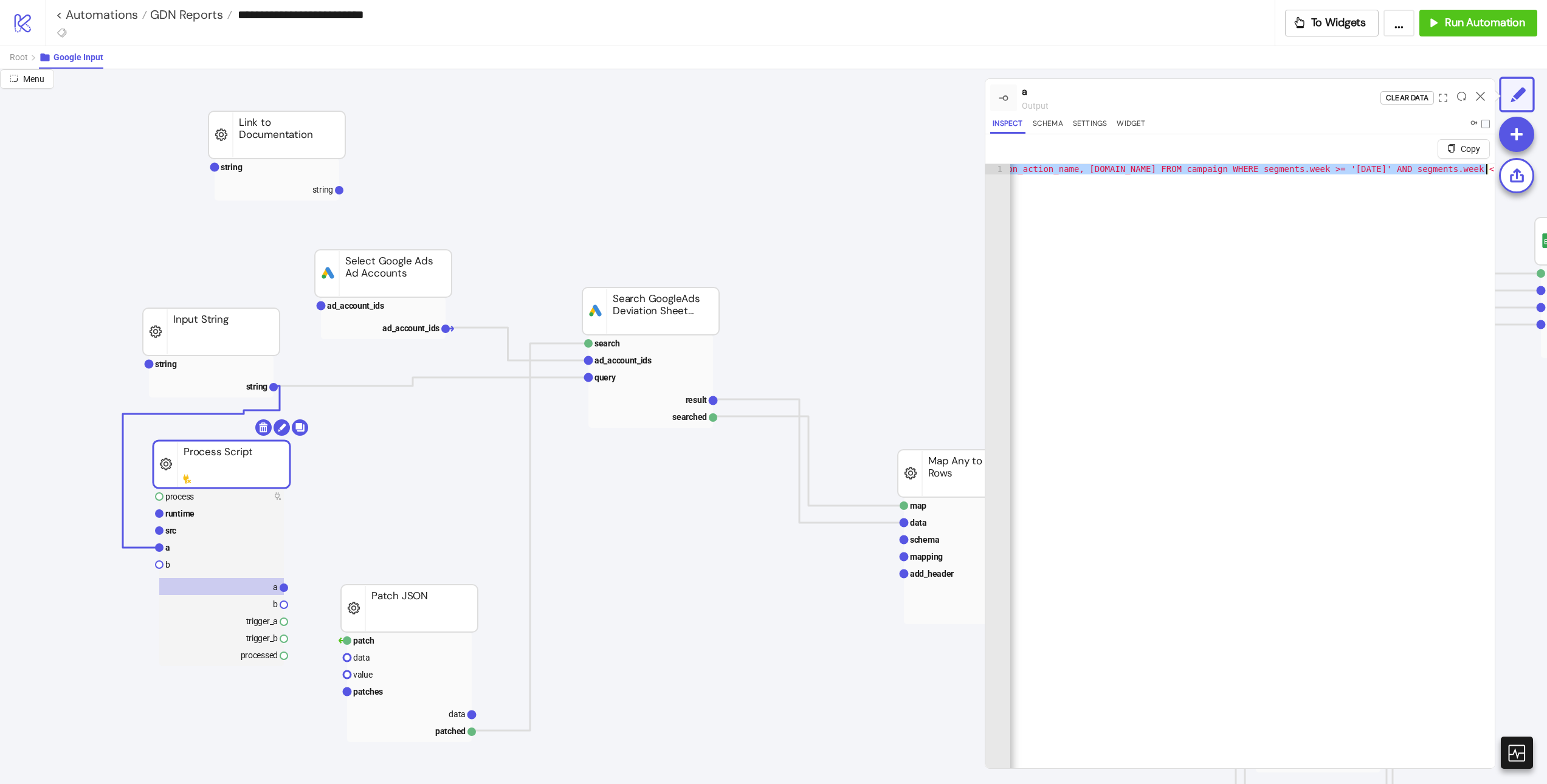
click at [933, 288] on div ""SELECT customer.descriptive_name, segments.week, metrics.all_conversions, metr…" at bounding box center [1252, 481] width 484 height 634
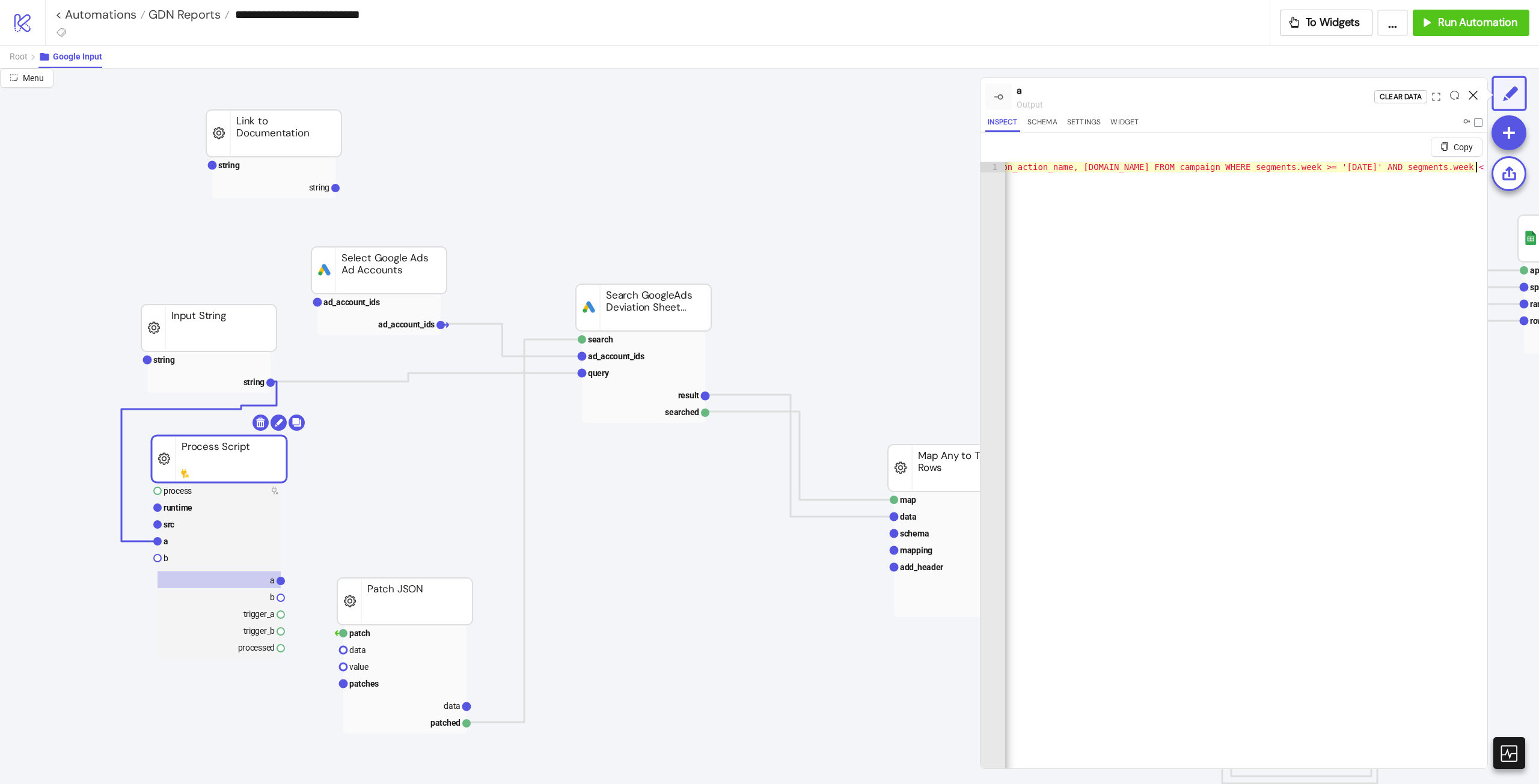
click at [923, 97] on icon at bounding box center [1472, 95] width 9 height 9
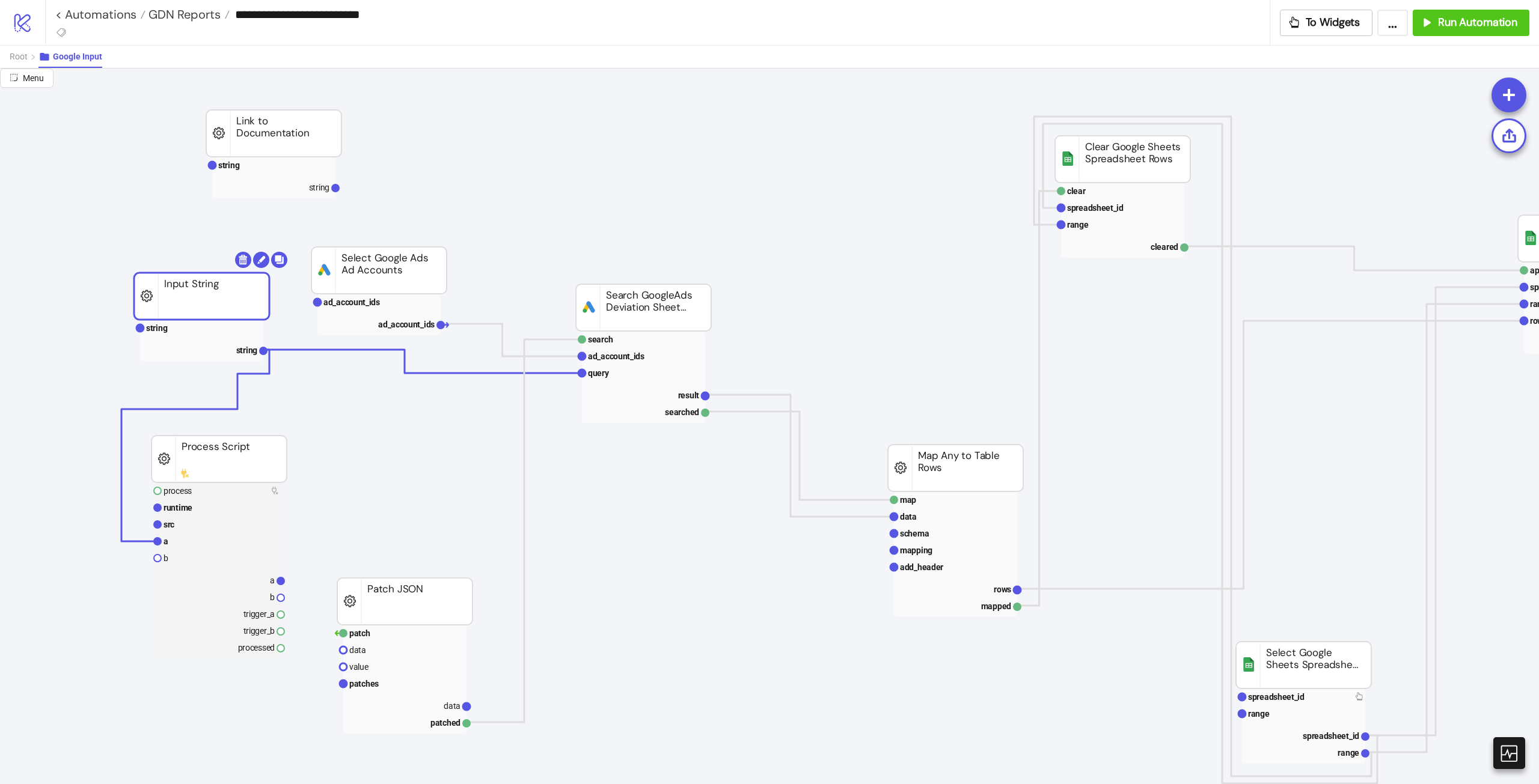
drag, startPoint x: 230, startPoint y: 336, endPoint x: 223, endPoint y: 304, distance: 32.8
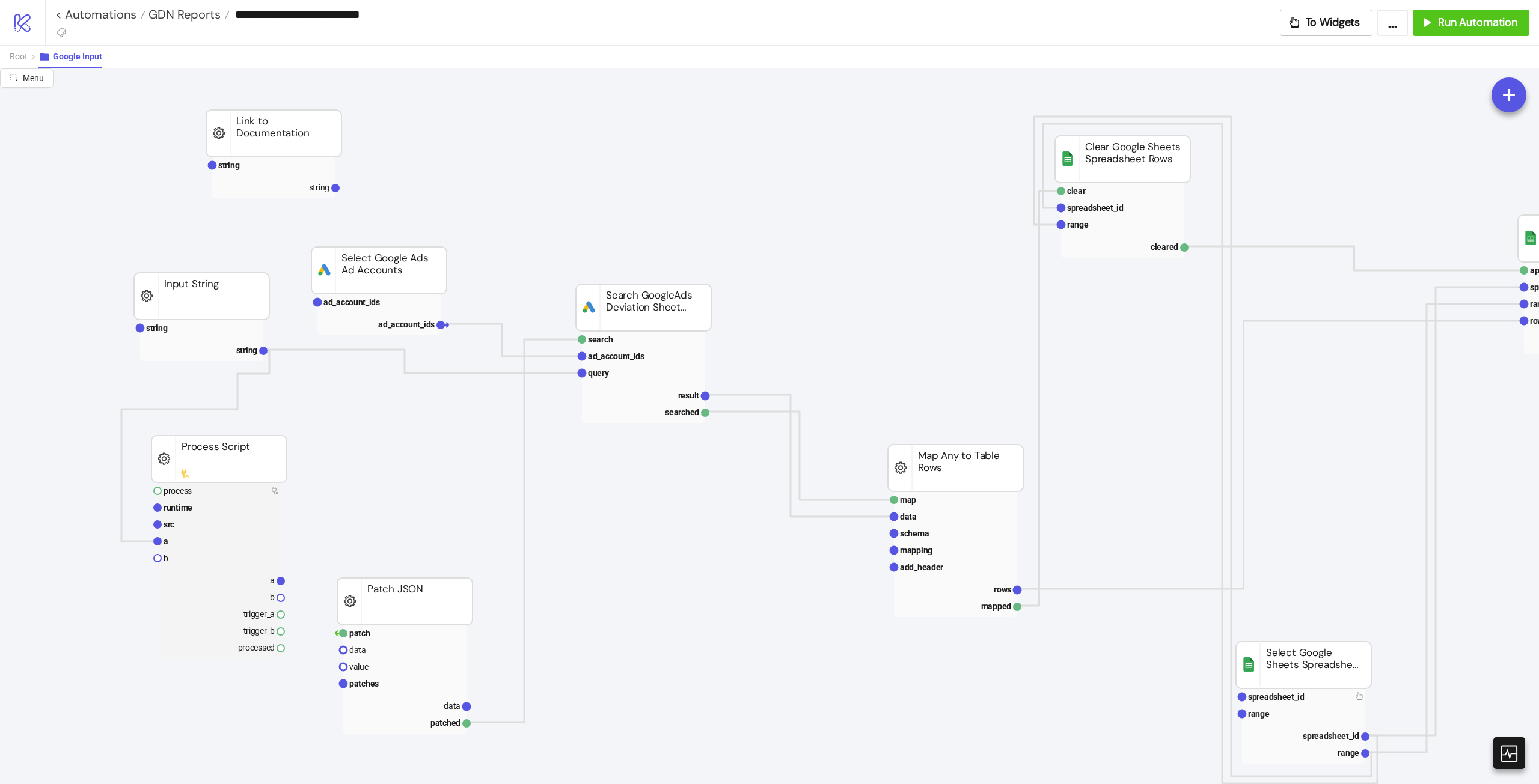
click at [420, 372] on polyline at bounding box center [422, 361] width 319 height 23
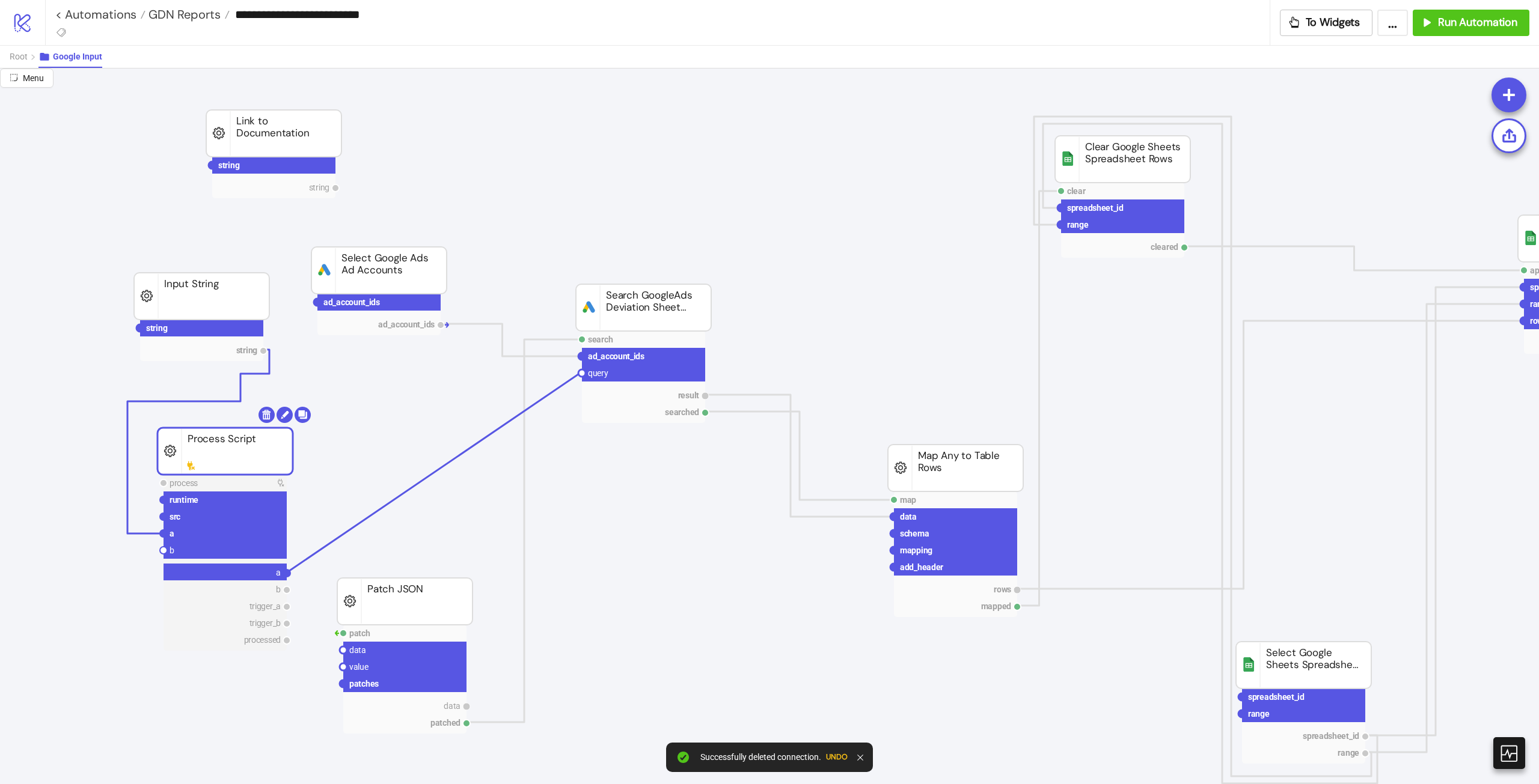
drag, startPoint x: 286, startPoint y: 574, endPoint x: 581, endPoint y: 374, distance: 356.4
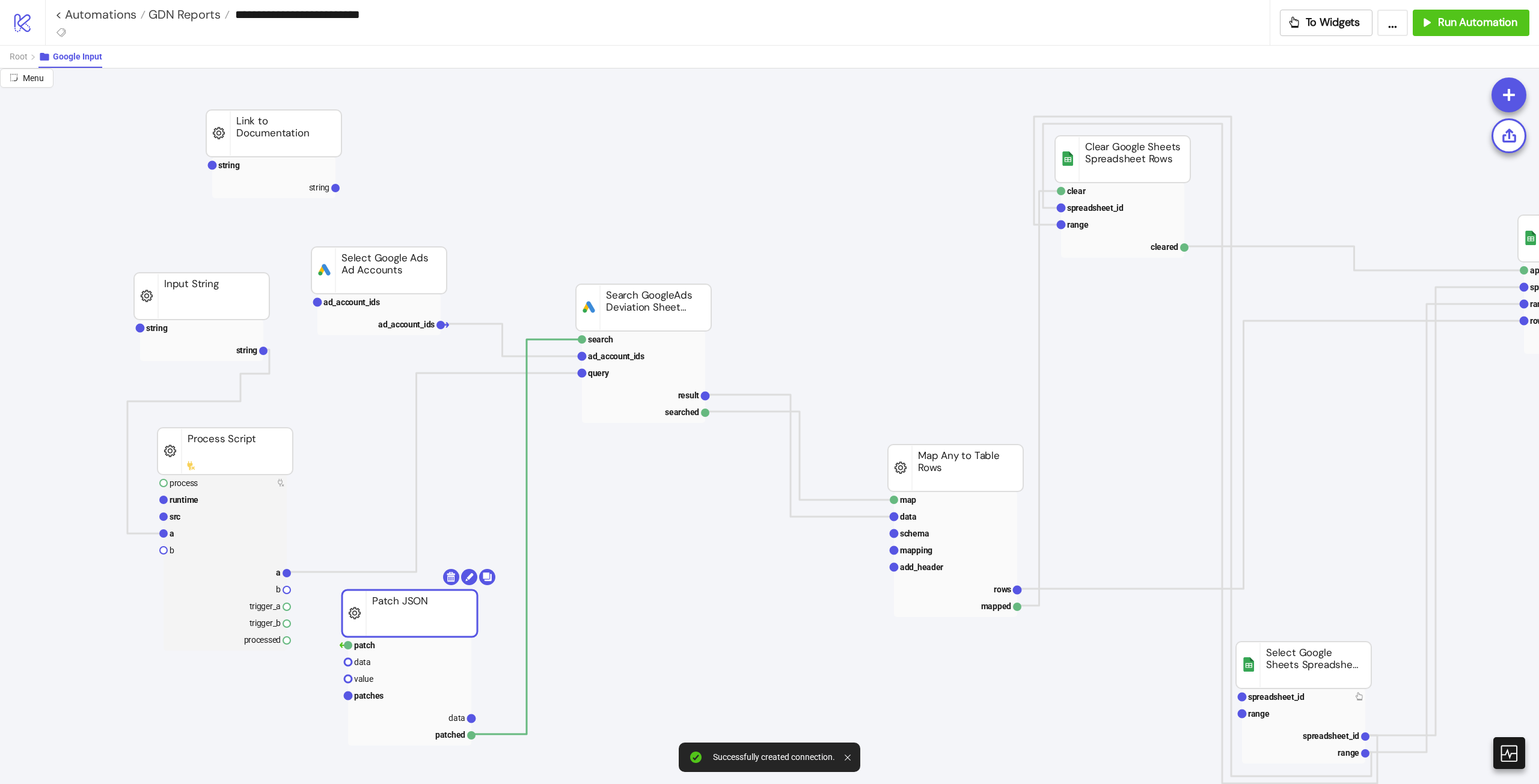
drag, startPoint x: 437, startPoint y: 592, endPoint x: 456, endPoint y: 604, distance: 22.5
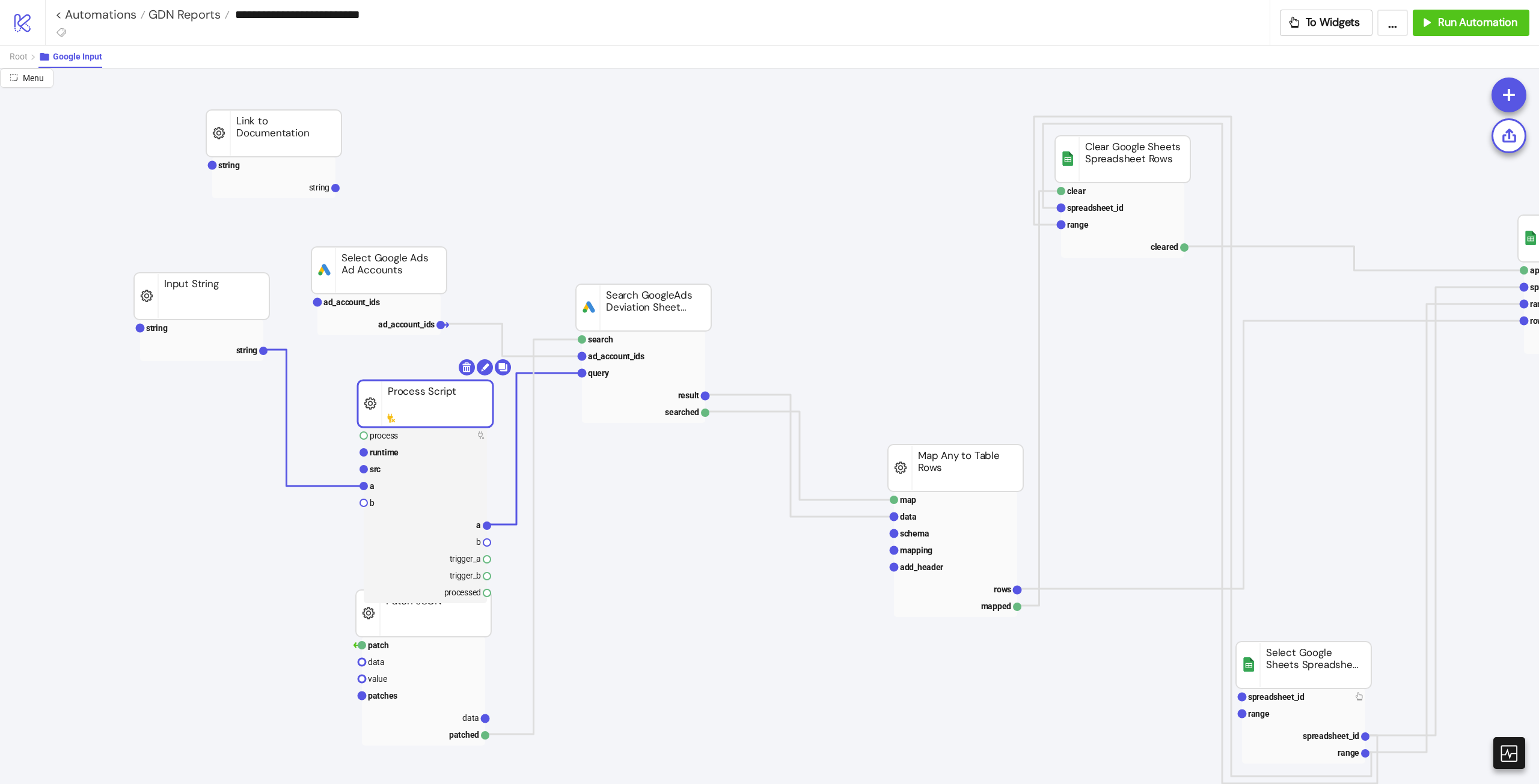
drag, startPoint x: 242, startPoint y: 463, endPoint x: 440, endPoint y: 417, distance: 203.3
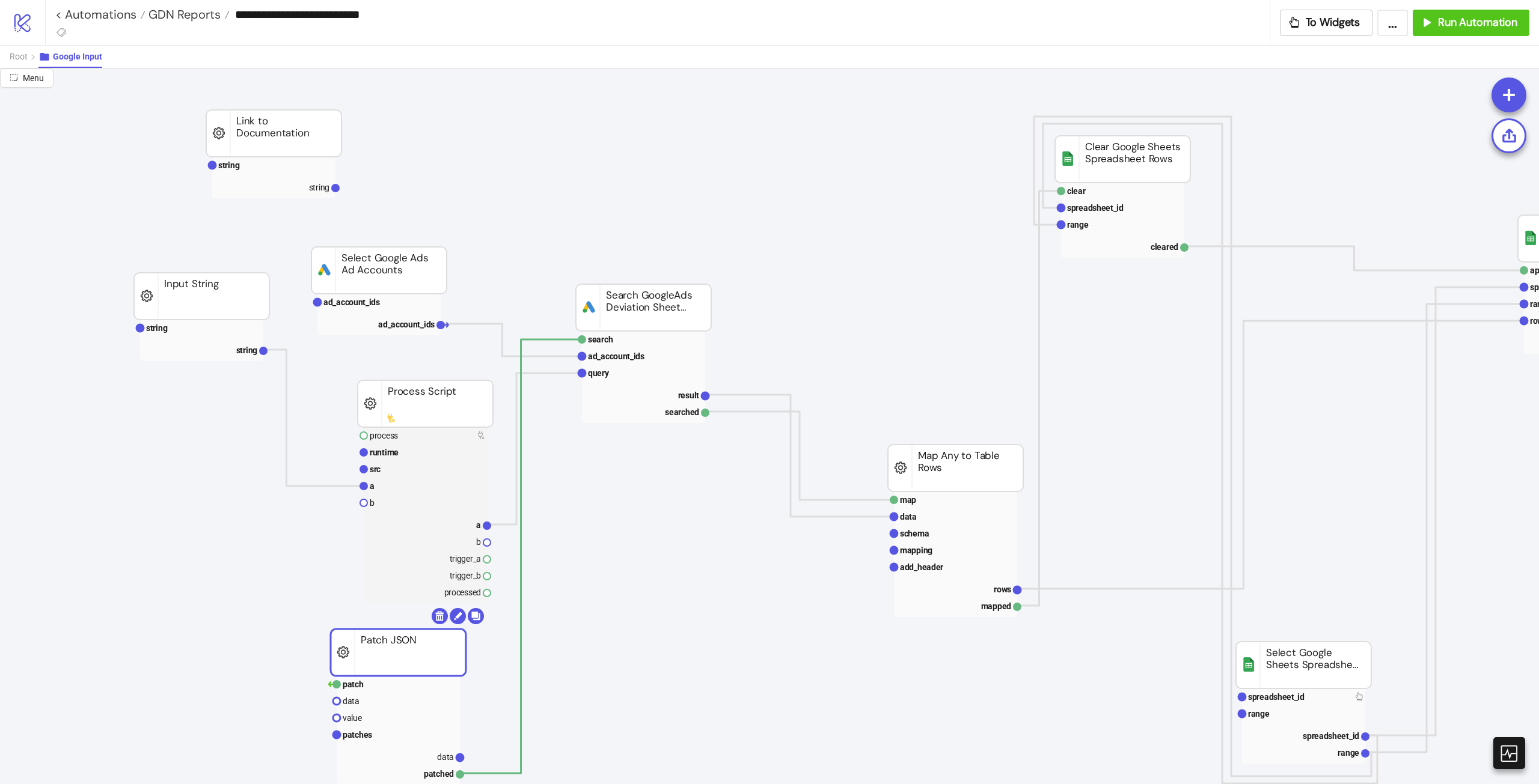
drag, startPoint x: 437, startPoint y: 624, endPoint x: 412, endPoint y: 663, distance: 46.3
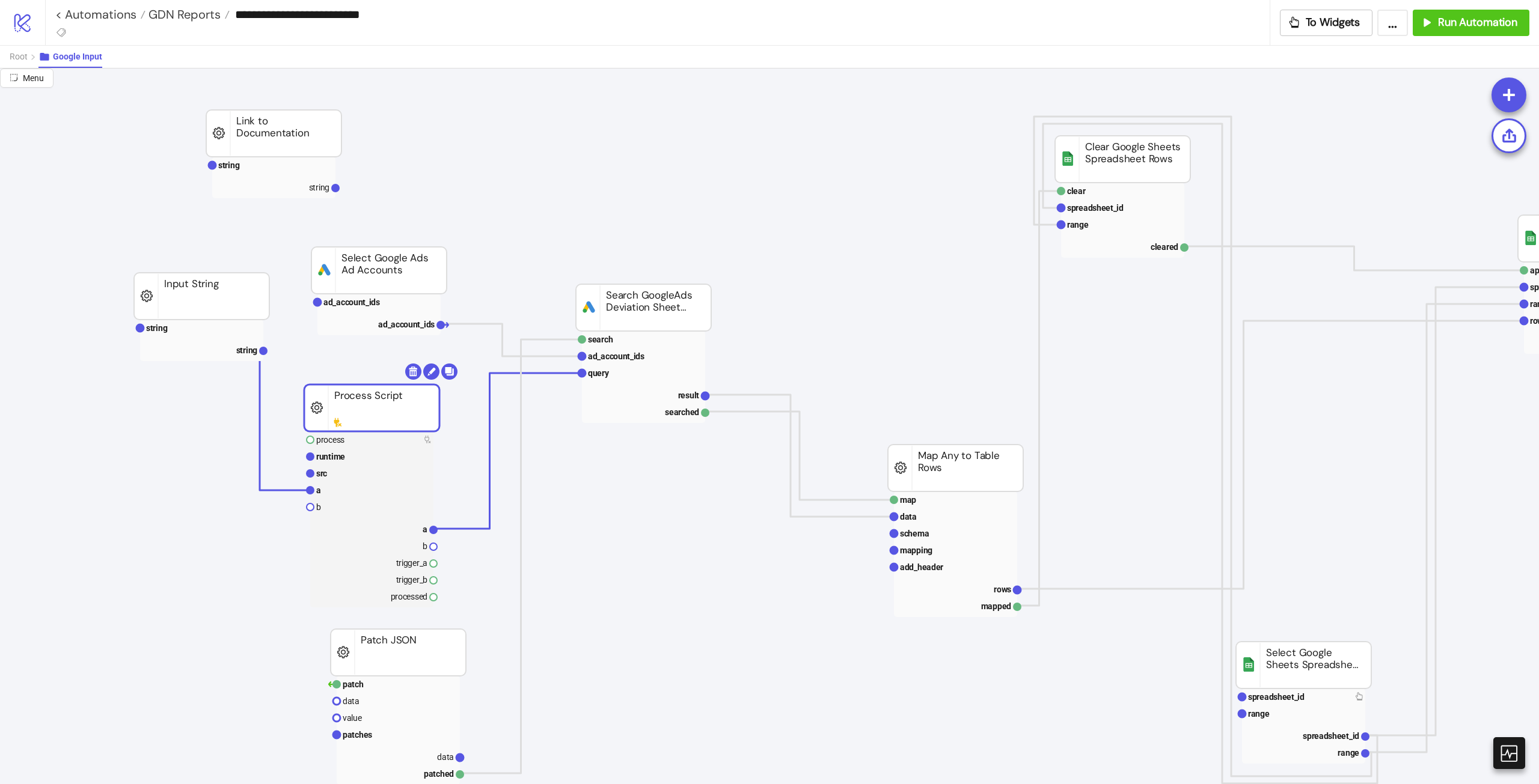
drag, startPoint x: 434, startPoint y: 396, endPoint x: 381, endPoint y: 401, distance: 53.2
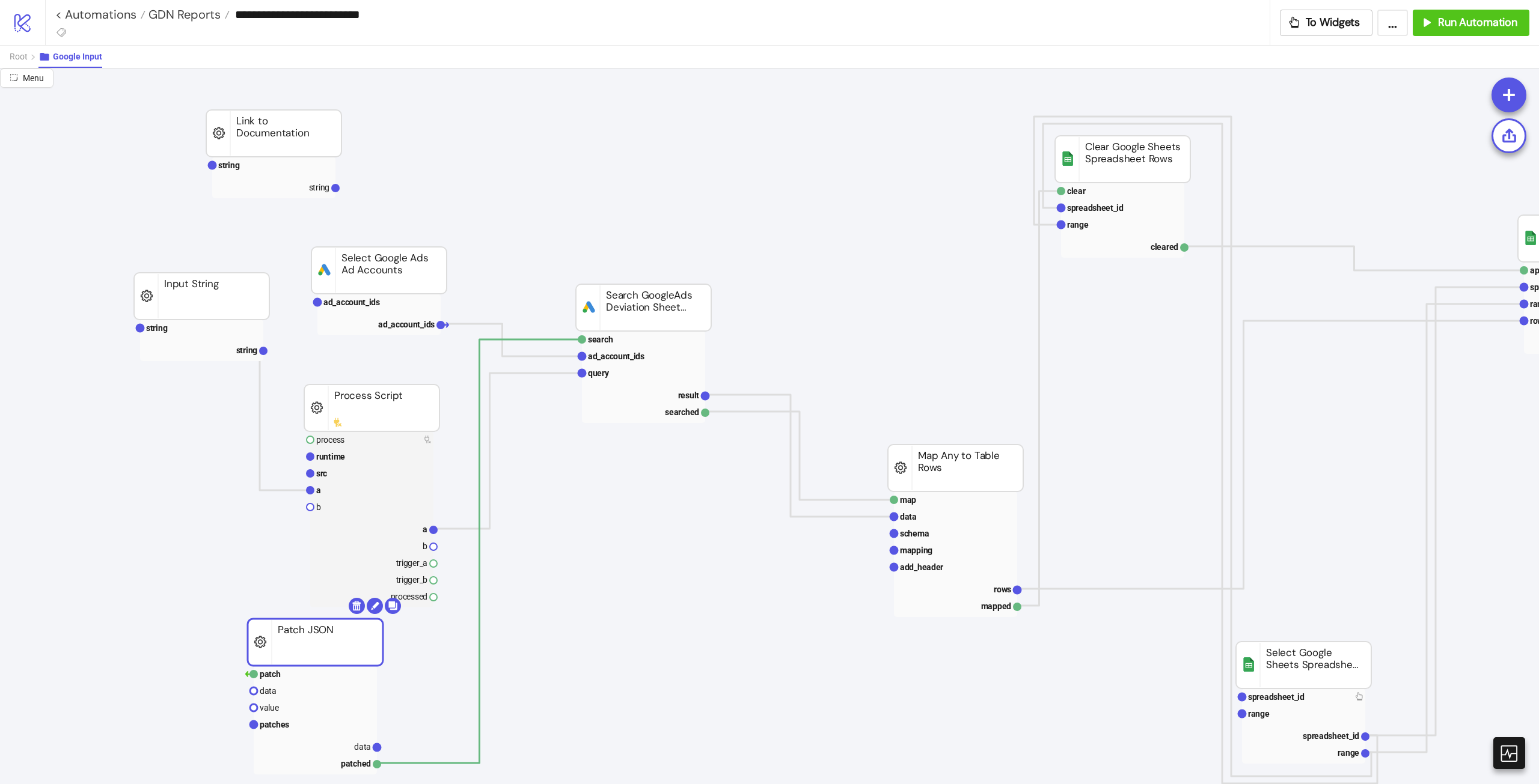
drag, startPoint x: 379, startPoint y: 659, endPoint x: 296, endPoint y: 648, distance: 83.7
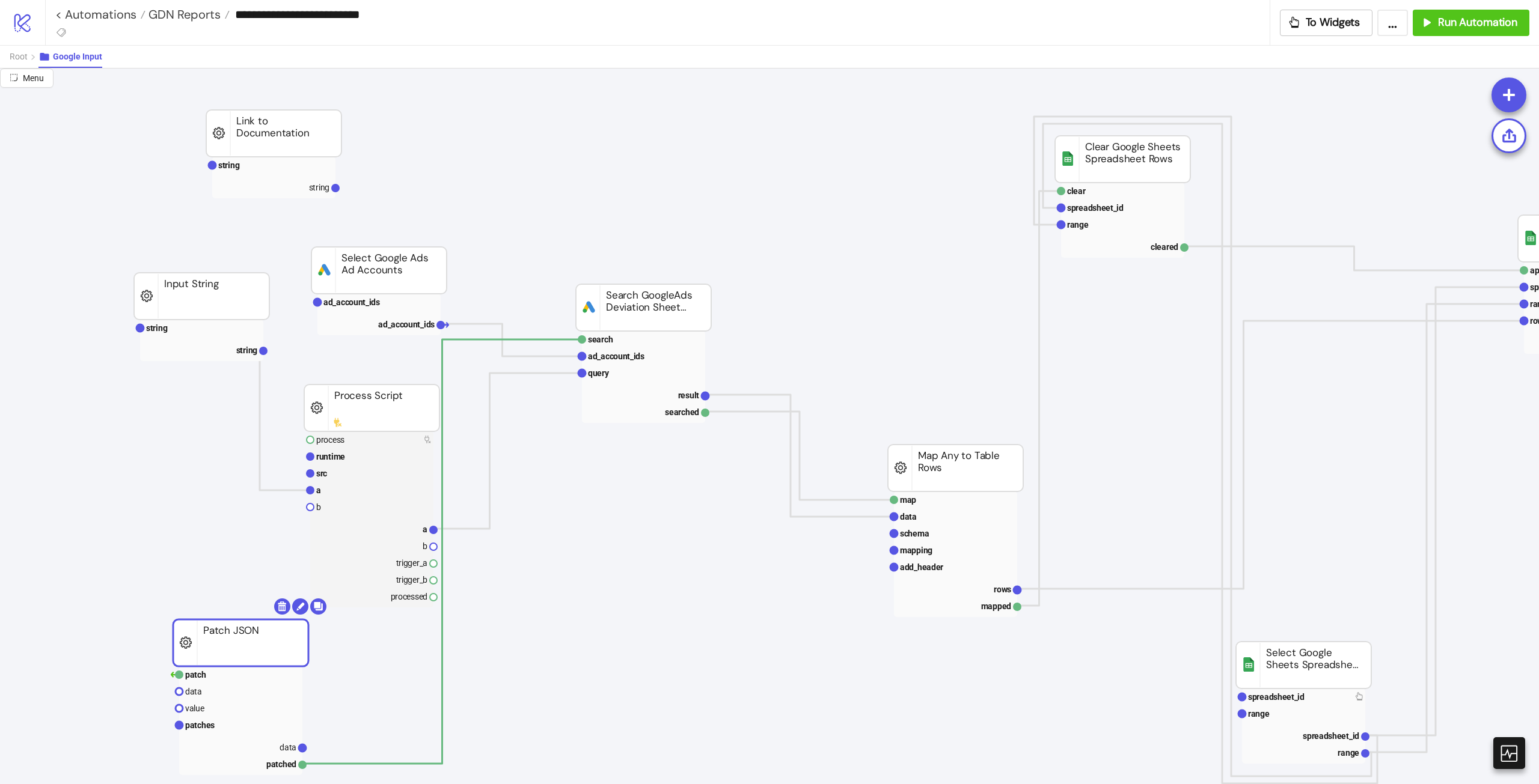
drag, startPoint x: 289, startPoint y: 644, endPoint x: 220, endPoint y: 632, distance: 70.0
click at [220, 438] on rect at bounding box center [241, 642] width 135 height 47
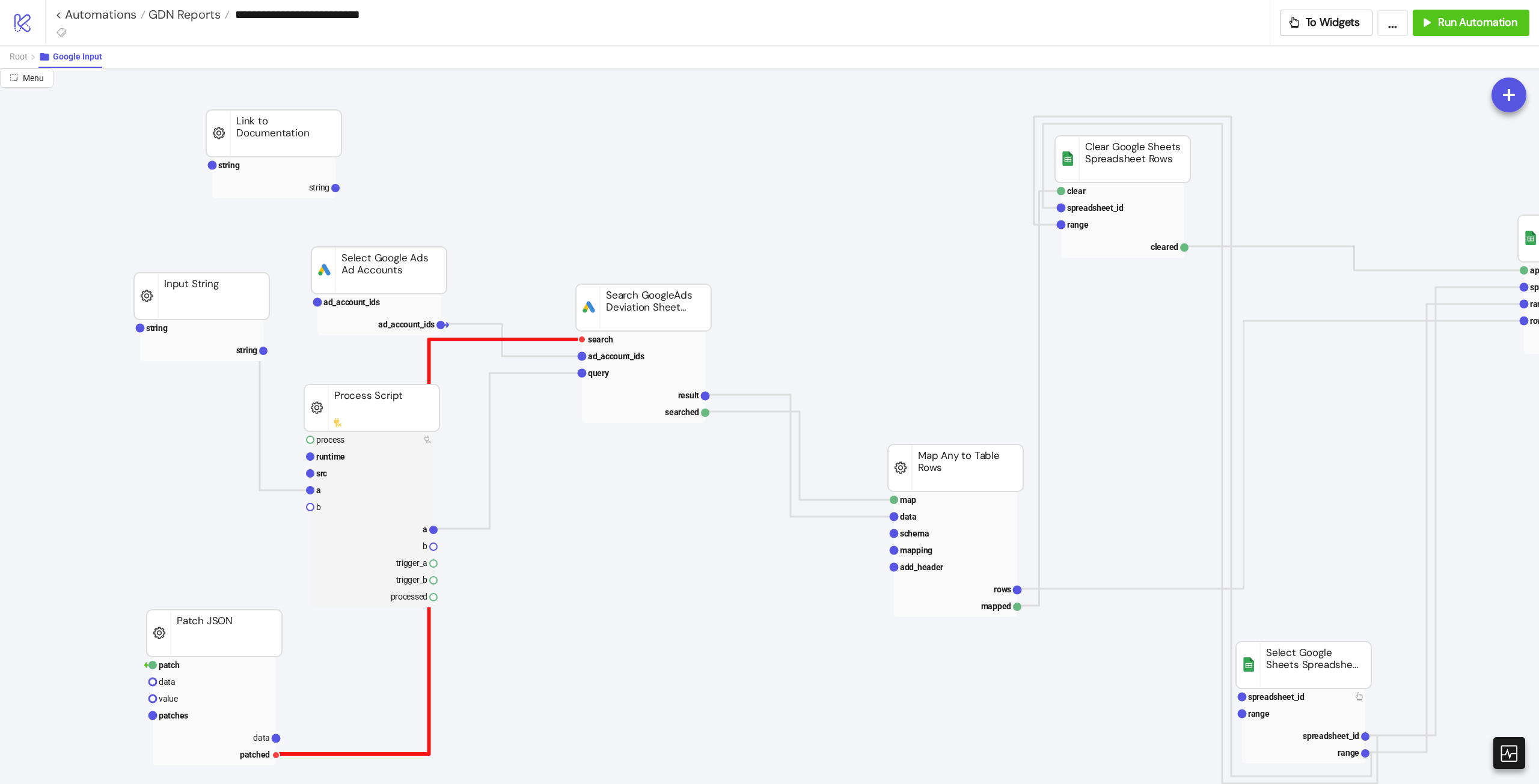
click at [429, 438] on polyline at bounding box center [429, 547] width 306 height 415
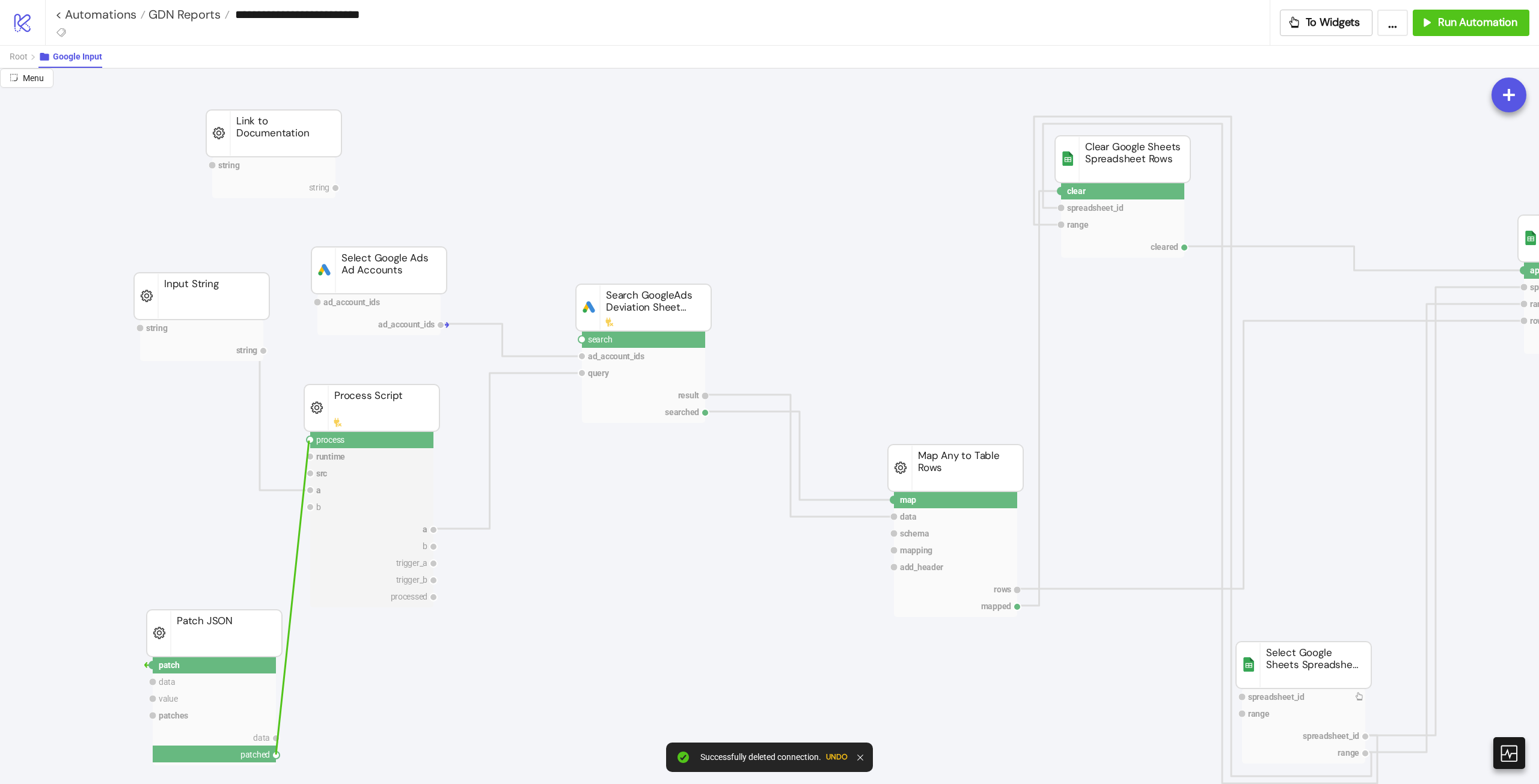
drag, startPoint x: 278, startPoint y: 757, endPoint x: 309, endPoint y: 441, distance: 317.5
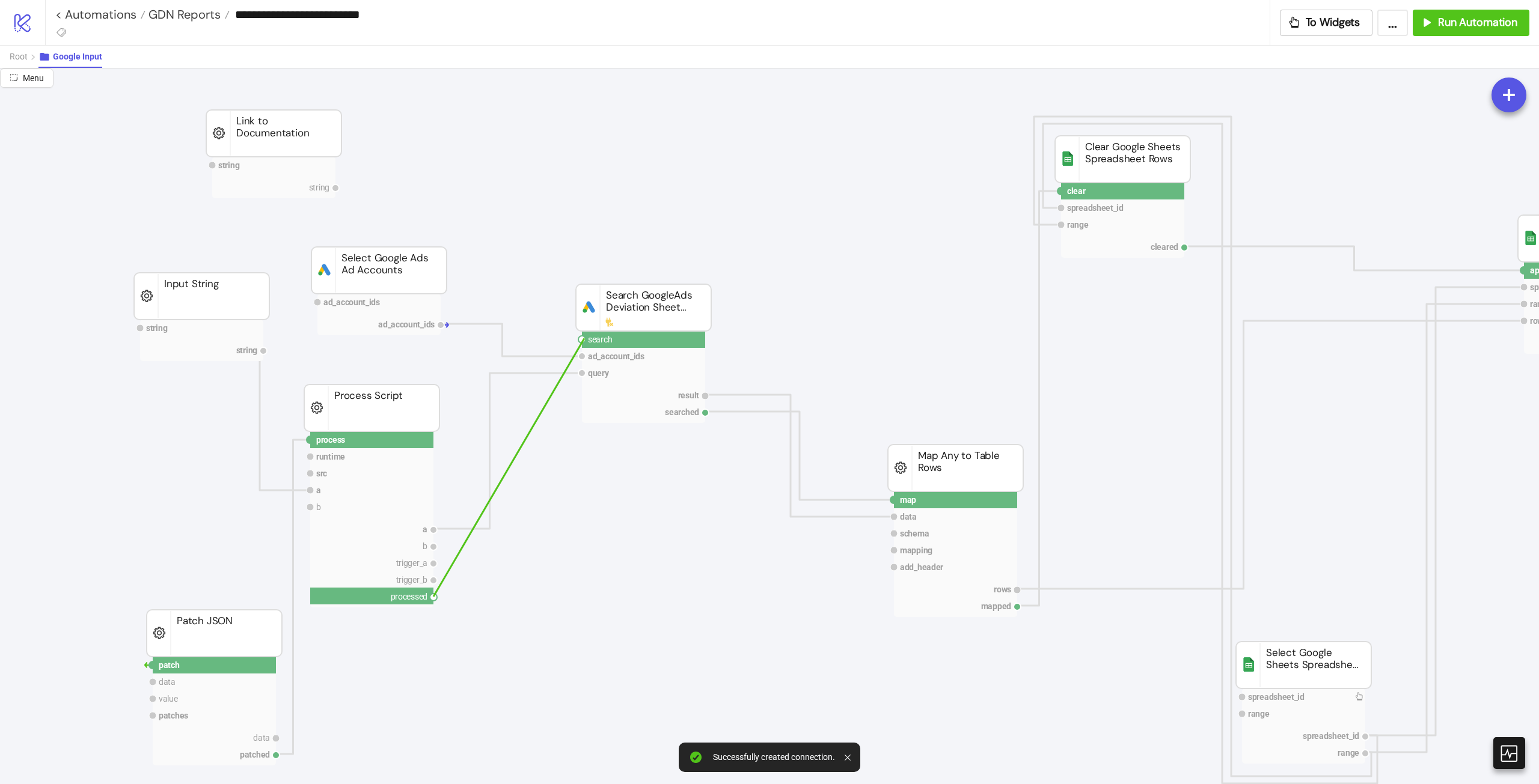
drag, startPoint x: 431, startPoint y: 599, endPoint x: 584, endPoint y: 339, distance: 301.7
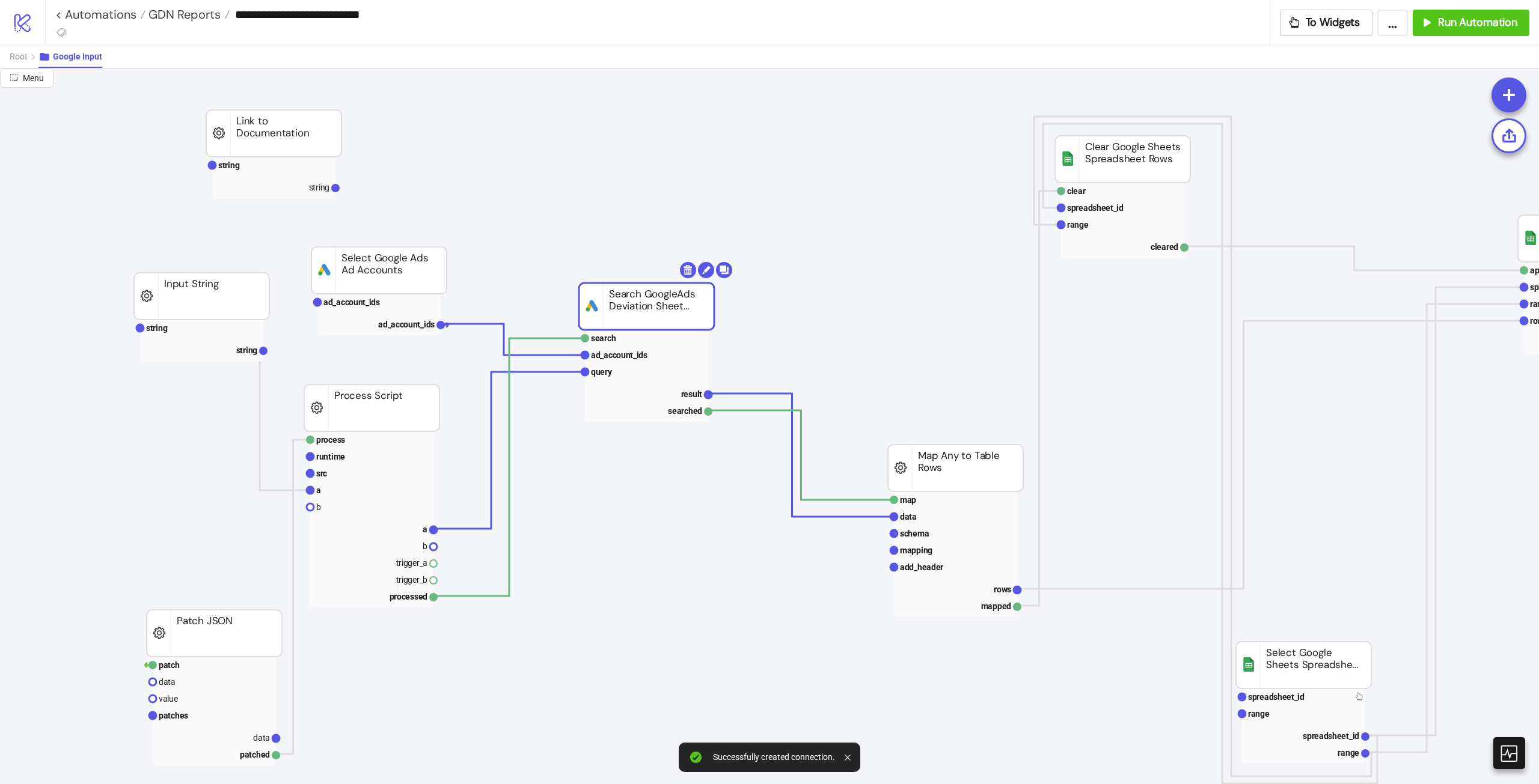
drag, startPoint x: 672, startPoint y: 306, endPoint x: 725, endPoint y: 279, distance: 59.5
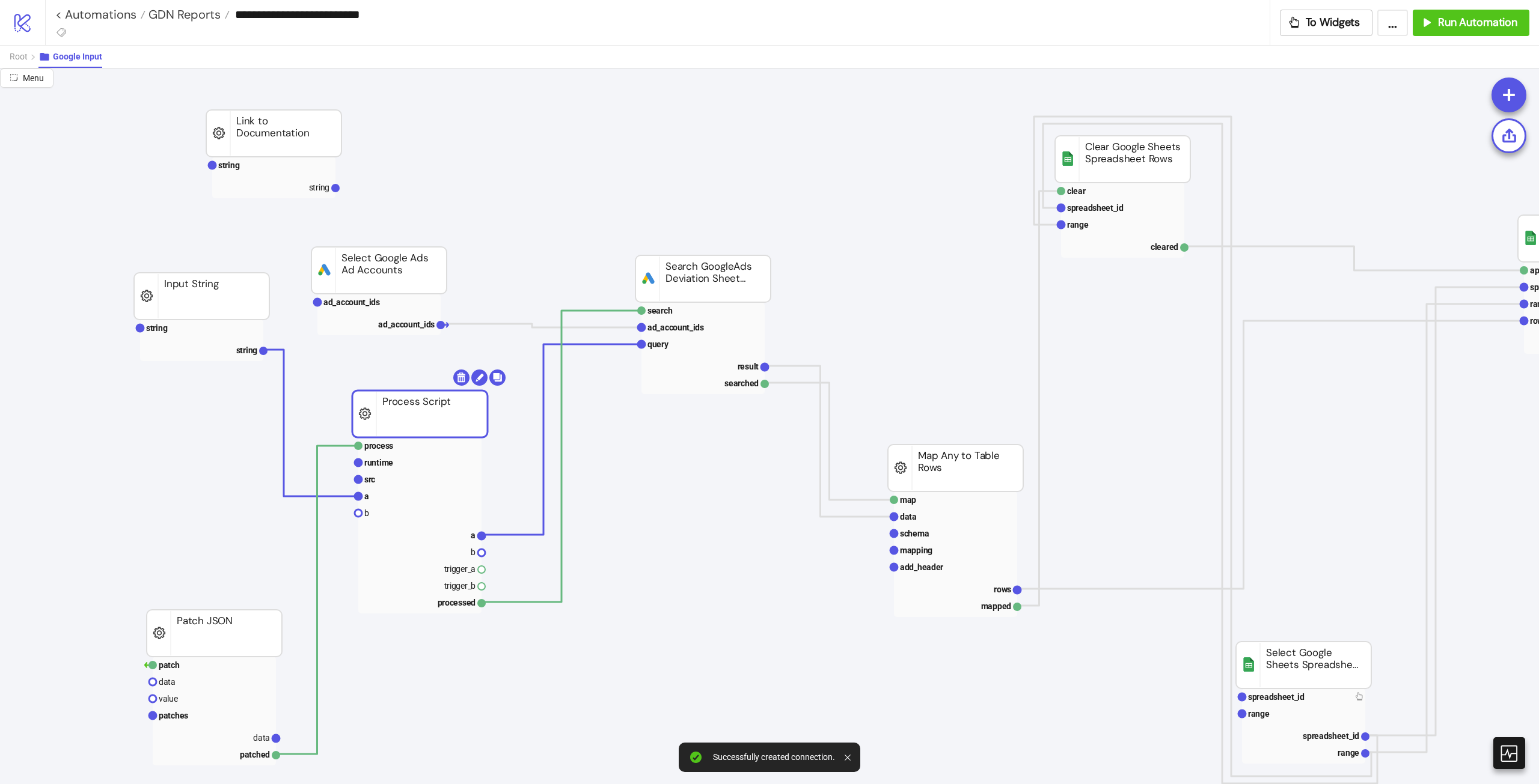
drag, startPoint x: 379, startPoint y: 410, endPoint x: 426, endPoint y: 416, distance: 47.4
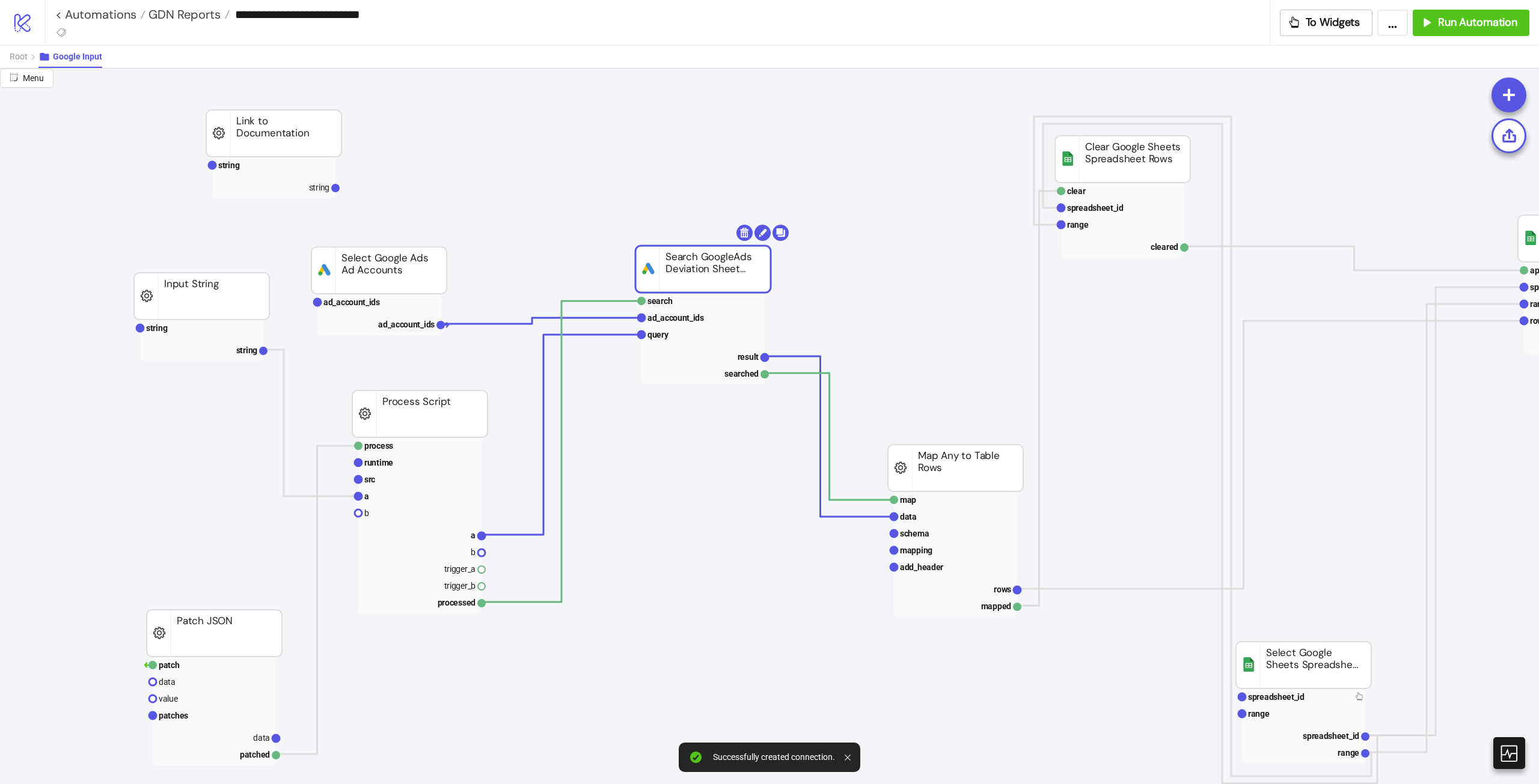
drag, startPoint x: 707, startPoint y: 281, endPoint x: 706, endPoint y: 272, distance: 9.1
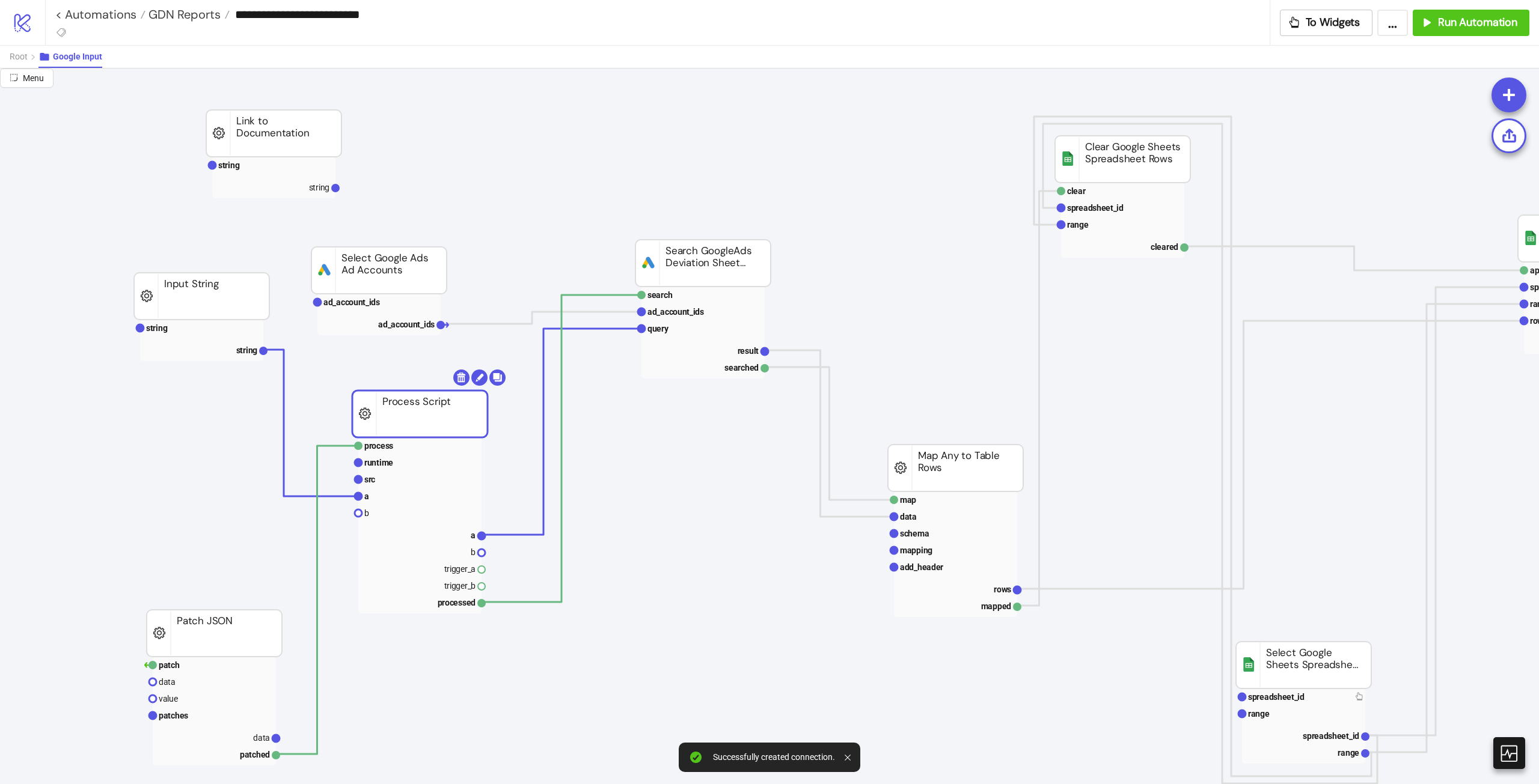
drag, startPoint x: 432, startPoint y: 411, endPoint x: 435, endPoint y: 424, distance: 13.3
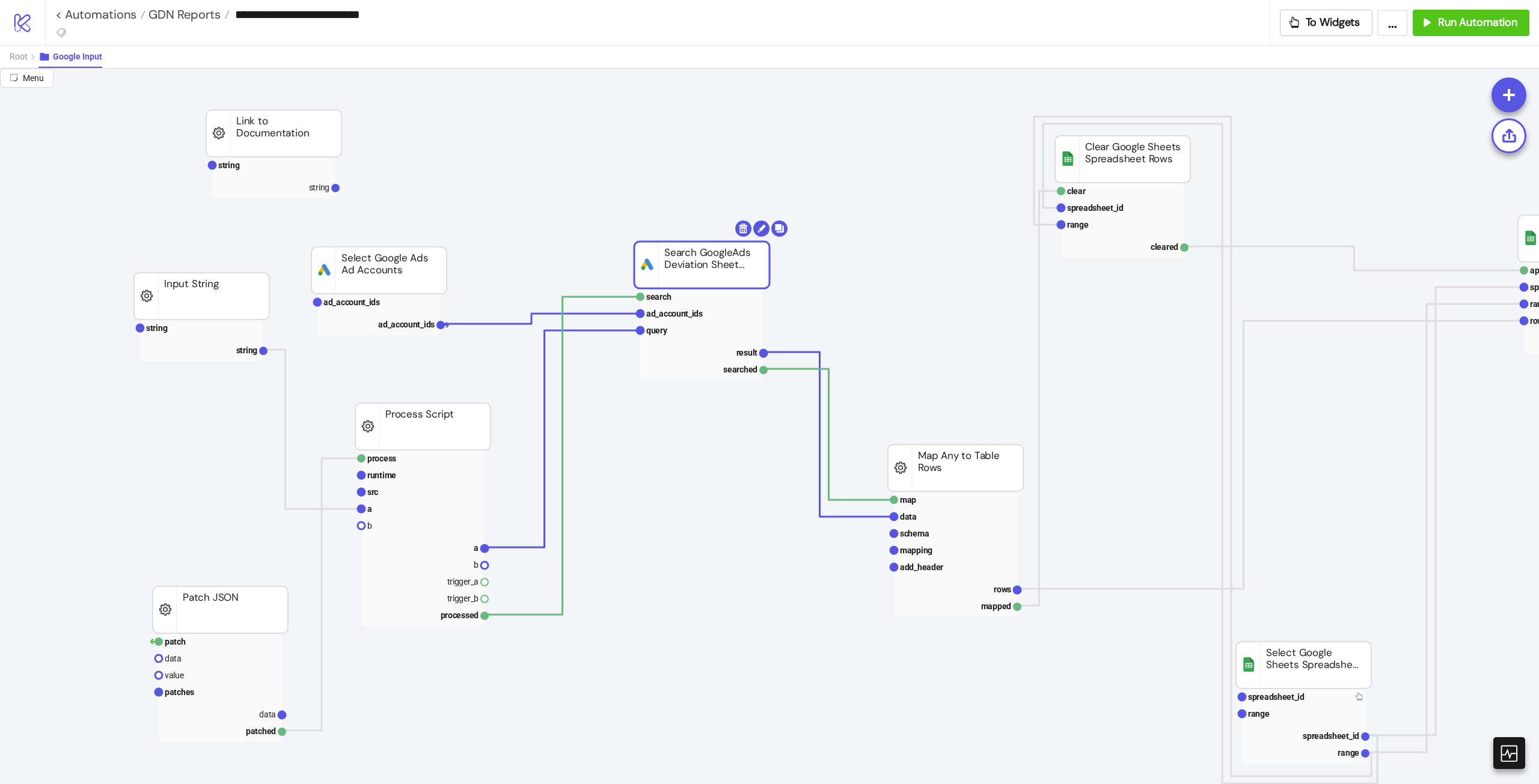
drag, startPoint x: 677, startPoint y: 277, endPoint x: 635, endPoint y: 308, distance: 52.2
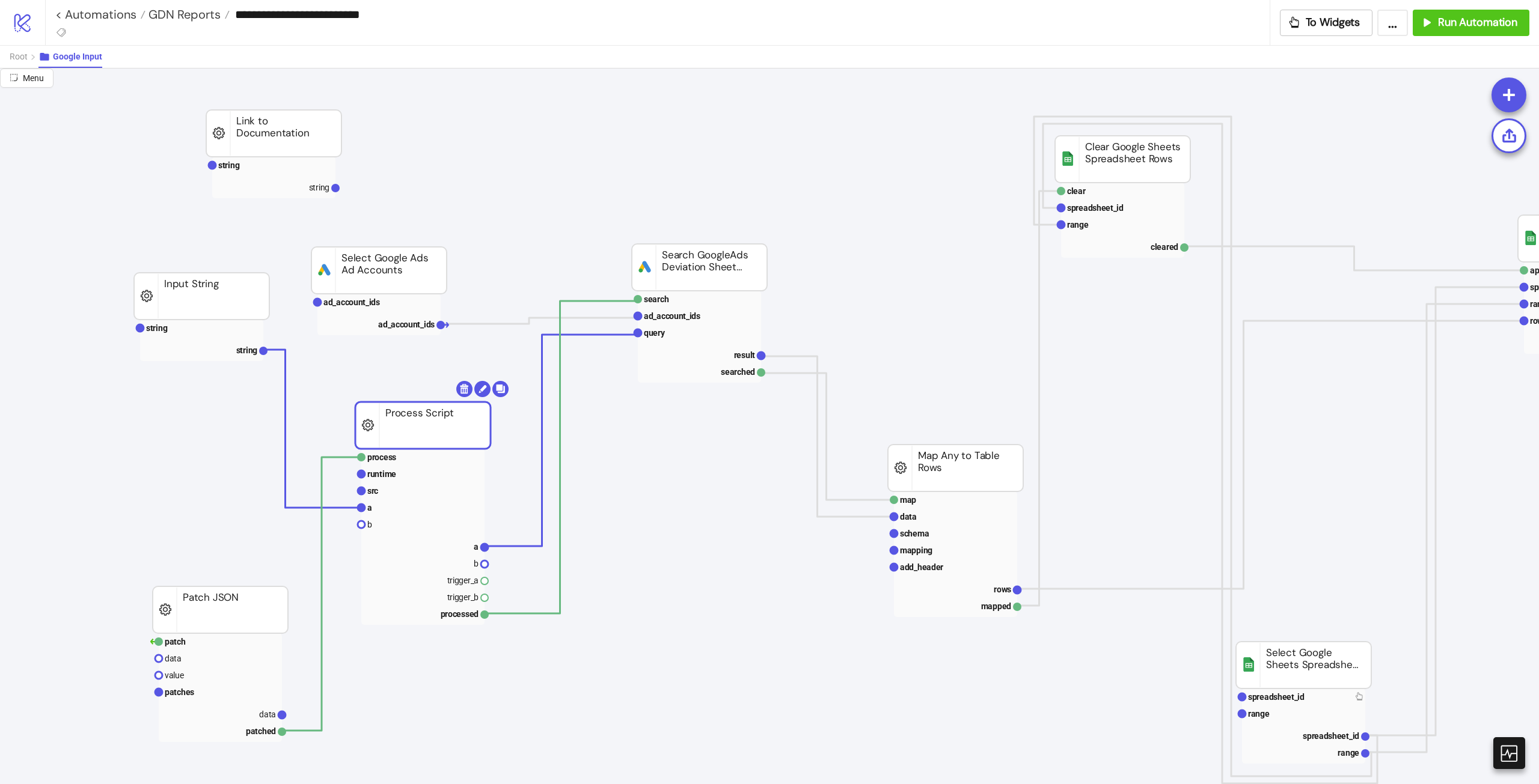
drag, startPoint x: 491, startPoint y: 419, endPoint x: 496, endPoint y: 407, distance: 13.0
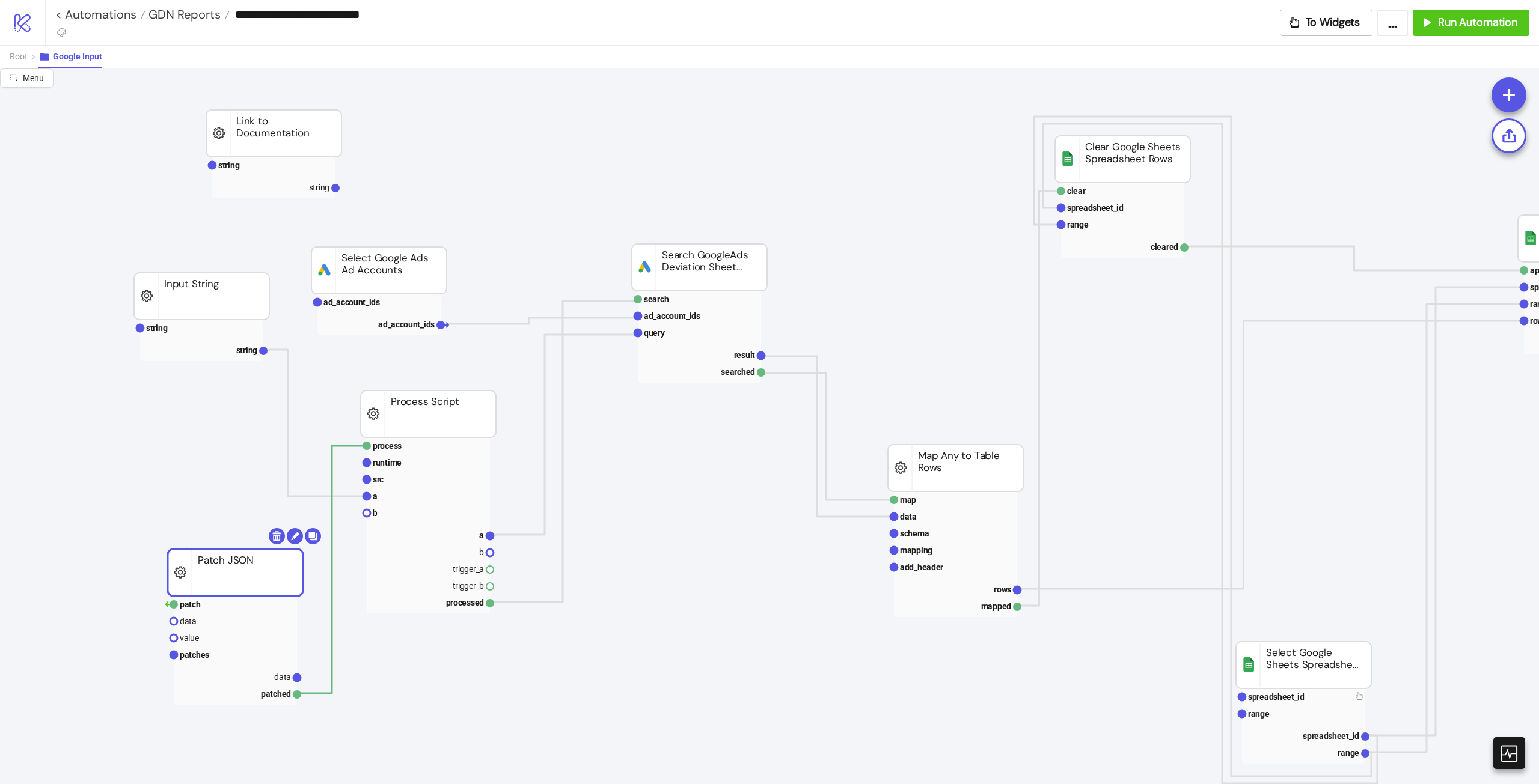
drag, startPoint x: 253, startPoint y: 590, endPoint x: 267, endPoint y: 550, distance: 42.4
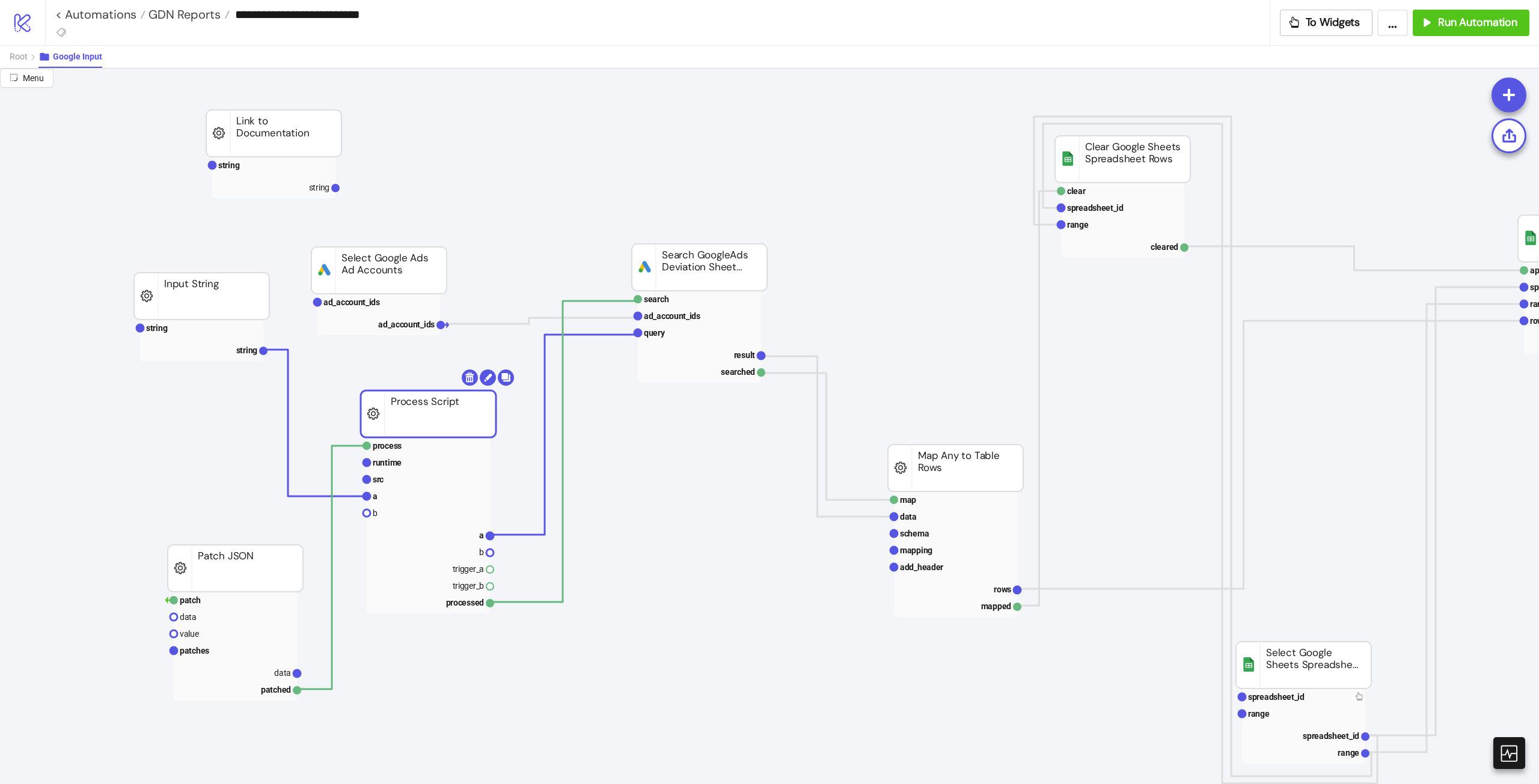
drag, startPoint x: 455, startPoint y: 419, endPoint x: 503, endPoint y: 421, distance: 48.0
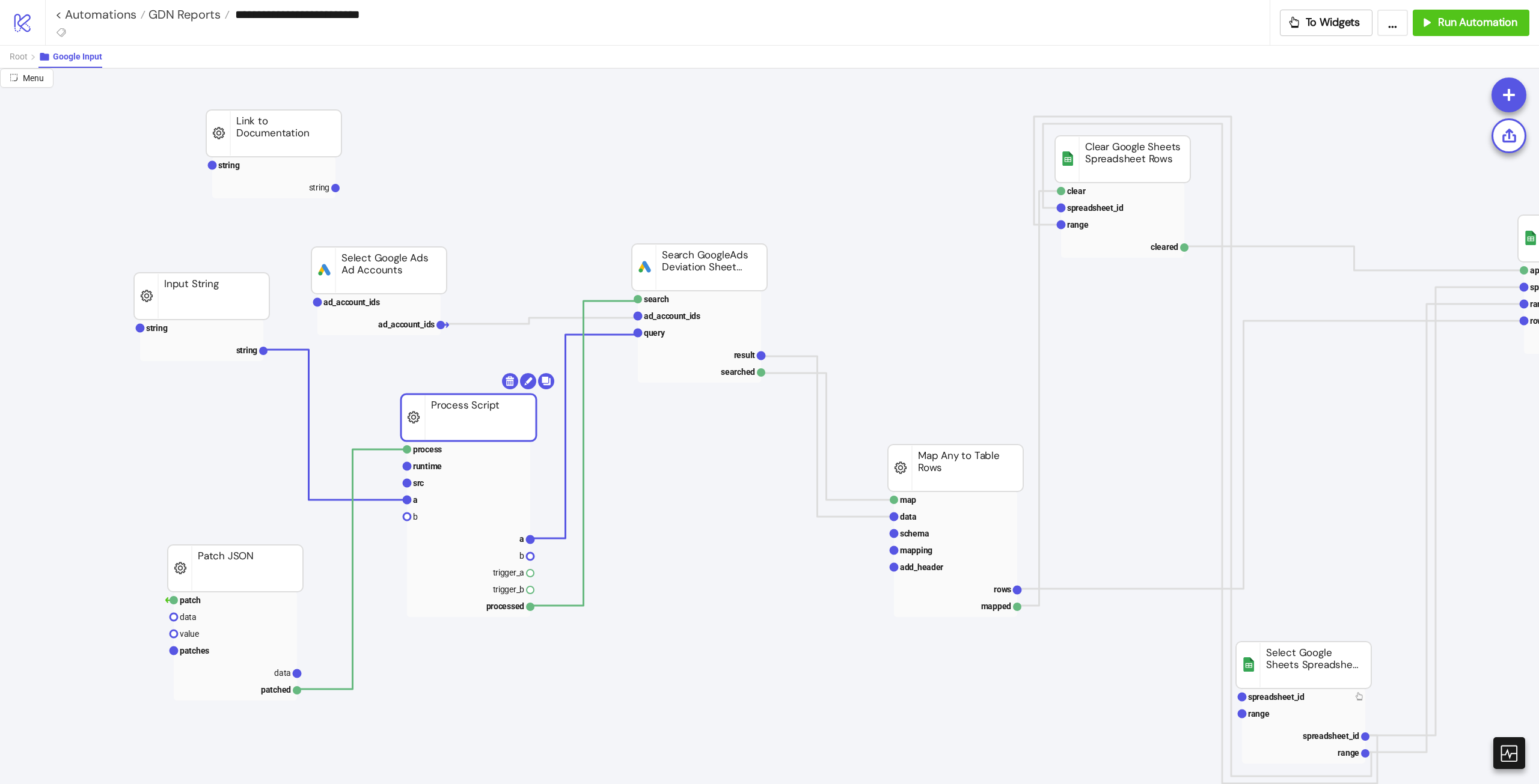
drag, startPoint x: 684, startPoint y: 265, endPoint x: 636, endPoint y: 266, distance: 48.0
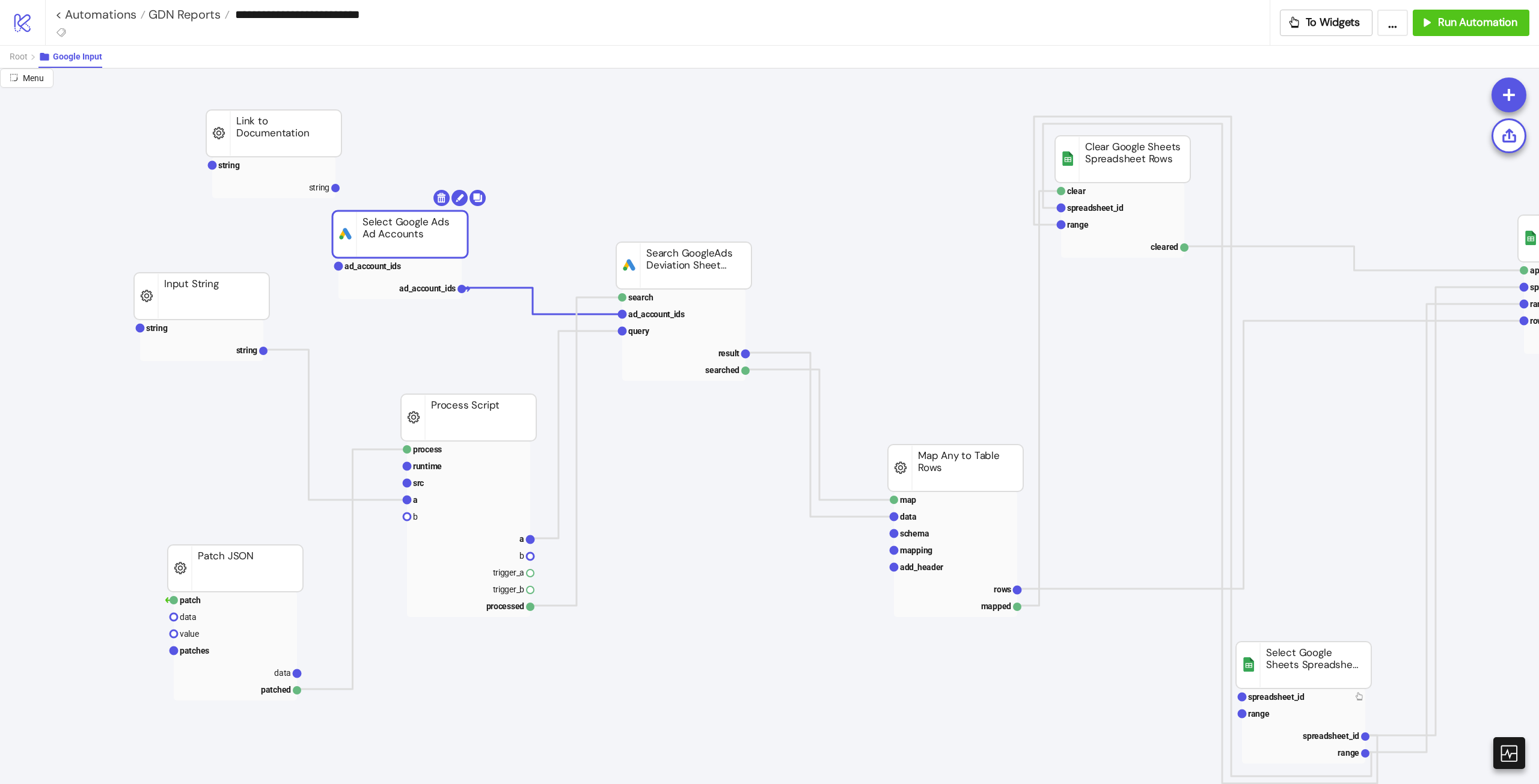
drag, startPoint x: 416, startPoint y: 273, endPoint x: 437, endPoint y: 236, distance: 42.5
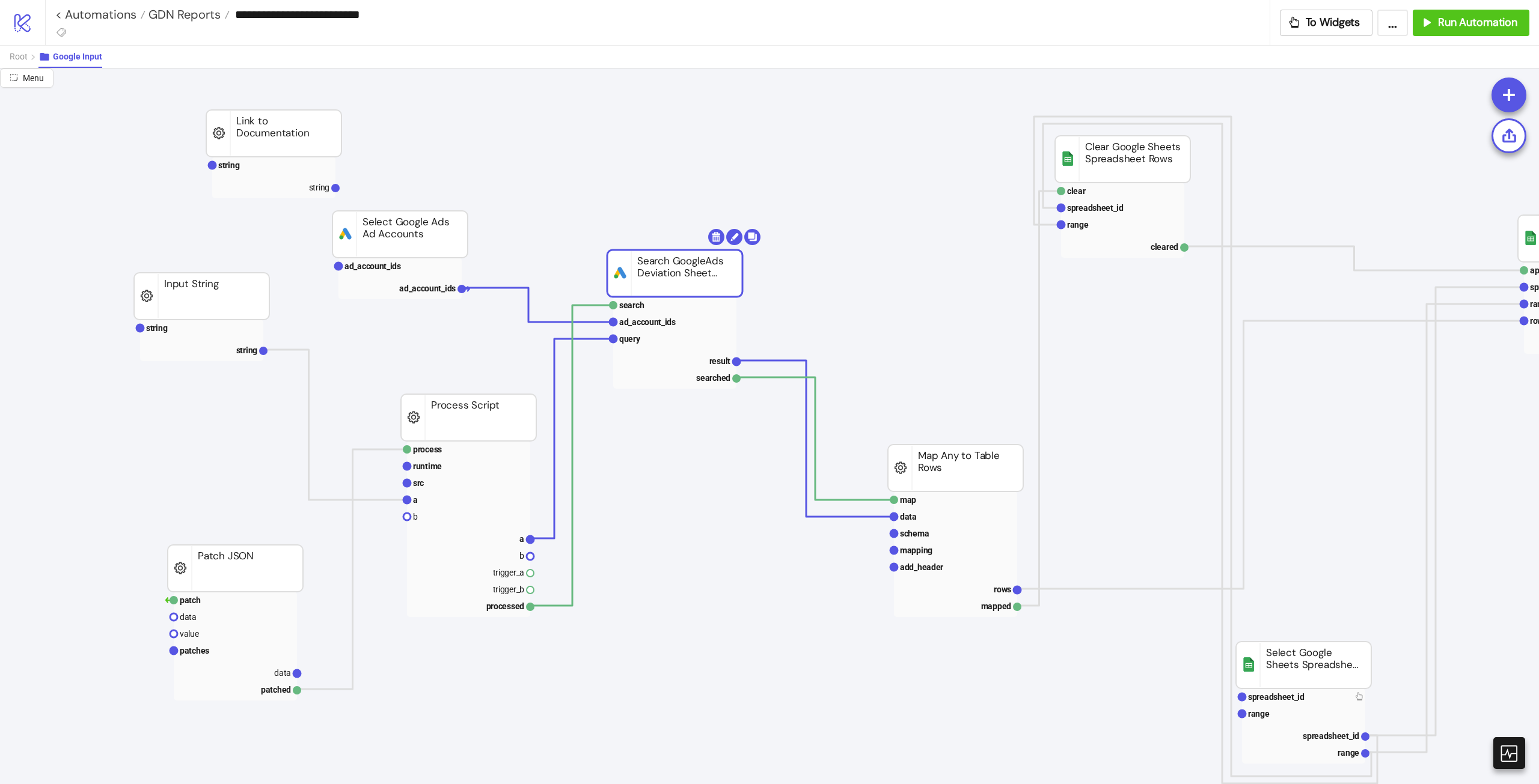
drag, startPoint x: 680, startPoint y: 260, endPoint x: 671, endPoint y: 269, distance: 12.7
click at [27, 60] on span "Root" at bounding box center [19, 56] width 18 height 10
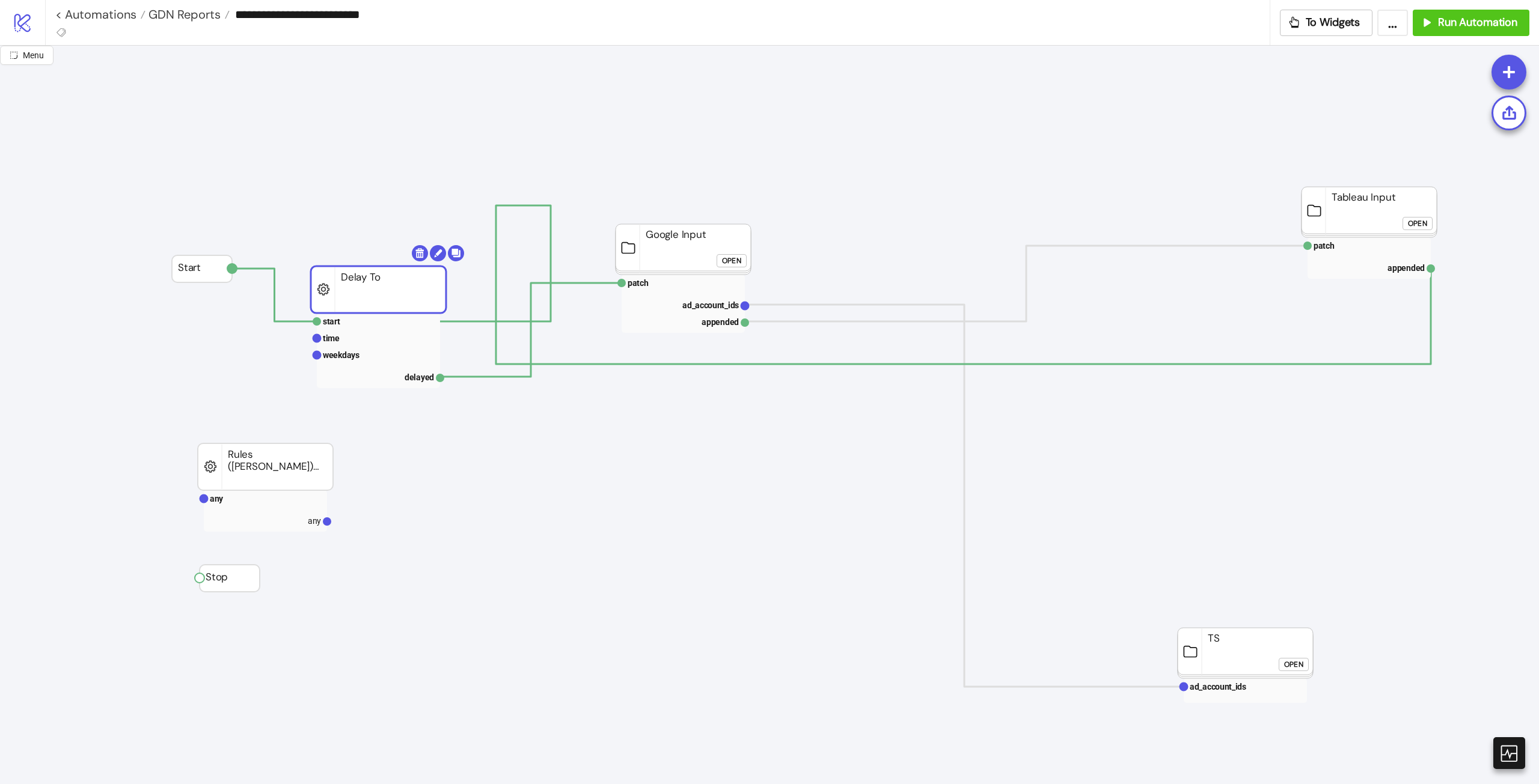
drag, startPoint x: 368, startPoint y: 244, endPoint x: 359, endPoint y: 306, distance: 62.6
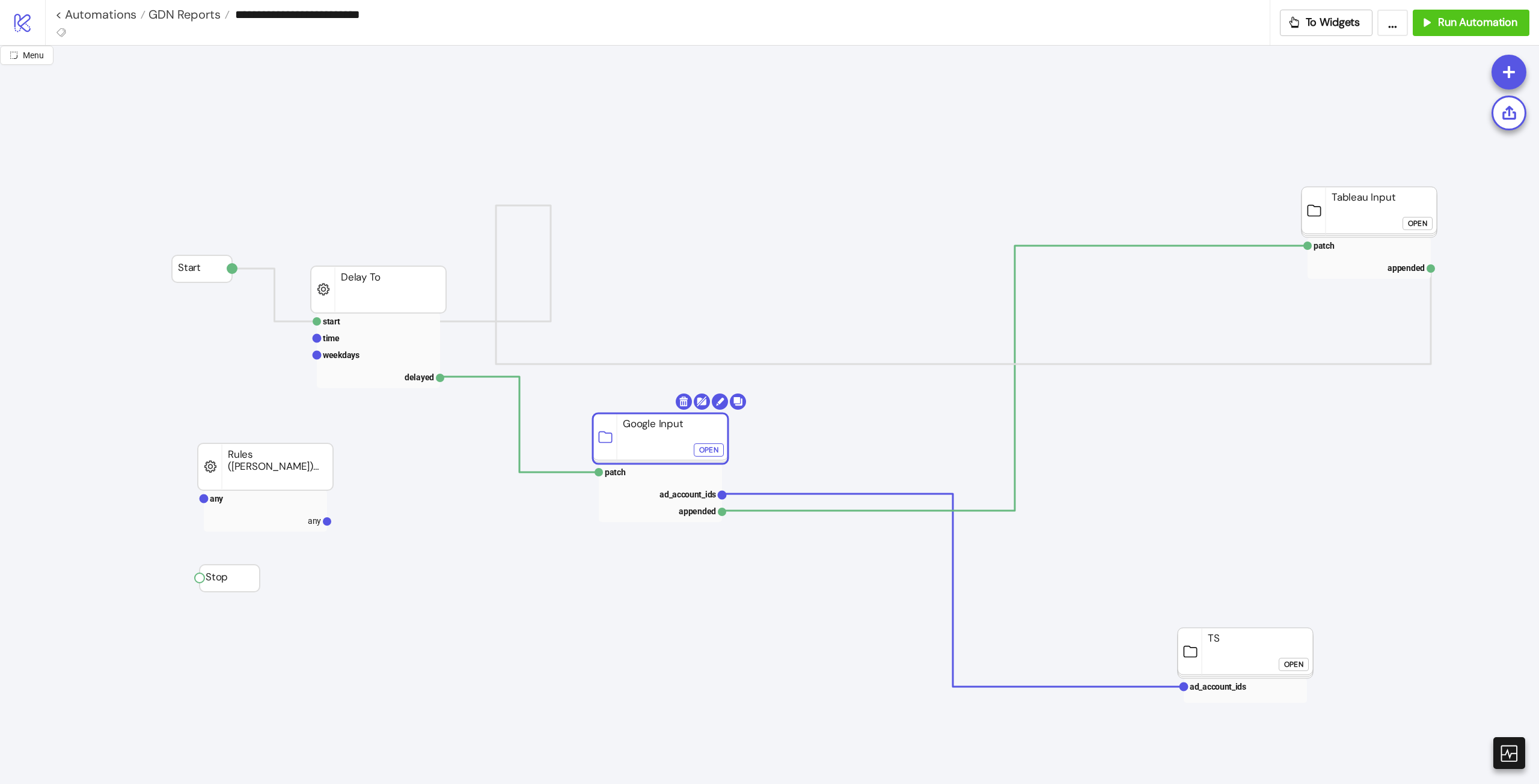
drag, startPoint x: 643, startPoint y: 253, endPoint x: 607, endPoint y: 466, distance: 216.0
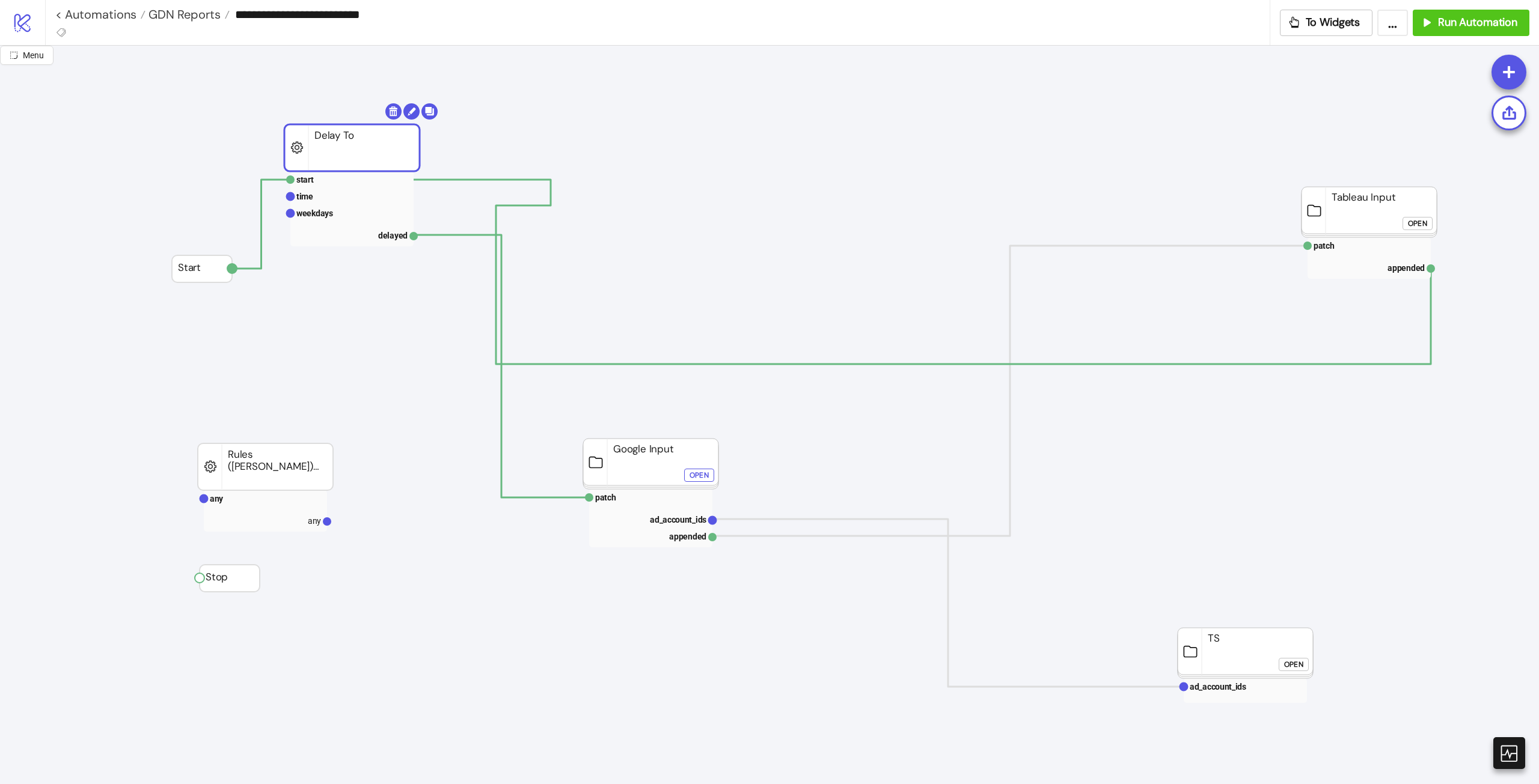
drag, startPoint x: 406, startPoint y: 237, endPoint x: 375, endPoint y: 142, distance: 99.9
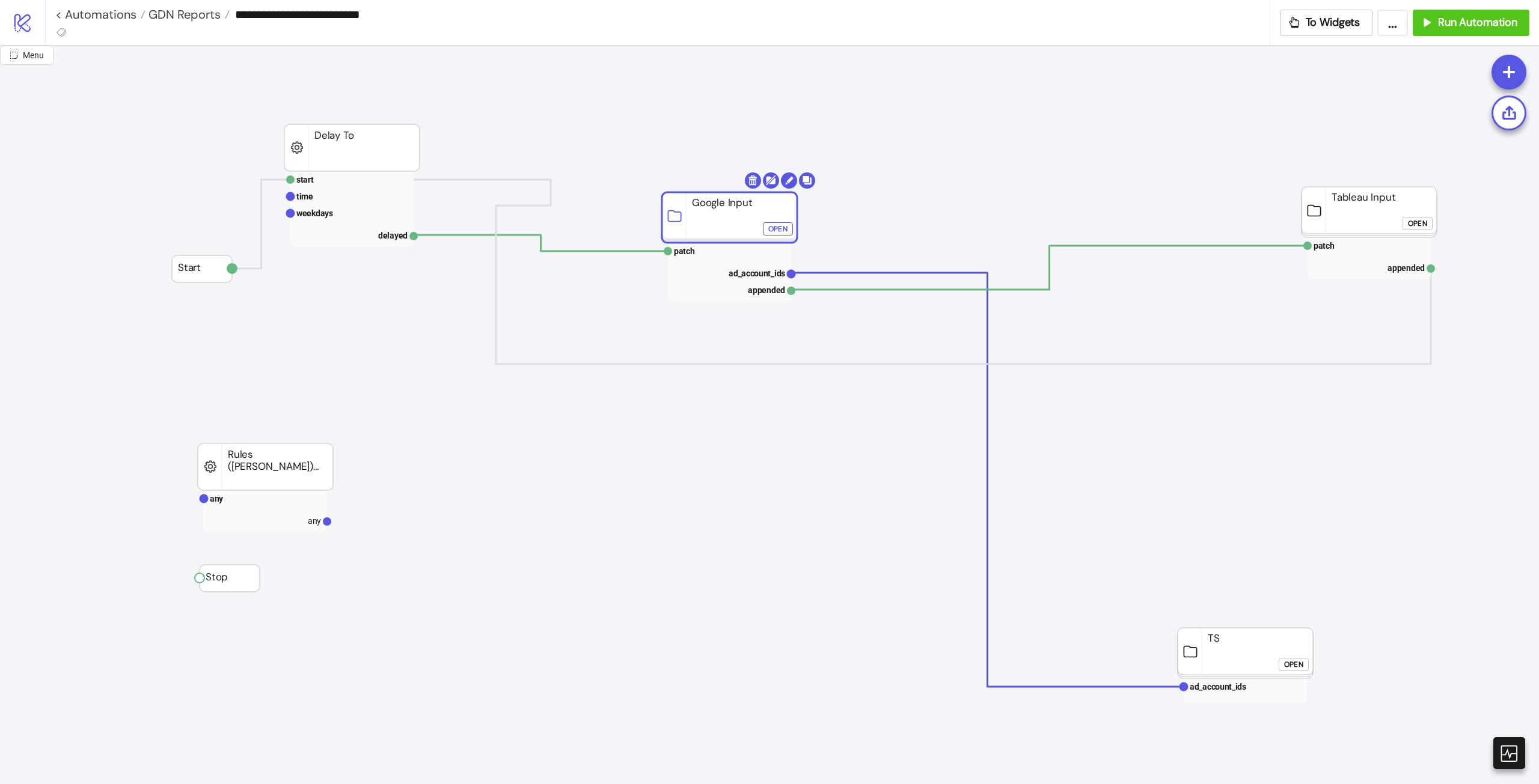
drag, startPoint x: 634, startPoint y: 446, endPoint x: 515, endPoint y: 184, distance: 287.8
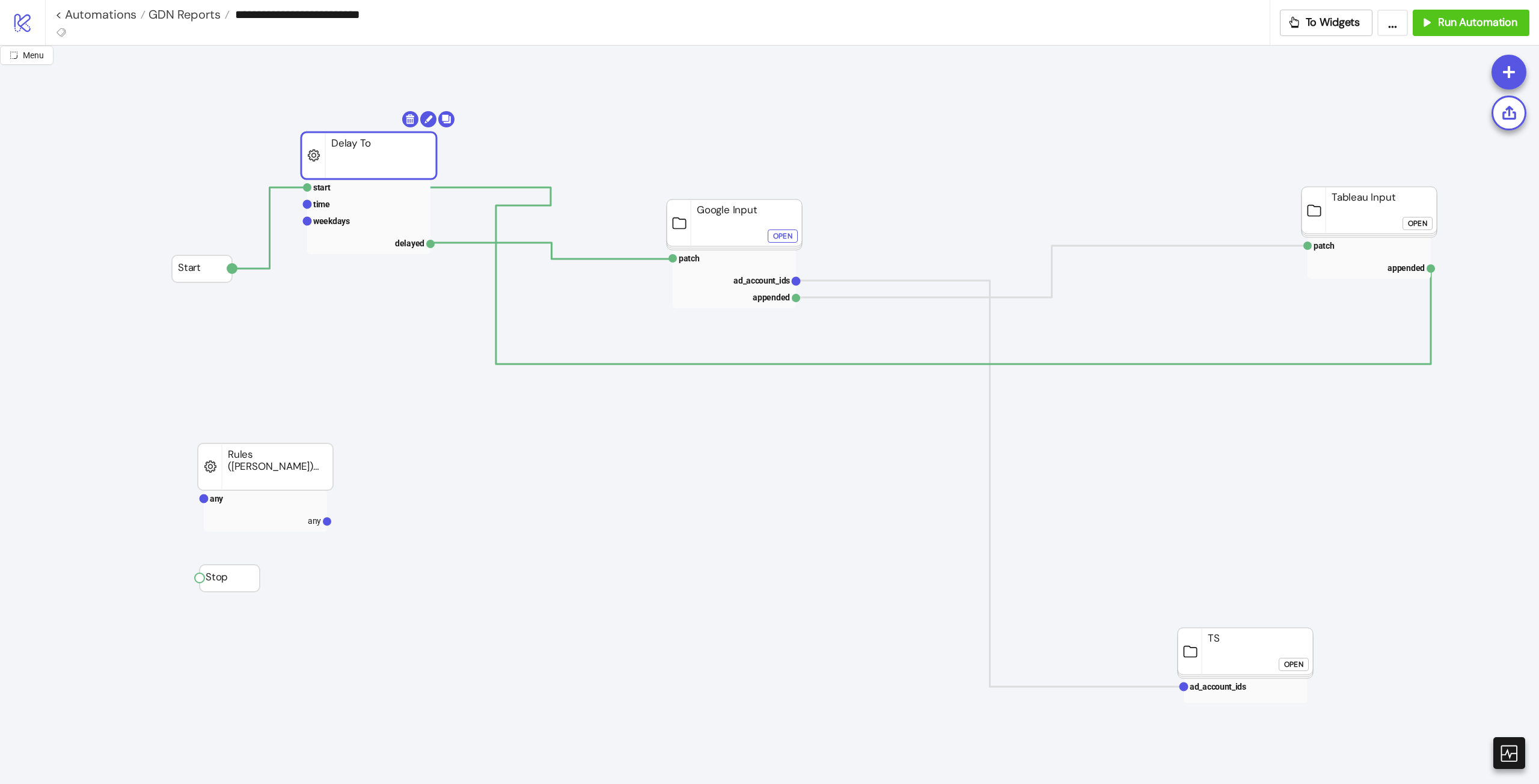
drag, startPoint x: 394, startPoint y: 129, endPoint x: 413, endPoint y: 129, distance: 19.0
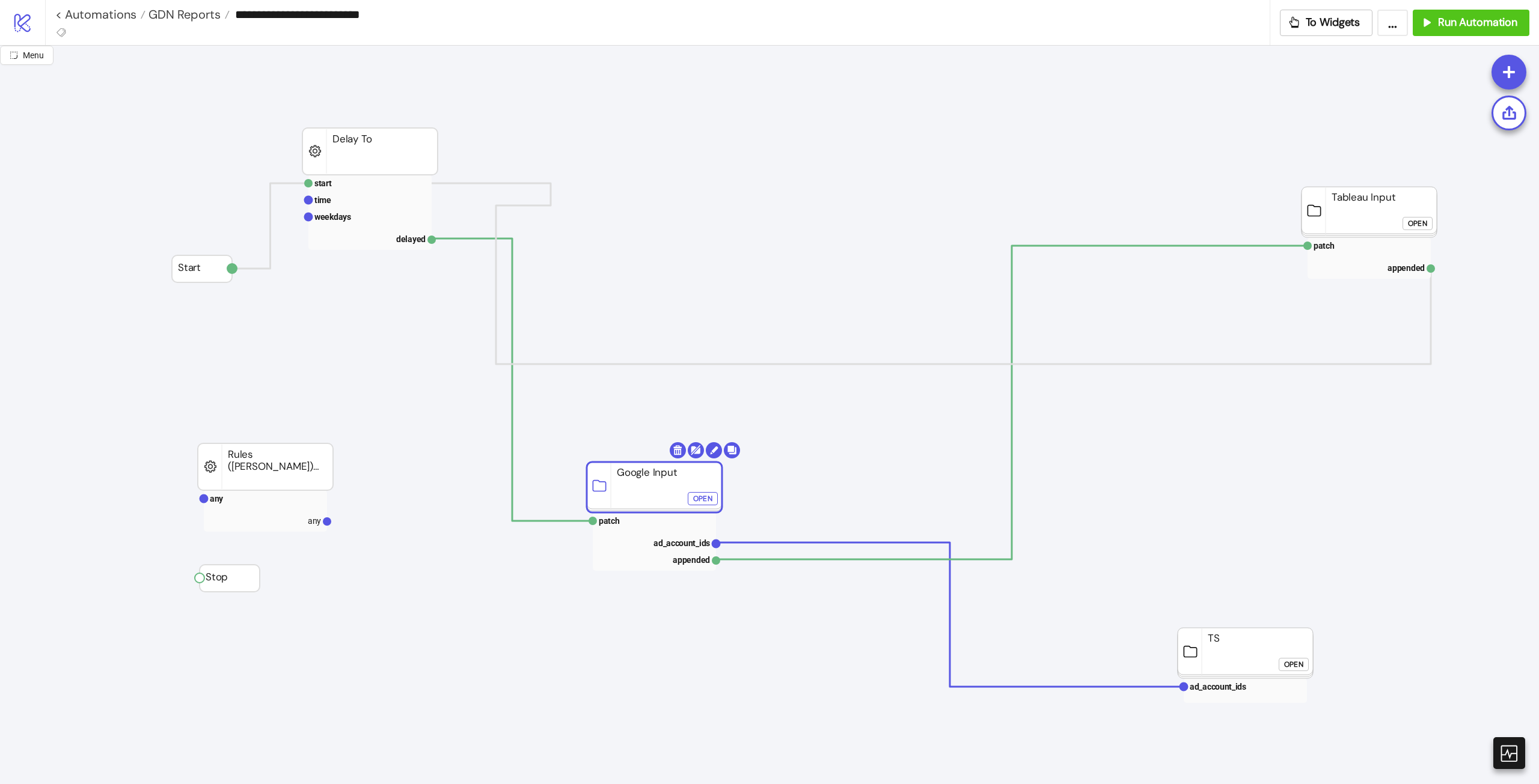
drag, startPoint x: 727, startPoint y: 213, endPoint x: 648, endPoint y: 469, distance: 267.9
click at [650, 438] on rect at bounding box center [647, 518] width 123 height 17
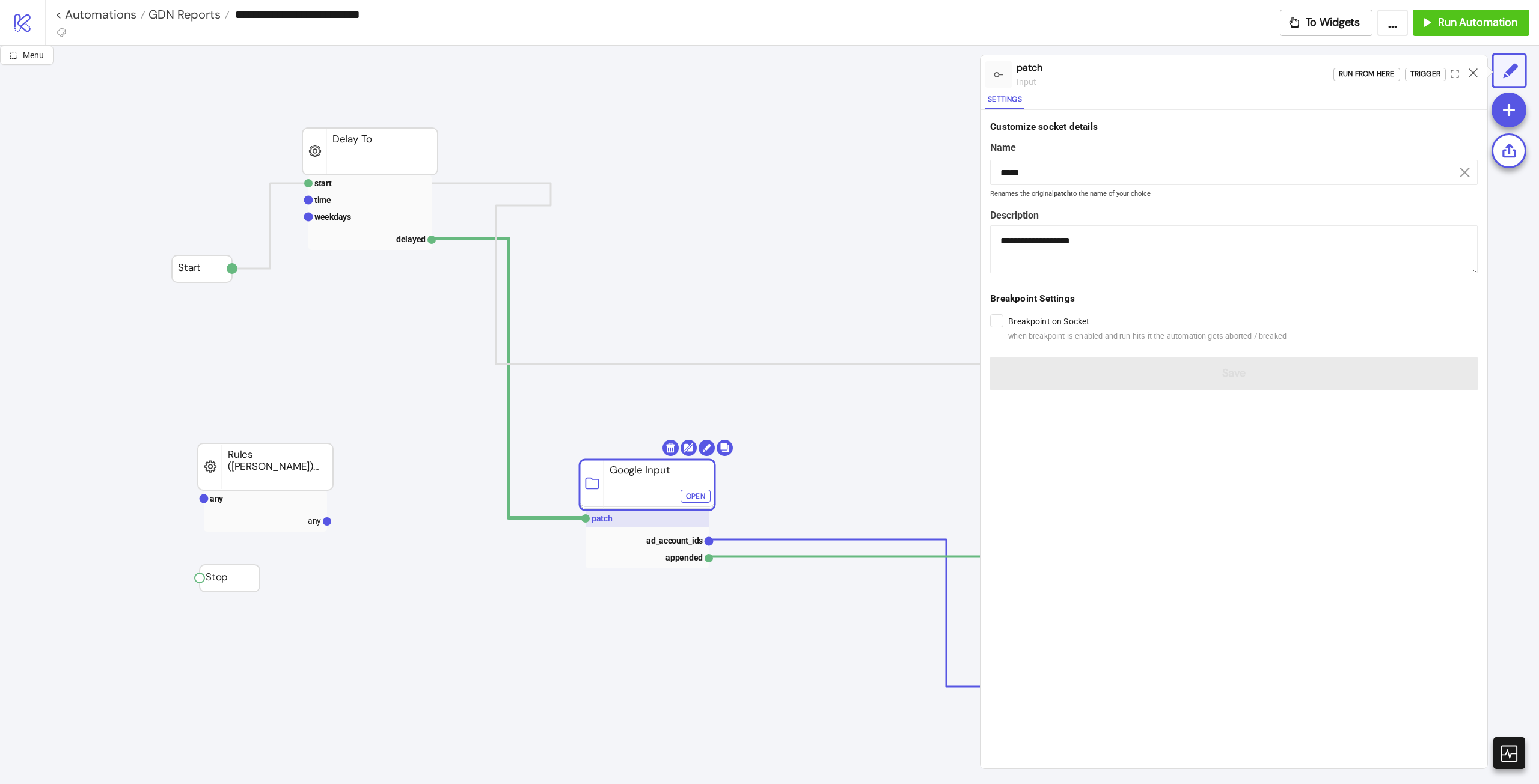
click at [607, 438] on rect at bounding box center [647, 518] width 123 height 17
drag, startPoint x: 636, startPoint y: 467, endPoint x: 617, endPoint y: 425, distance: 46.1
click at [617, 438] on rect at bounding box center [647, 485] width 135 height 51
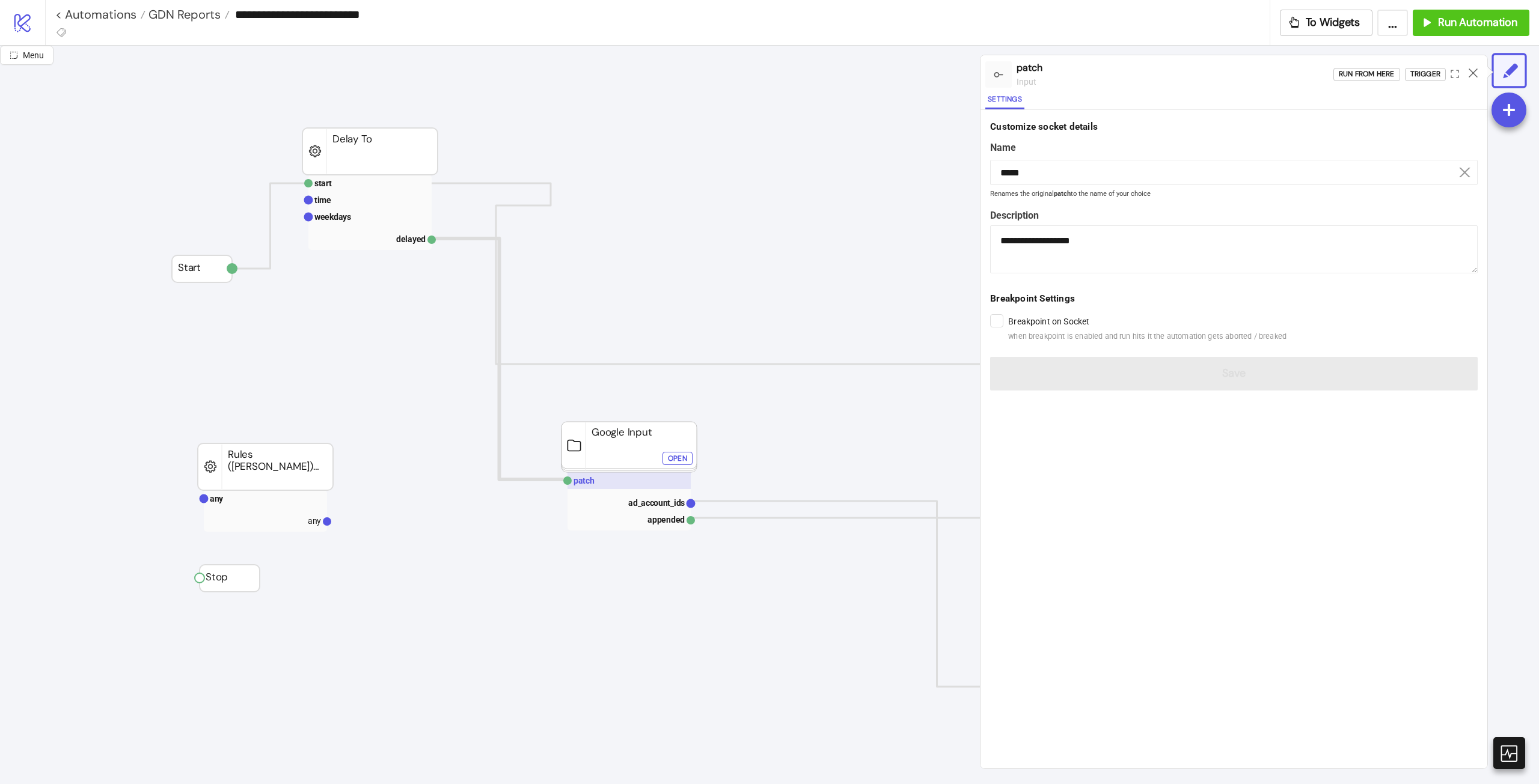
click at [634, 438] on rect at bounding box center [628, 480] width 123 height 17
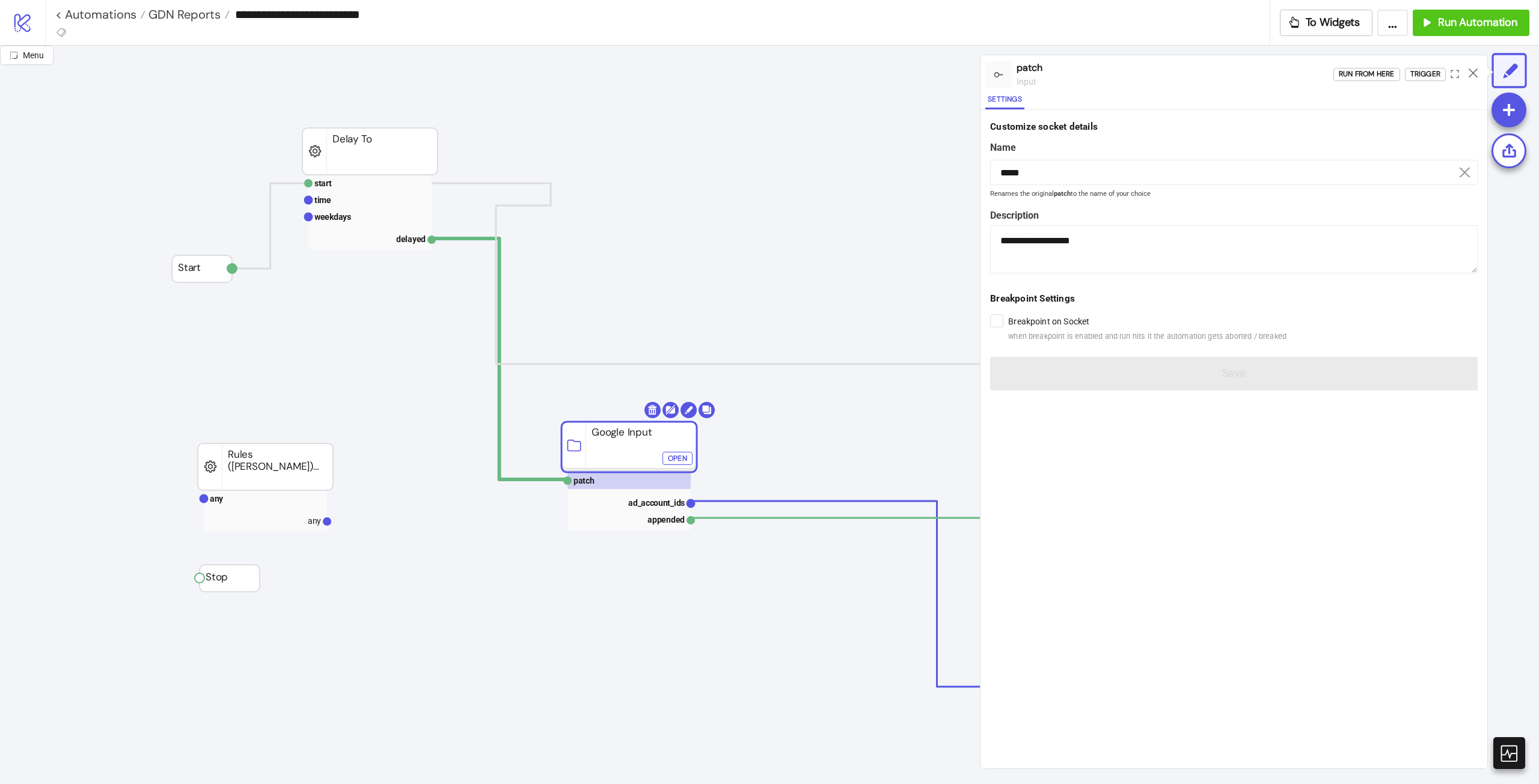
click at [923, 69] on icon at bounding box center [1472, 72] width 9 height 9
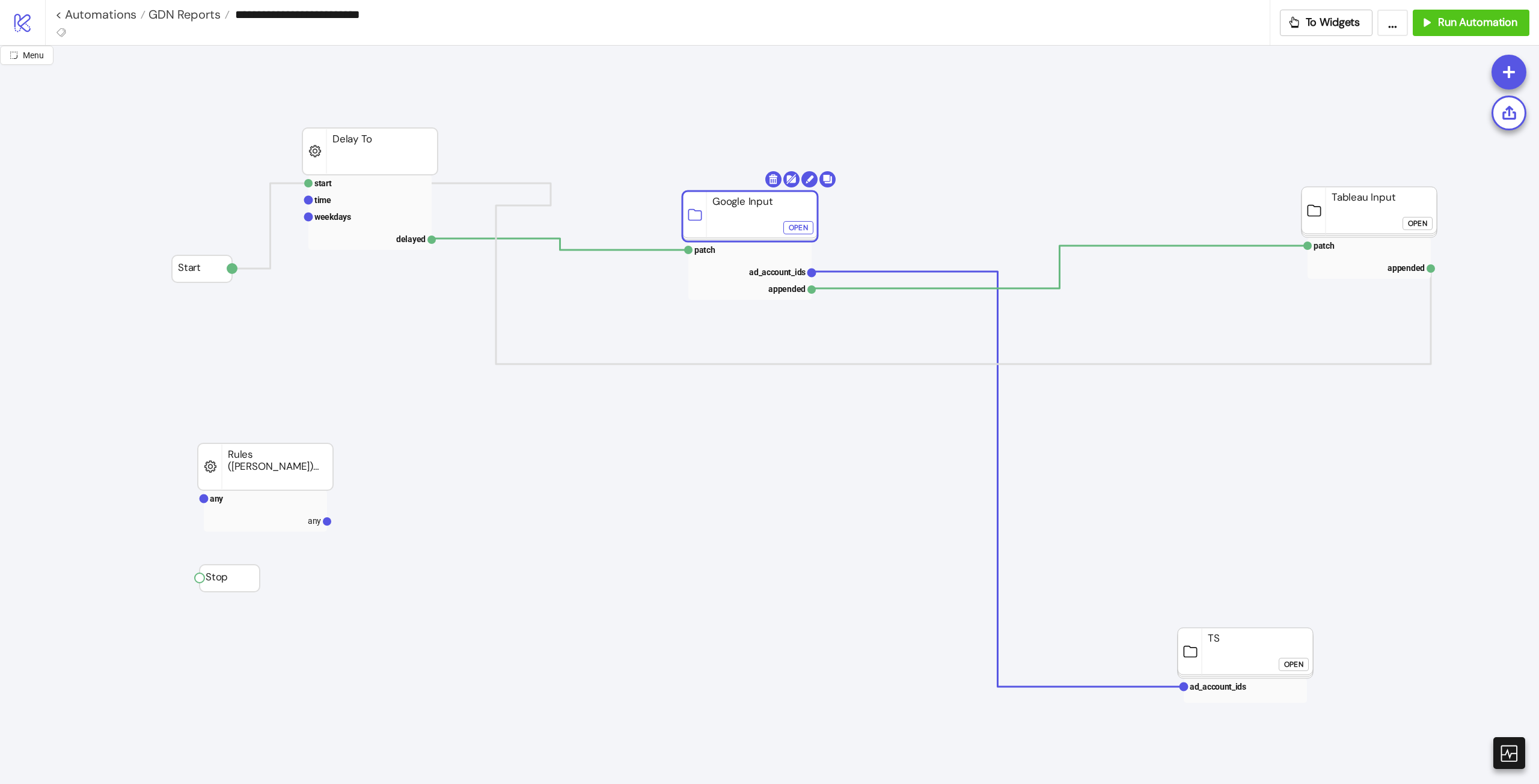
drag, startPoint x: 622, startPoint y: 435, endPoint x: 729, endPoint y: 210, distance: 249.1
click at [729, 210] on rect at bounding box center [750, 216] width 135 height 51
click at [713, 251] on rect at bounding box center [739, 249] width 123 height 17
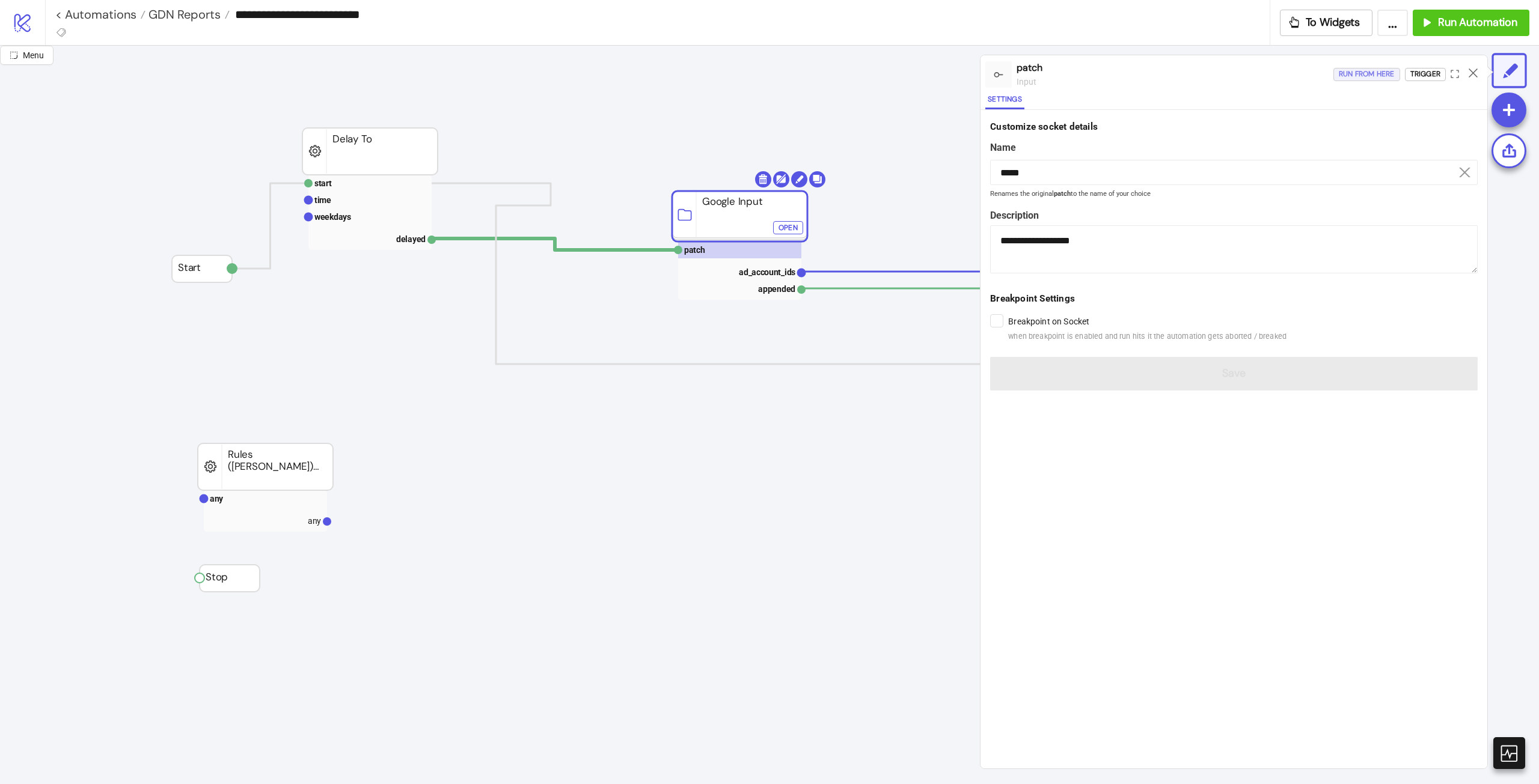
click at [923, 75] on div "Run from here" at bounding box center [1366, 74] width 56 height 14
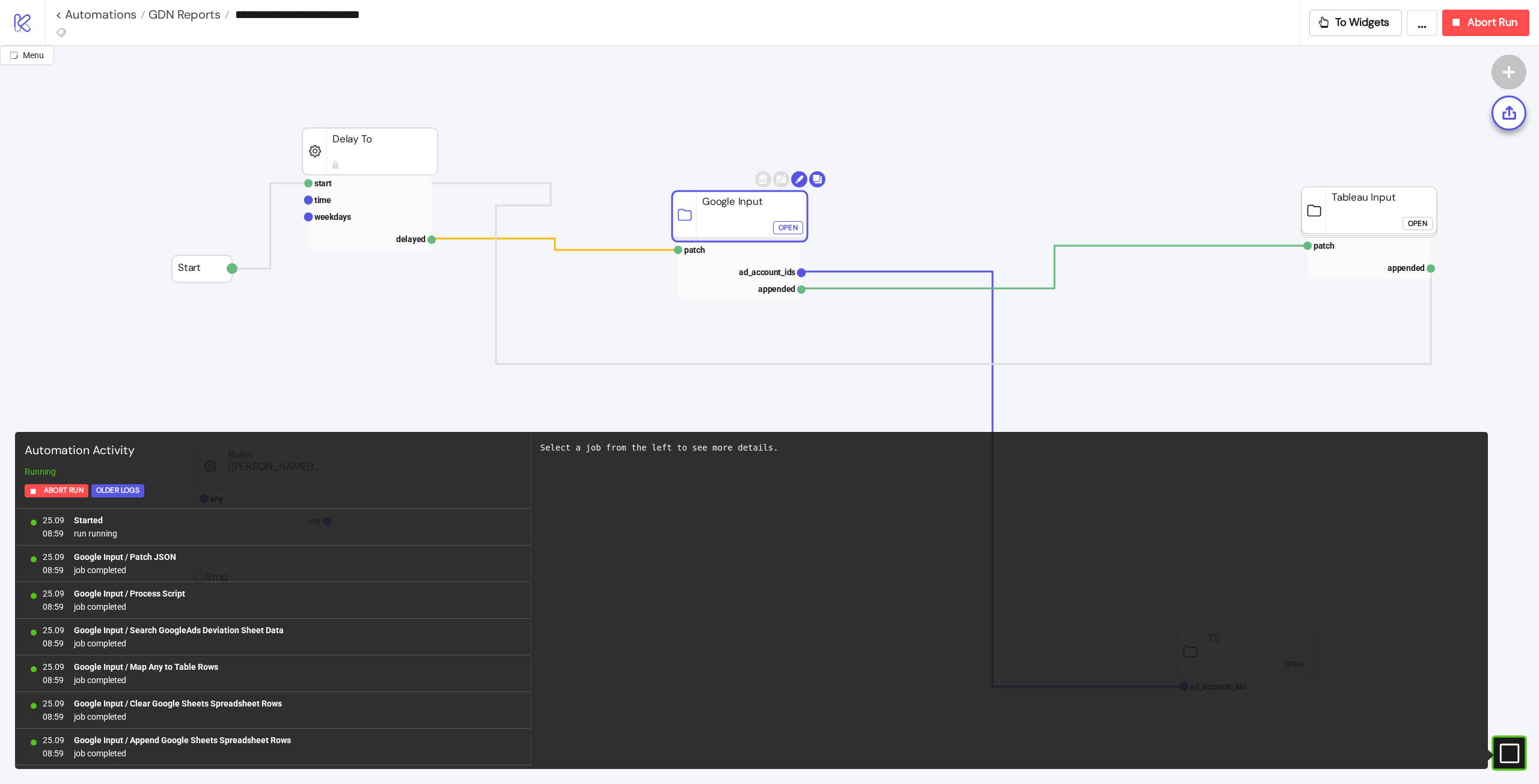
scroll to position [546, 0]
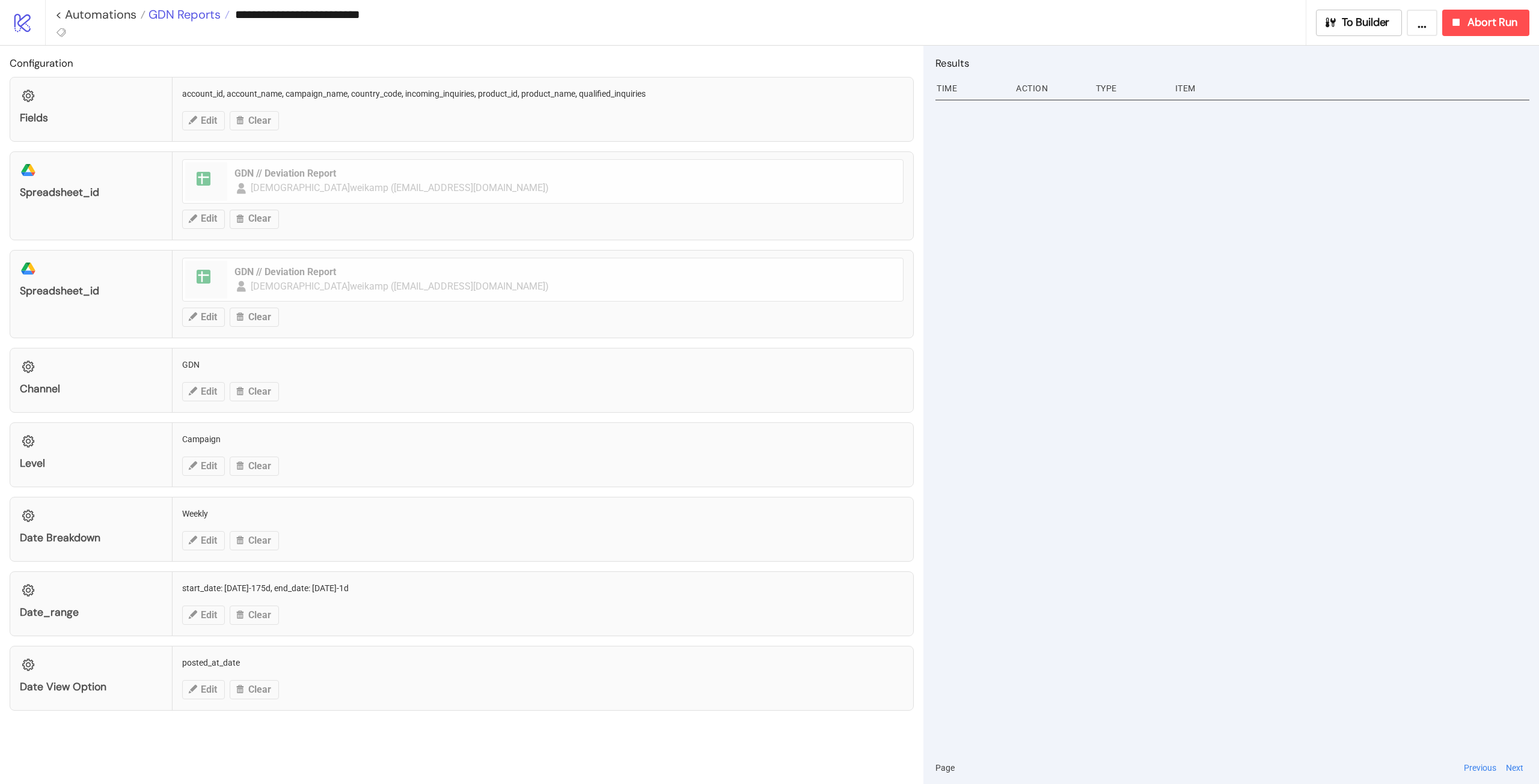
click at [203, 14] on span "GDN Reports" at bounding box center [183, 14] width 75 height 15
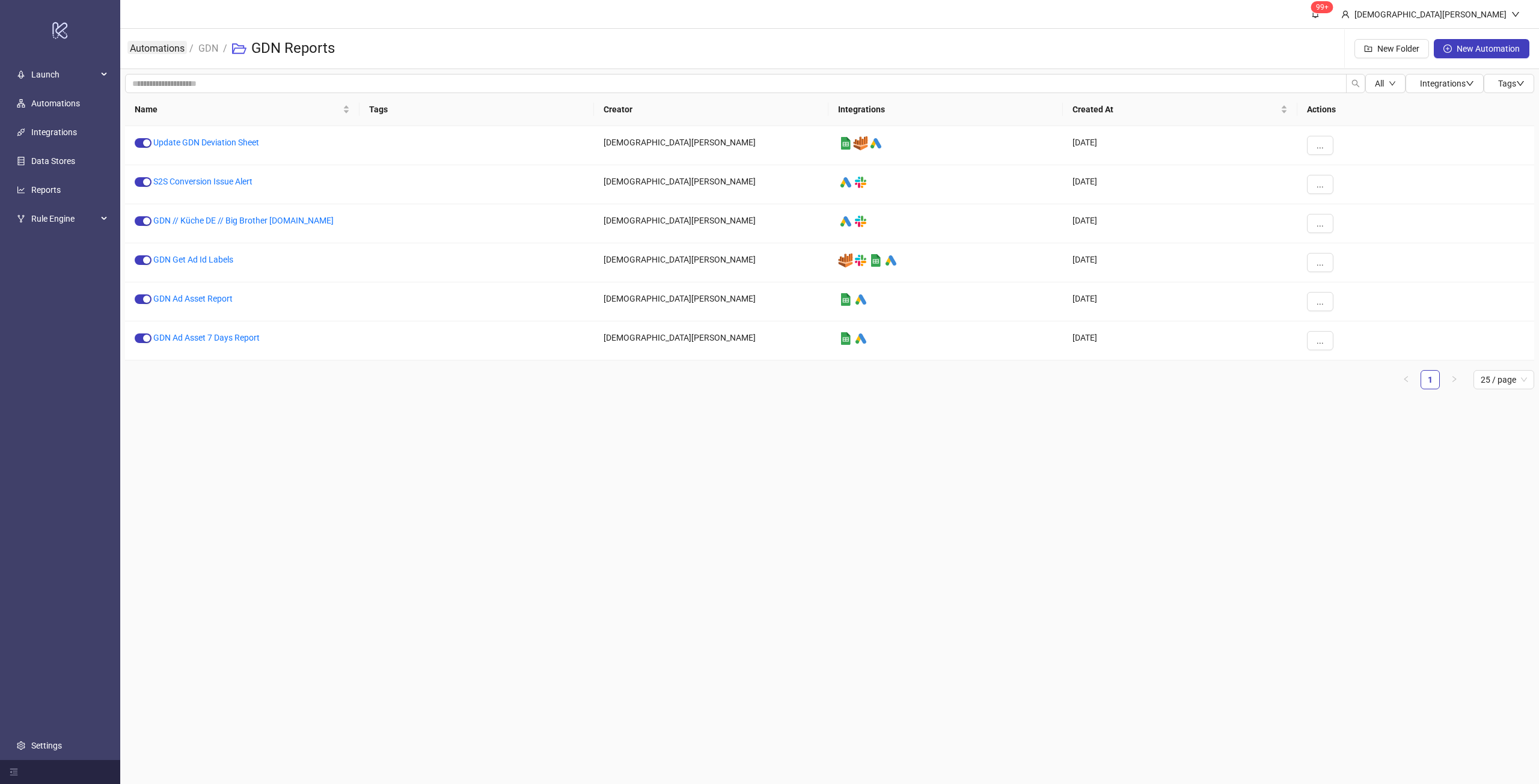
click at [175, 47] on link "Automations" at bounding box center [157, 47] width 60 height 13
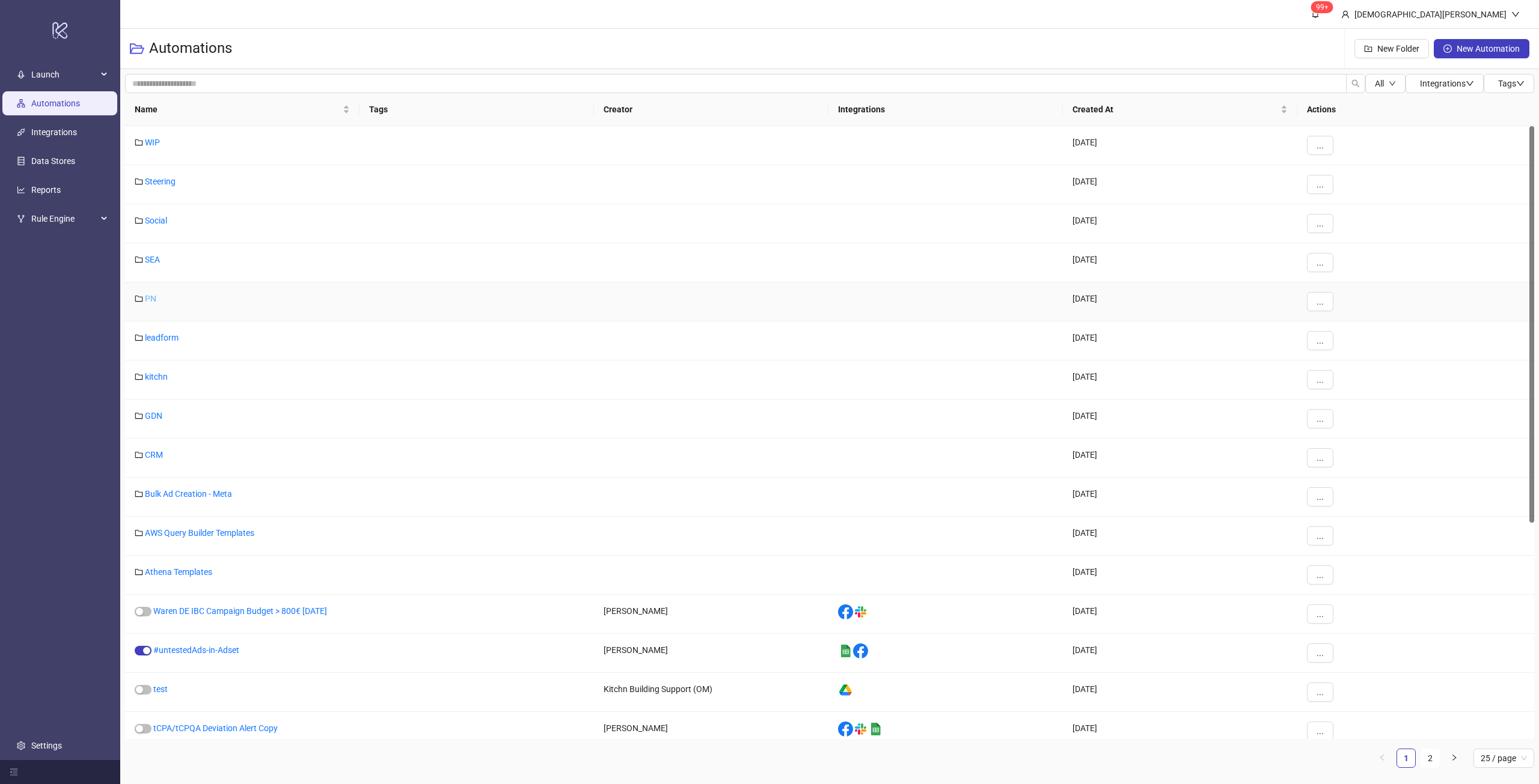
click at [153, 297] on link "PN" at bounding box center [150, 298] width 11 height 10
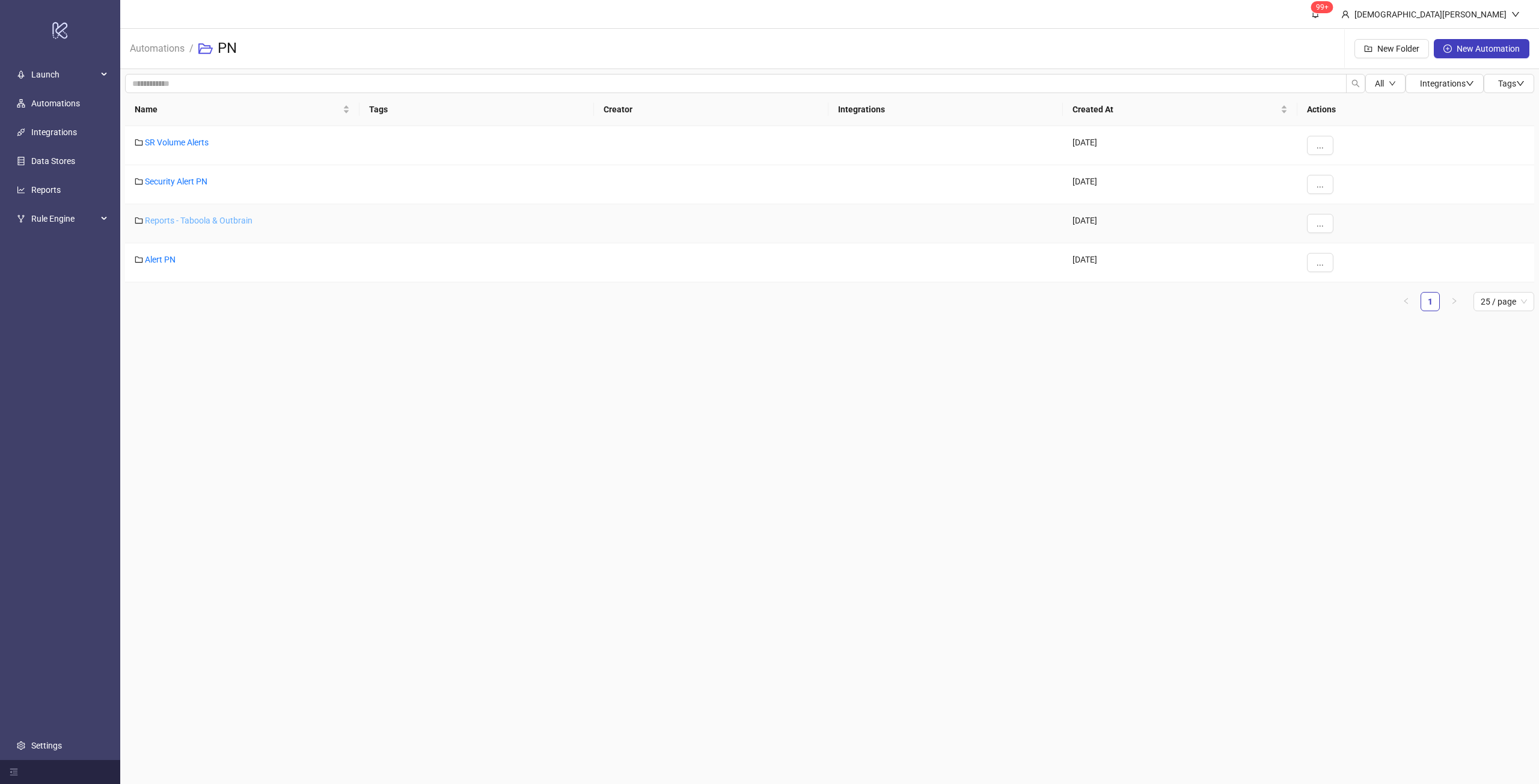
click at [240, 222] on link "Reports - Taboola & Outbrain" at bounding box center [199, 220] width 108 height 10
click at [167, 258] on link "Alert PN" at bounding box center [160, 260] width 31 height 10
click at [183, 183] on link "Security Alert PN" at bounding box center [176, 182] width 63 height 10
click at [198, 144] on link "SR Volume Alerts" at bounding box center [176, 142] width 64 height 10
click at [230, 216] on link "Reports - Taboola & Outbrain" at bounding box center [199, 220] width 108 height 10
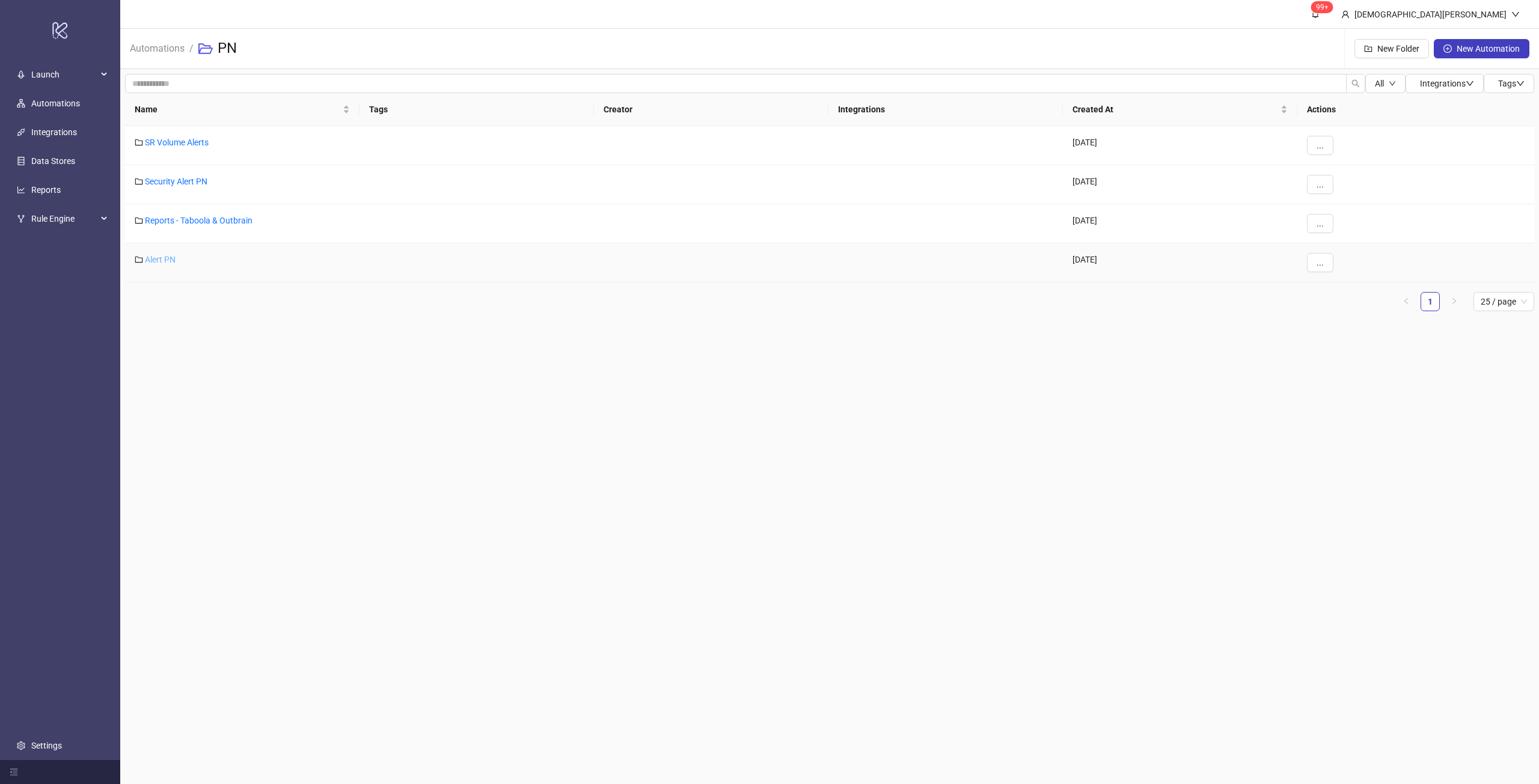
click at [170, 263] on link "Alert PN" at bounding box center [160, 260] width 31 height 10
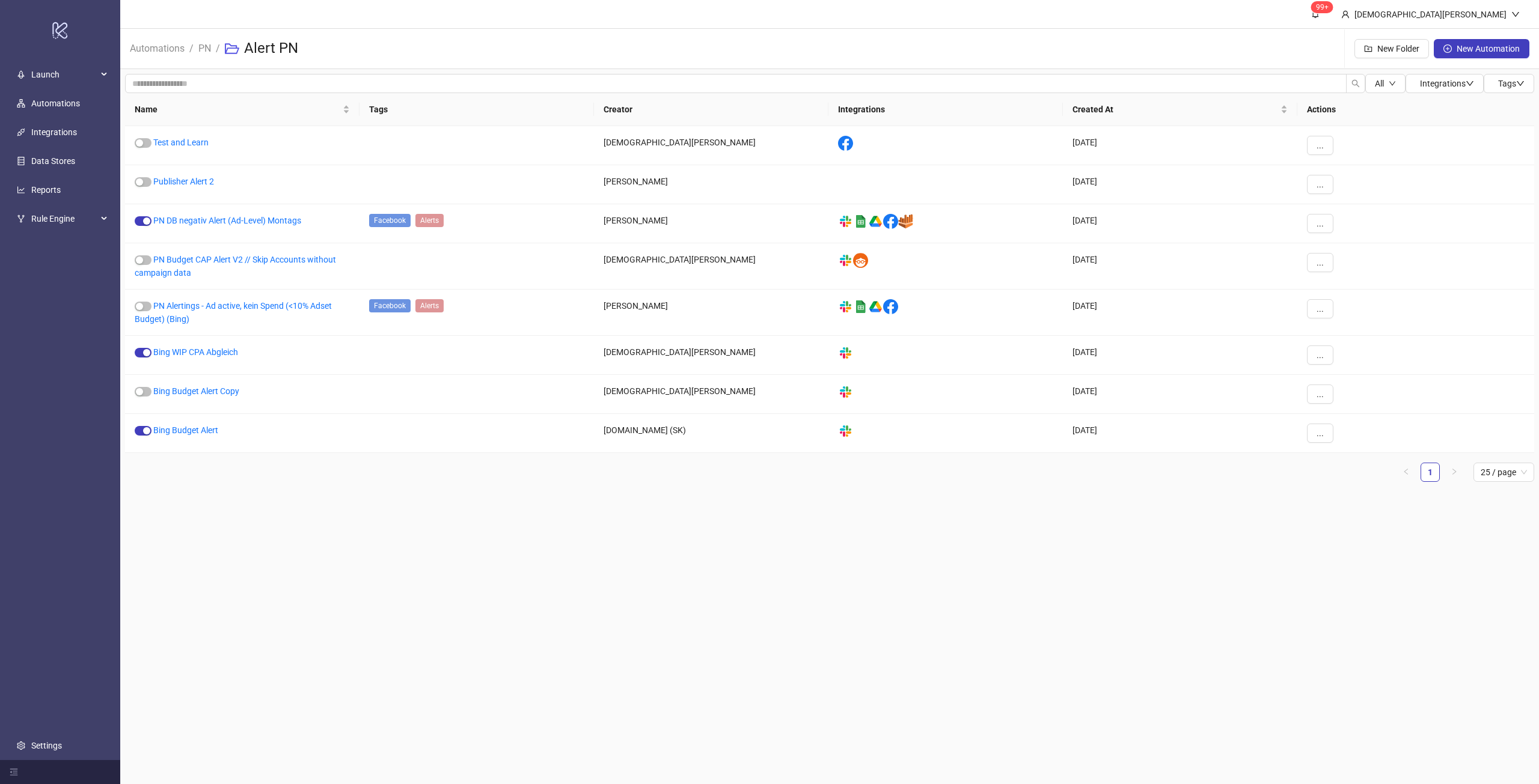
click at [214, 50] on ol "Automations / PN / Alert PN" at bounding box center [218, 49] width 178 height 39
click at [212, 50] on link "PN" at bounding box center [205, 47] width 18 height 13
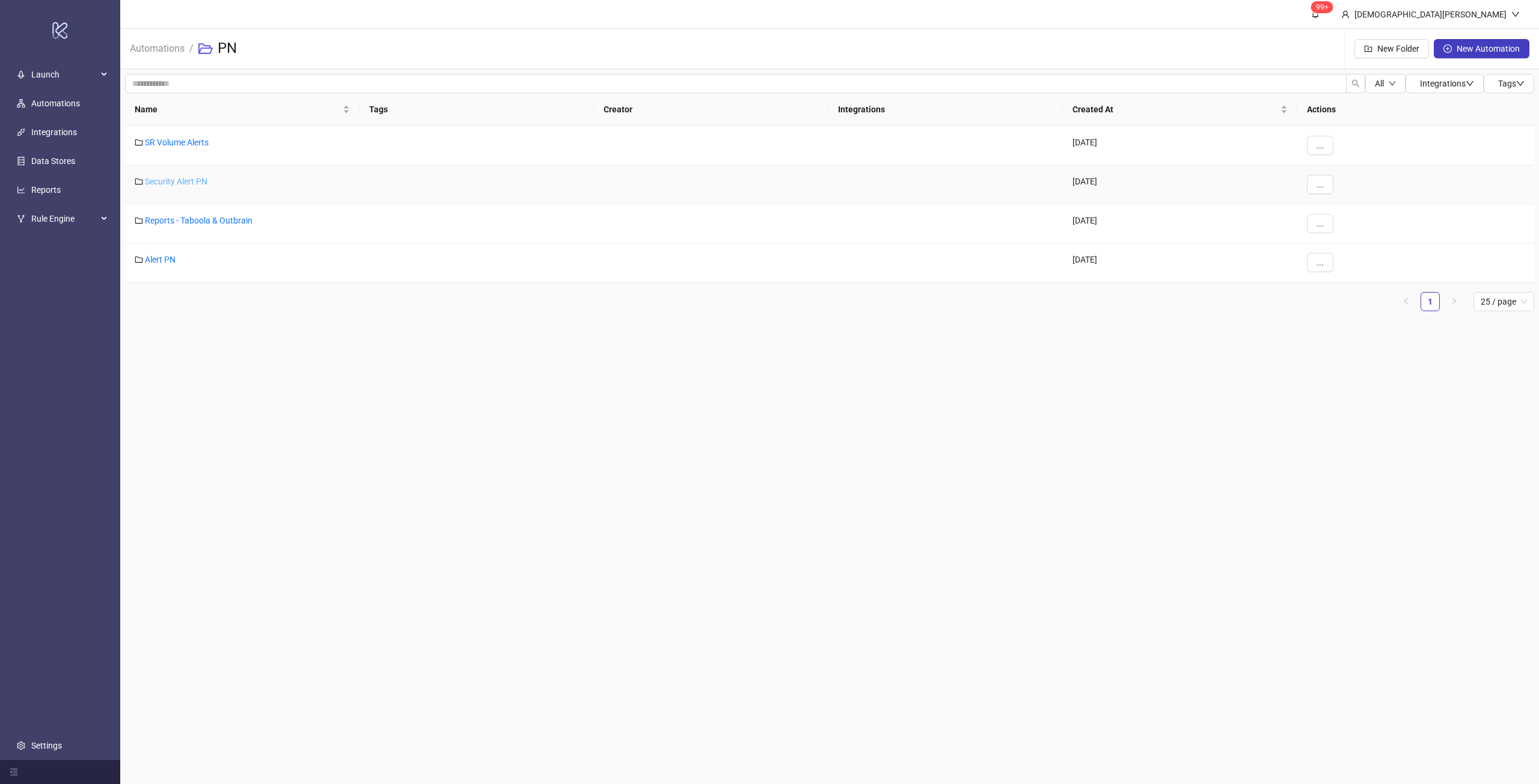
click at [188, 177] on link "Security Alert PN" at bounding box center [176, 182] width 63 height 10
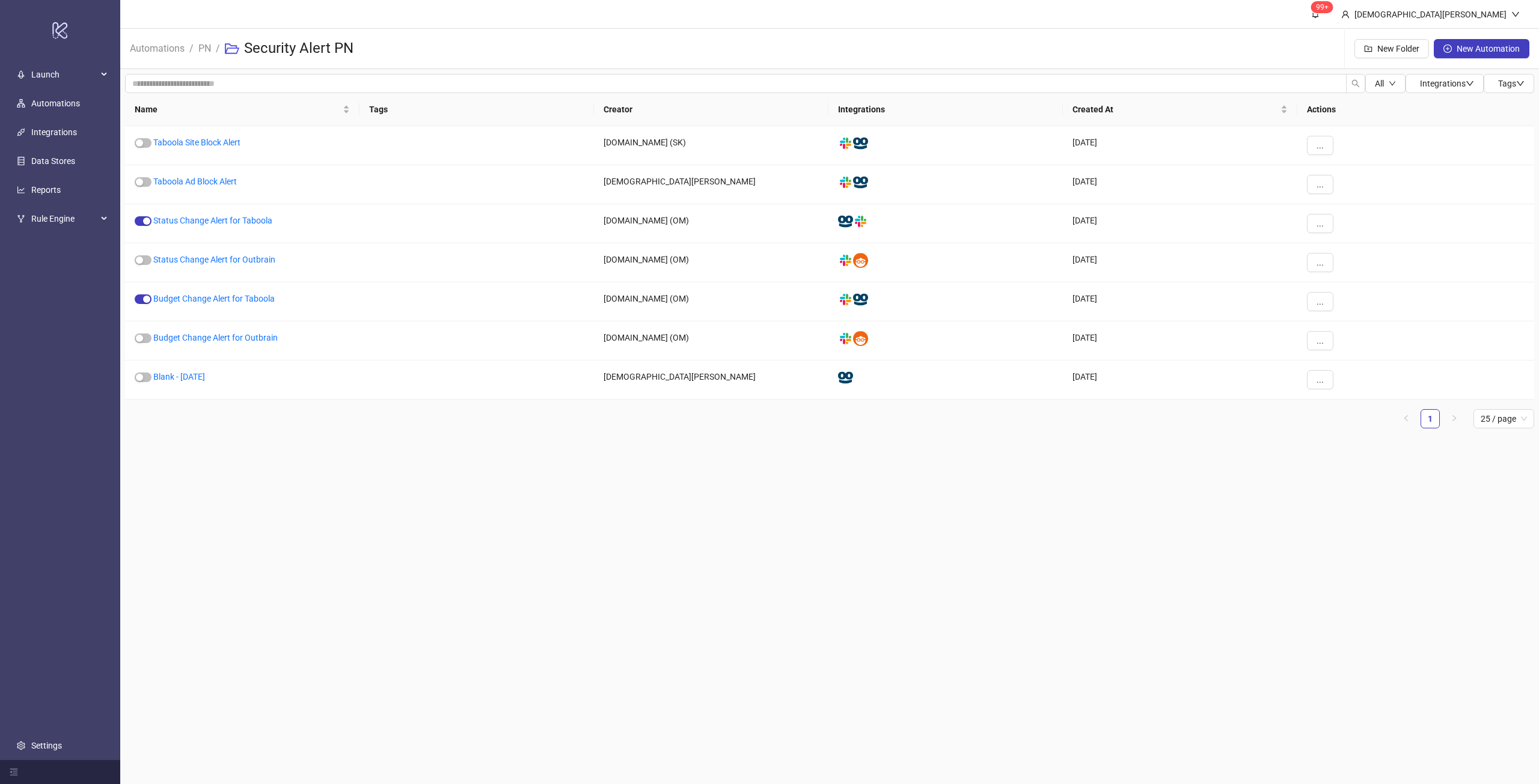
click at [971, 512] on main "99+ [PERSON_NAME] Automations / PN / Security Alert PN New Folder New Automatio…" at bounding box center [829, 392] width 1418 height 784
drag, startPoint x: 522, startPoint y: 260, endPoint x: 362, endPoint y: 475, distance: 268.0
click at [360, 478] on main "99+ [PERSON_NAME] Automations / PN / Security Alert PN New Folder New Automatio…" at bounding box center [829, 392] width 1418 height 784
click at [198, 44] on link "PN" at bounding box center [205, 47] width 18 height 13
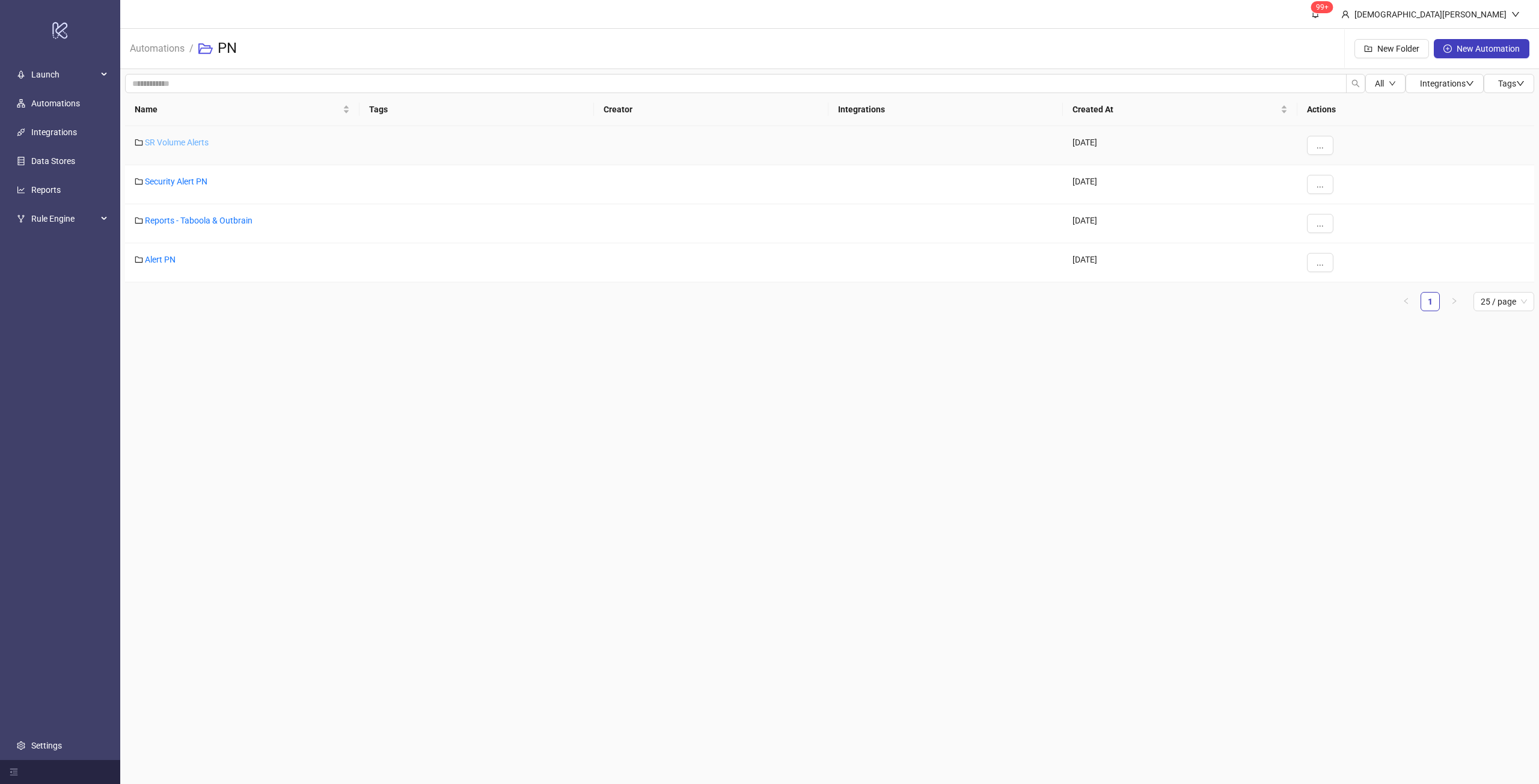
click at [192, 142] on link "SR Volume Alerts" at bounding box center [176, 142] width 64 height 10
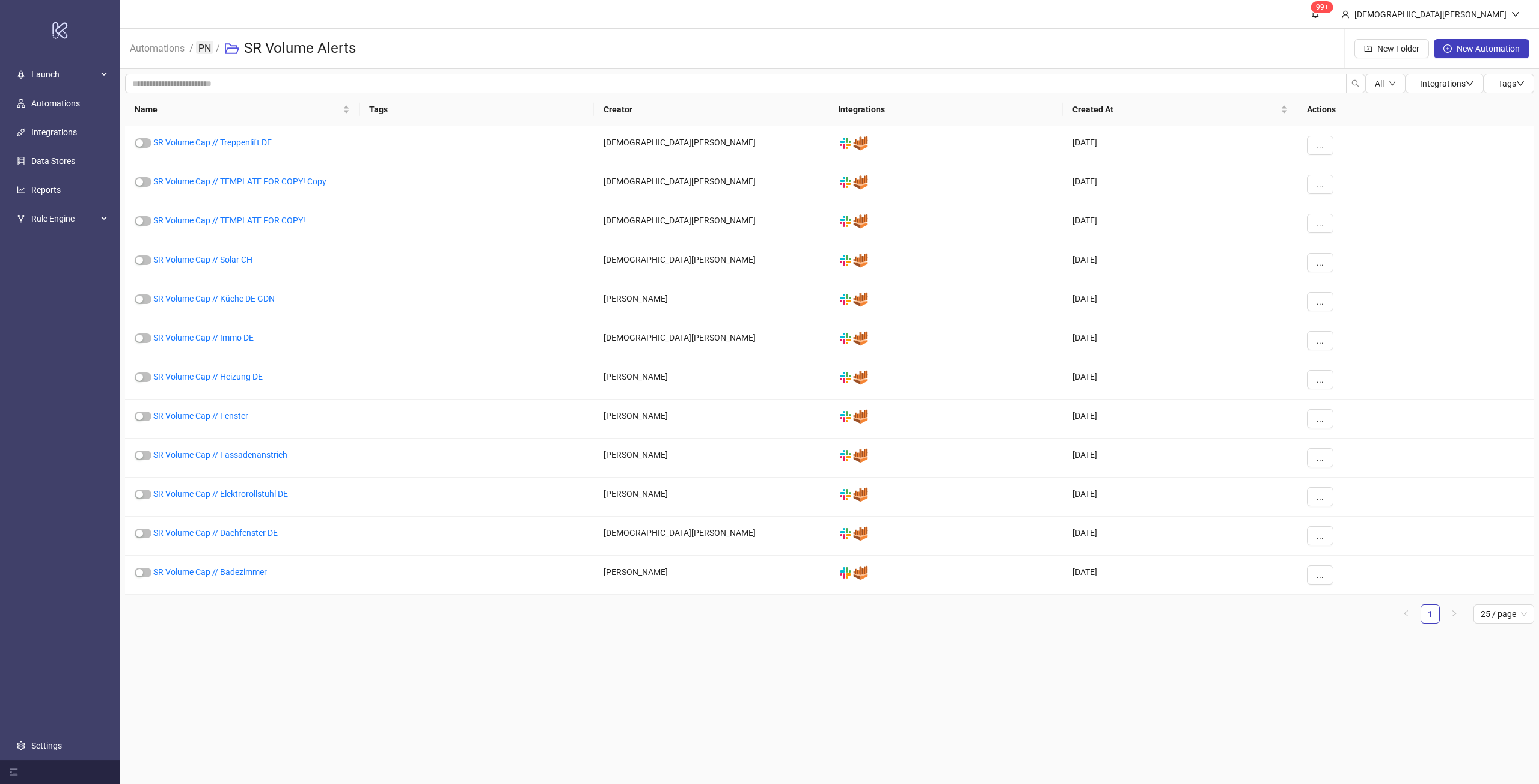
click at [203, 47] on link "PN" at bounding box center [205, 47] width 18 height 13
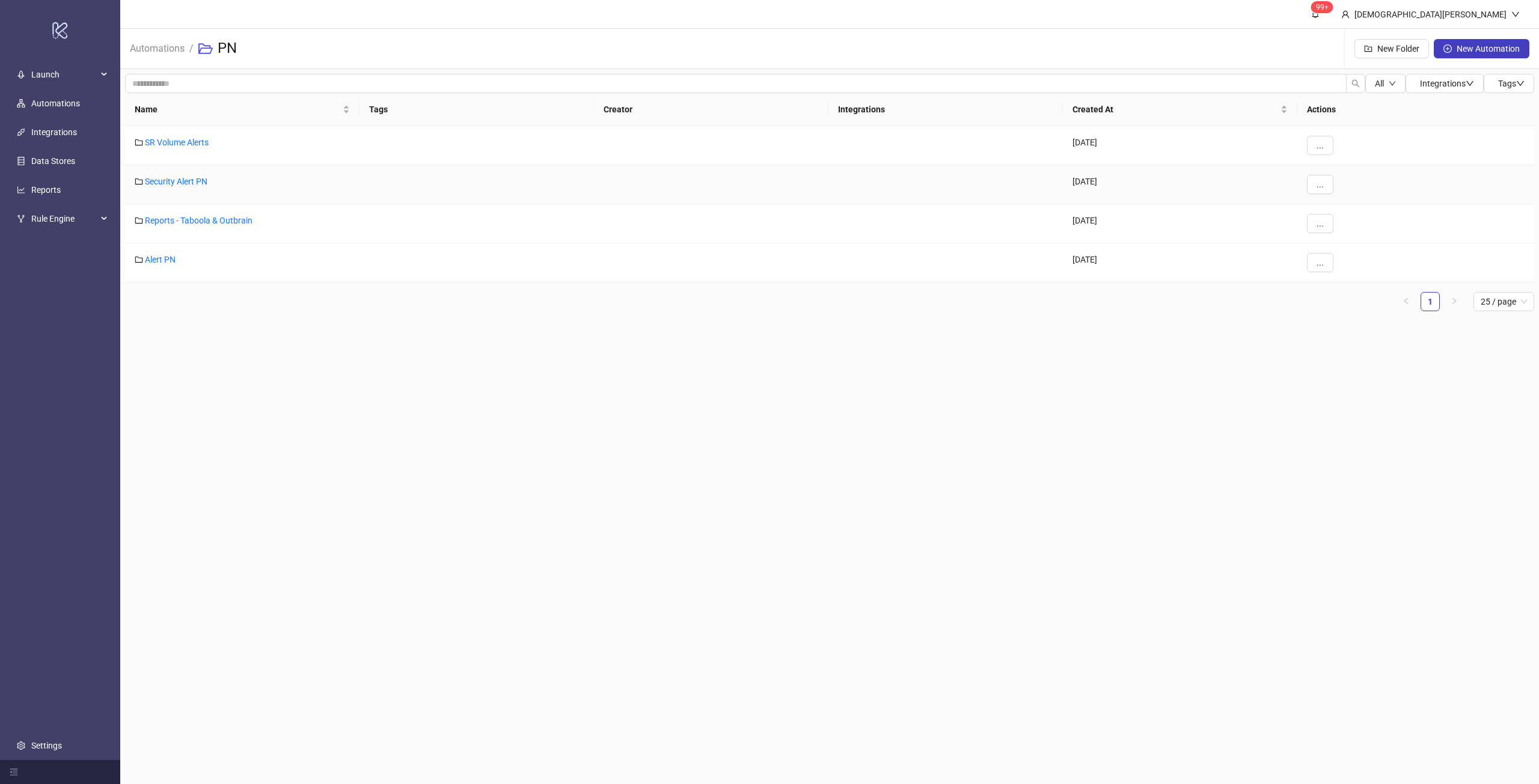
click at [182, 174] on div "Security Alert PN" at bounding box center [241, 184] width 234 height 39
click at [184, 182] on link "Security Alert PN" at bounding box center [176, 182] width 63 height 10
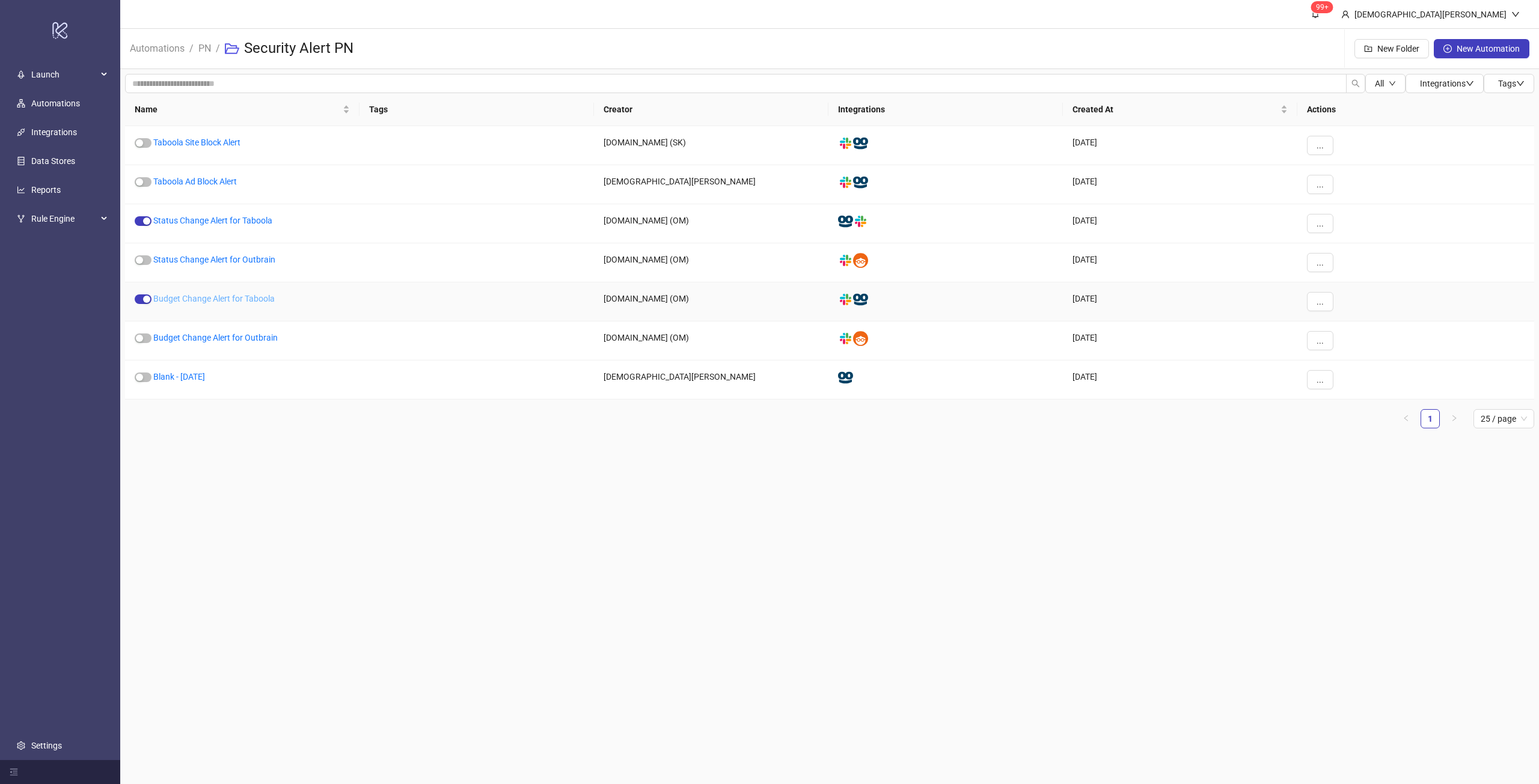
click at [224, 297] on link "Budget Change Alert for Taboola" at bounding box center [214, 298] width 121 height 10
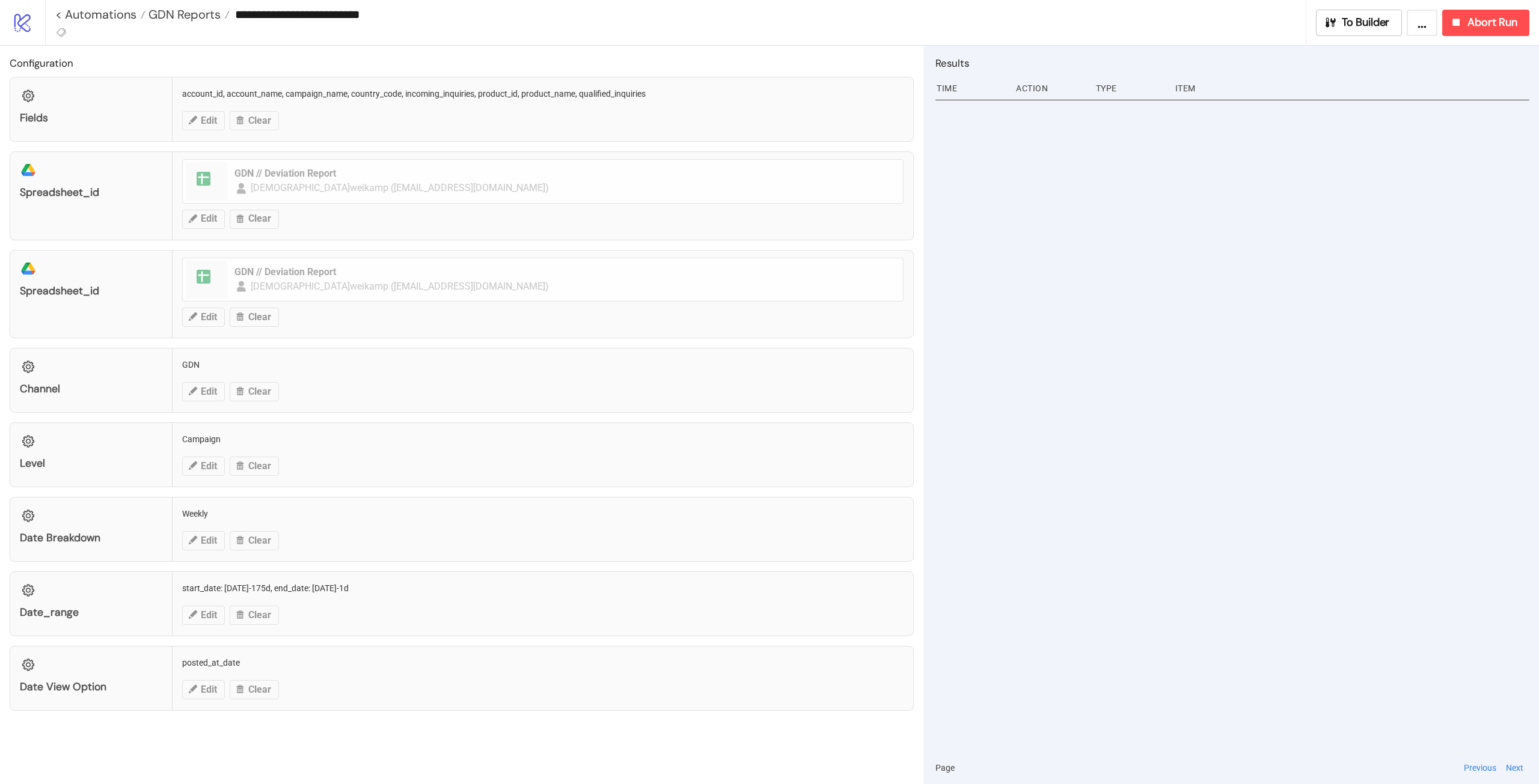
type input "**********"
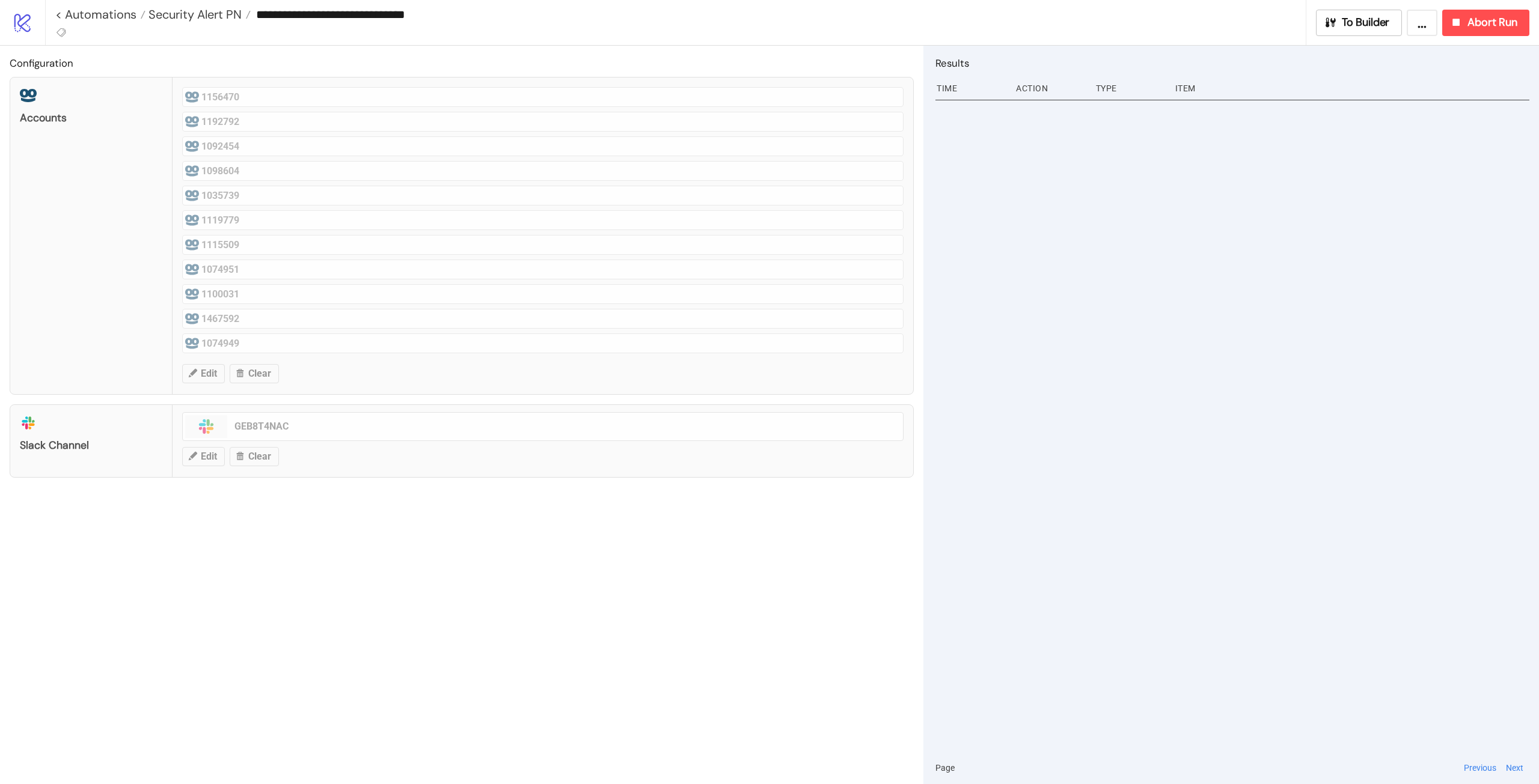
click at [1347, 8] on div "**********" at bounding box center [792, 23] width 1494 height 45
click at [1347, 18] on span "To Builder" at bounding box center [1366, 22] width 48 height 14
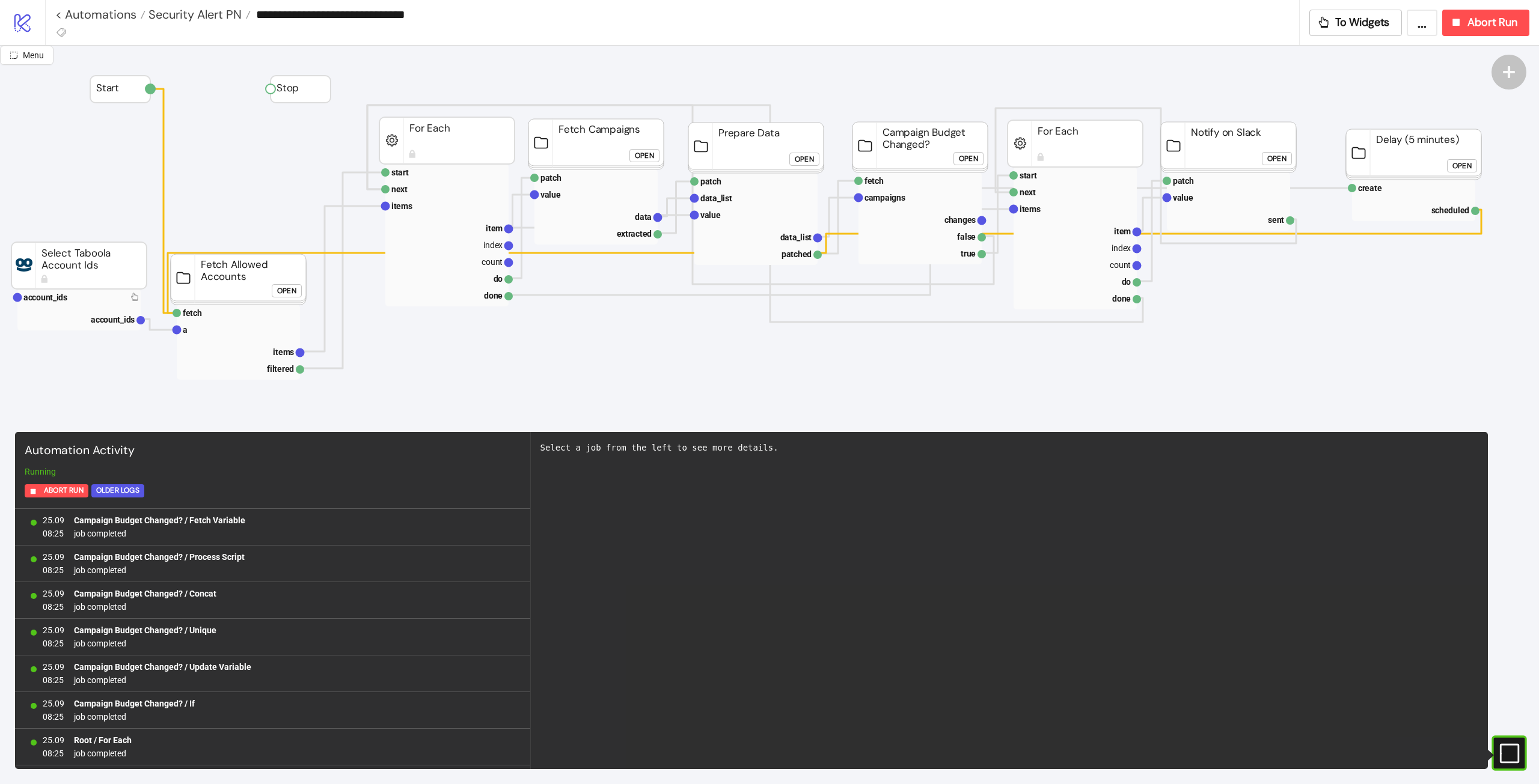
scroll to position [986, 0]
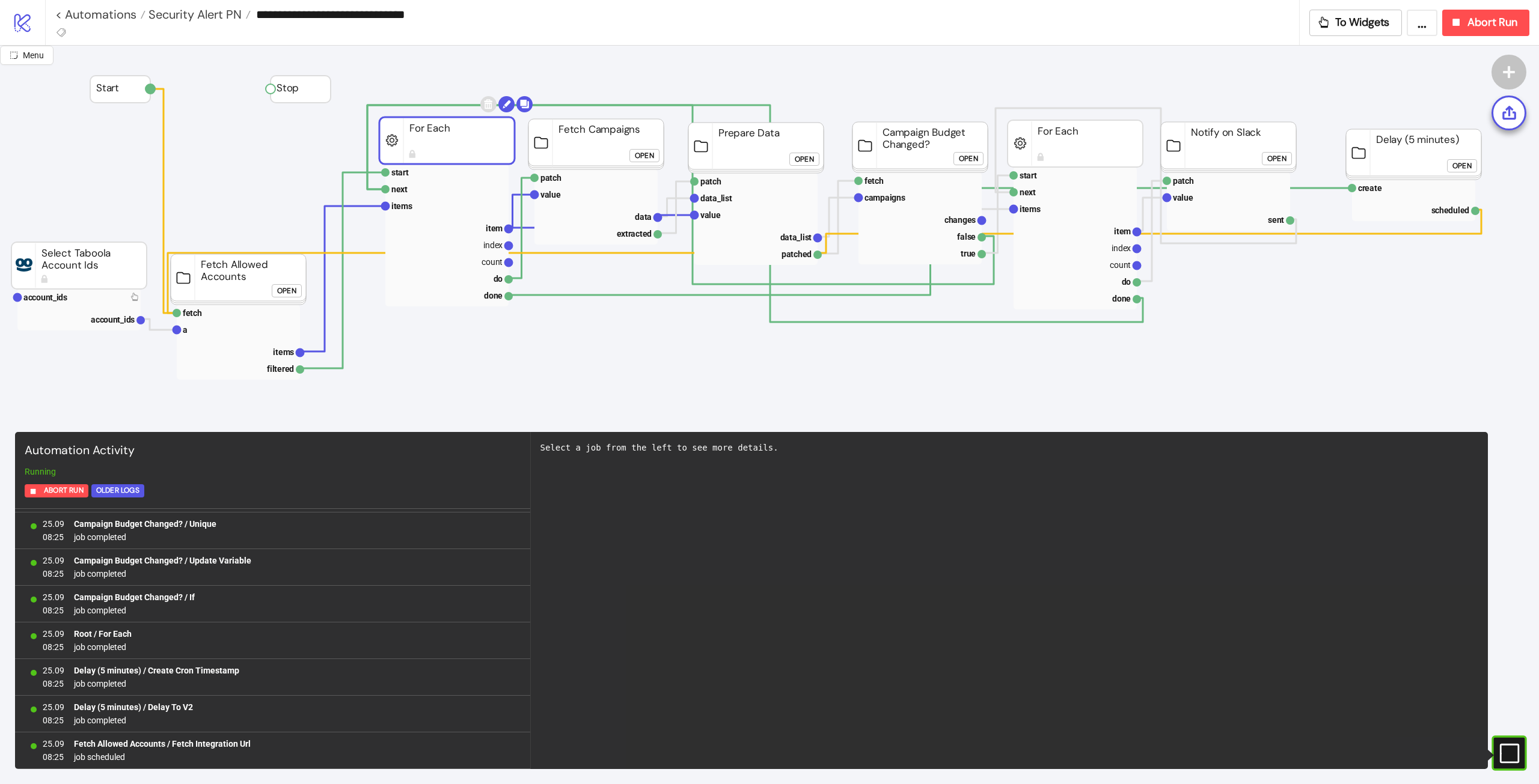
click at [479, 144] on rect at bounding box center [446, 141] width 135 height 47
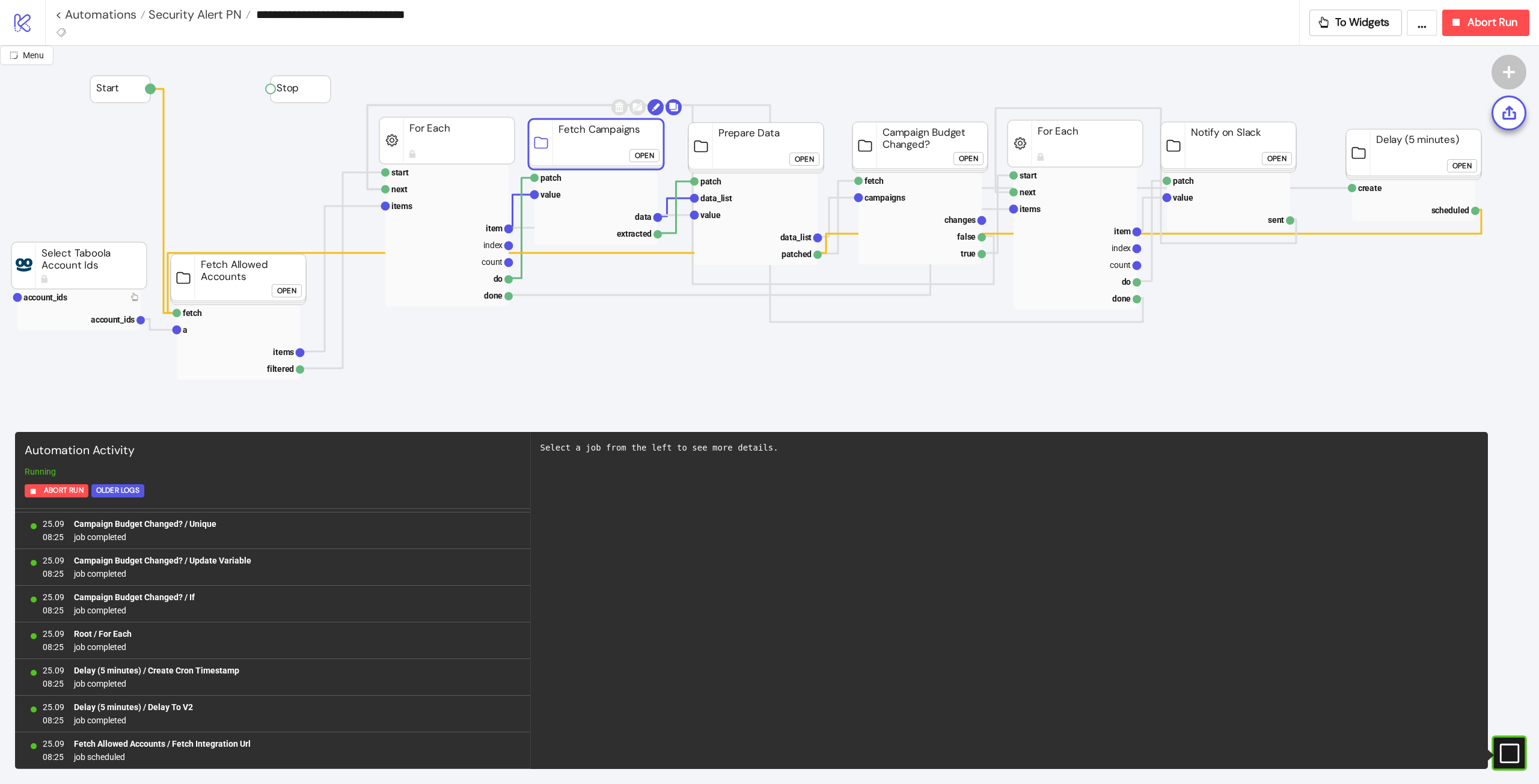
click at [599, 140] on rect at bounding box center [596, 144] width 135 height 51
click at [560, 203] on rect at bounding box center [595, 195] width 123 height 17
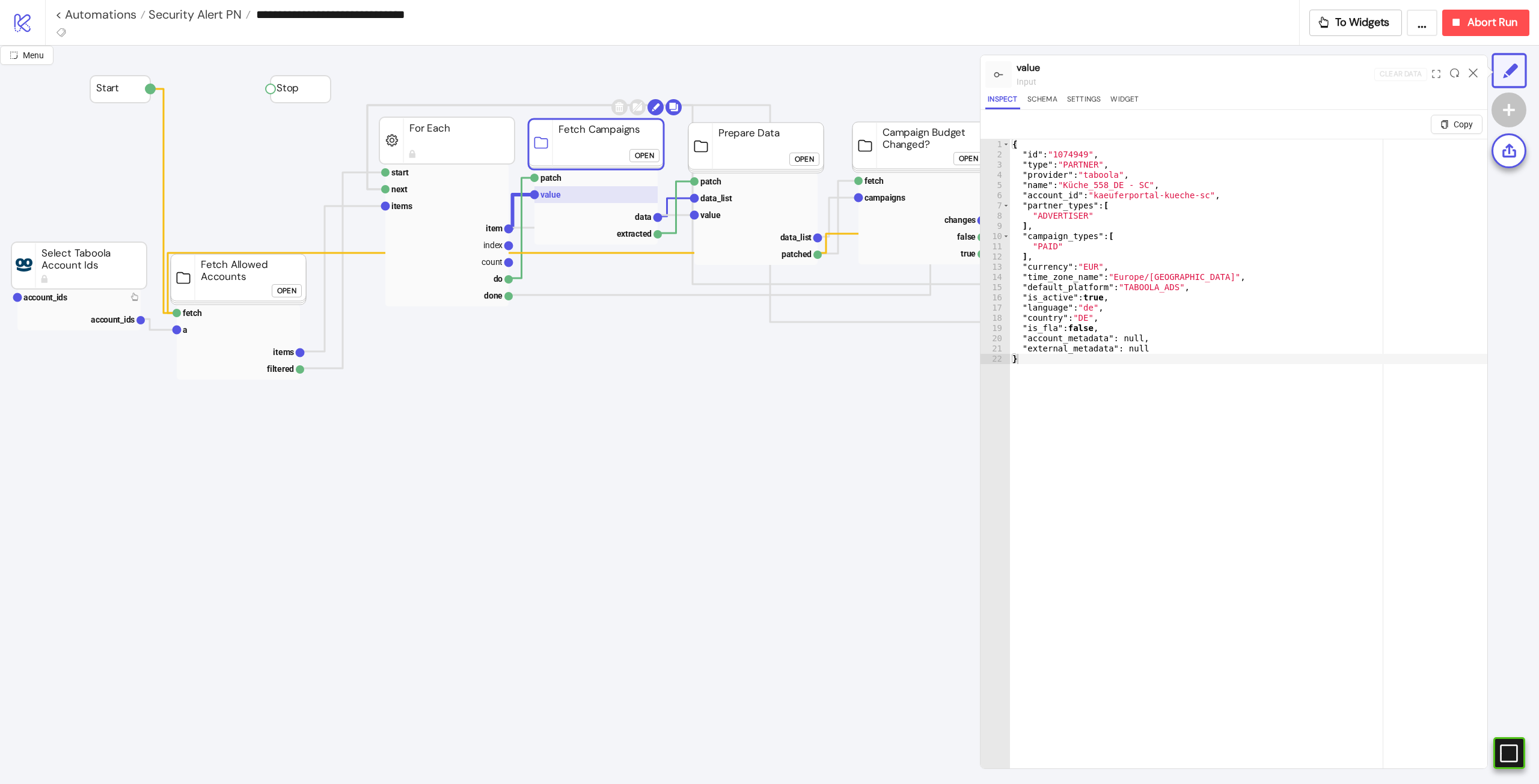
click at [570, 195] on rect at bounding box center [595, 195] width 123 height 17
type textarea "*"
click at [1181, 552] on div "{ "id" : "1074949" , "type" : "PARTNER" , "provider" : "taboola" , "name" : "Kü…" at bounding box center [1248, 478] width 477 height 679
click at [1468, 72] on icon at bounding box center [1472, 72] width 9 height 9
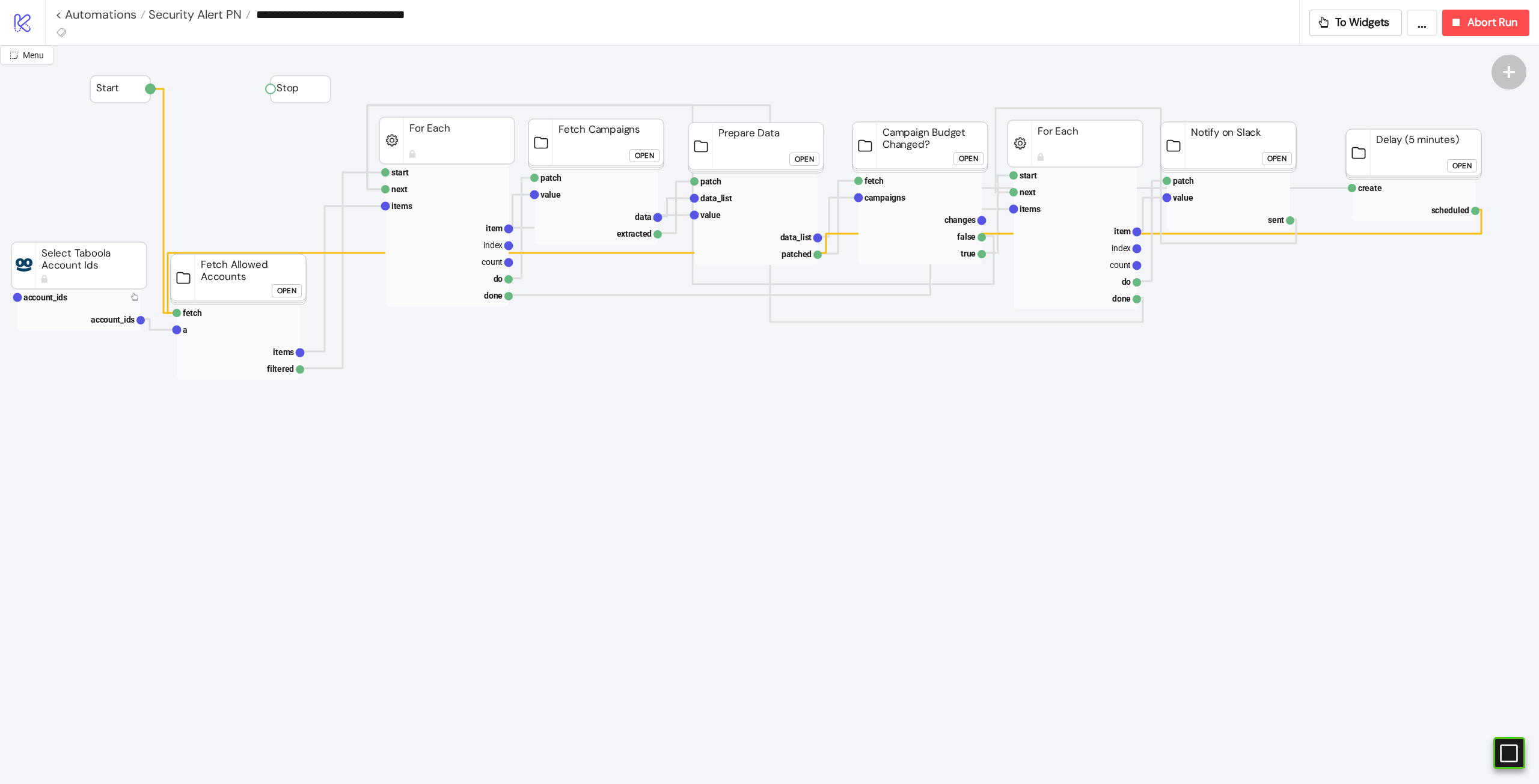
drag, startPoint x: 237, startPoint y: 275, endPoint x: 214, endPoint y: 278, distance: 23.2
click at [237, 275] on rect at bounding box center [238, 279] width 135 height 51
click at [109, 261] on rect at bounding box center [79, 265] width 135 height 47
click at [71, 291] on rect at bounding box center [79, 297] width 123 height 17
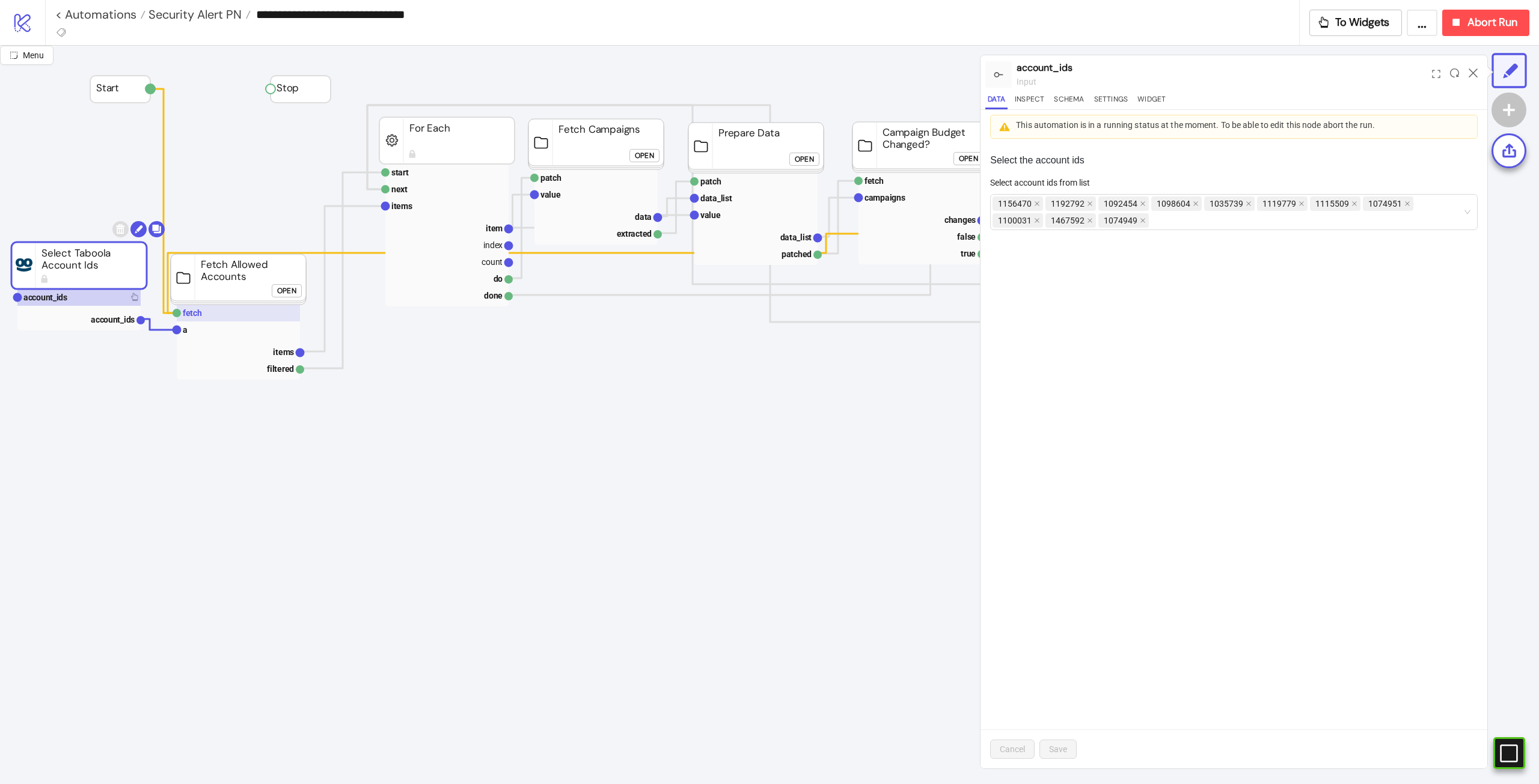
click at [217, 320] on rect at bounding box center [238, 313] width 123 height 17
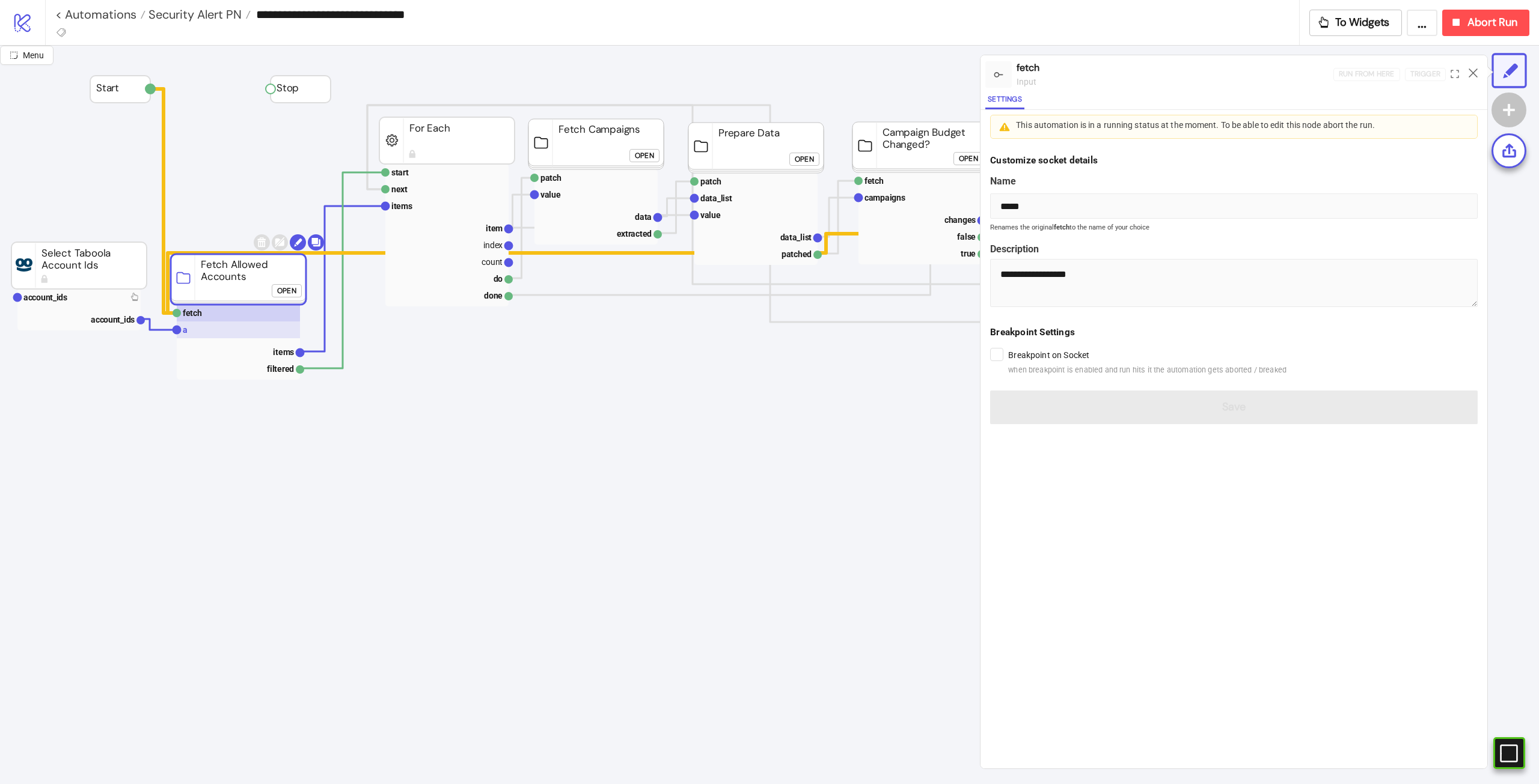
click at [212, 330] on rect at bounding box center [238, 330] width 123 height 17
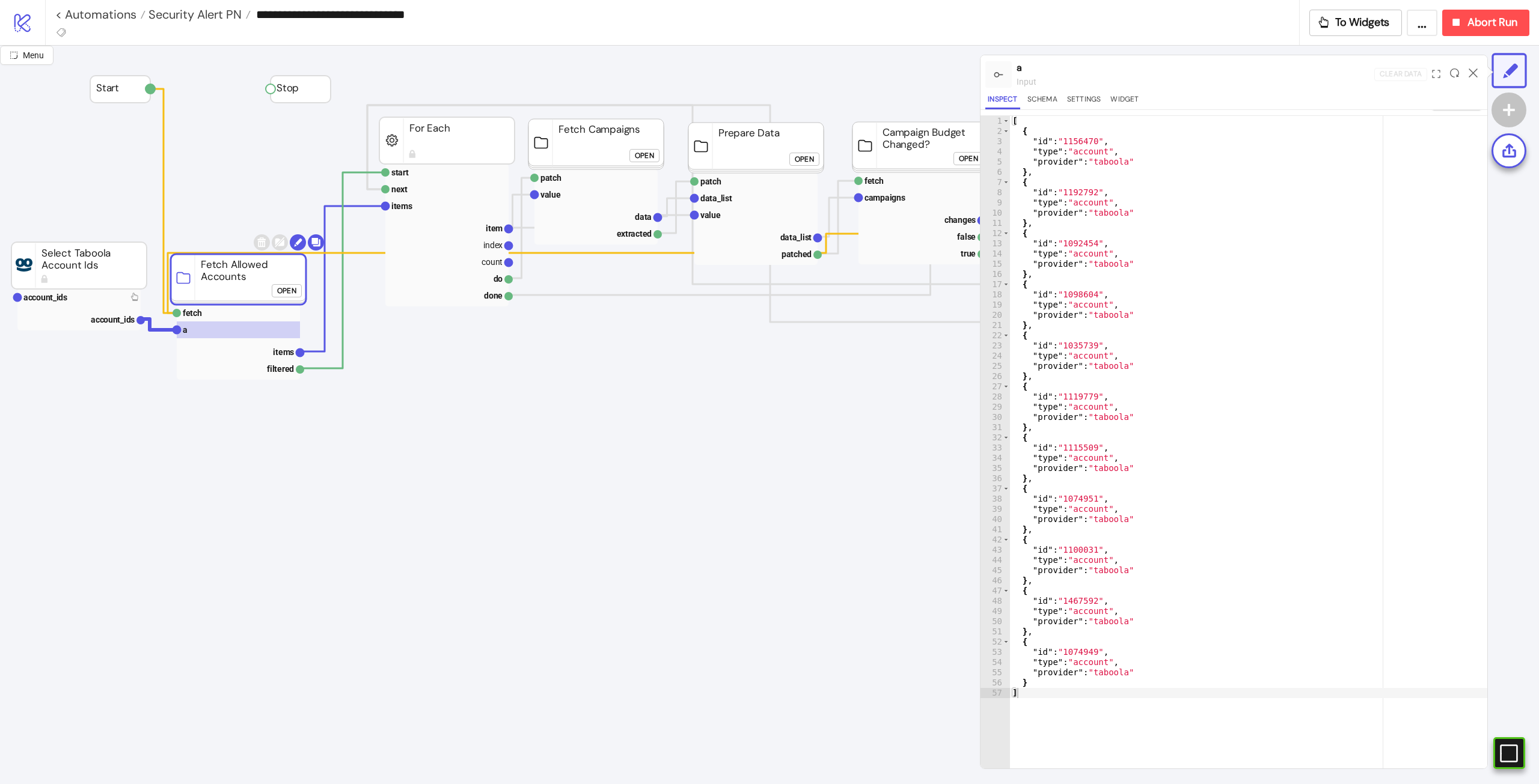
scroll to position [29, 0]
click at [437, 191] on rect at bounding box center [446, 189] width 123 height 17
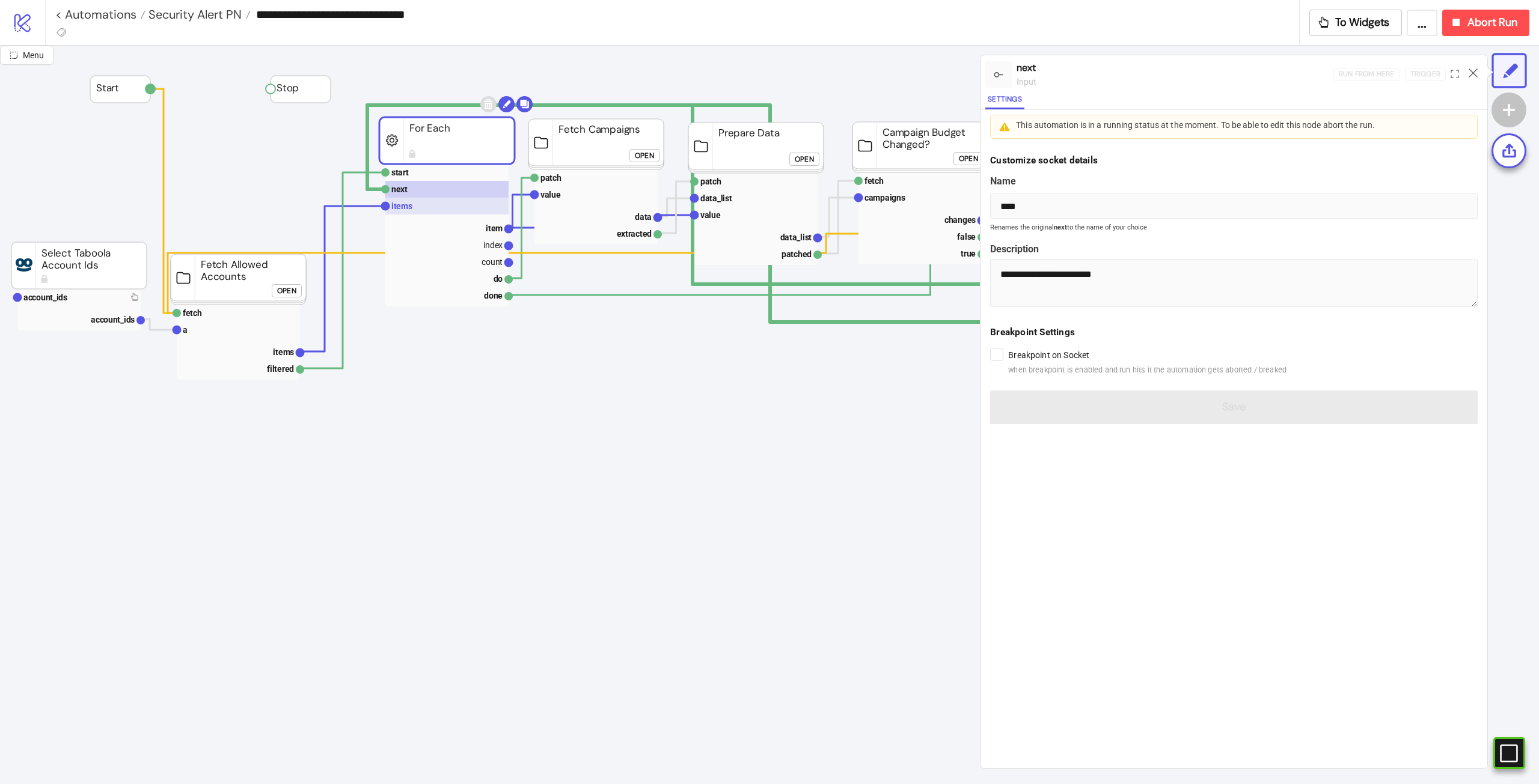
click at [463, 209] on rect at bounding box center [446, 206] width 123 height 17
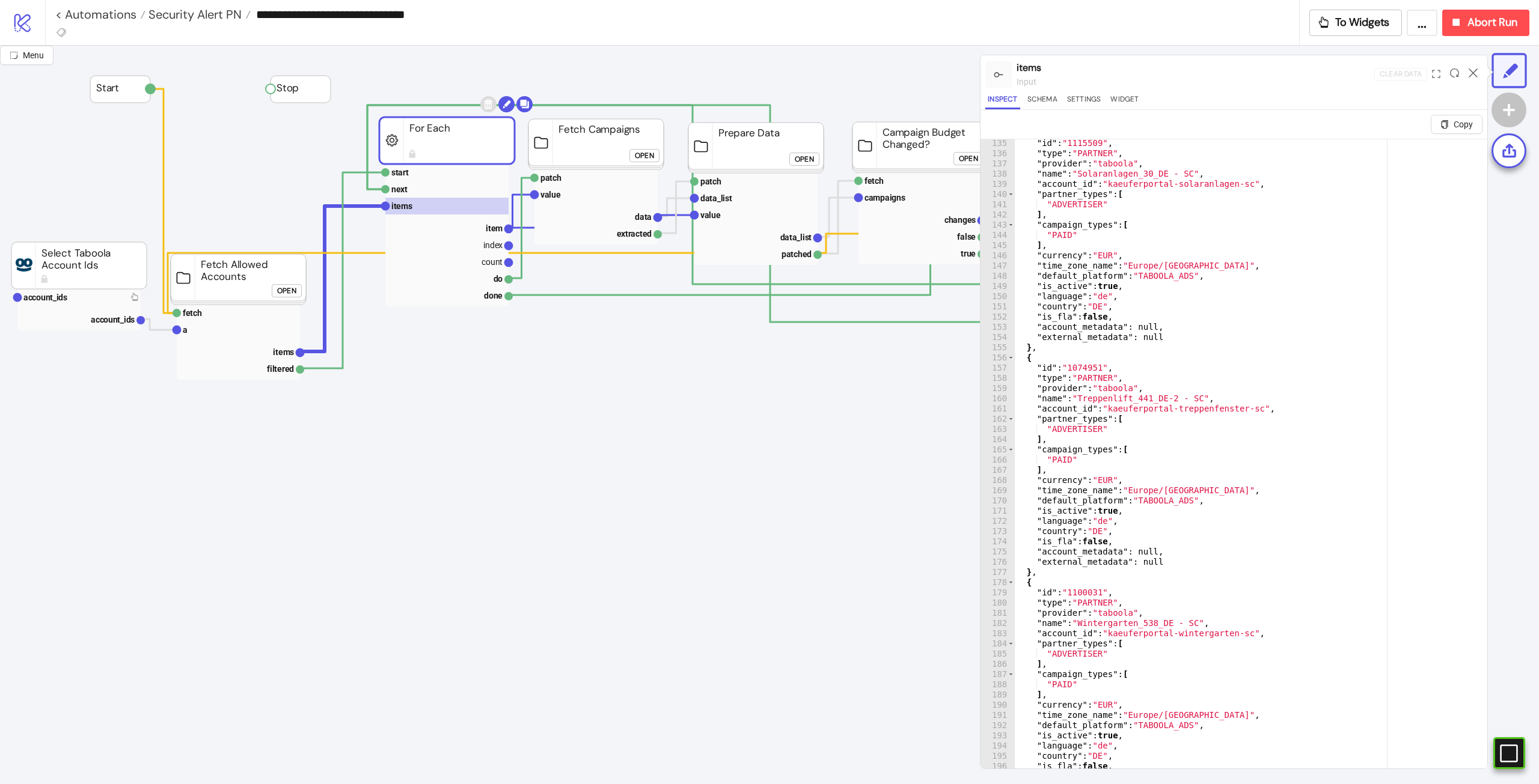
scroll to position [1369, 0]
click at [1471, 79] on div at bounding box center [1472, 74] width 19 height 32
click at [1471, 72] on icon at bounding box center [1472, 72] width 9 height 9
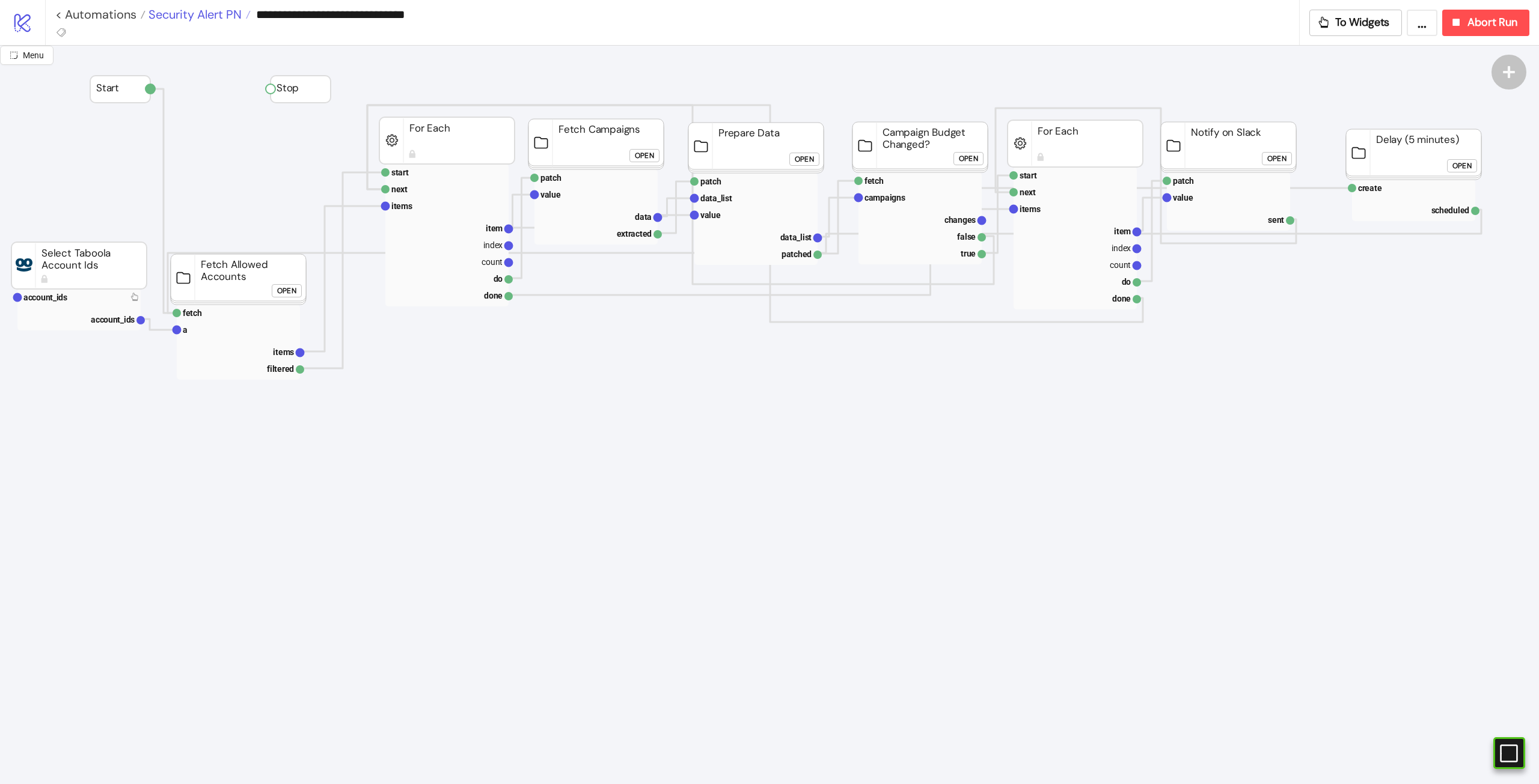
click at [202, 13] on span "Security Alert PN" at bounding box center [194, 14] width 97 height 15
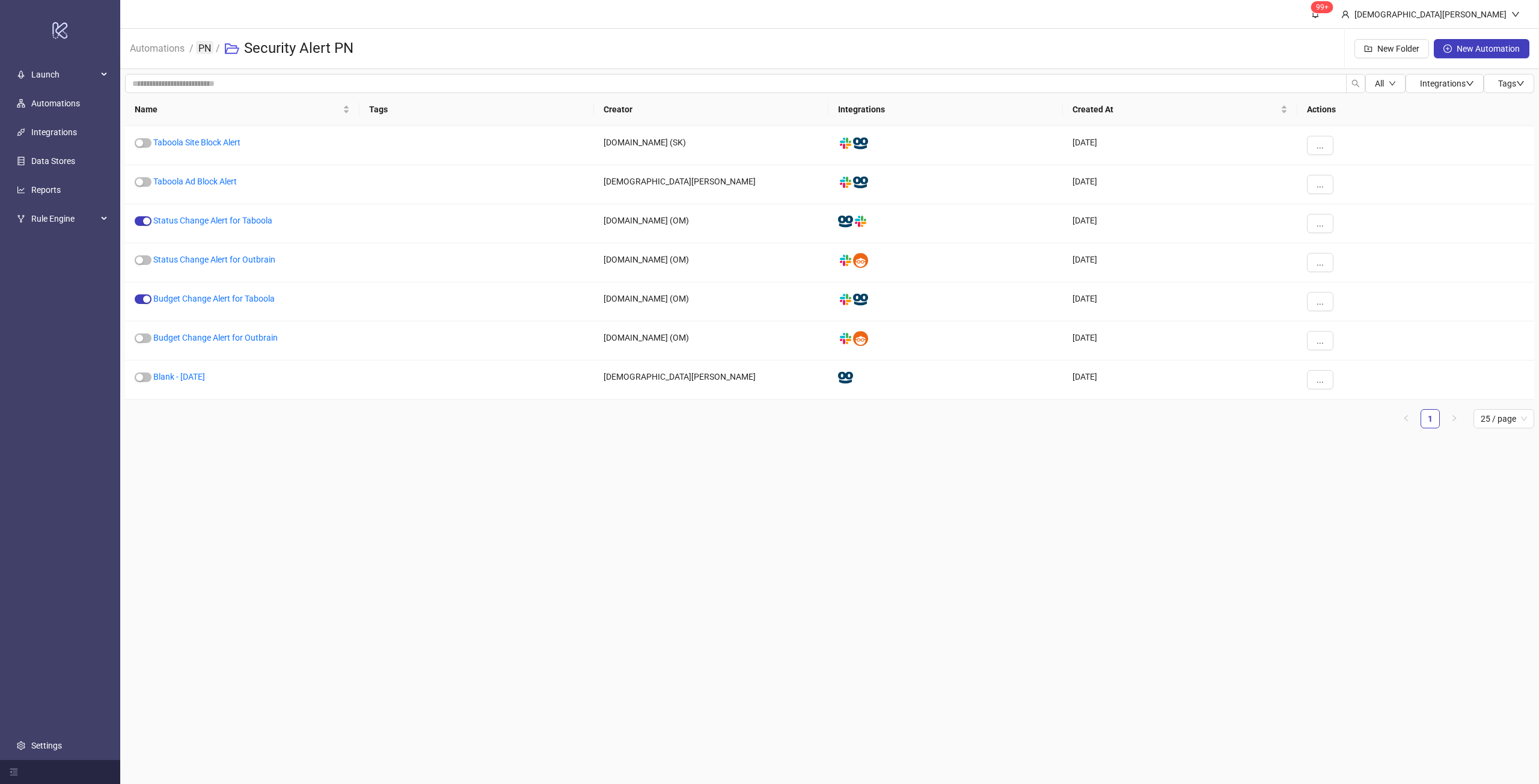
click at [204, 51] on link "PN" at bounding box center [205, 47] width 18 height 13
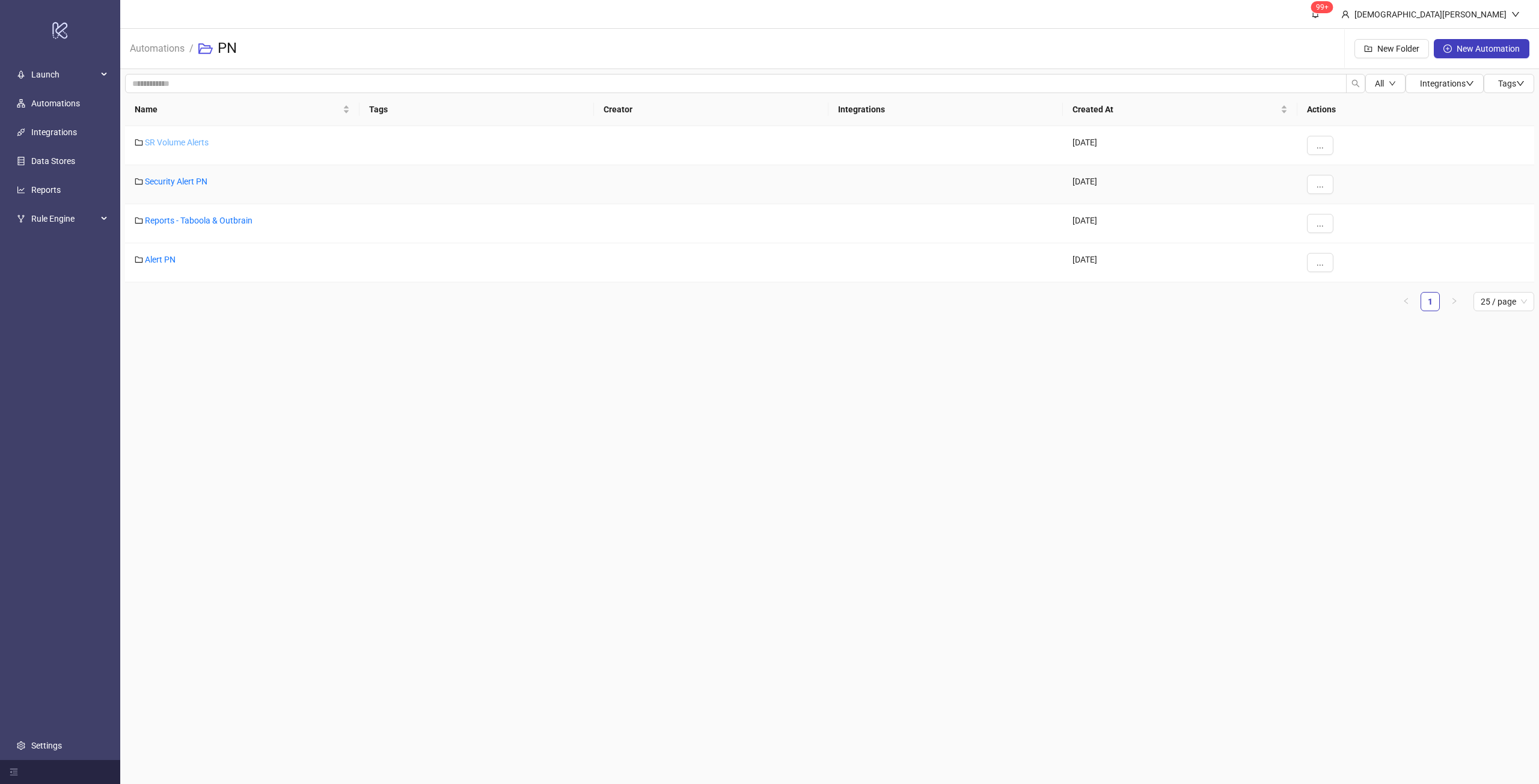
click at [195, 140] on link "SR Volume Alerts" at bounding box center [176, 142] width 64 height 10
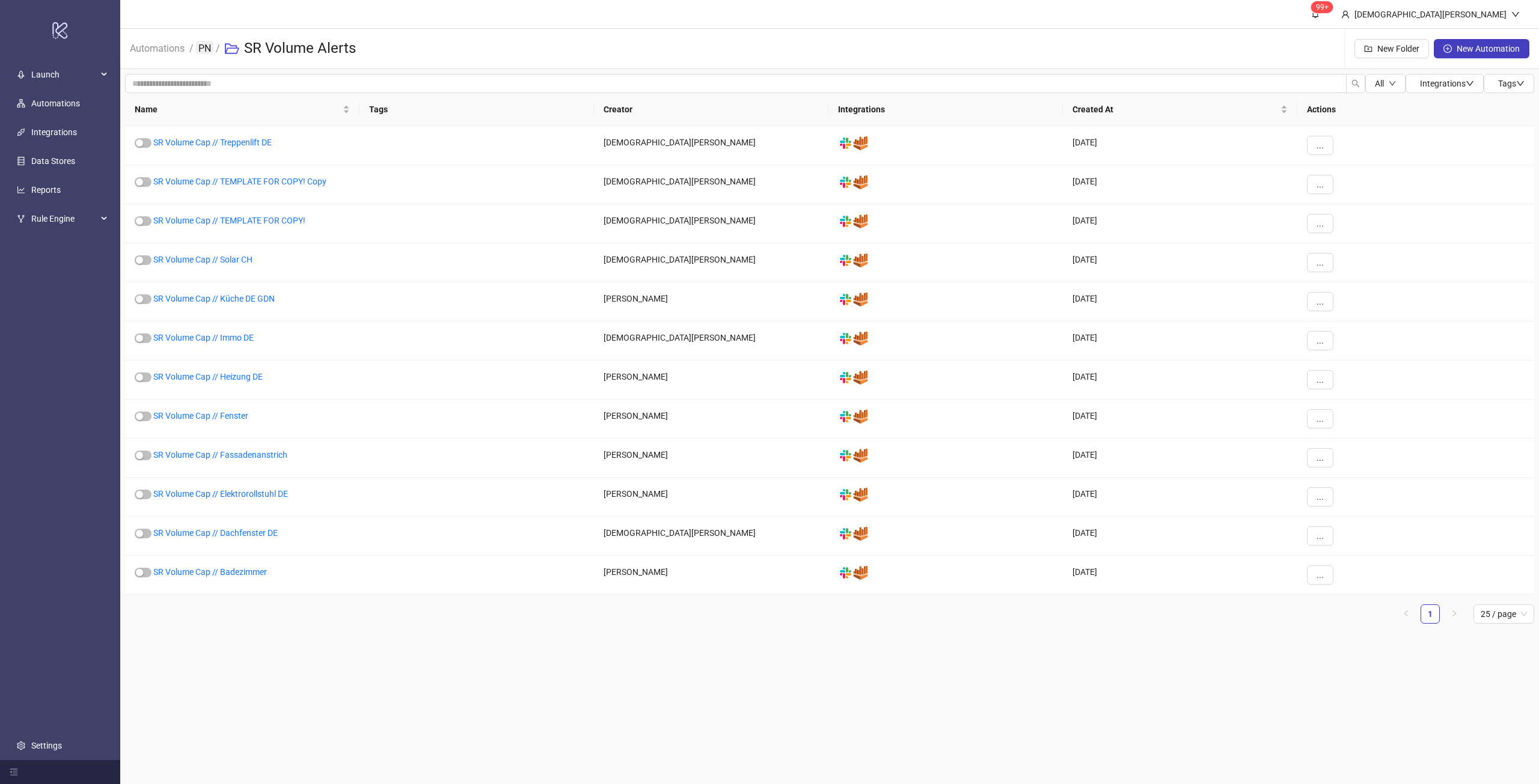
click at [210, 49] on link "PN" at bounding box center [205, 47] width 18 height 13
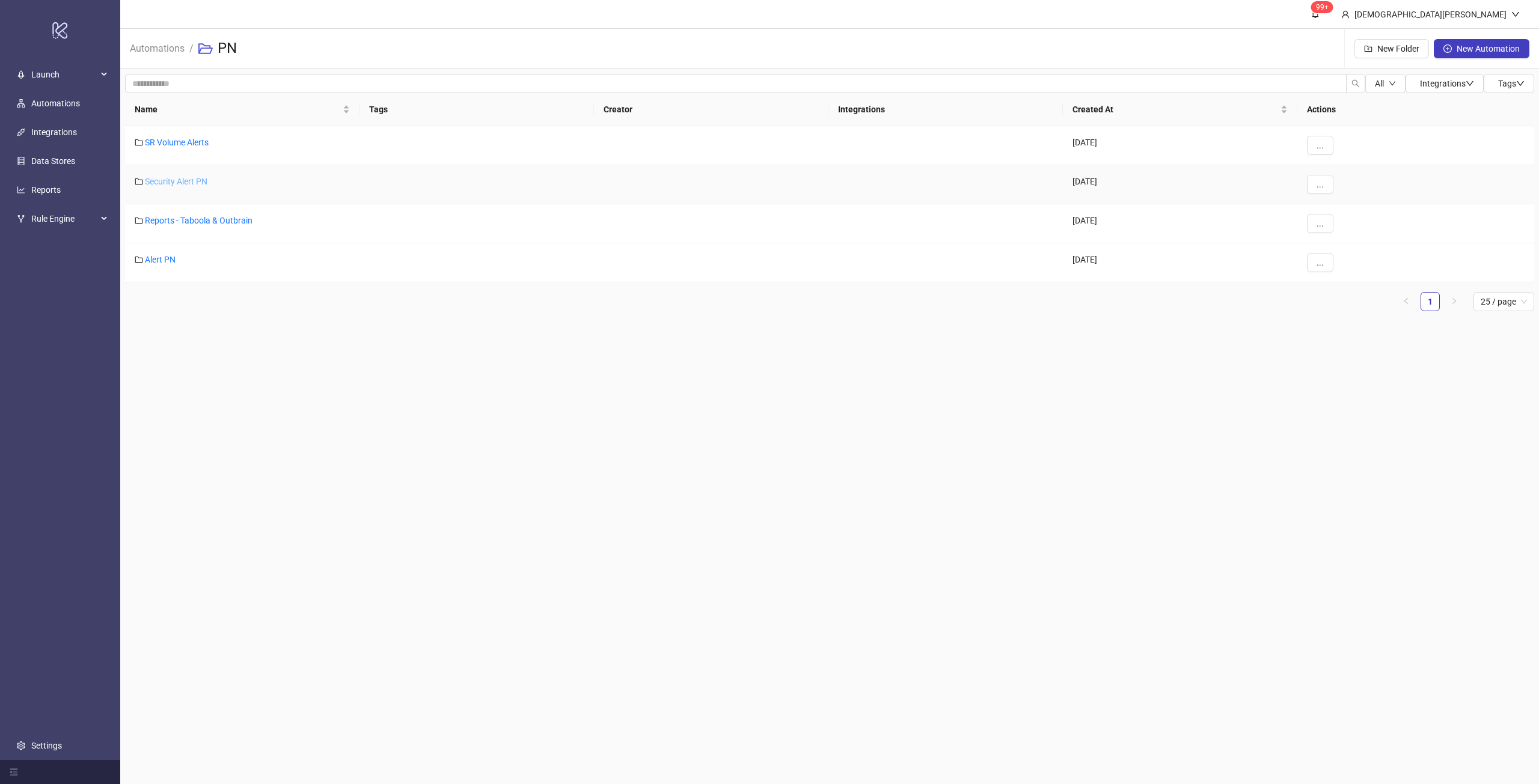
click at [171, 182] on link "Security Alert PN" at bounding box center [176, 182] width 63 height 10
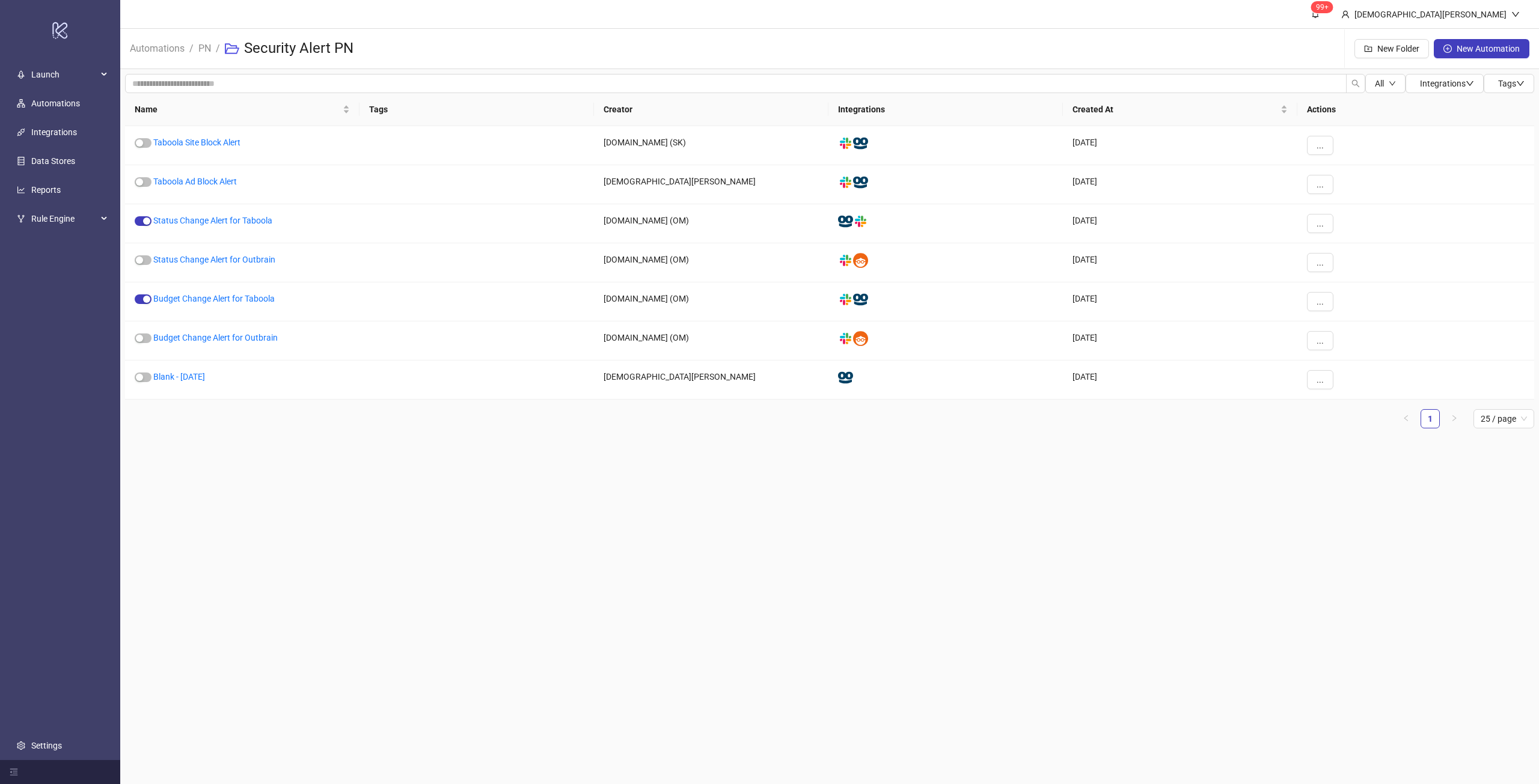
click at [214, 51] on ol "Automations / PN / Security Alert PN" at bounding box center [246, 49] width 233 height 39
click at [209, 48] on link "PN" at bounding box center [205, 47] width 18 height 13
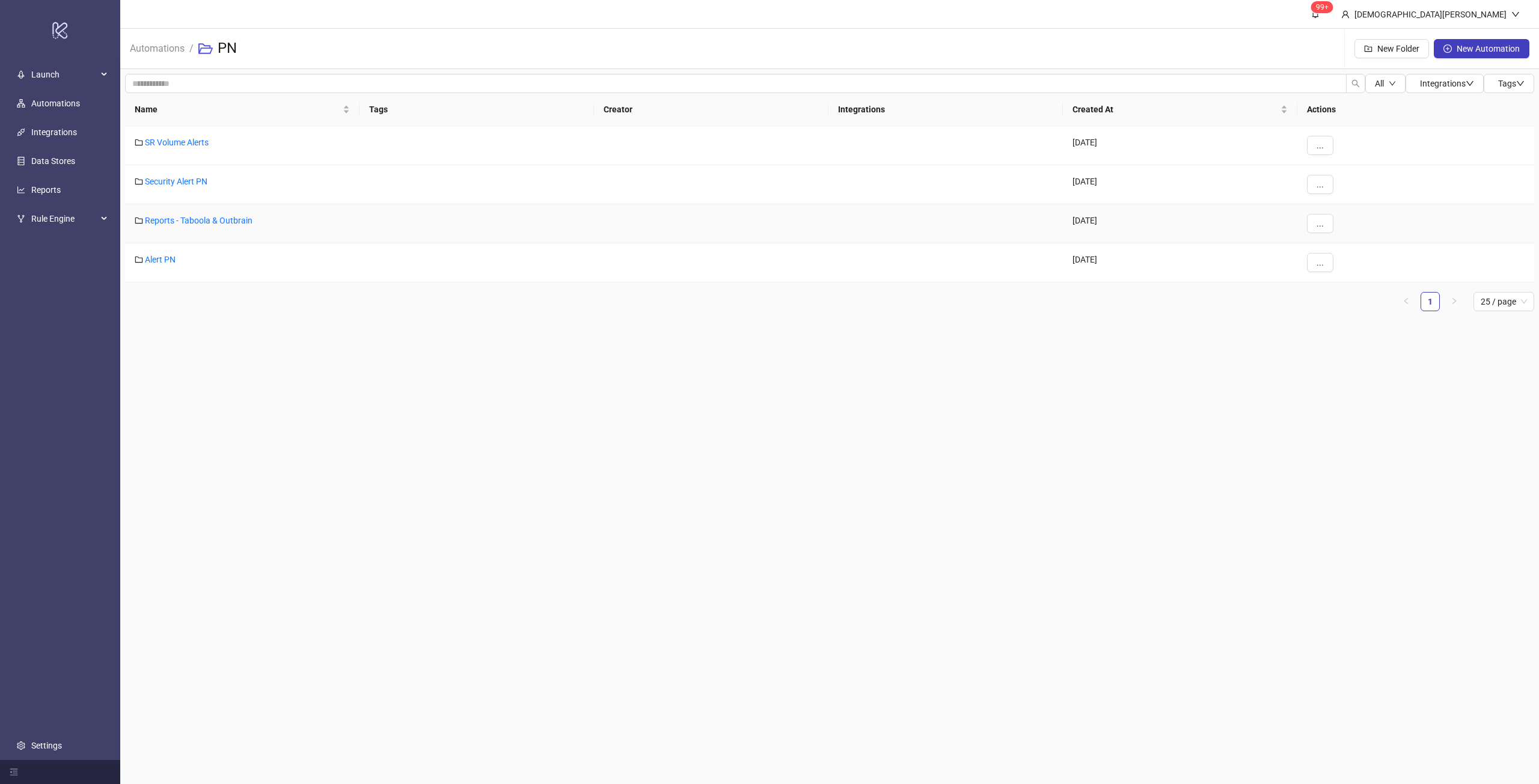
click at [212, 225] on div "Reports - Taboola & Outbrain" at bounding box center [241, 224] width 234 height 39
click at [215, 222] on link "Reports - Taboola & Outbrain" at bounding box center [199, 220] width 108 height 10
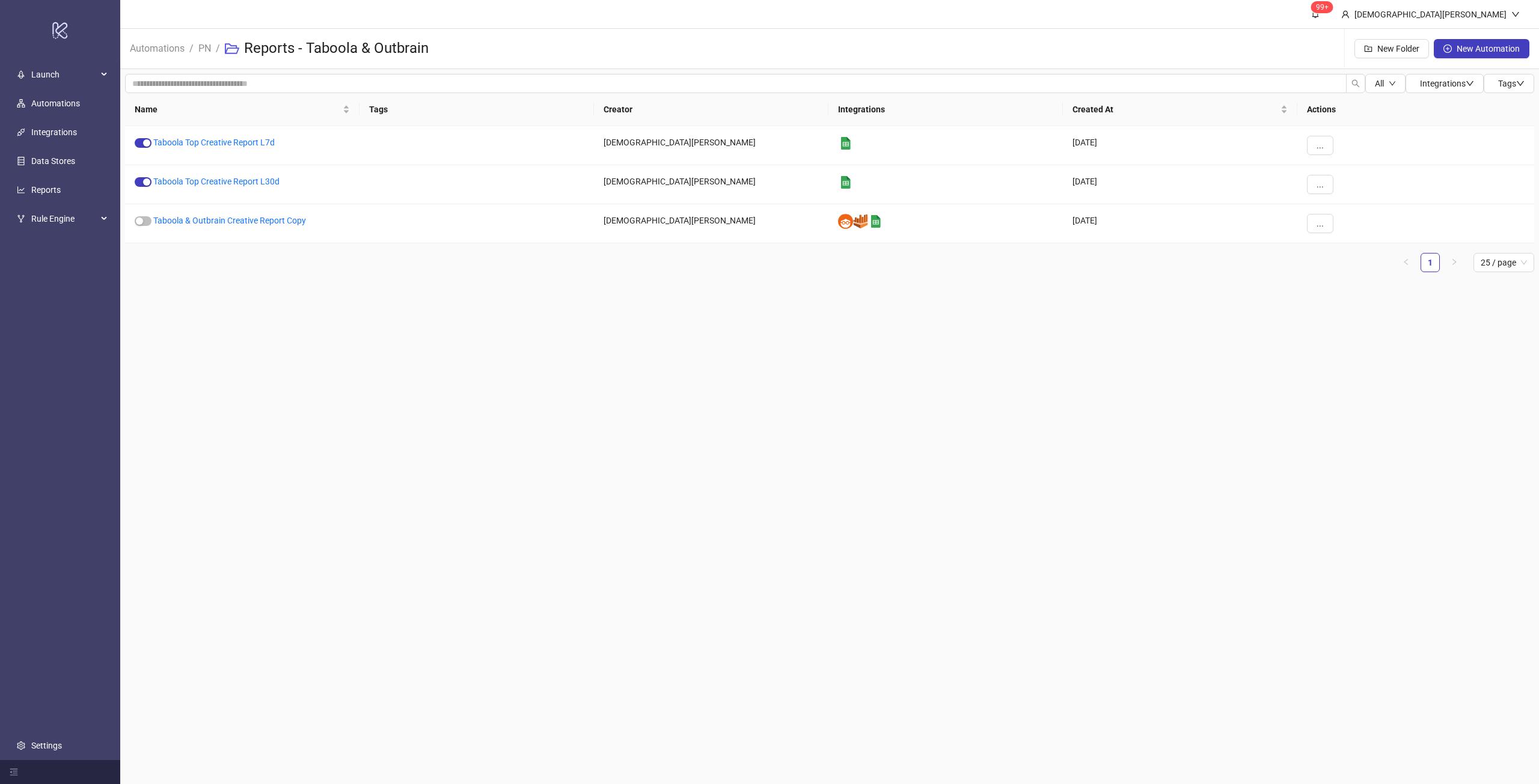
drag, startPoint x: 465, startPoint y: 292, endPoint x: 403, endPoint y: 287, distance: 62.2
click at [403, 287] on main "99+ [DEMOGRAPHIC_DATA][PERSON_NAME] Automations / PN / Reports - Taboola & Outb…" at bounding box center [829, 392] width 1418 height 784
drag, startPoint x: 1404, startPoint y: 471, endPoint x: 1405, endPoint y: 462, distance: 9.1
click at [1404, 466] on main "99+ [DEMOGRAPHIC_DATA][PERSON_NAME] Automations / PN / Reports - Taboola & Outb…" at bounding box center [829, 392] width 1418 height 784
click at [249, 179] on link "Taboola Top Creative Report L30d" at bounding box center [216, 182] width 126 height 10
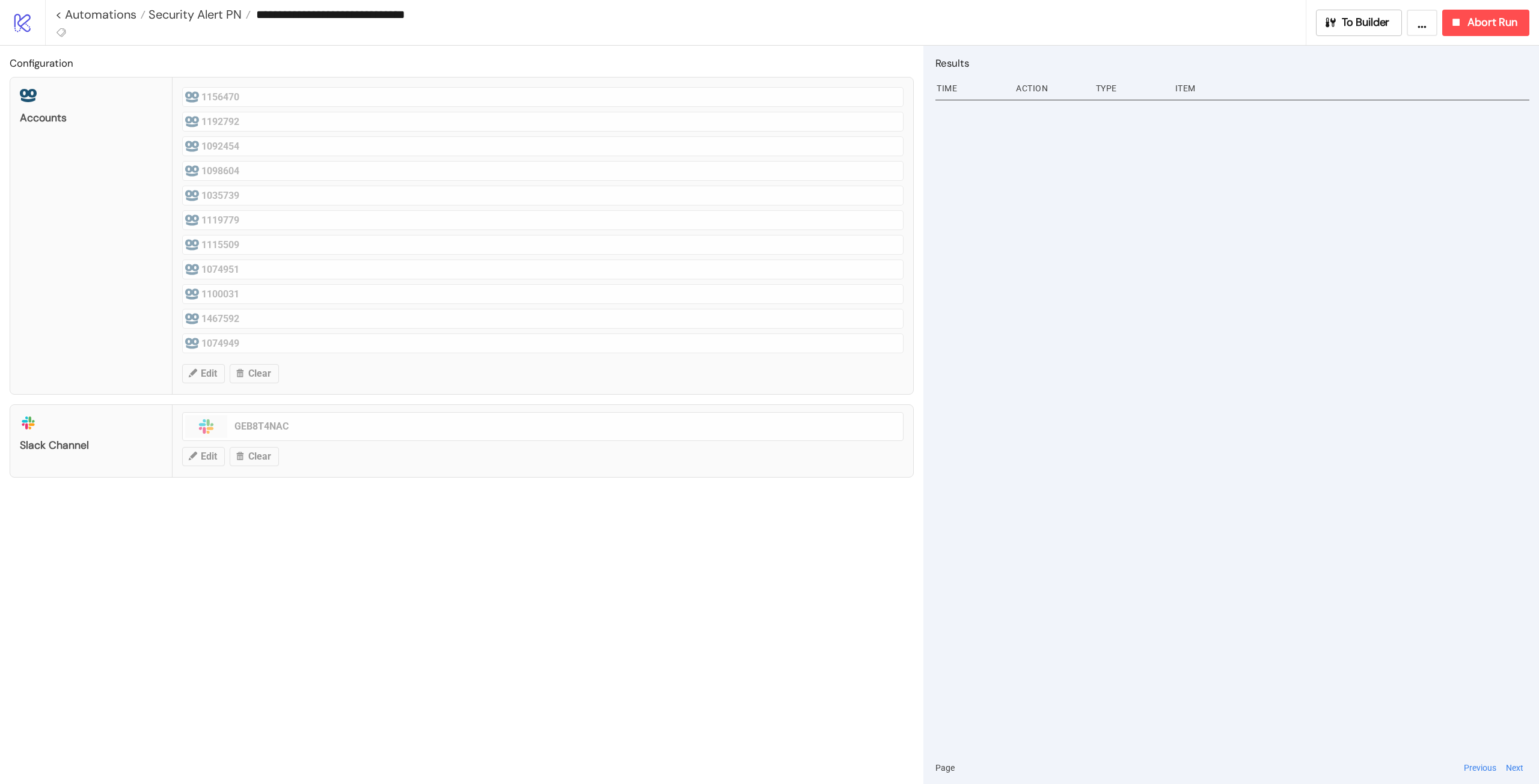
type input "**********"
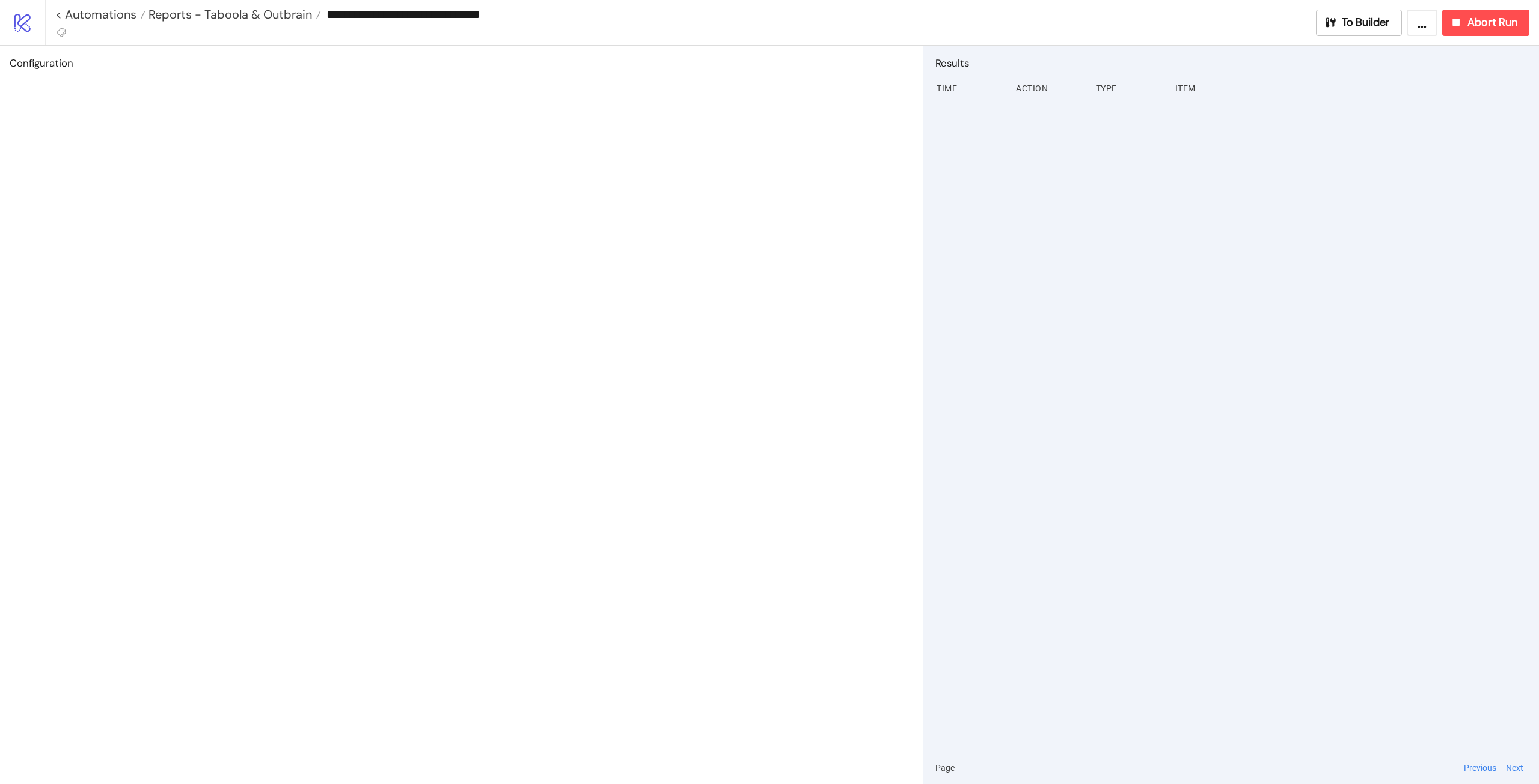
click at [1311, 19] on div "To Builder ... Abort Run" at bounding box center [1422, 23] width 232 height 27
click at [1334, 18] on icon "button" at bounding box center [1330, 22] width 13 height 13
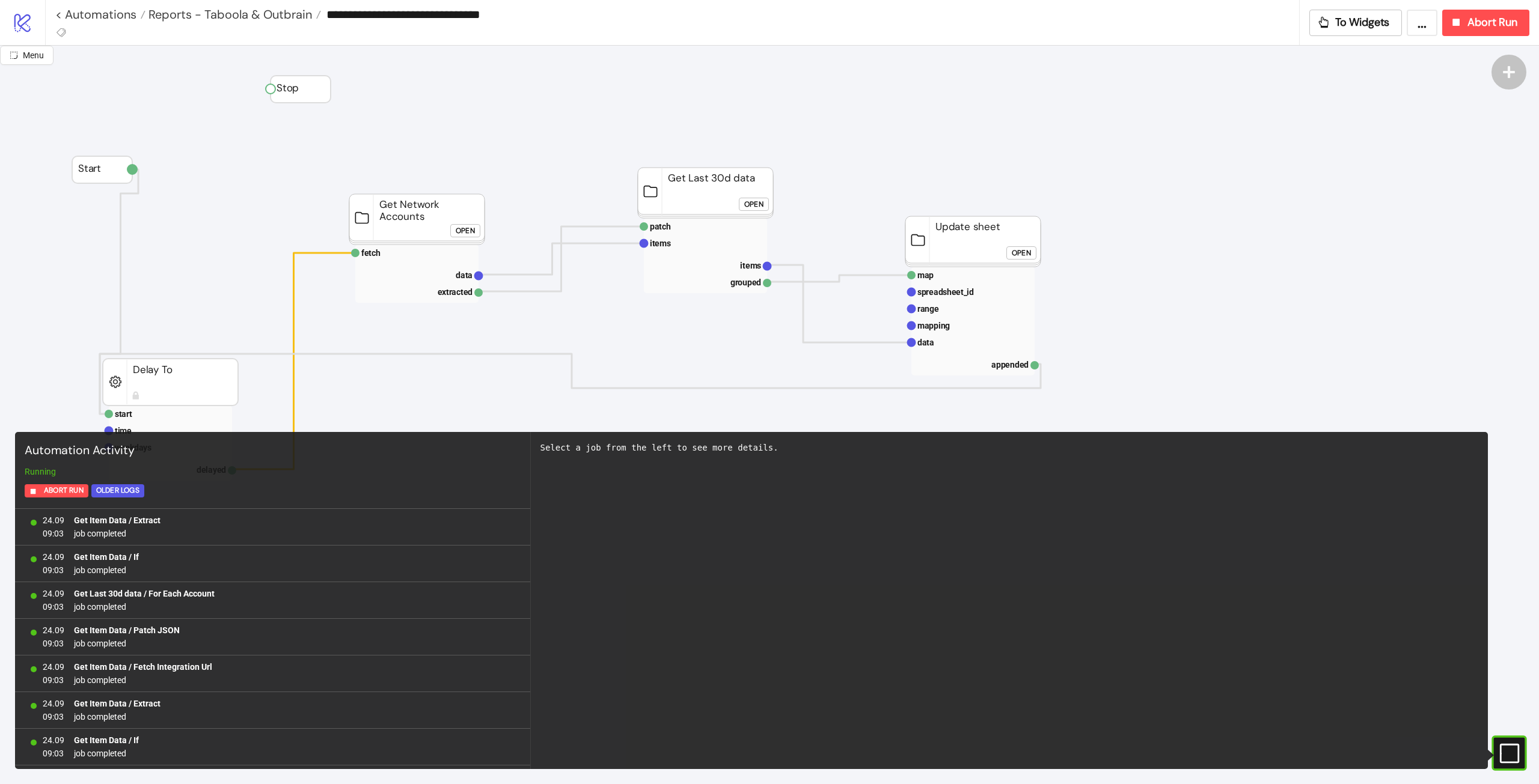
scroll to position [986, 0]
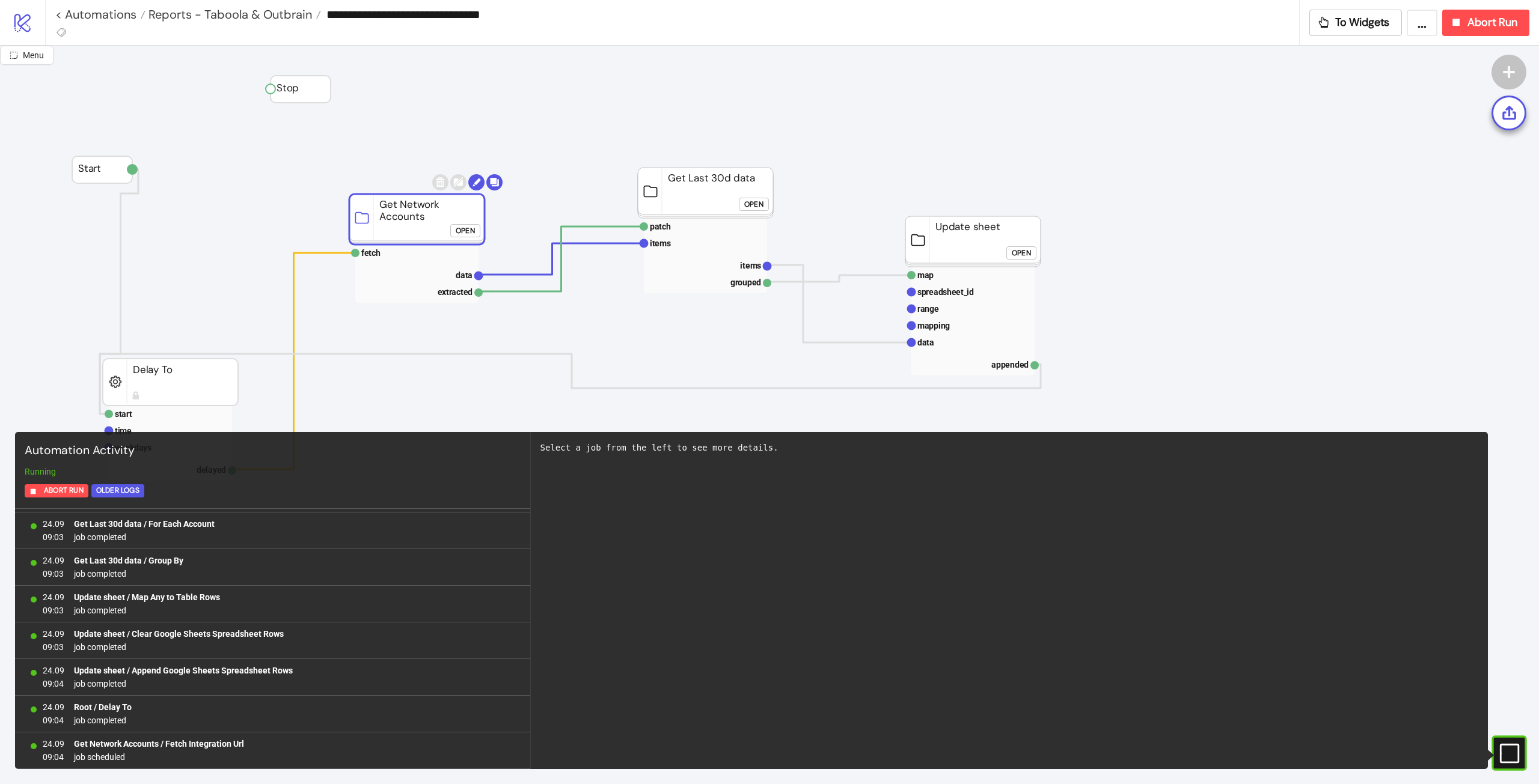
click at [420, 203] on rect at bounding box center [417, 219] width 135 height 51
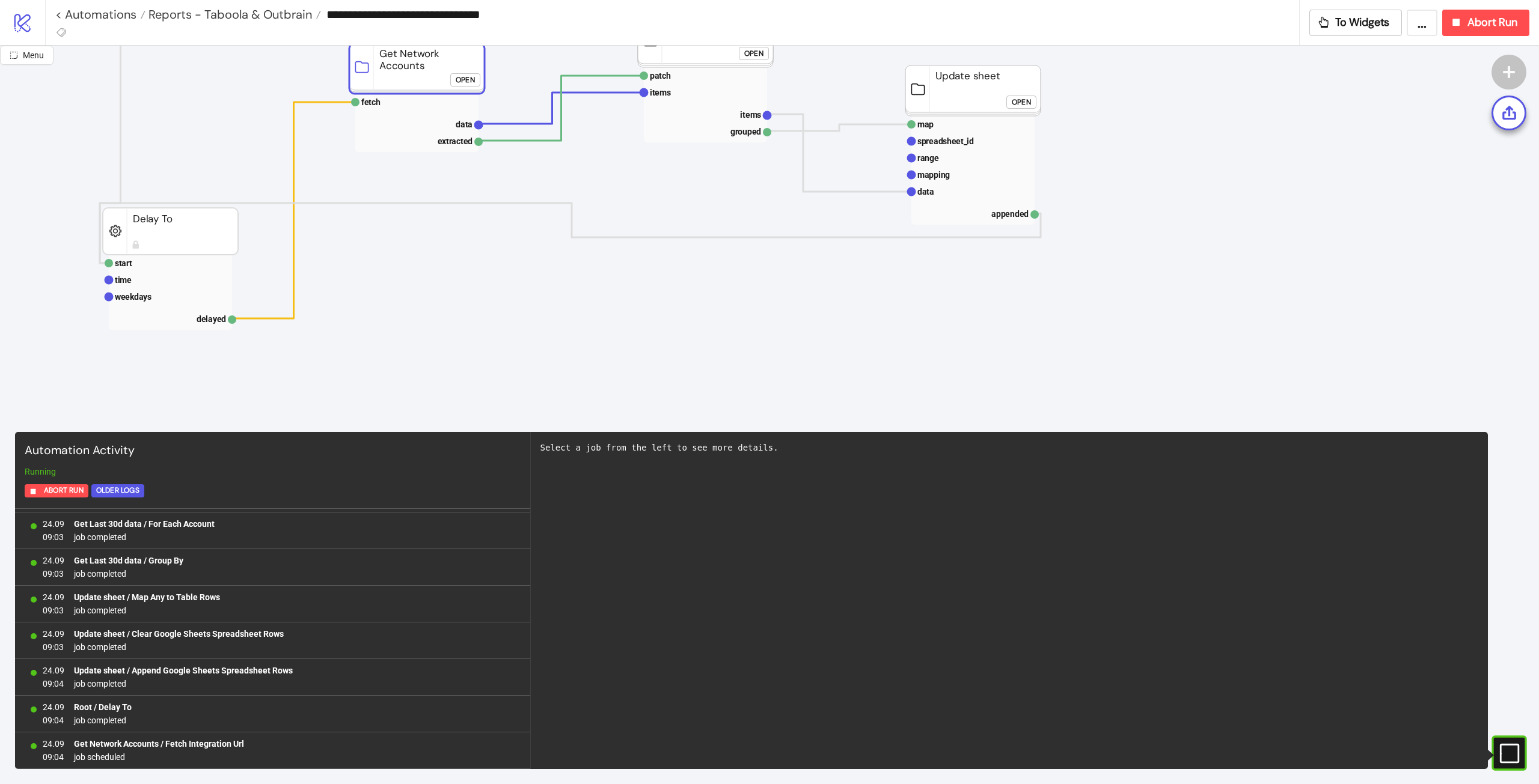
scroll to position [240, 0]
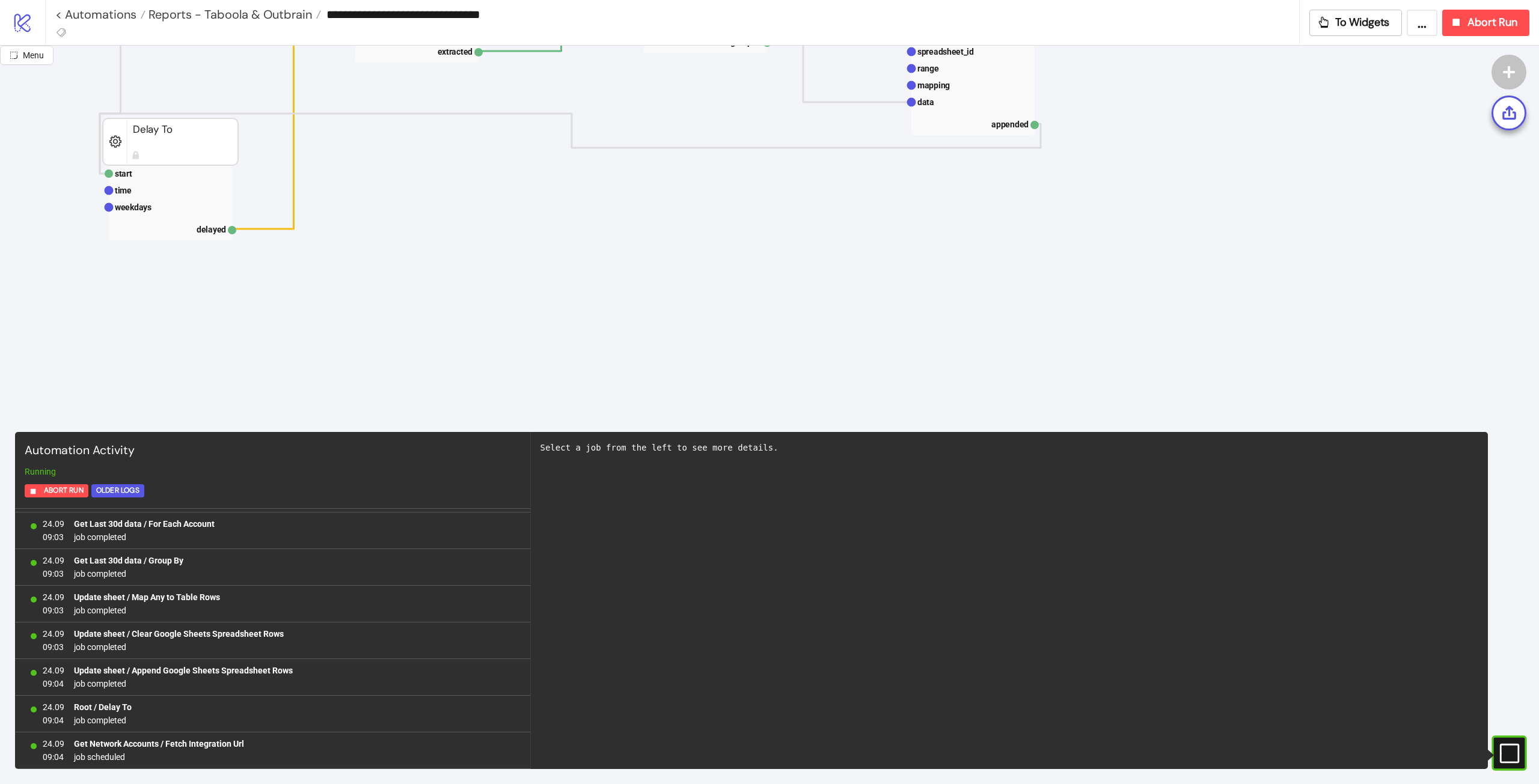
click at [1501, 752] on rect at bounding box center [1492, 753] width 18 height 18
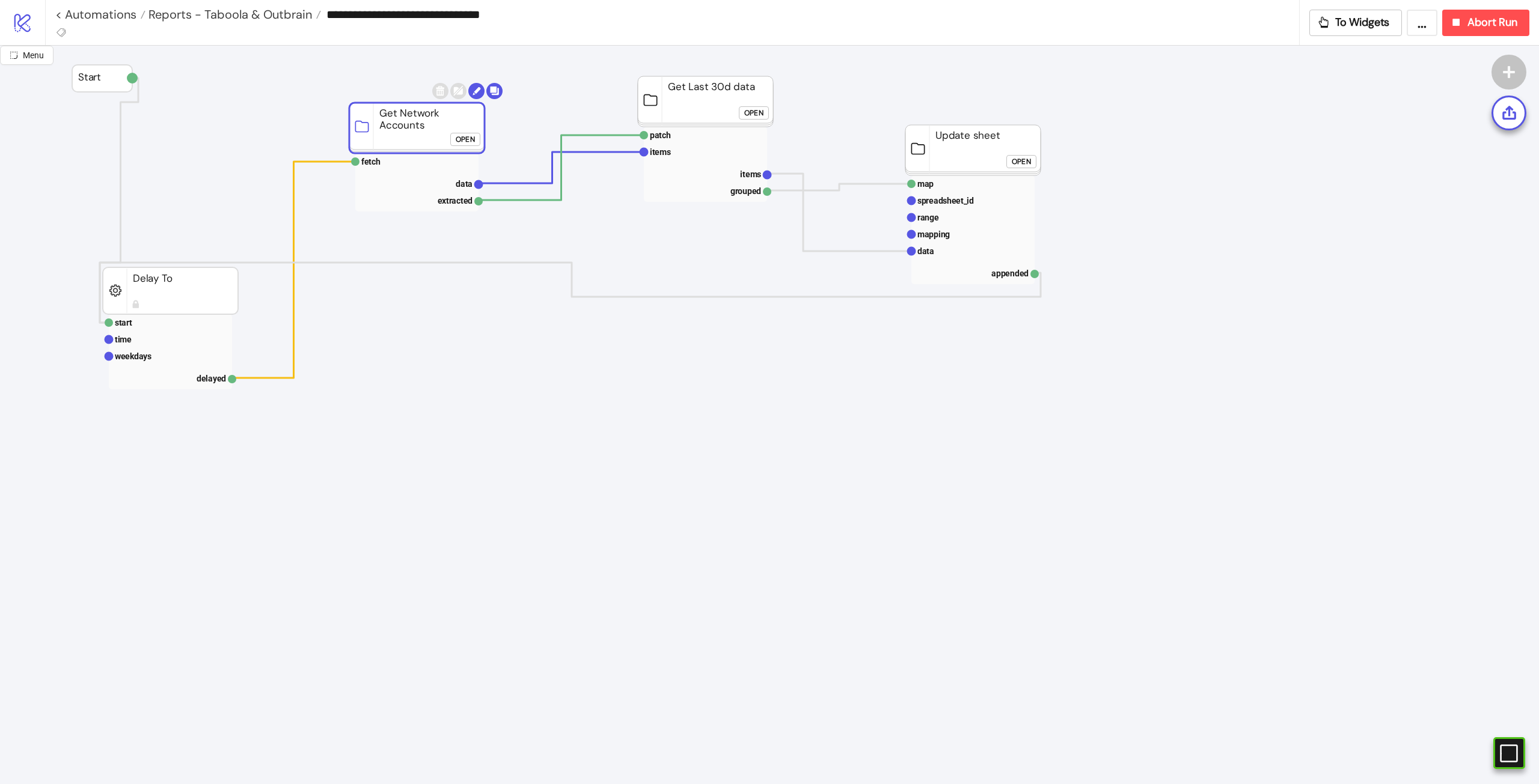
scroll to position [0, 0]
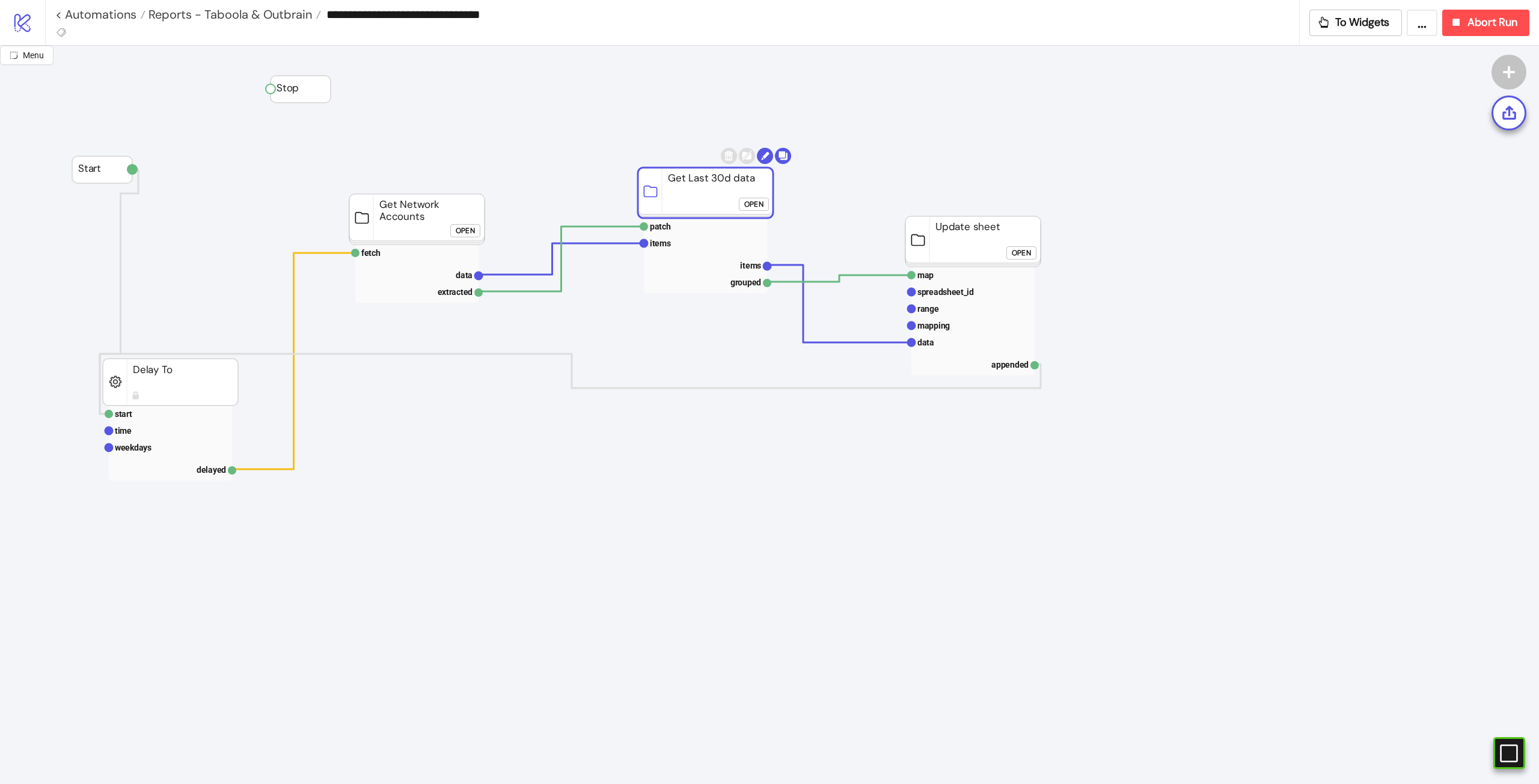
drag, startPoint x: 697, startPoint y: 214, endPoint x: 642, endPoint y: 228, distance: 56.8
click at [642, 228] on g "patch items items grouped Get Last 30d data Open" at bounding box center [714, 220] width 154 height 146
click div "Open"
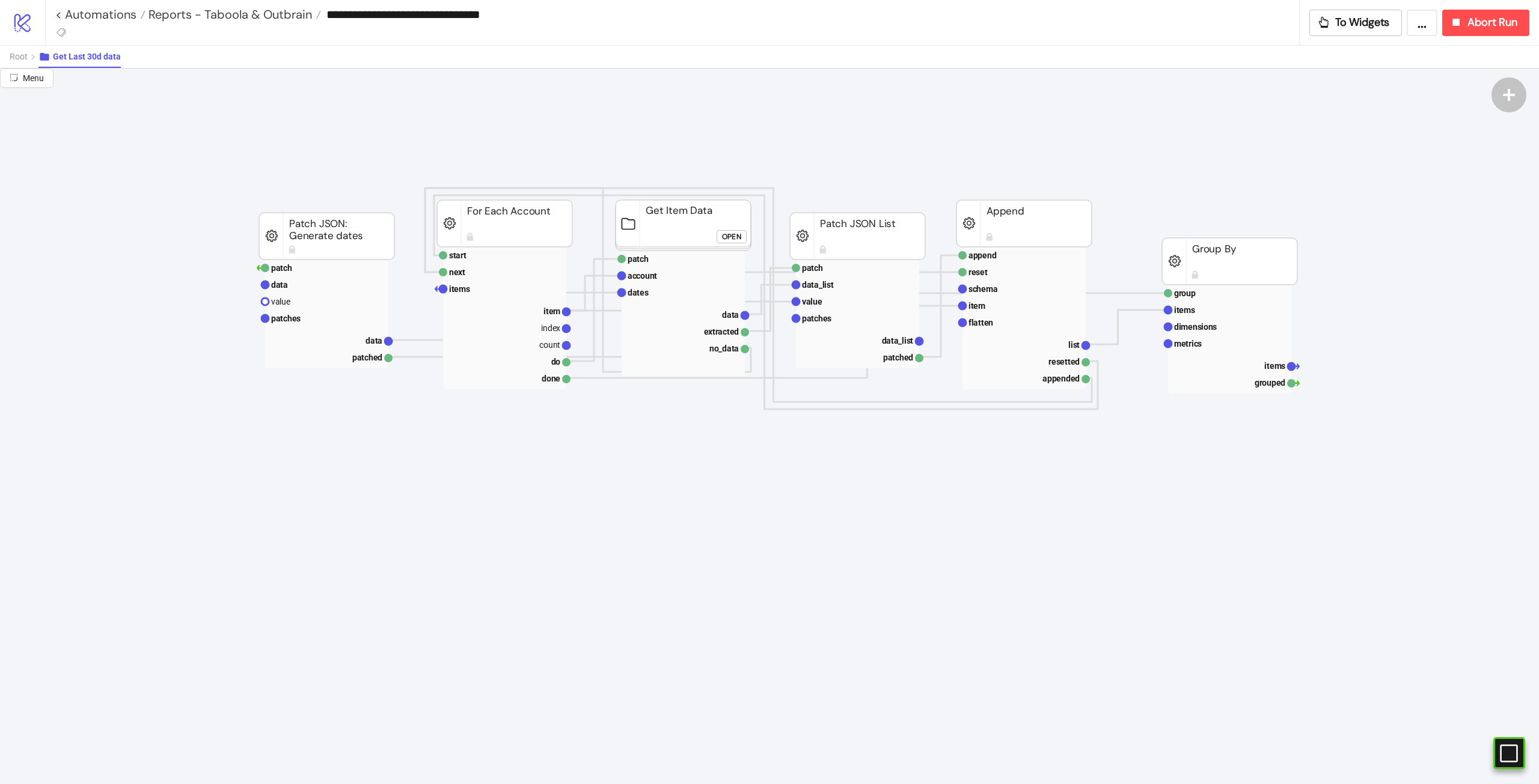
click at [355, 220] on rect at bounding box center [327, 236] width 135 height 47
click at [533, 233] on rect at bounding box center [504, 224] width 135 height 47
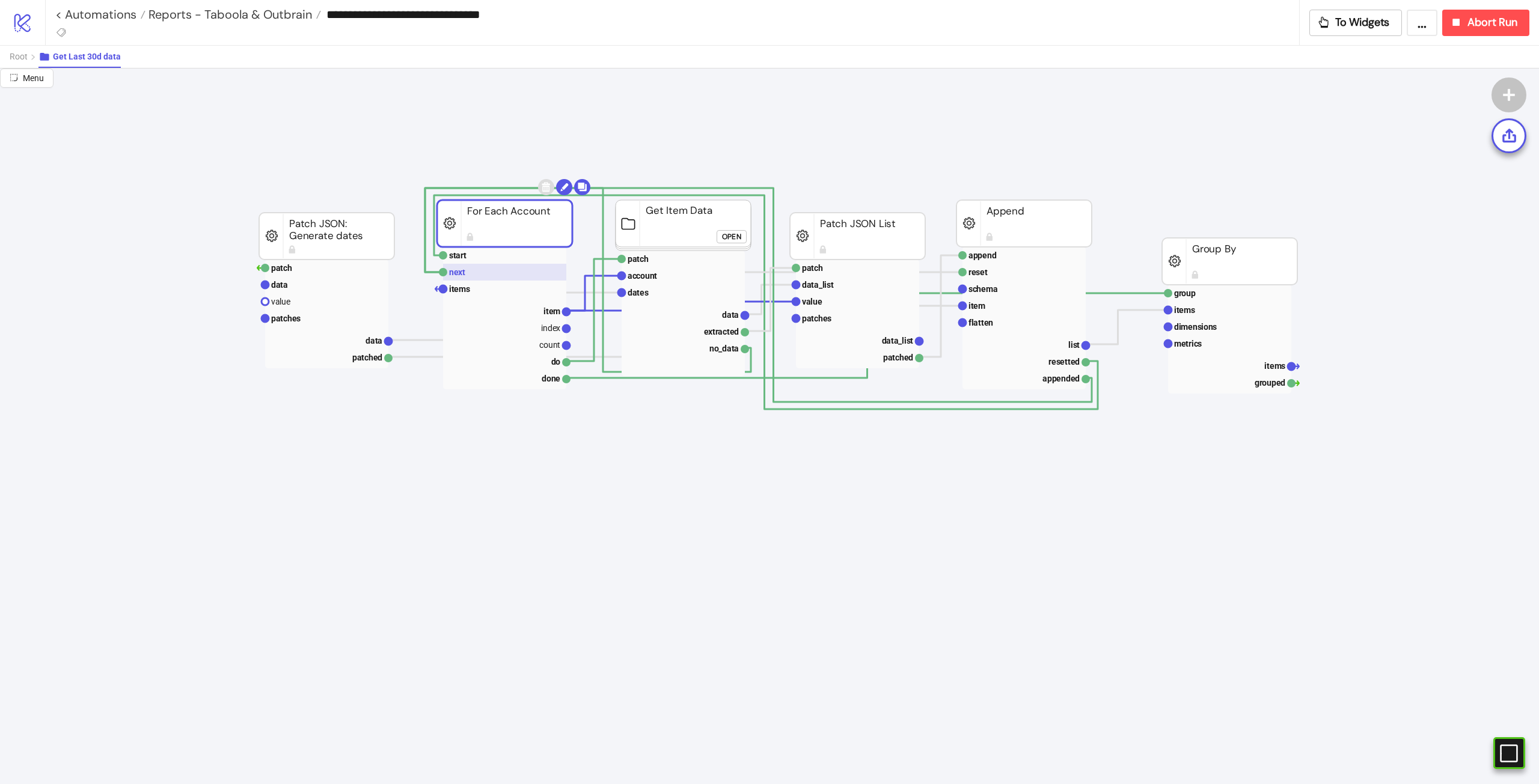
click at [489, 270] on rect at bounding box center [504, 272] width 123 height 17
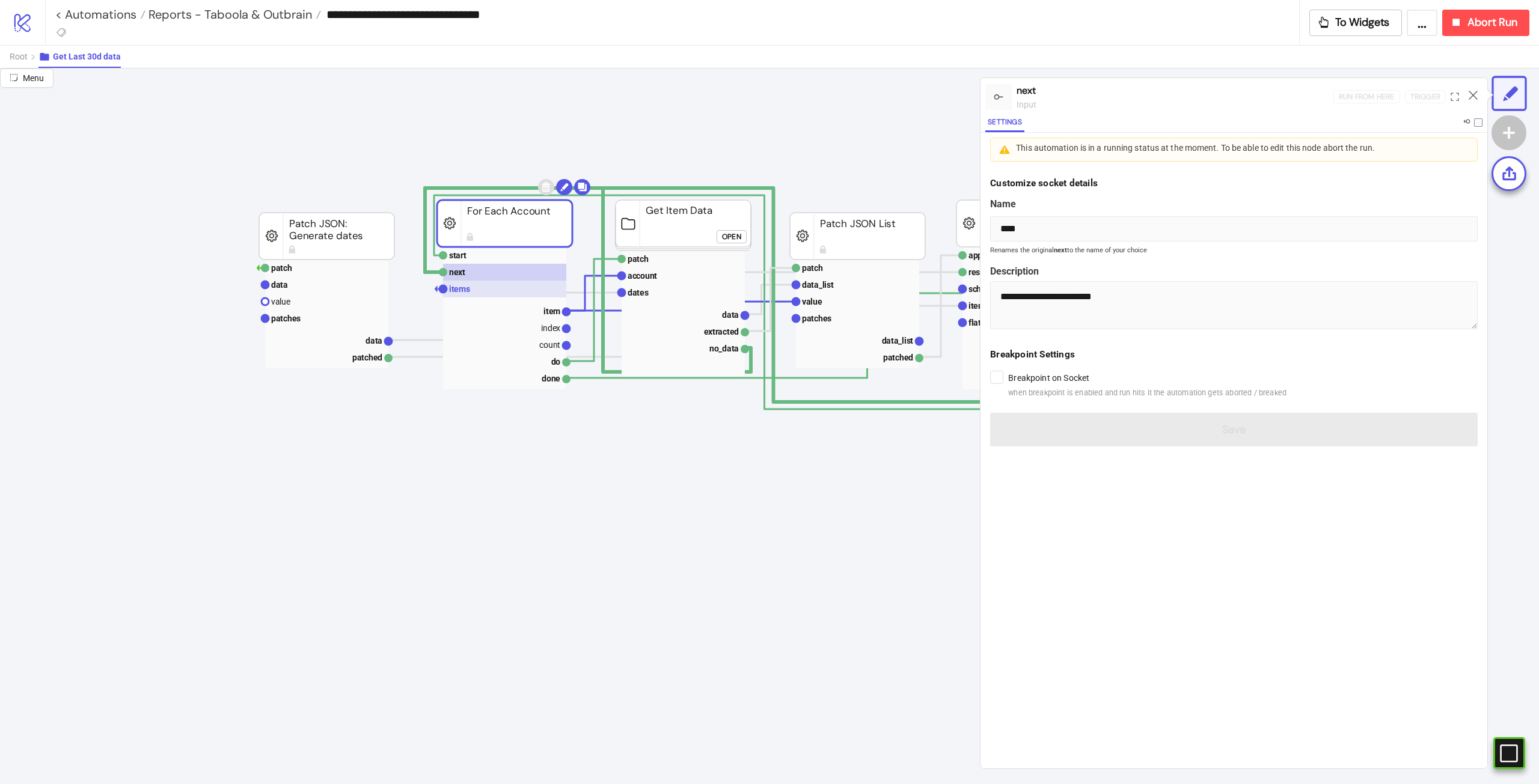
click at [527, 288] on rect at bounding box center [504, 289] width 123 height 17
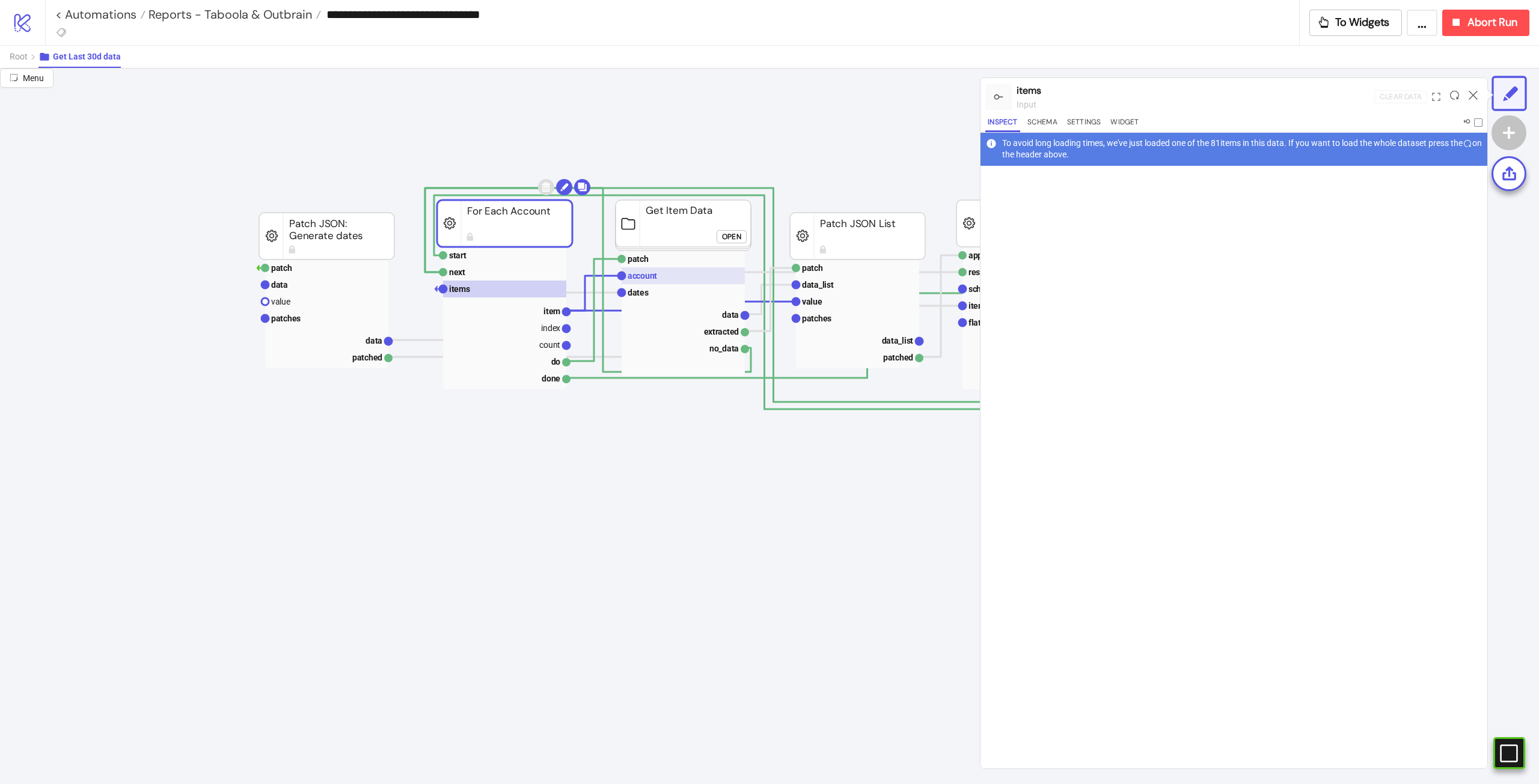
click at [680, 275] on rect at bounding box center [683, 275] width 123 height 17
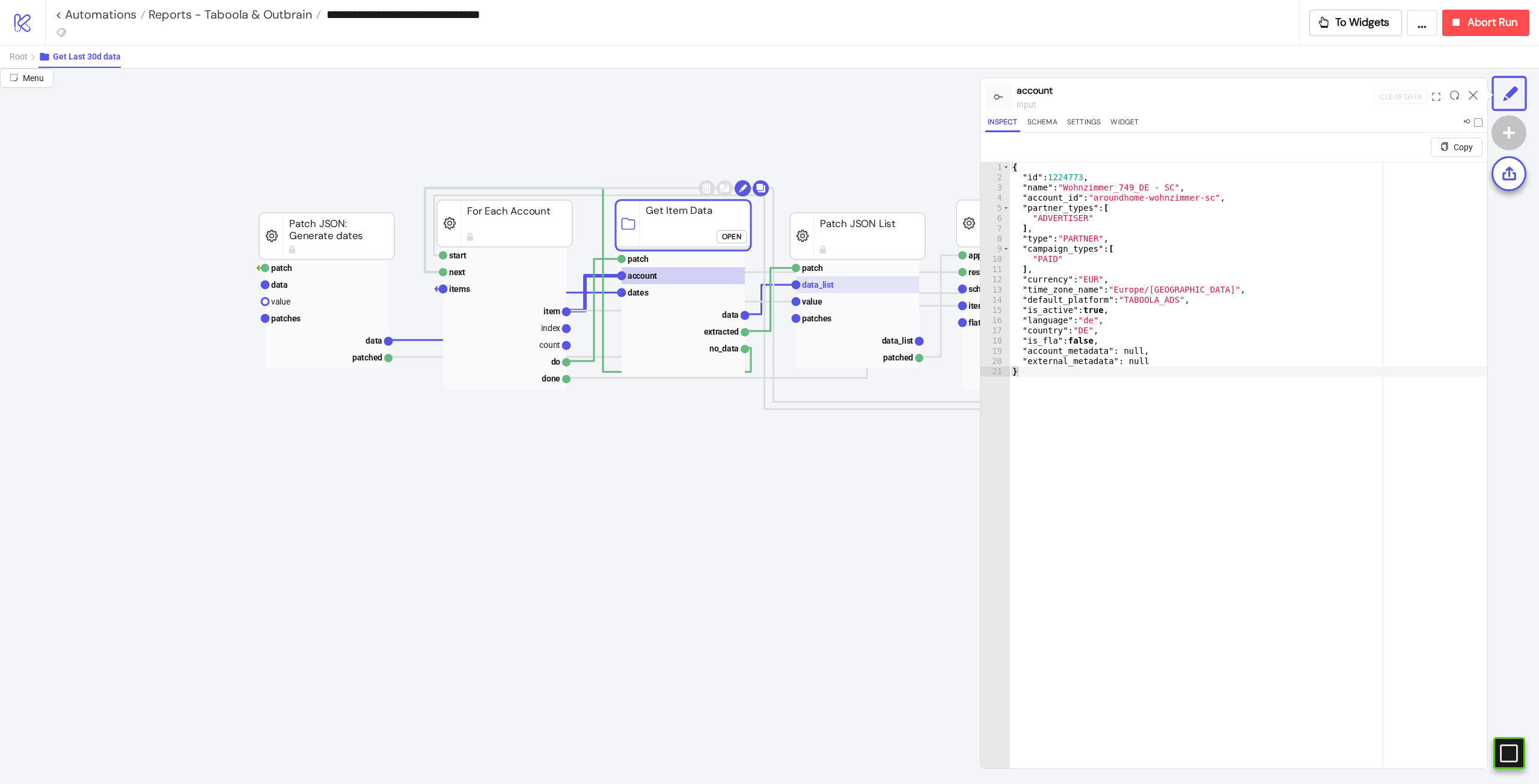
click at [845, 279] on rect at bounding box center [857, 285] width 123 height 17
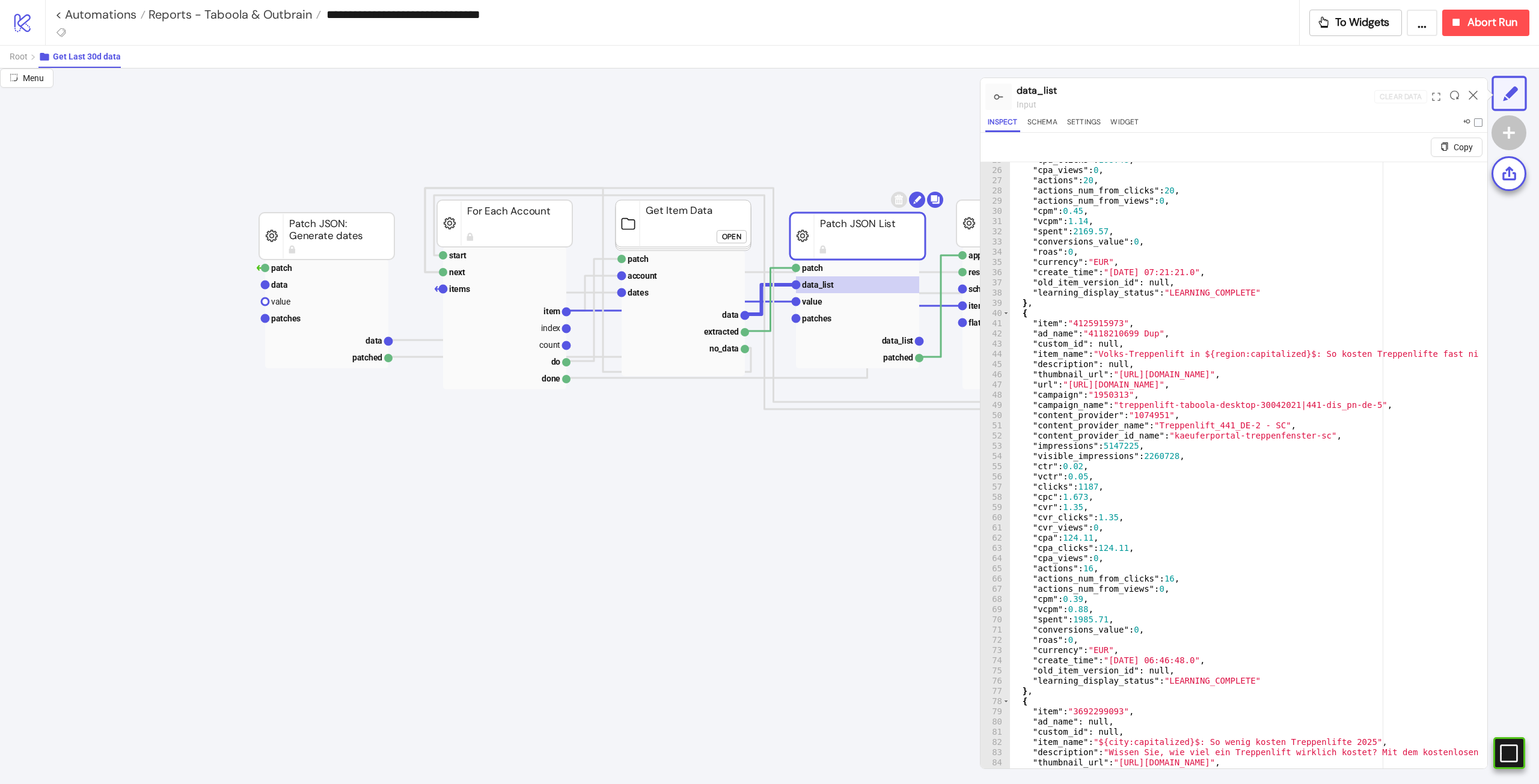
scroll to position [289, 0]
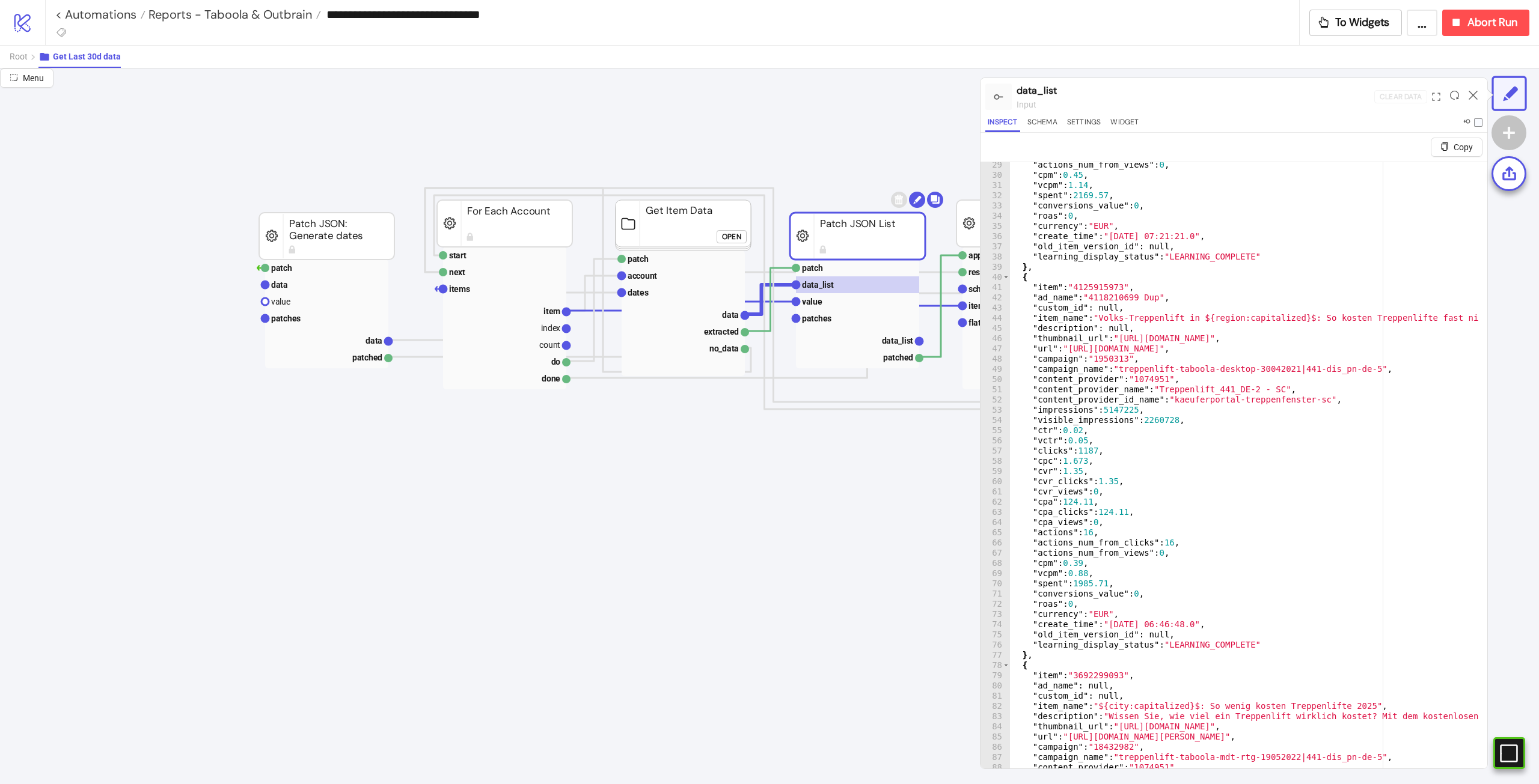
click at [1203, 464] on div ""actions_num_from_views" : 0 , "cpm" : 0.45 , "vcpm" : 1.14 , "spent" : 2169.57…" at bounding box center [1472, 483] width 926 height 646
type textarea "**********"
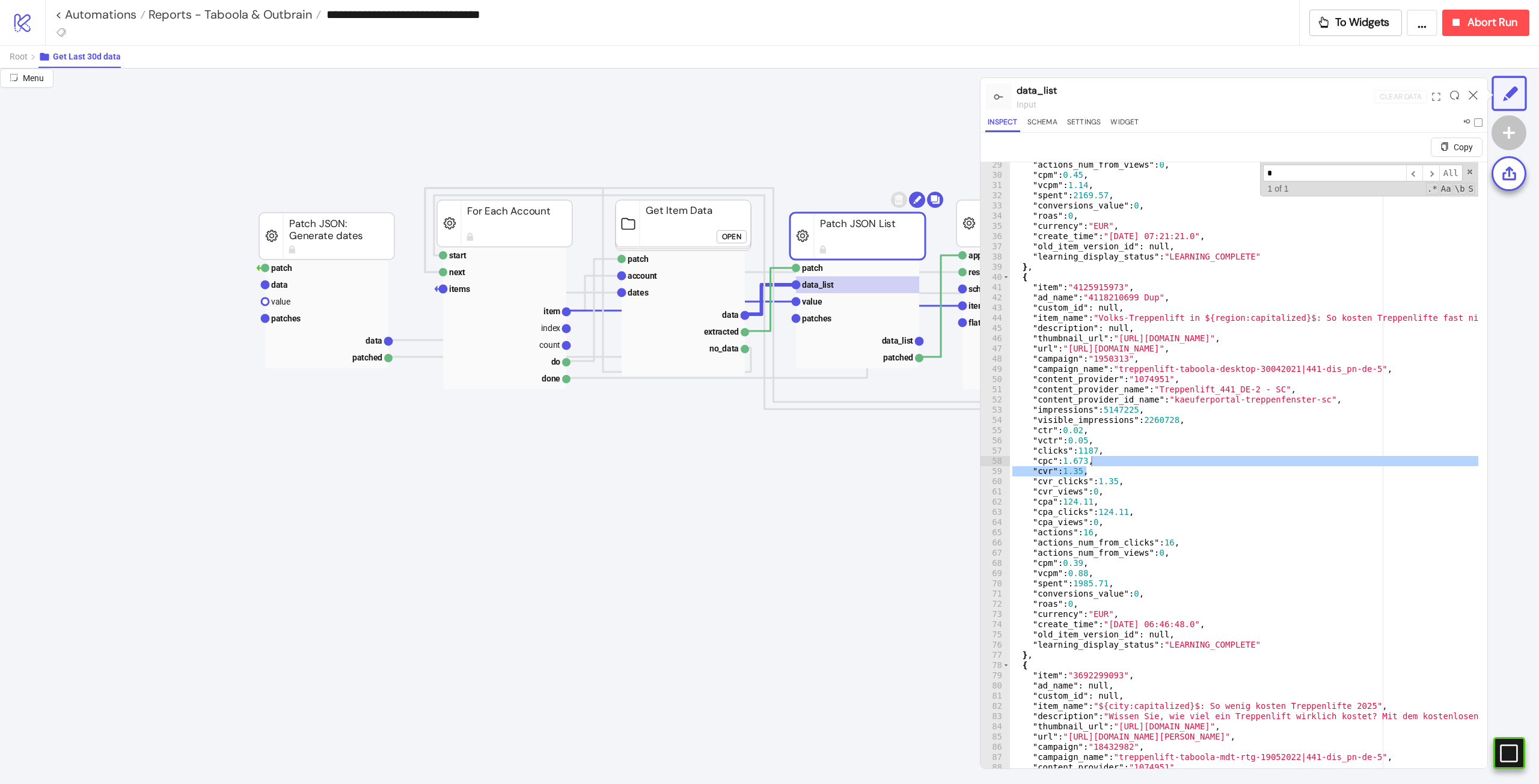
scroll to position [0, 15]
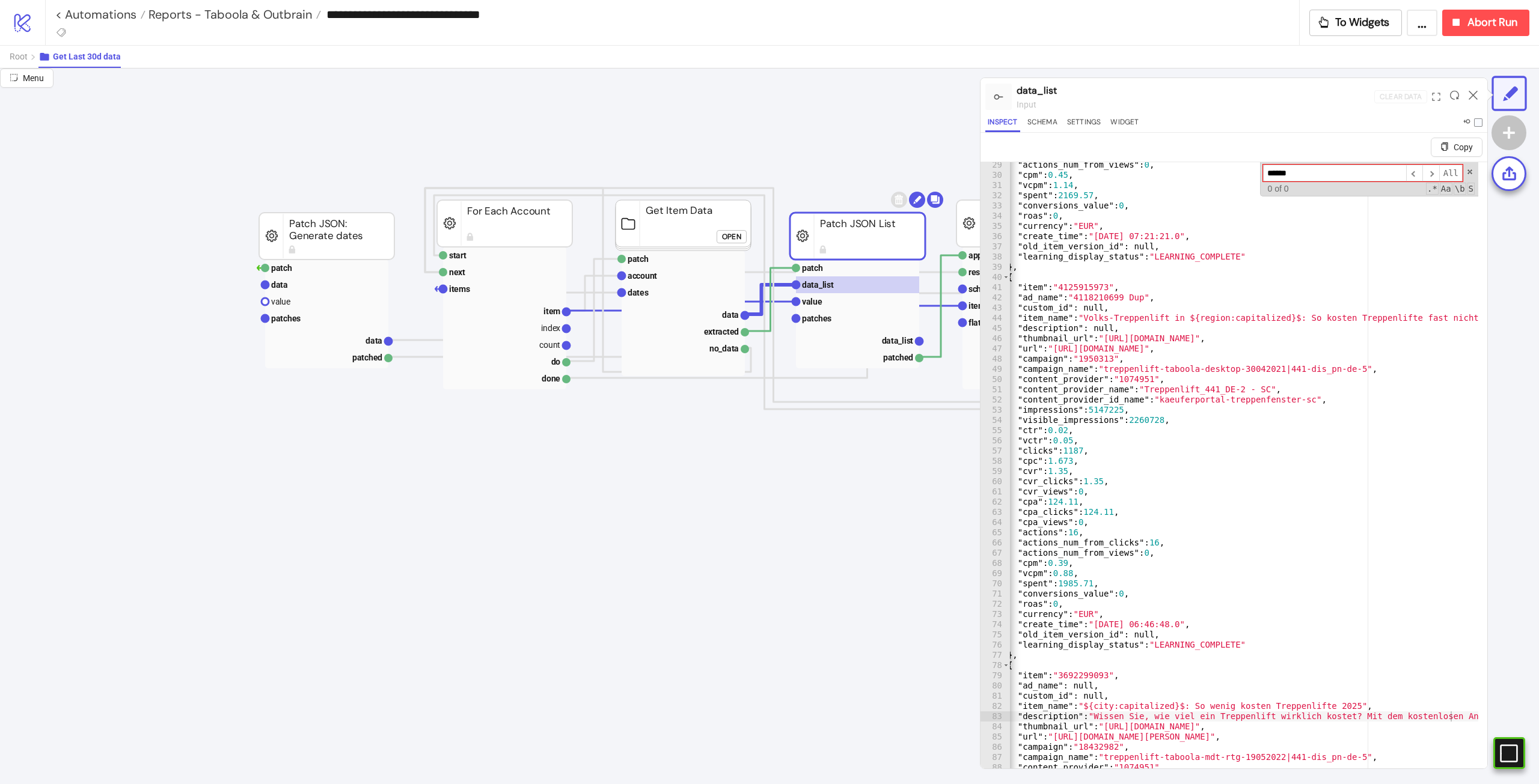
type input "******"
click at [1465, 174] on span at bounding box center [1469, 171] width 8 height 8
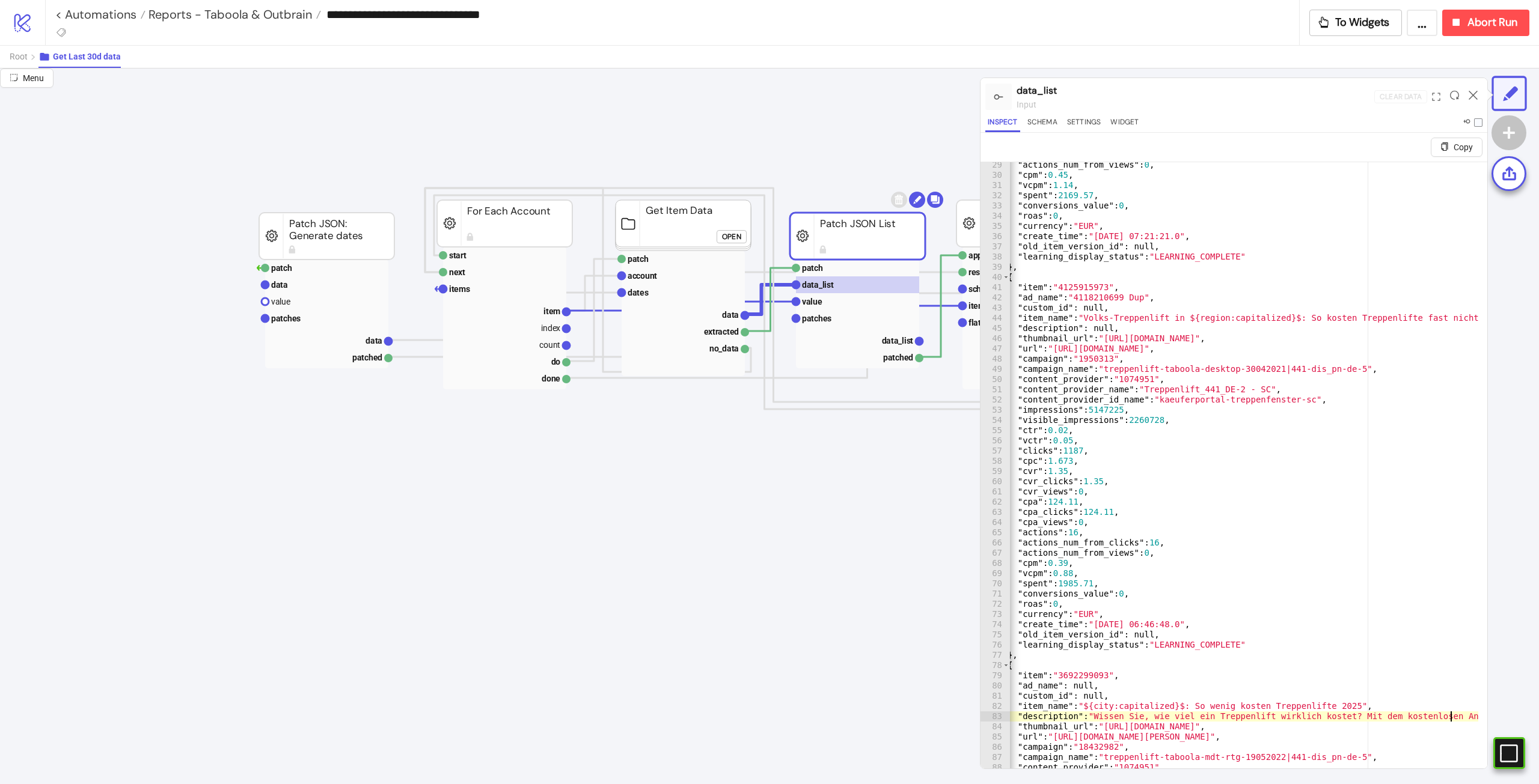
click at [1392, 232] on div ""actions_num_from_views" : 0 , "cpm" : 0.45 , "vcpm" : 1.14 , "spent" : 2169.57…" at bounding box center [1457, 483] width 926 height 646
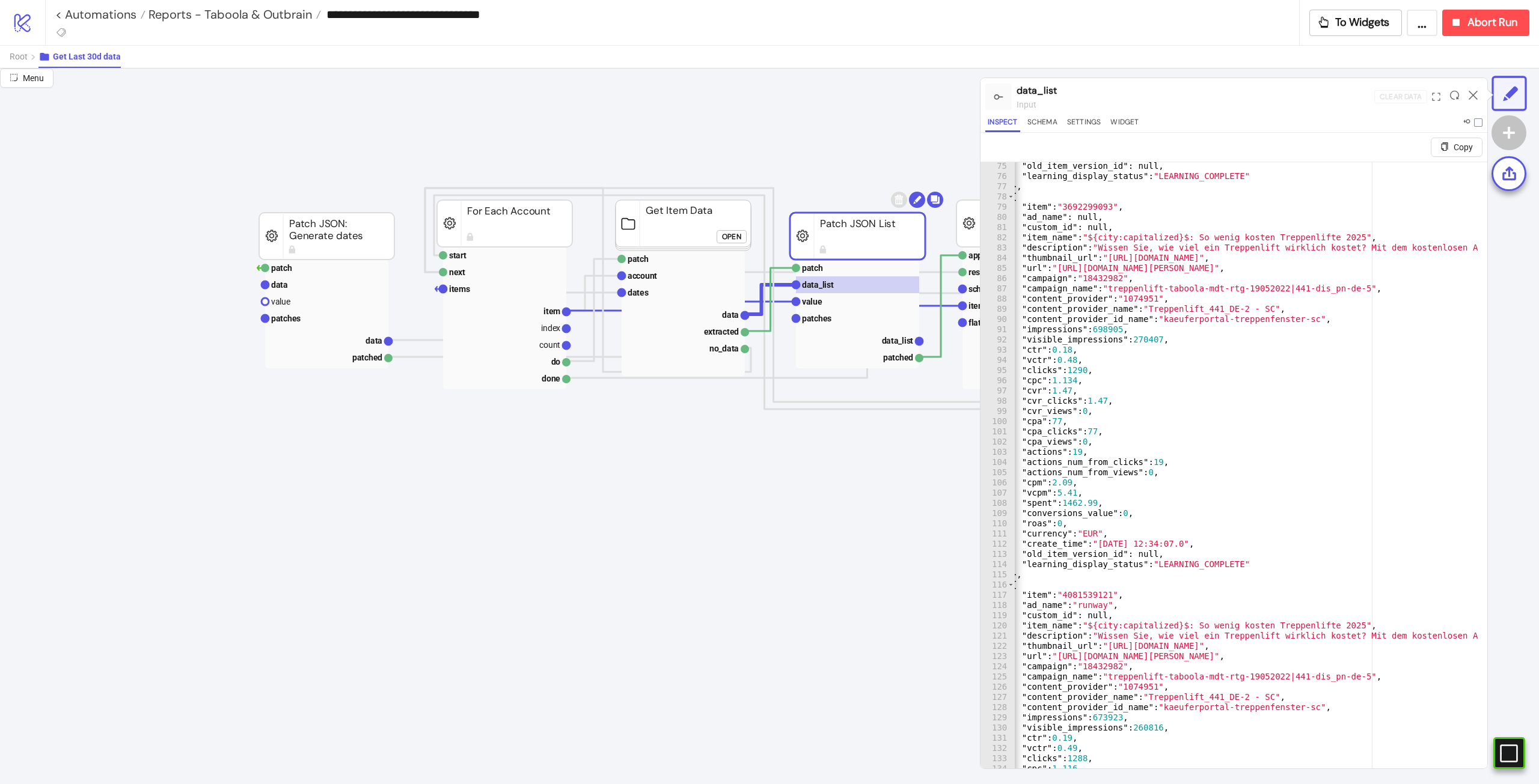
scroll to position [829, 0]
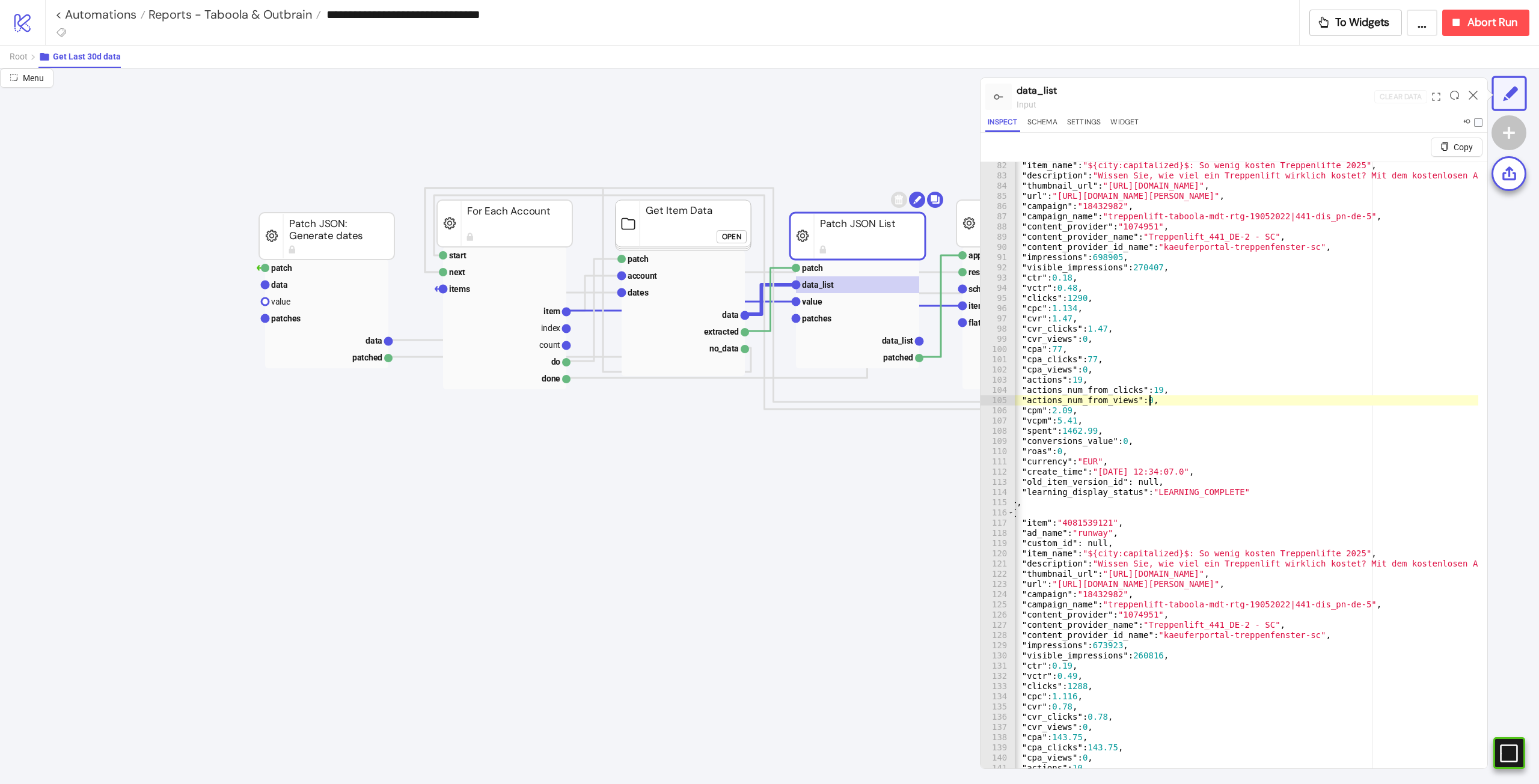
drag, startPoint x: 1245, startPoint y: 398, endPoint x: 1305, endPoint y: 282, distance: 130.6
click at [1305, 282] on div ""item_name" : "${city:capitalized}$: So wenig kosten Treppenlifte 2025" , "desc…" at bounding box center [1462, 483] width 926 height 646
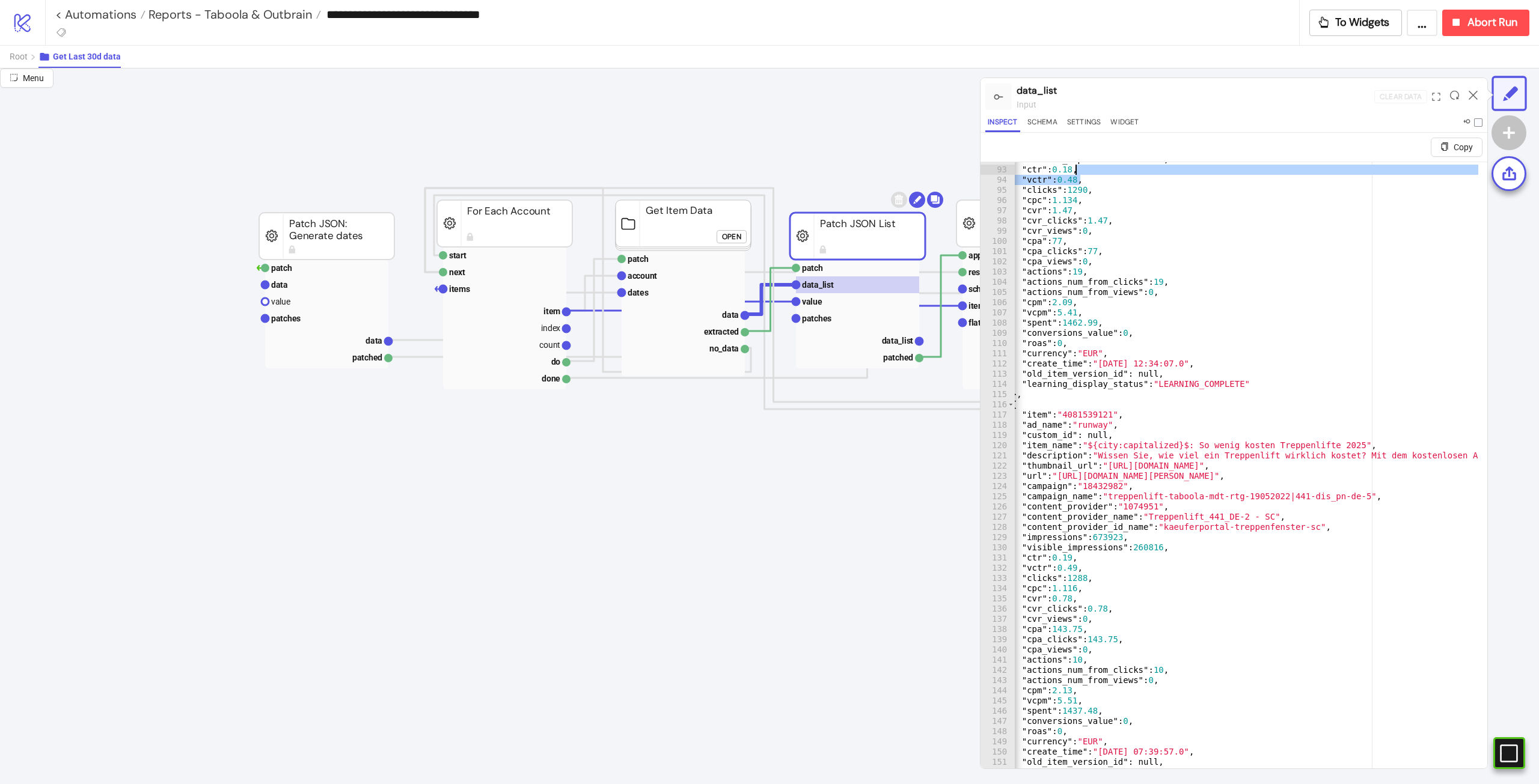
scroll to position [1009, 0]
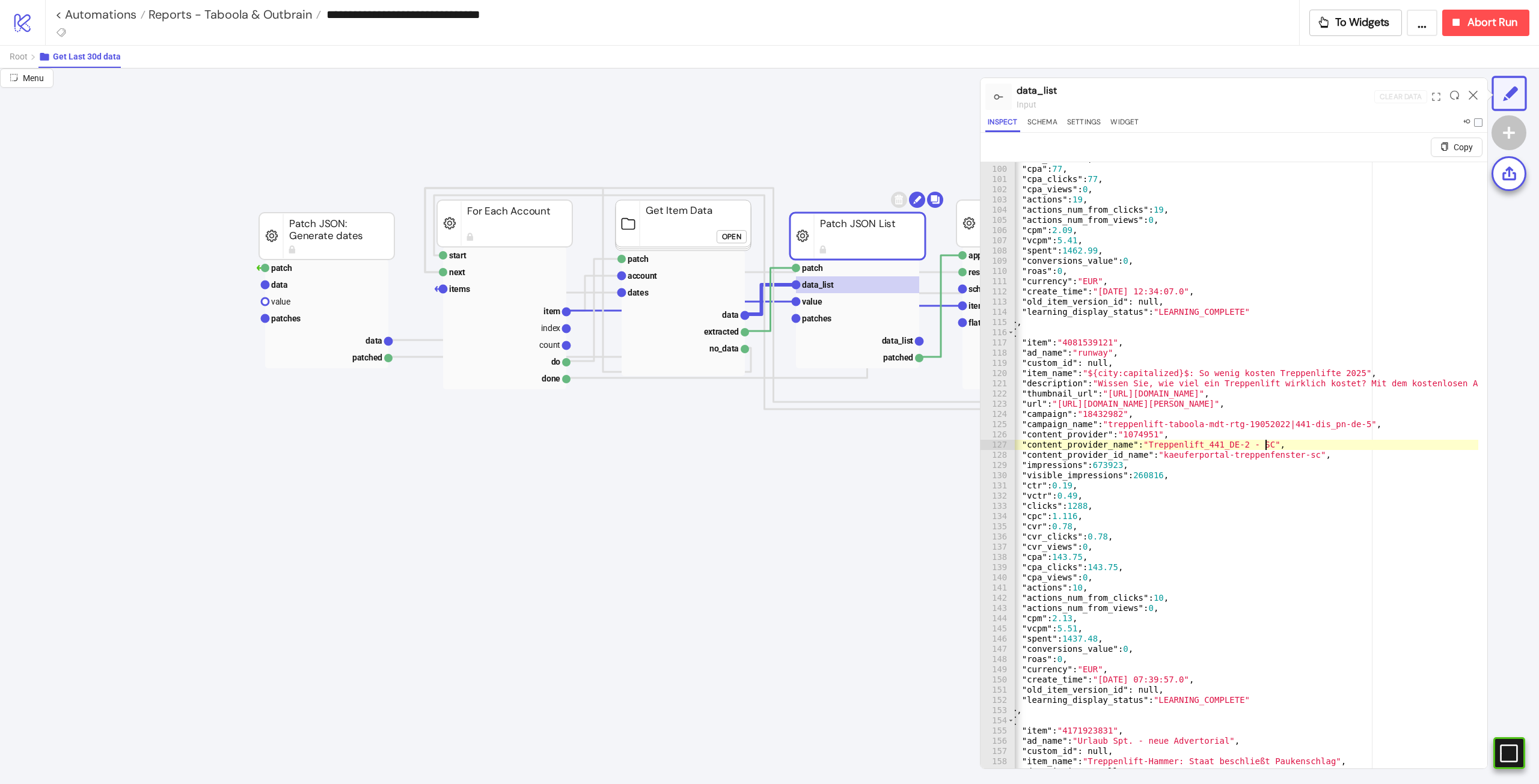
click at [1336, 445] on div ""cvr_views" : 0 , "cpa" : 77 , "cpa_clicks" : 77 , "cpa_views" : 0 , "actions" …" at bounding box center [1462, 477] width 926 height 646
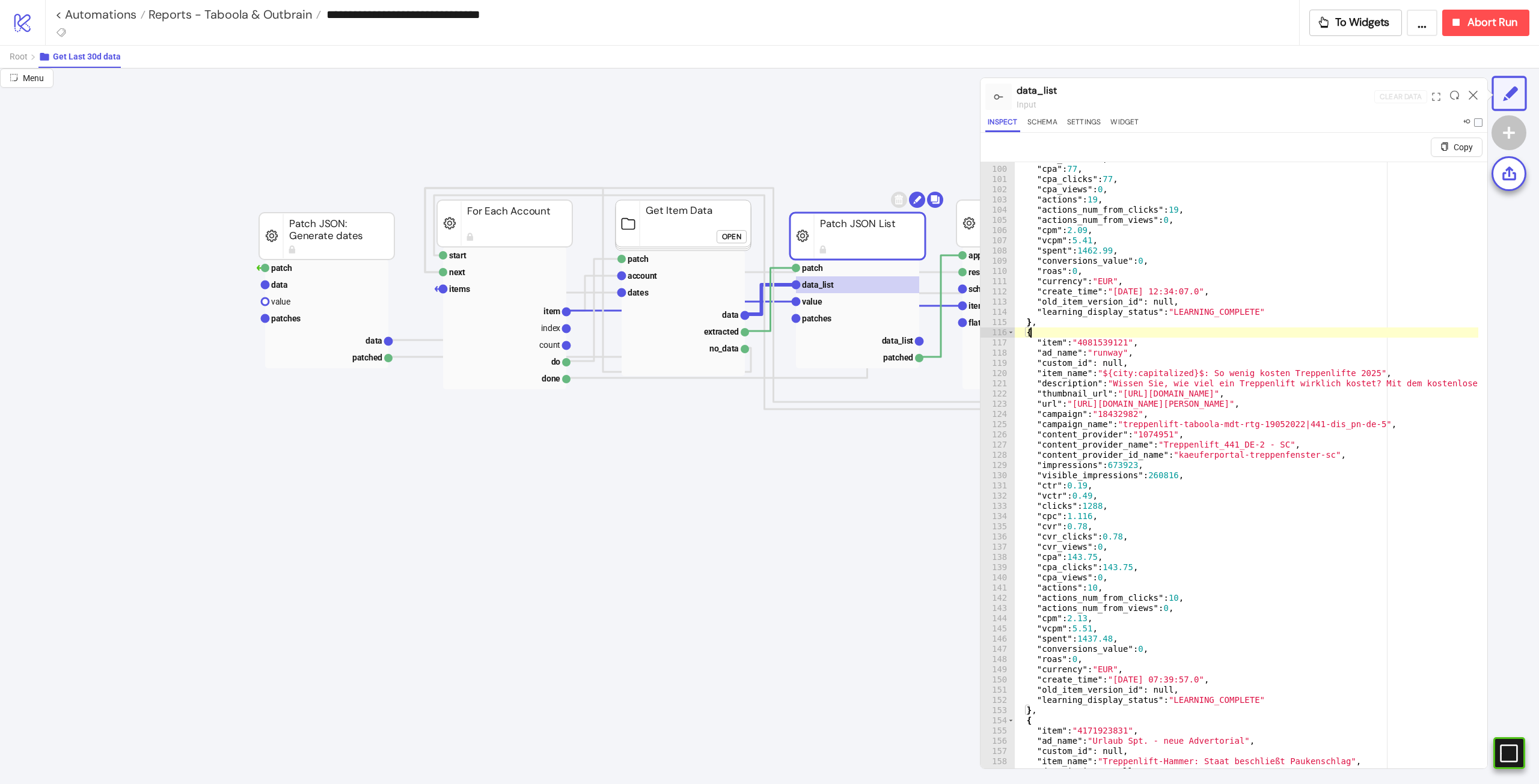
drag, startPoint x: 1336, startPoint y: 445, endPoint x: 1261, endPoint y: 335, distance: 133.1
click at [1261, 335] on div ""cvr_views" : 0 , "cpa" : 77 , "cpa_clicks" : 77 , "cpa_views" : 0 , "actions" …" at bounding box center [1476, 477] width 926 height 646
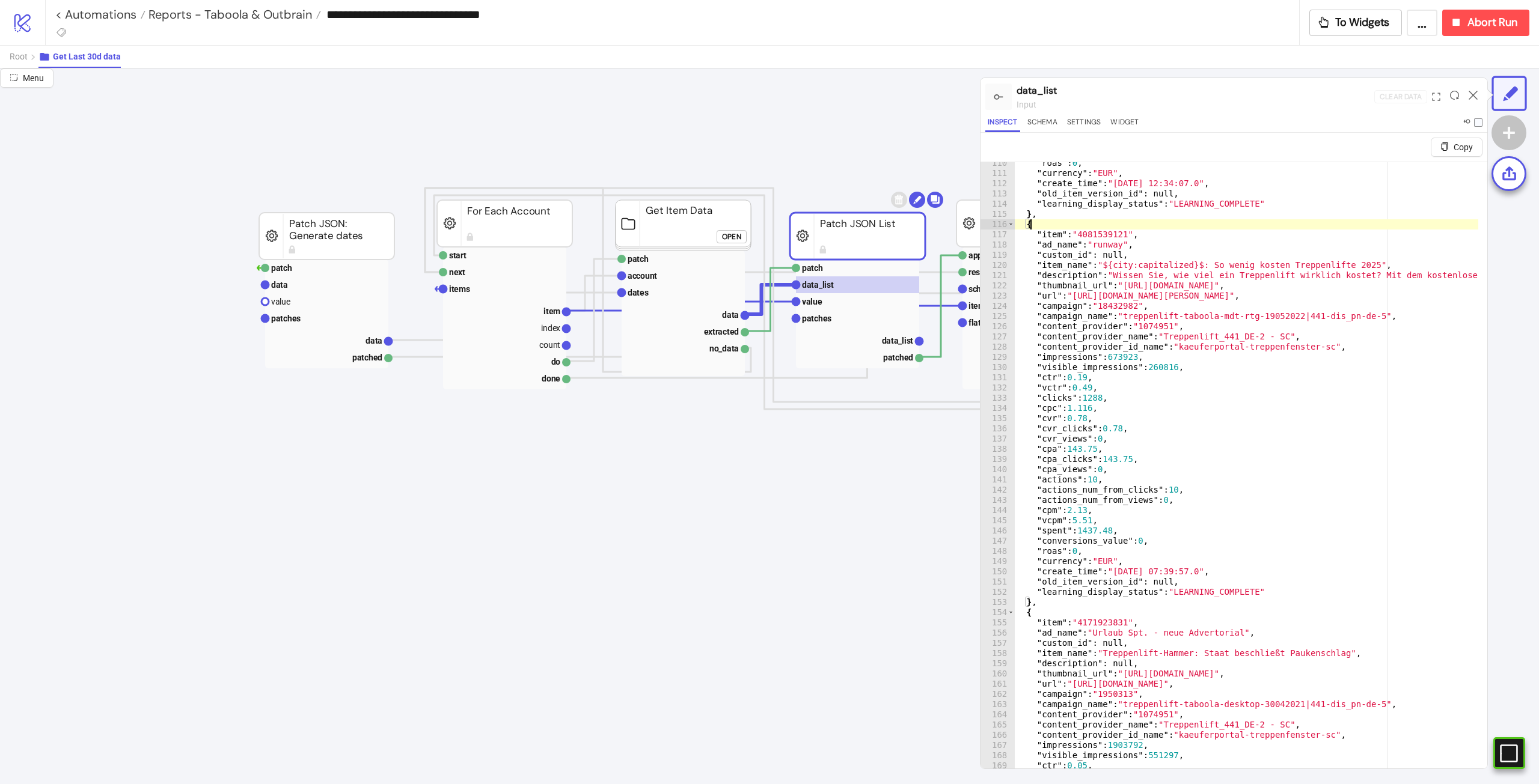
scroll to position [1118, 0]
click at [1085, 527] on div ""roas" : 0 , "currency" : "EUR" , "create_time" : "[DATE] 12:34:07.0" , "old_it…" at bounding box center [1476, 481] width 926 height 646
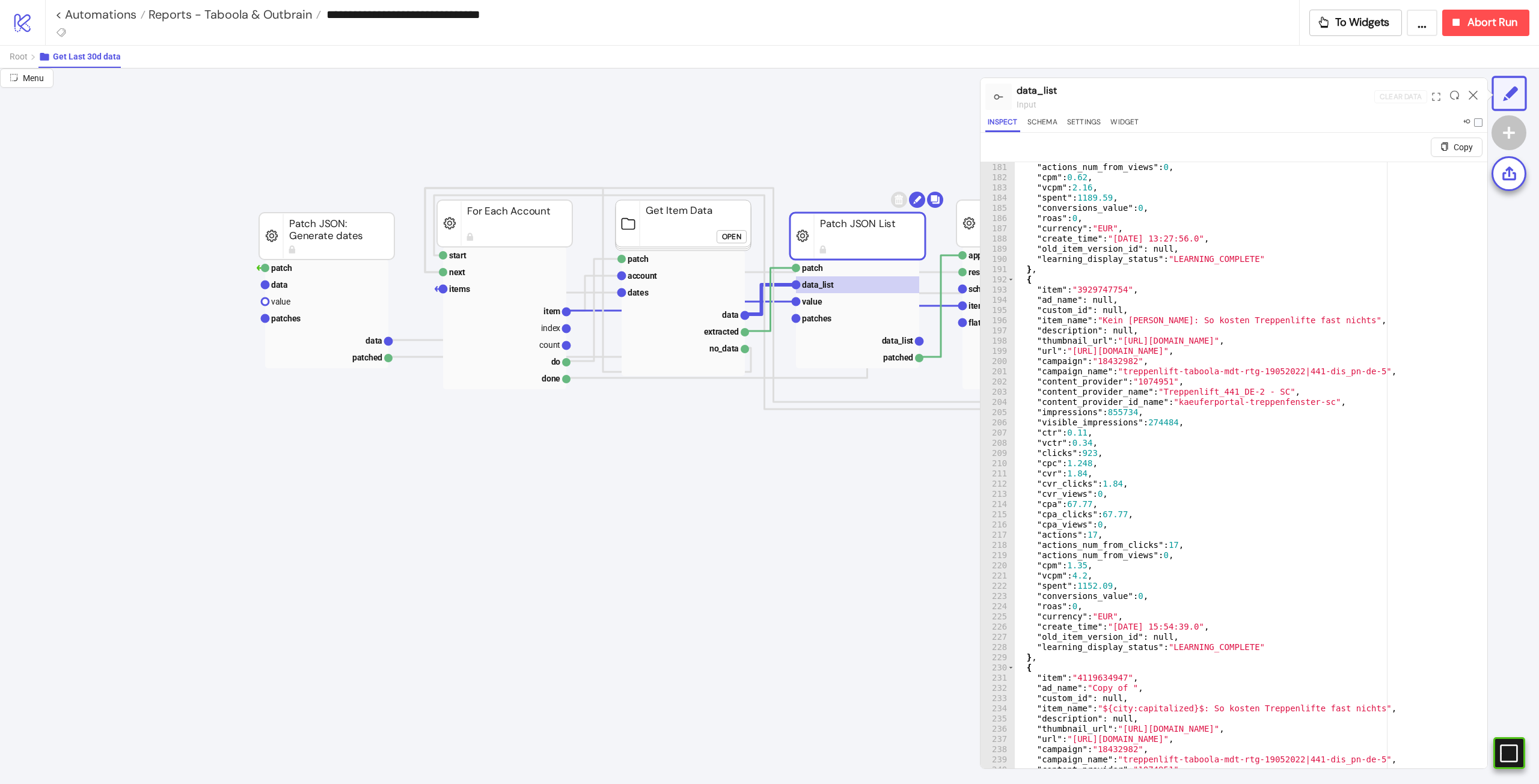
scroll to position [1911, 0]
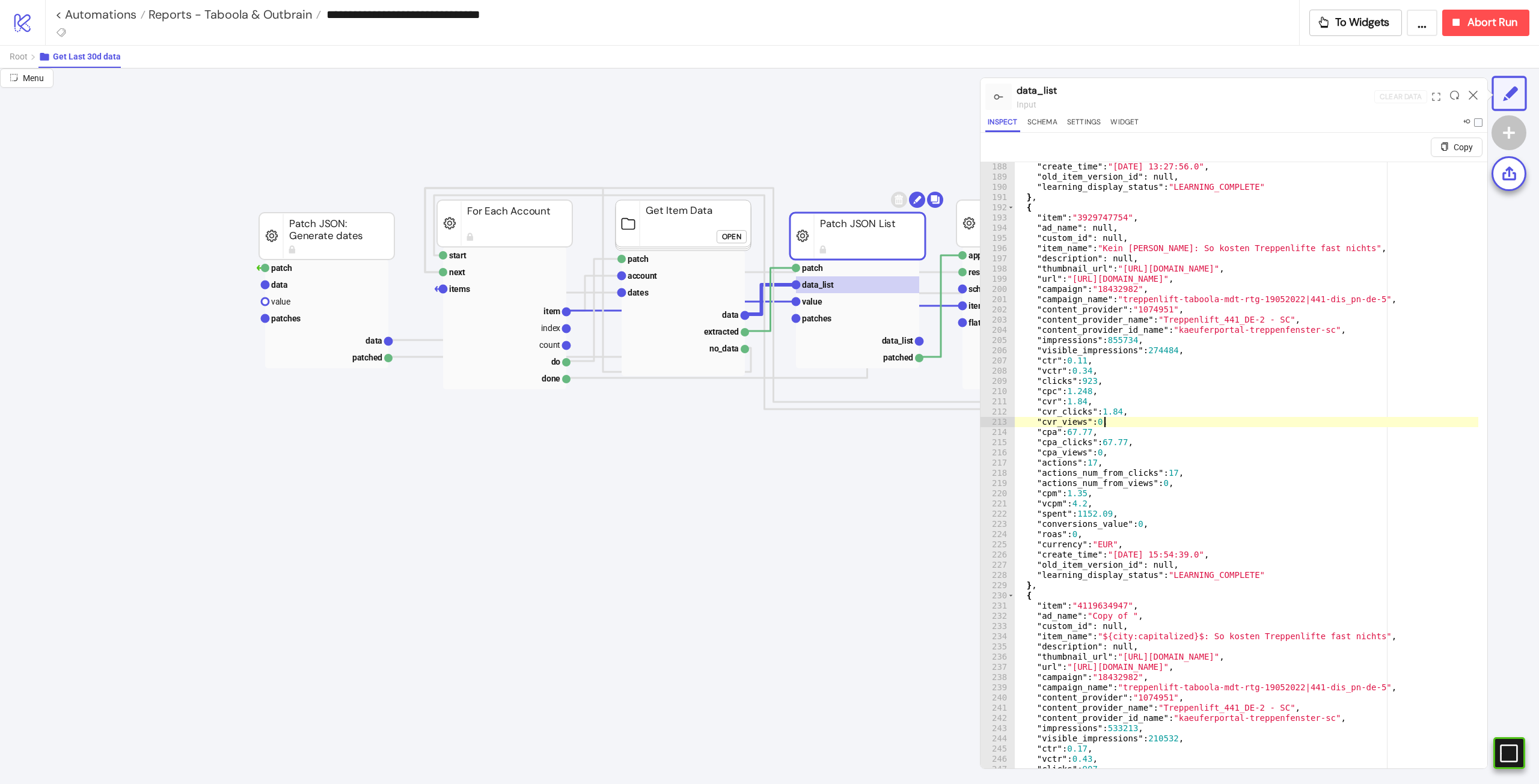
drag, startPoint x: 1323, startPoint y: 423, endPoint x: 1298, endPoint y: 309, distance: 116.7
click at [1298, 309] on div ""create_time" : "[DATE] 13:27:56.0" , "old_item_version_id" : null , "learning_…" at bounding box center [1476, 485] width 926 height 646
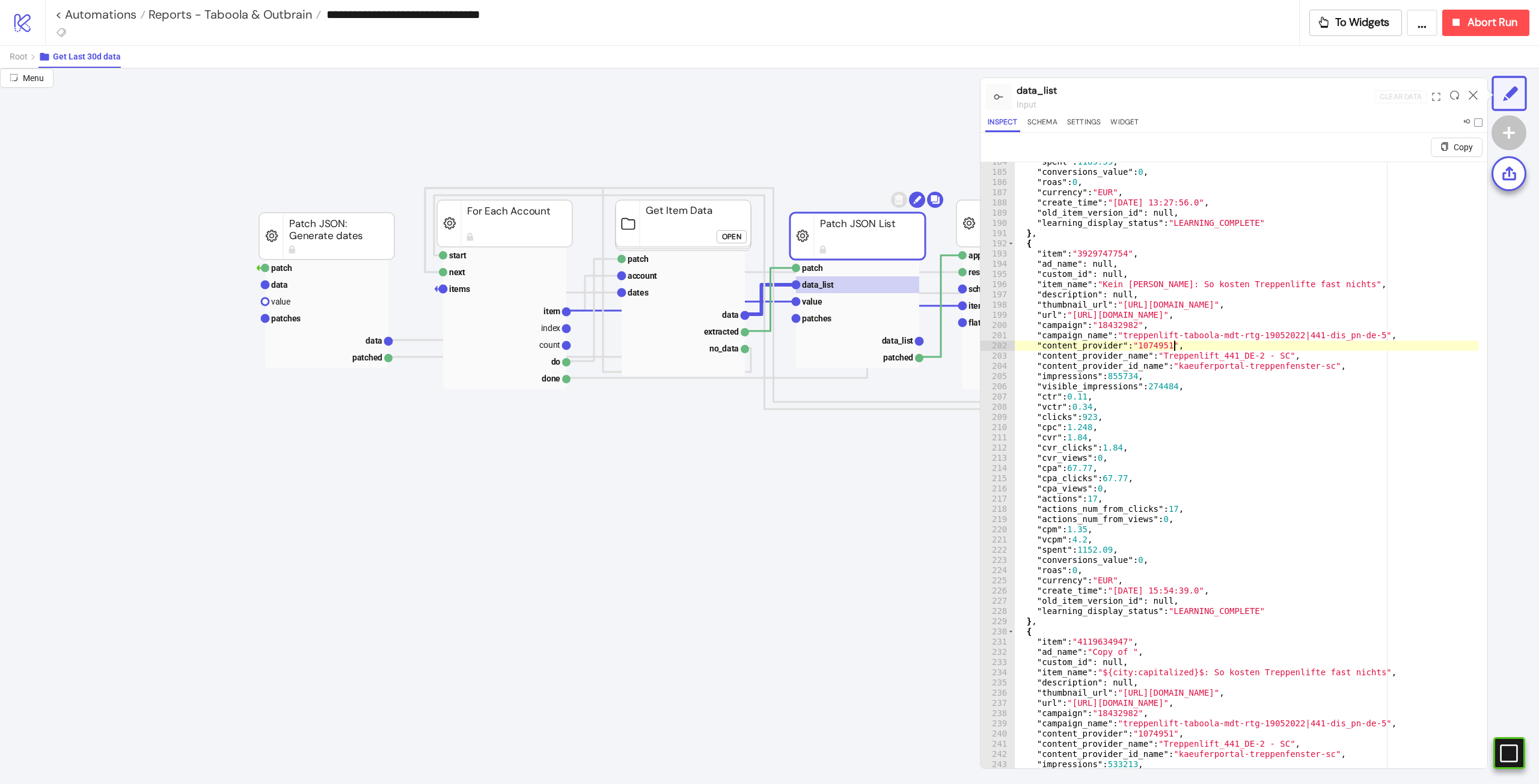
scroll to position [1730, 0]
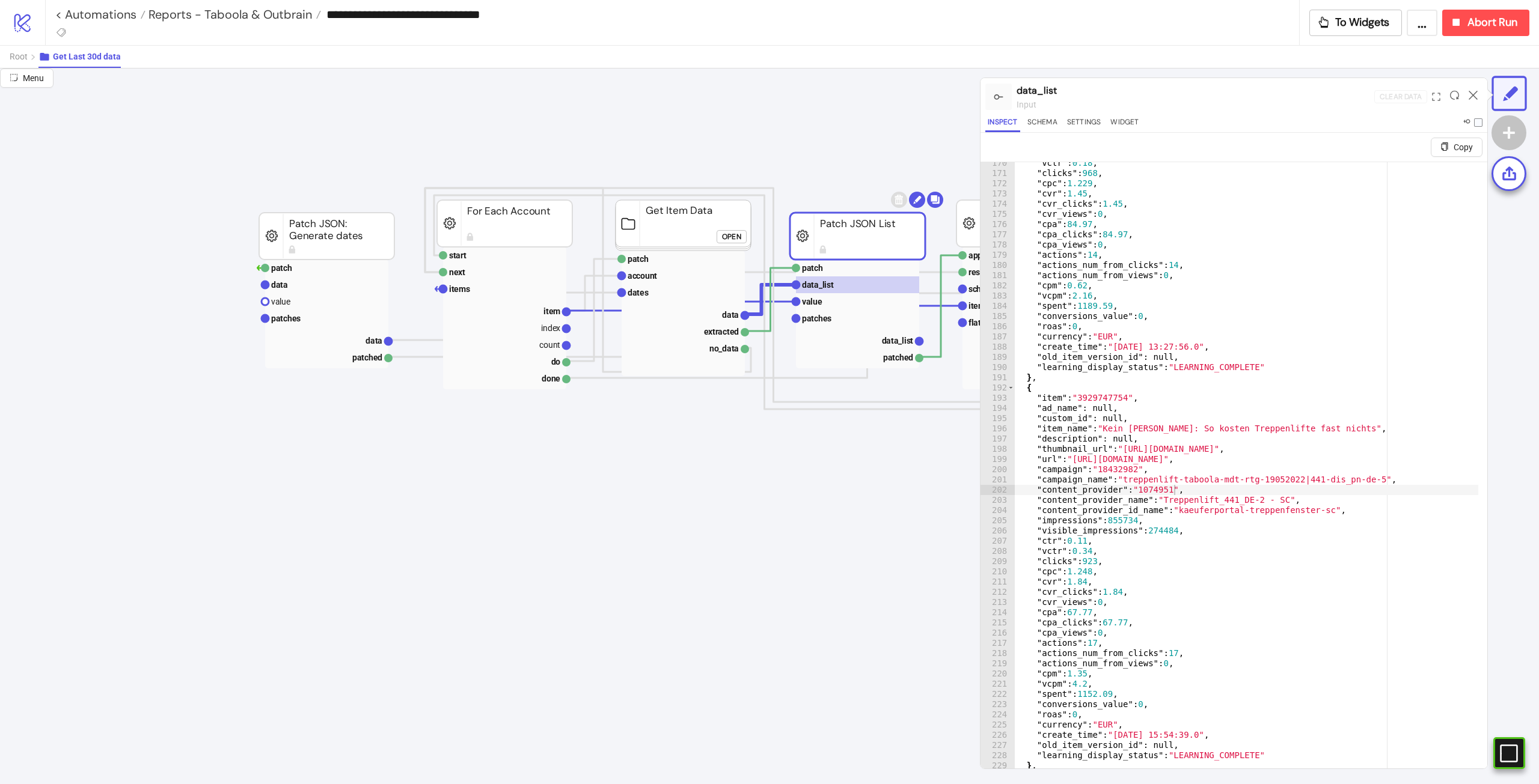
type textarea "**********"
